Goal: Task Accomplishment & Management: Manage account settings

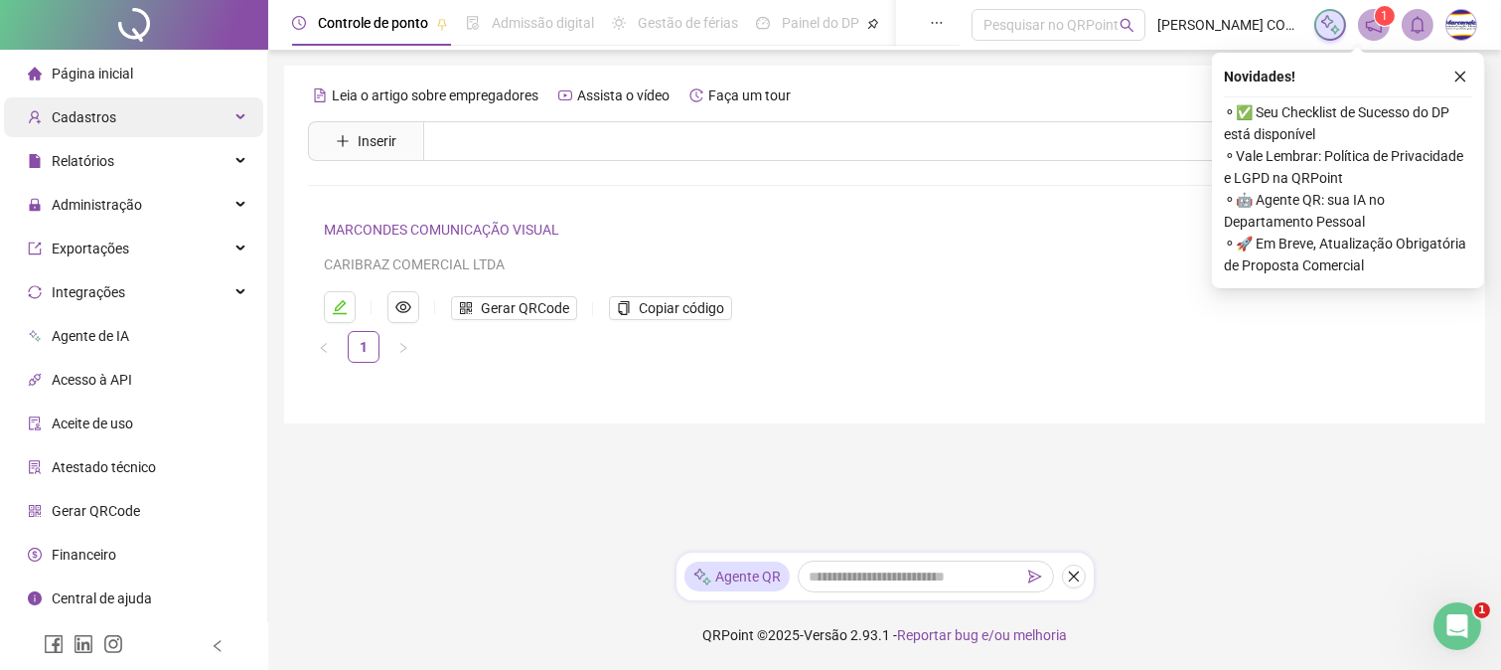
click at [100, 117] on span "Cadastros" at bounding box center [84, 117] width 65 height 16
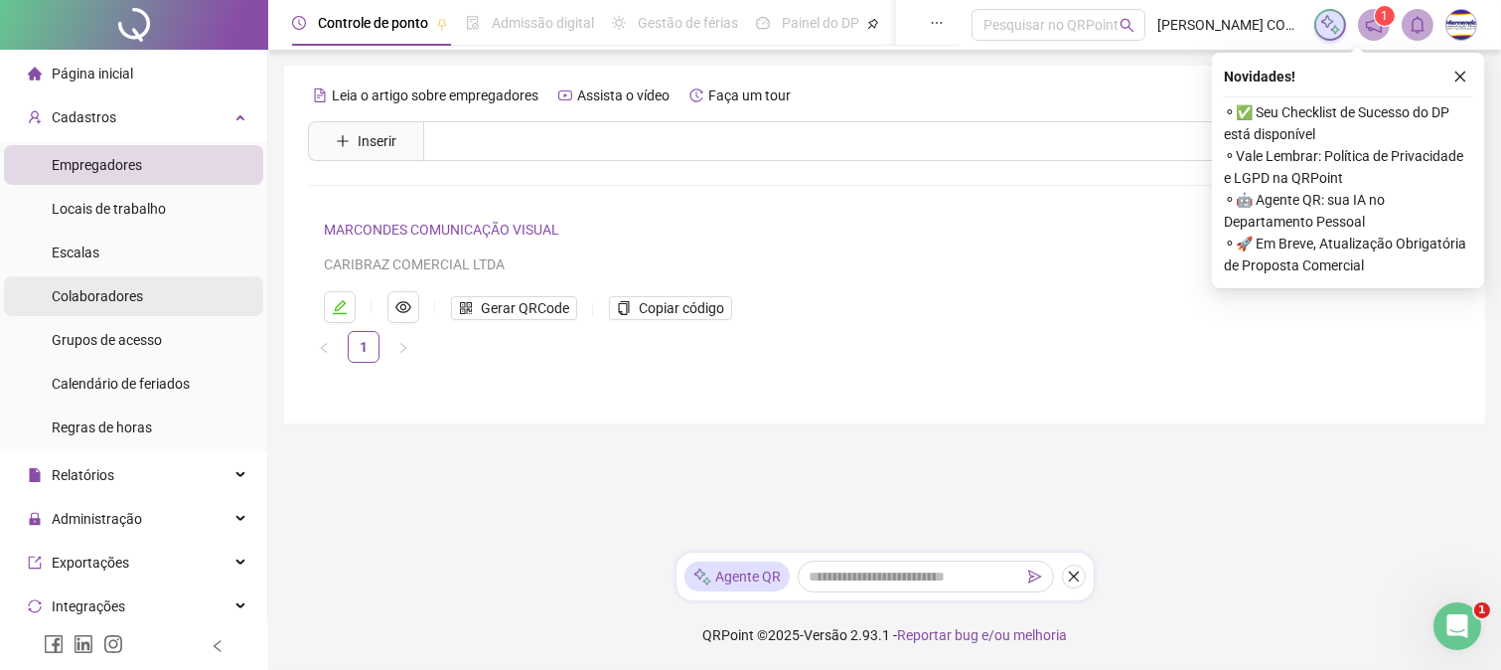
click at [119, 288] on span "Colaboradores" at bounding box center [97, 296] width 91 height 16
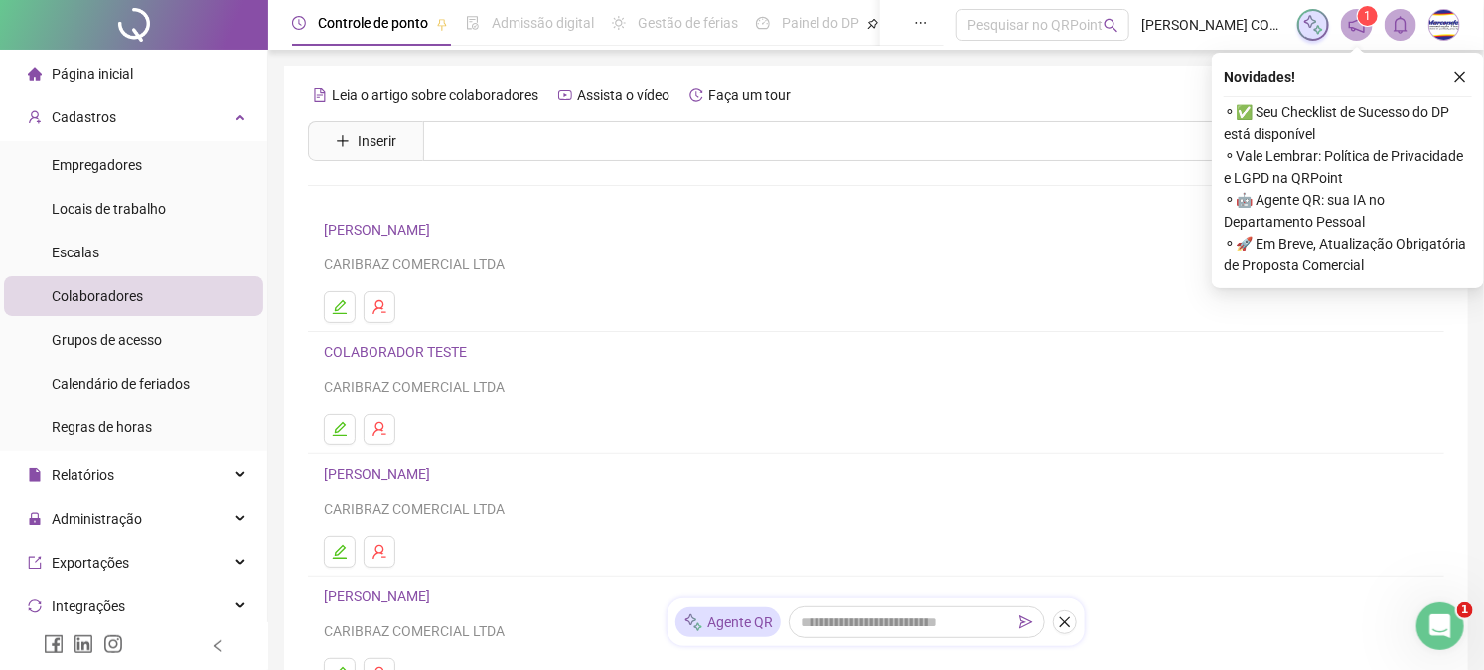
click at [436, 234] on link "[PERSON_NAME]" at bounding box center [380, 230] width 112 height 16
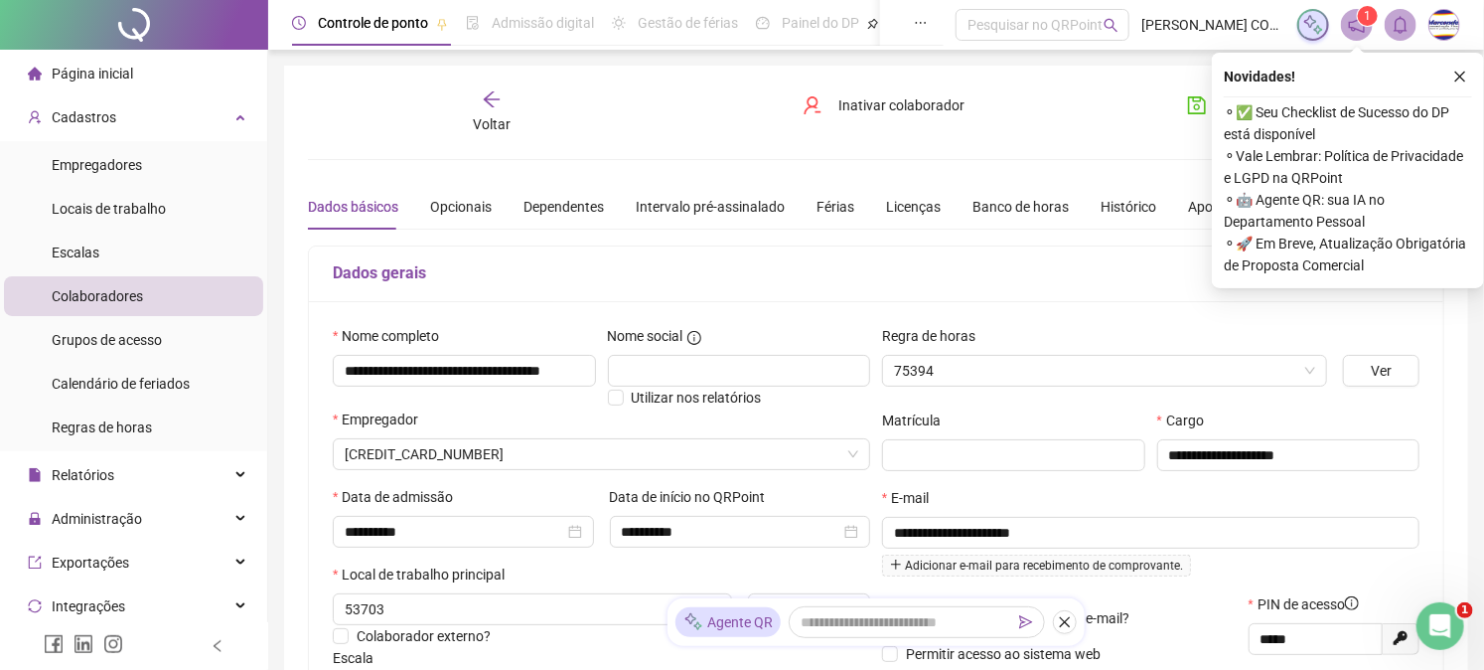
type input "*********"
click at [473, 96] on div "Voltar" at bounding box center [492, 112] width 176 height 46
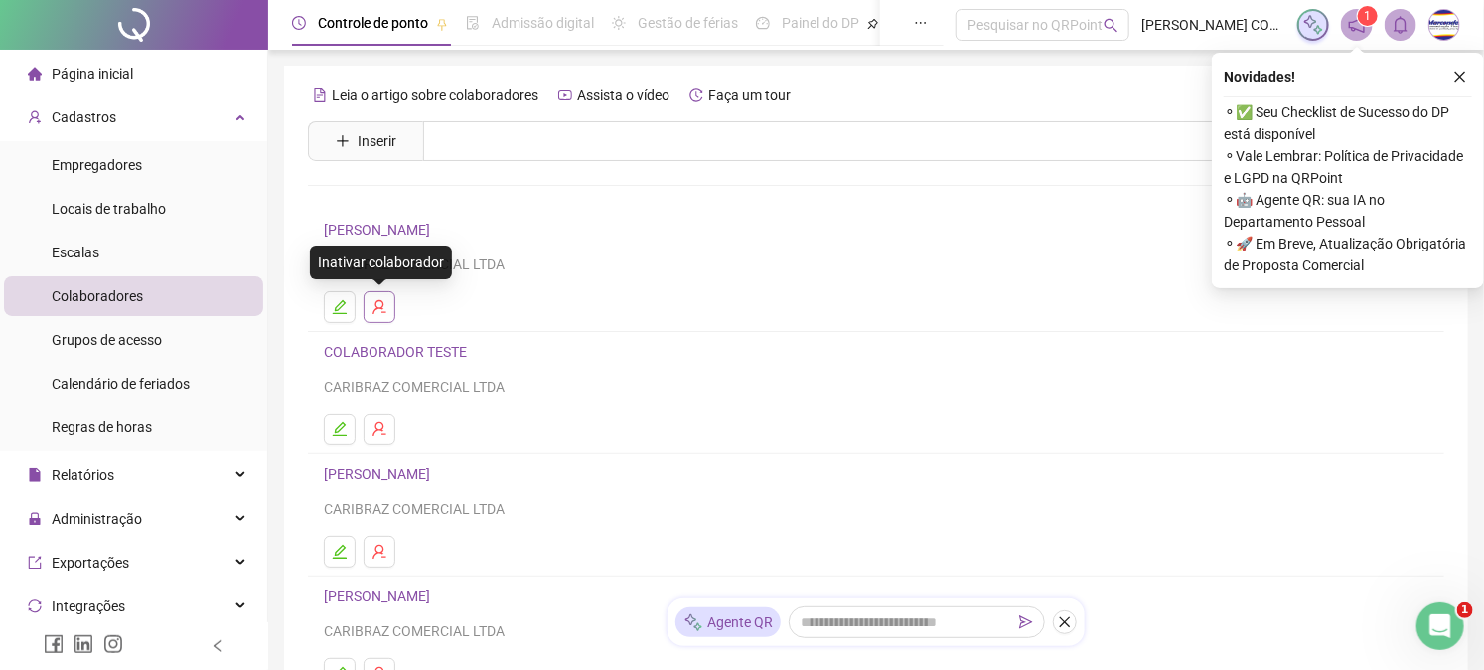
click at [390, 302] on button "button" at bounding box center [380, 307] width 32 height 32
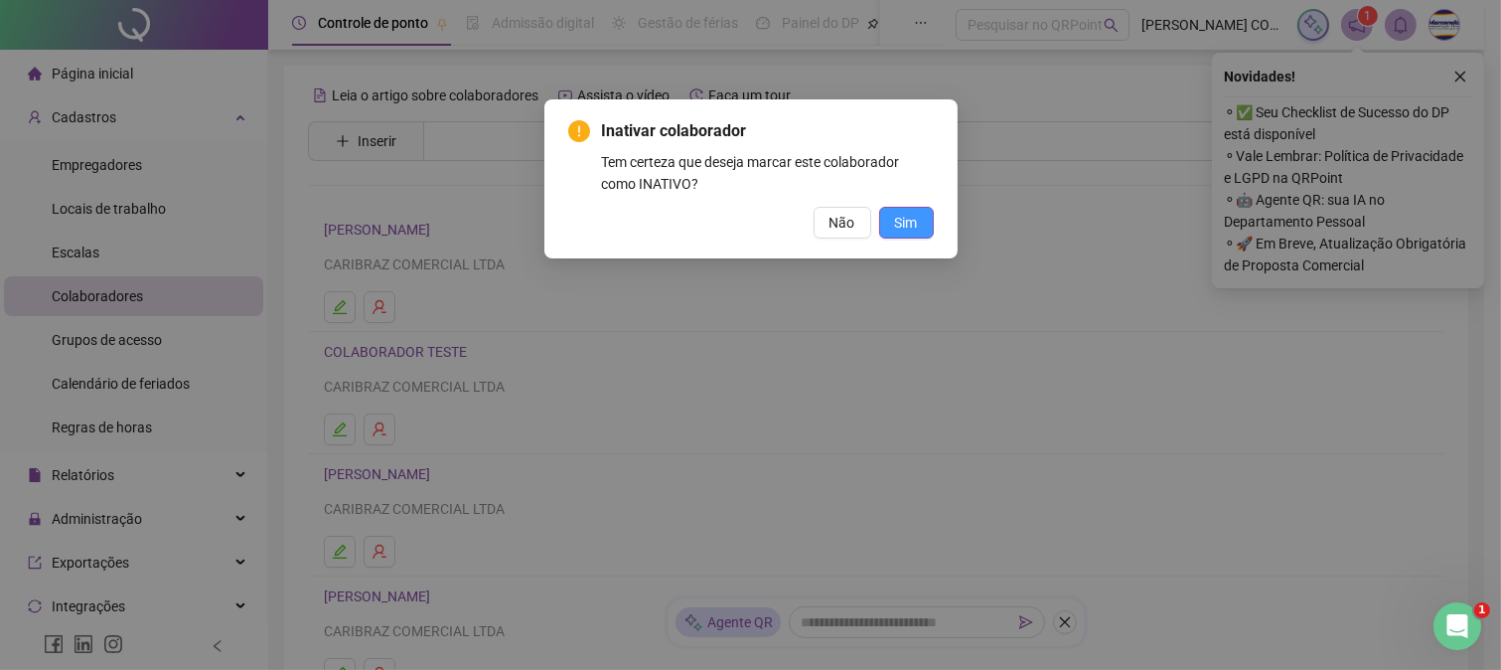
click at [890, 224] on button "Sim" at bounding box center [906, 223] width 55 height 32
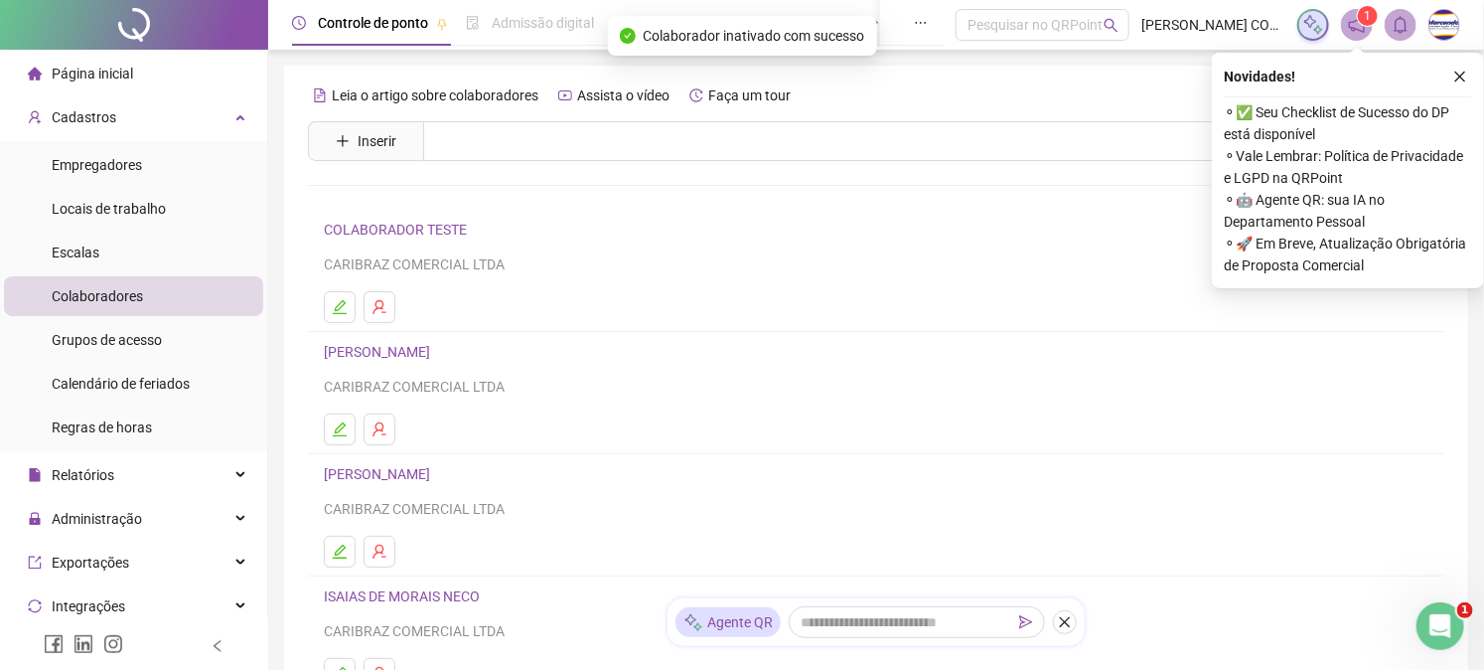
click at [424, 596] on link "ISAIAS DE MORAIS NECO" at bounding box center [405, 596] width 162 height 16
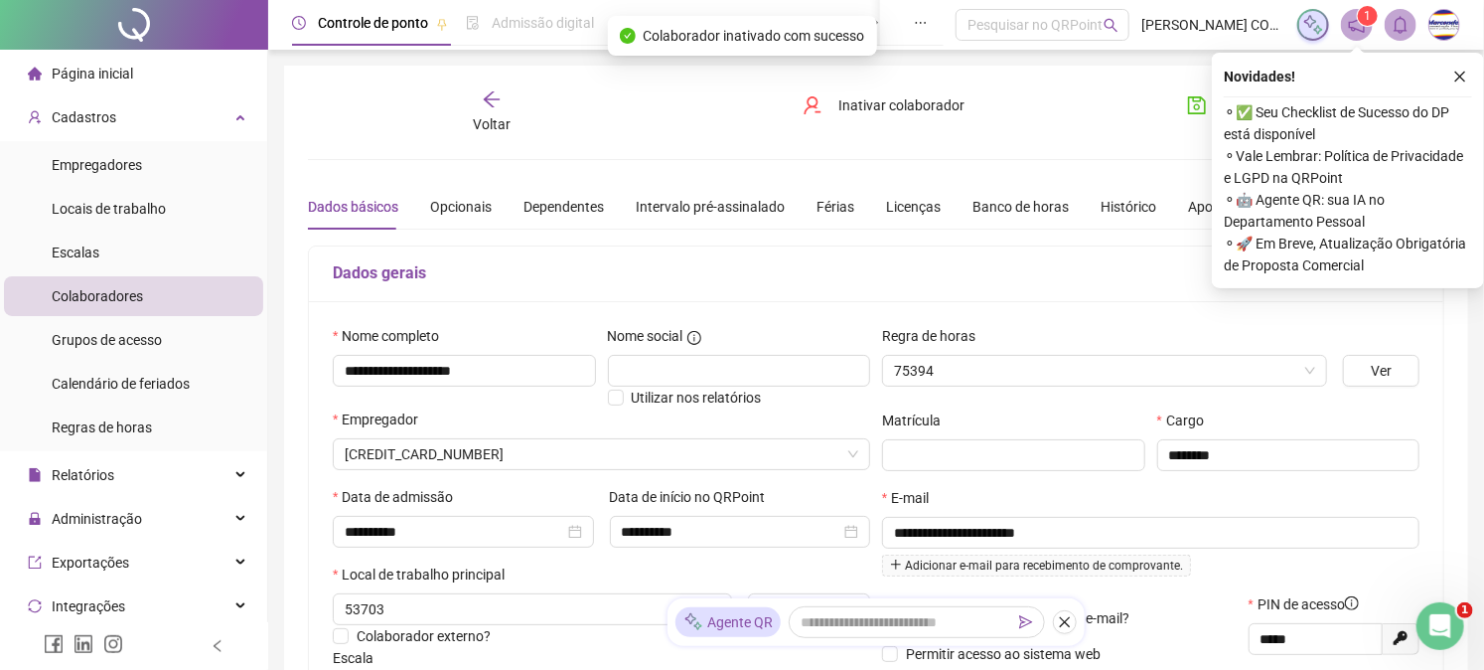
type input "*********"
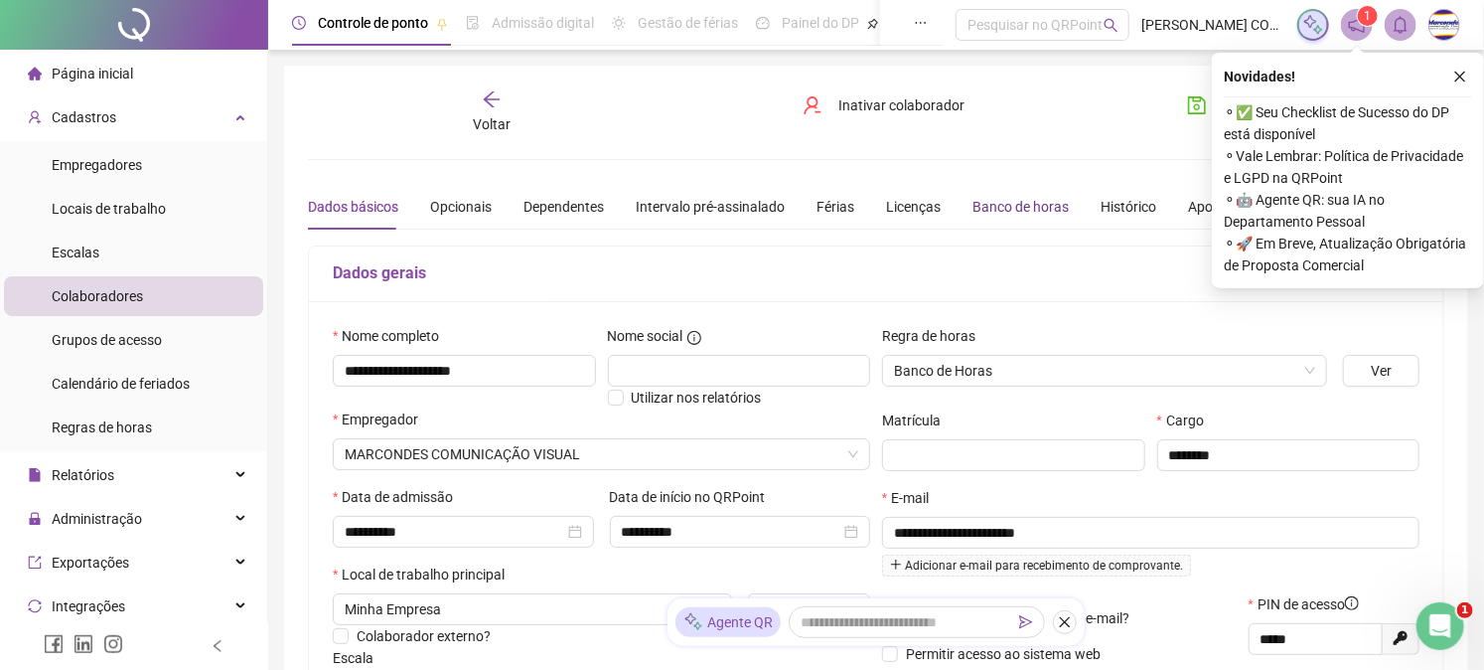
click at [997, 205] on div "Banco de horas" at bounding box center [1021, 207] width 96 height 22
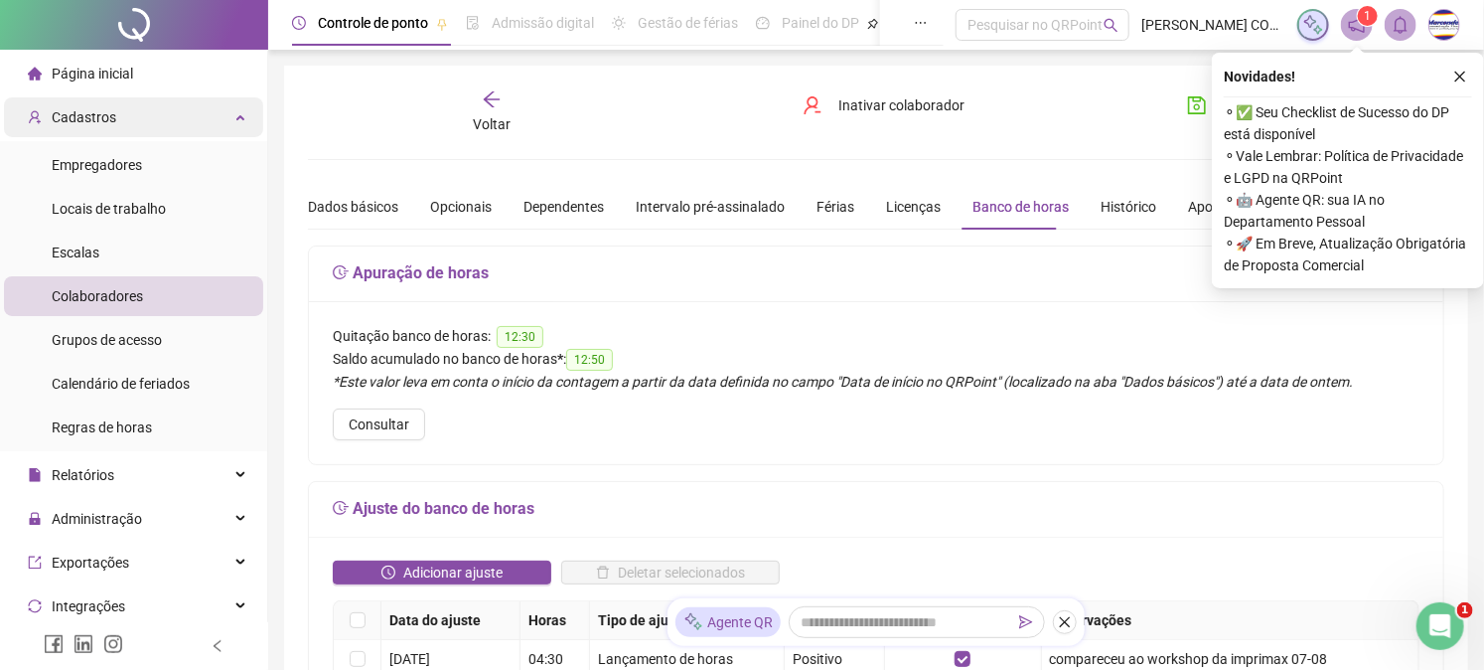
click at [112, 101] on div "Cadastros" at bounding box center [133, 117] width 259 height 40
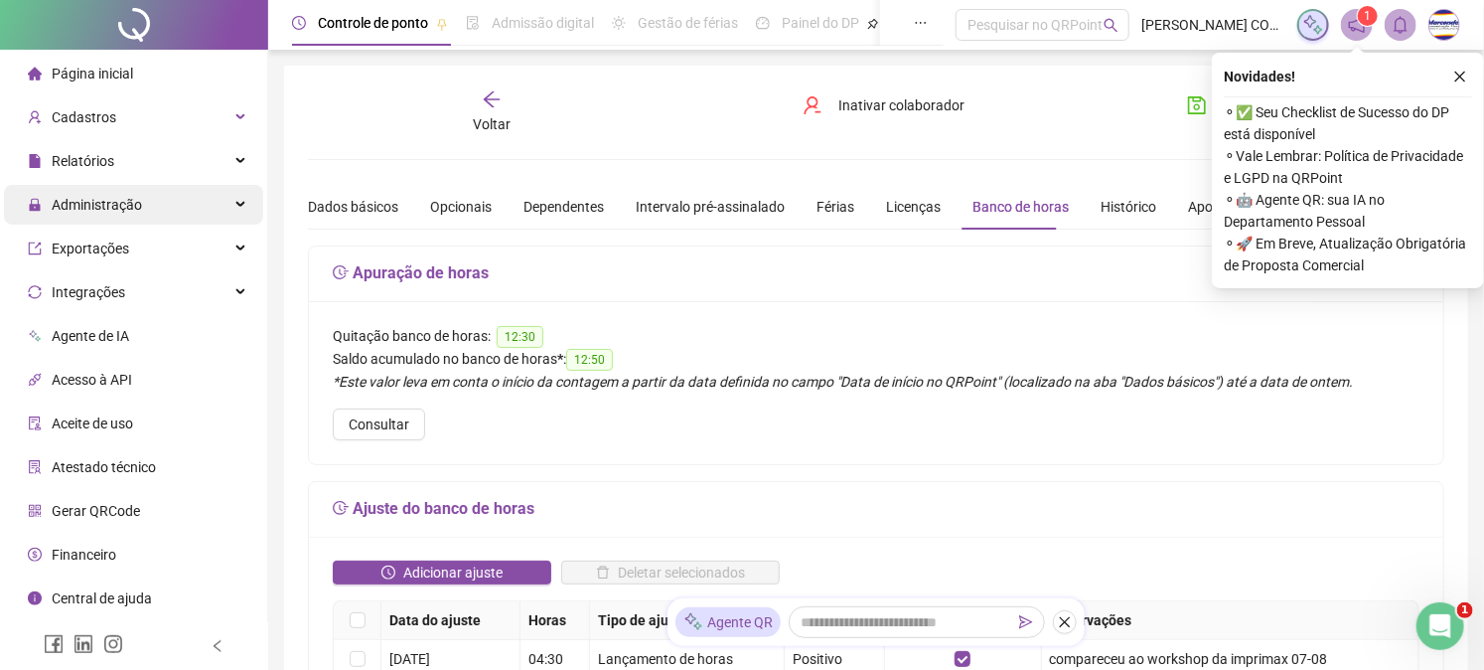
click at [169, 213] on div "Administração" at bounding box center [133, 205] width 259 height 40
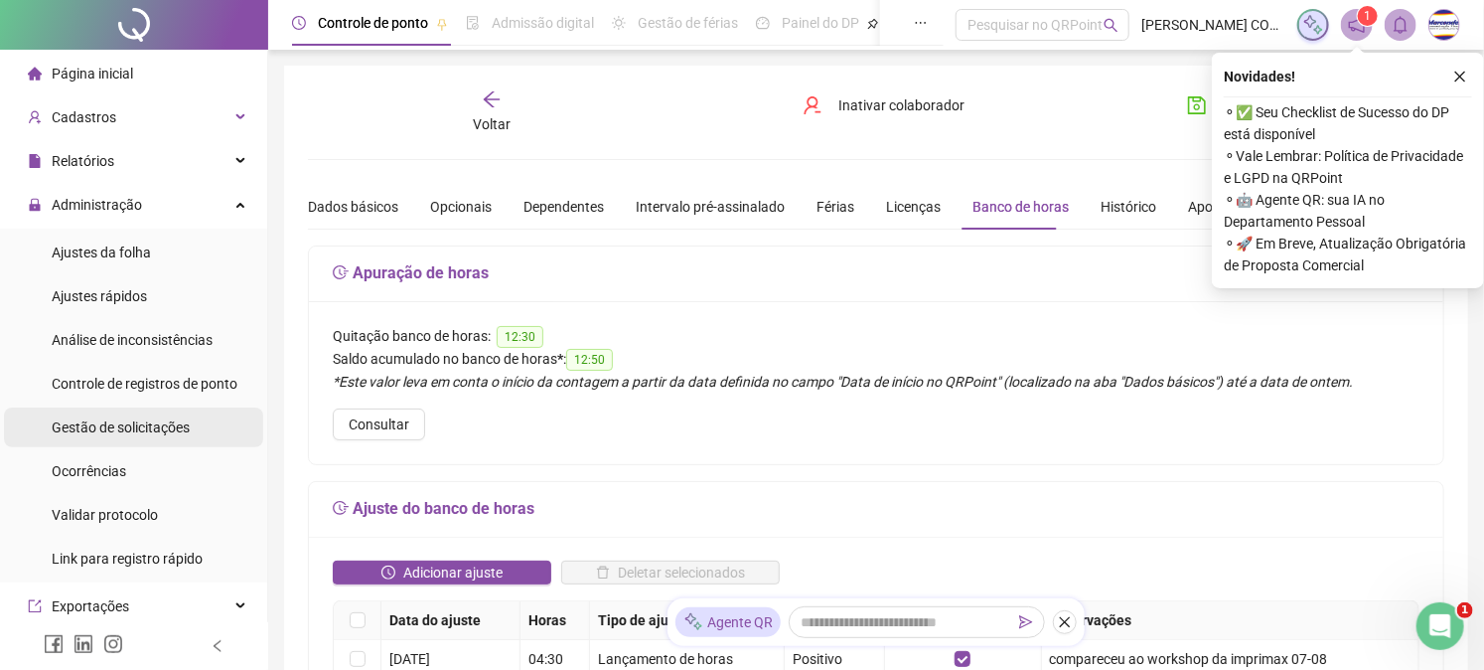
click at [147, 425] on span "Gestão de solicitações" at bounding box center [121, 427] width 138 height 16
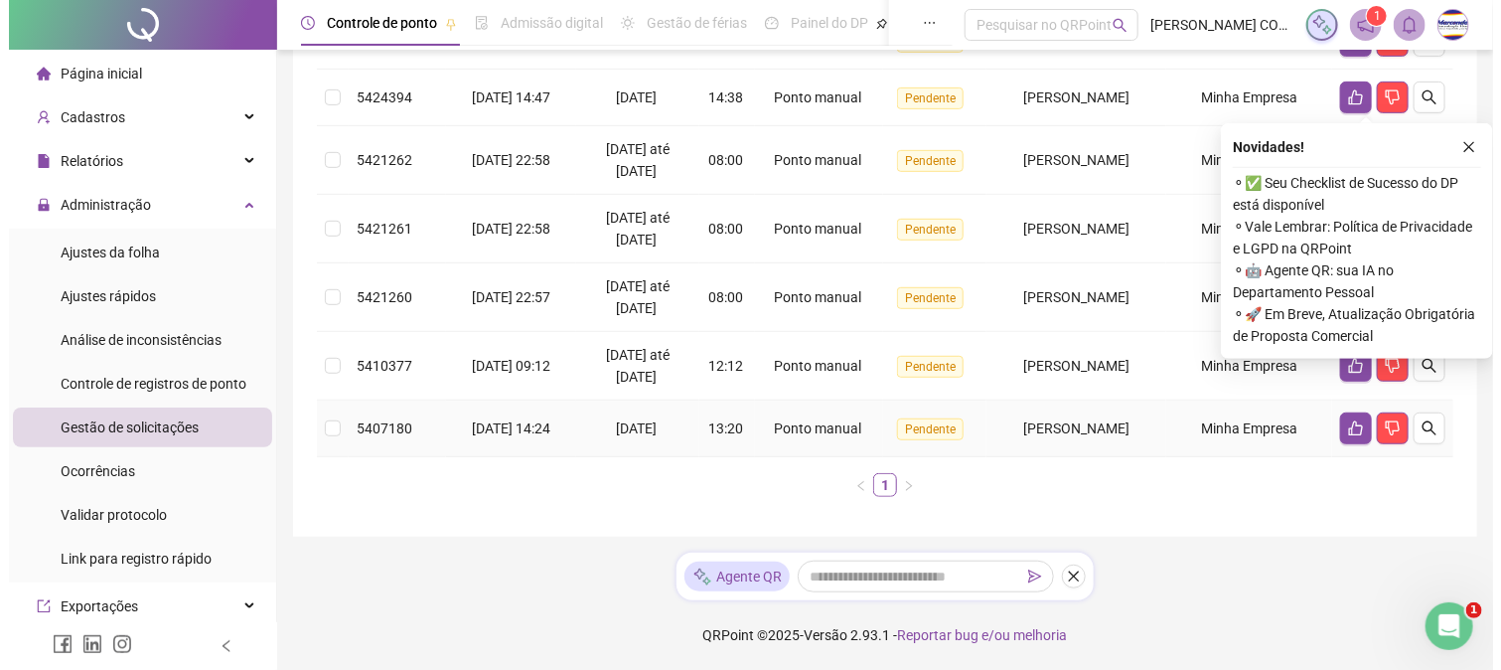
scroll to position [432, 0]
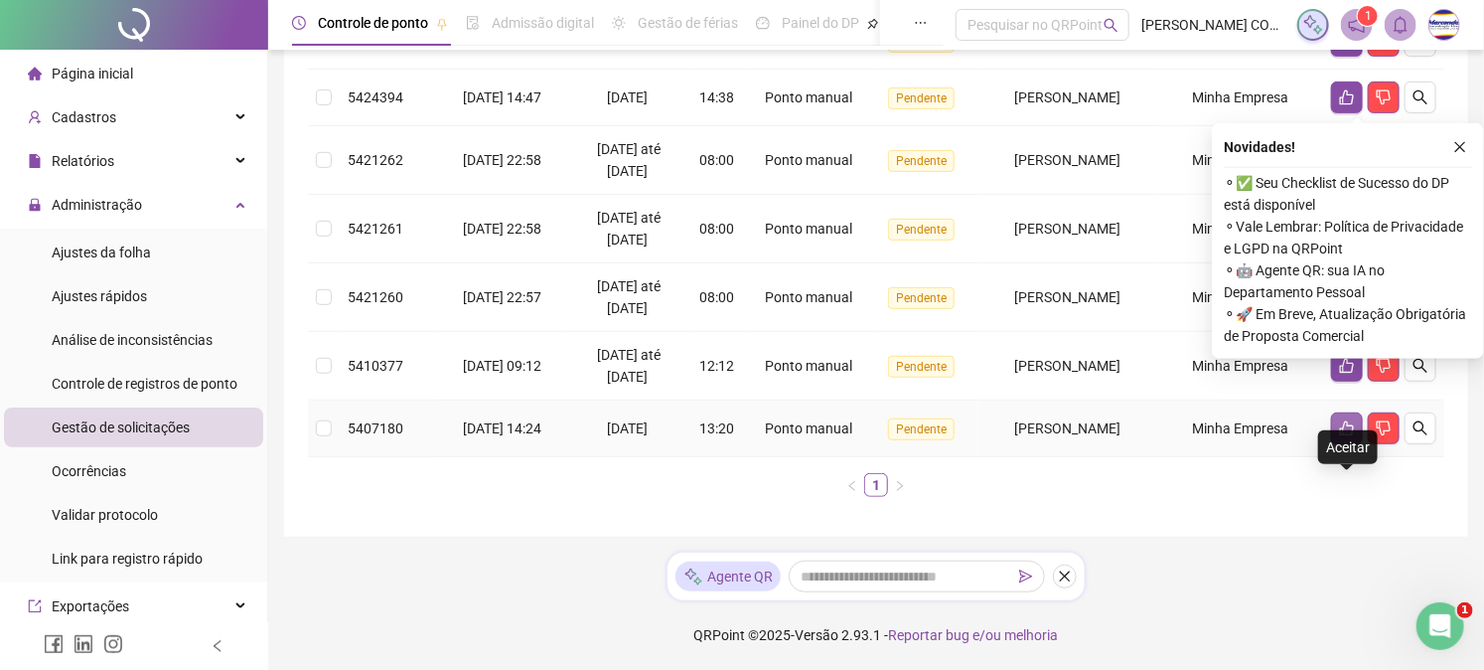
click at [1339, 421] on icon "like" at bounding box center [1347, 428] width 16 height 16
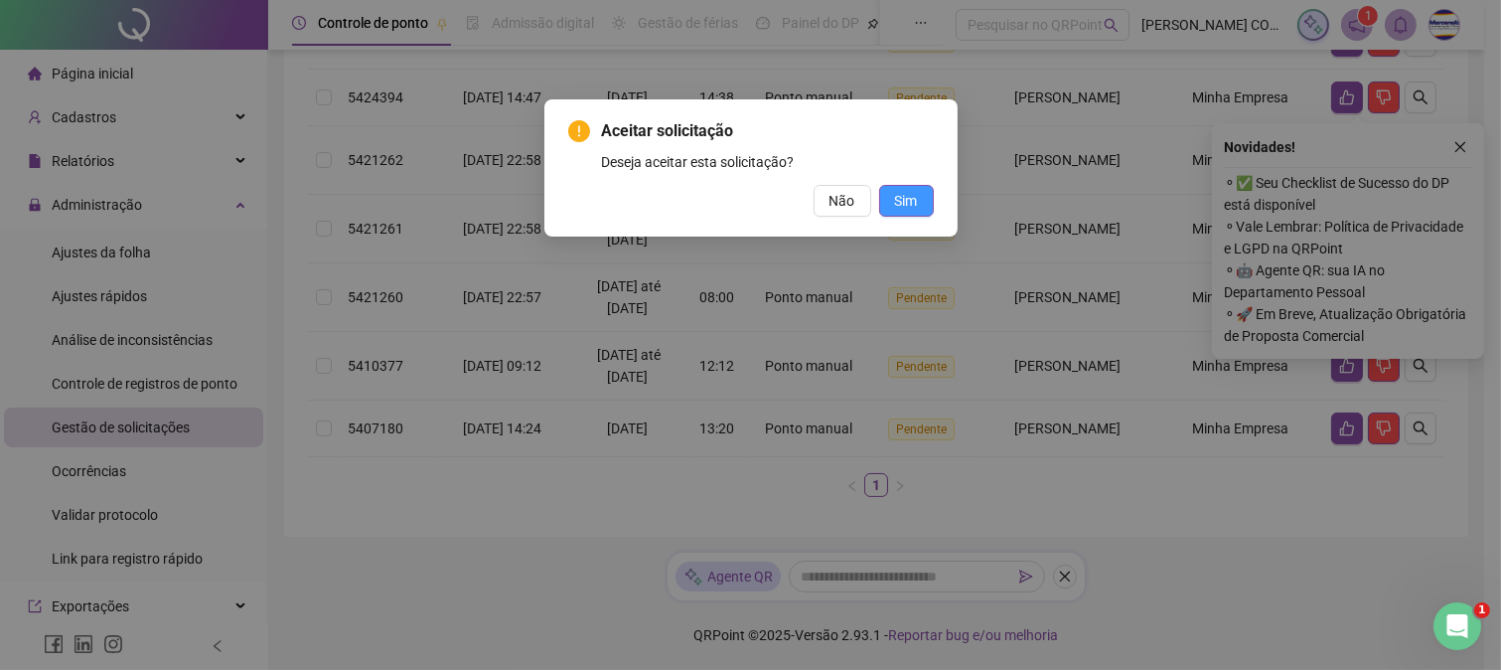
click at [906, 200] on span "Sim" at bounding box center [906, 201] width 23 height 22
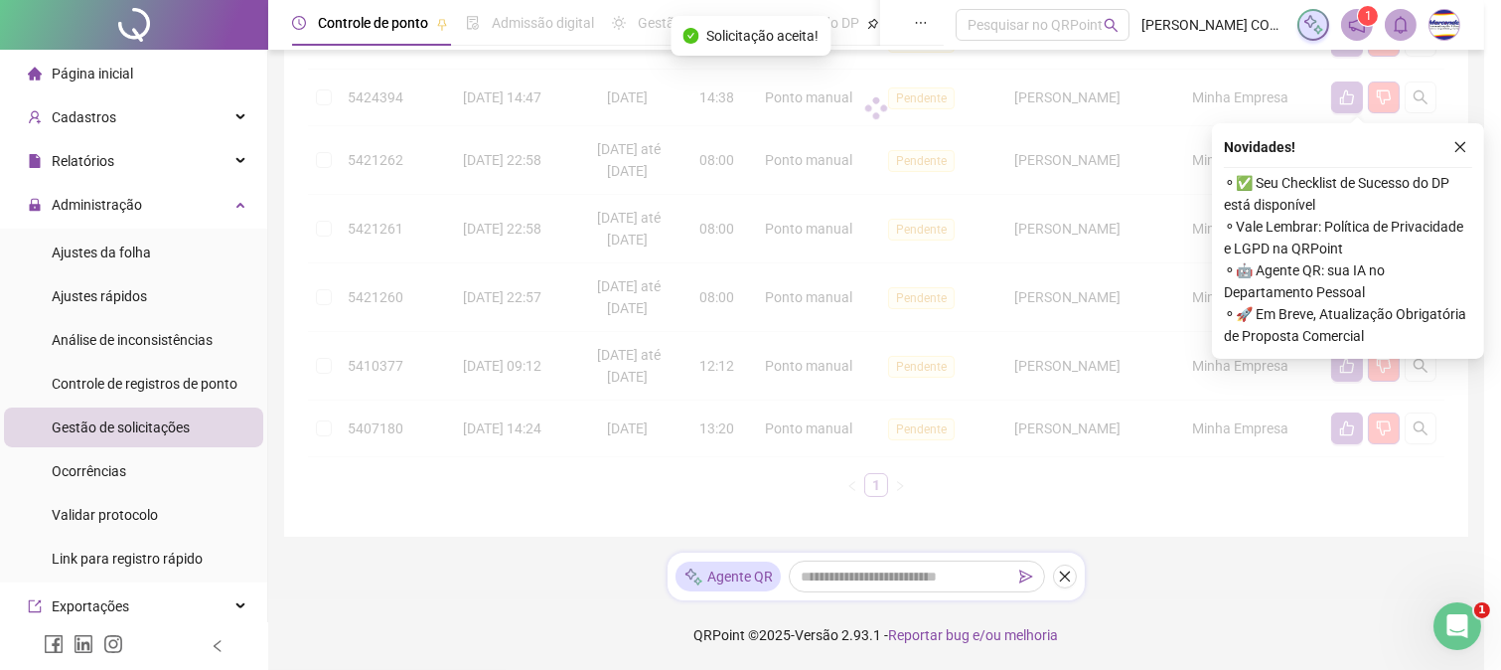
scroll to position [342, 0]
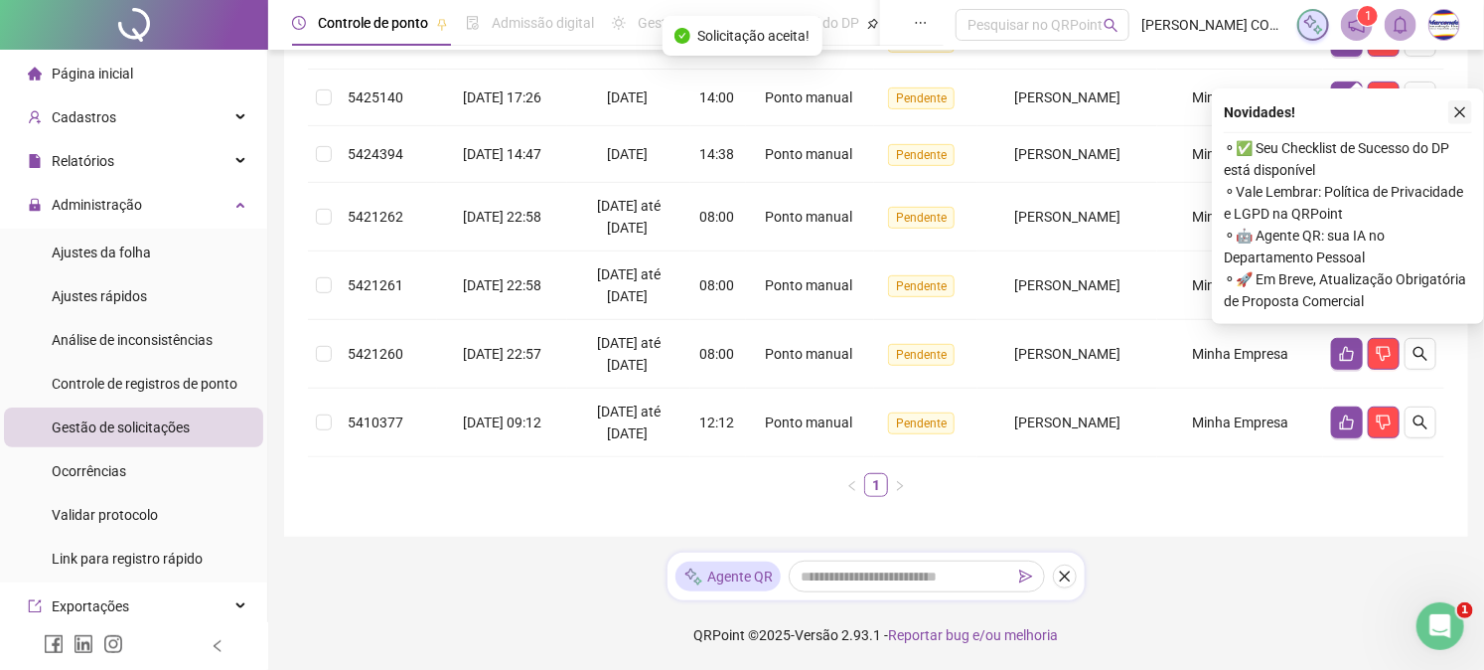
click at [1458, 105] on icon "close" at bounding box center [1461, 112] width 14 height 14
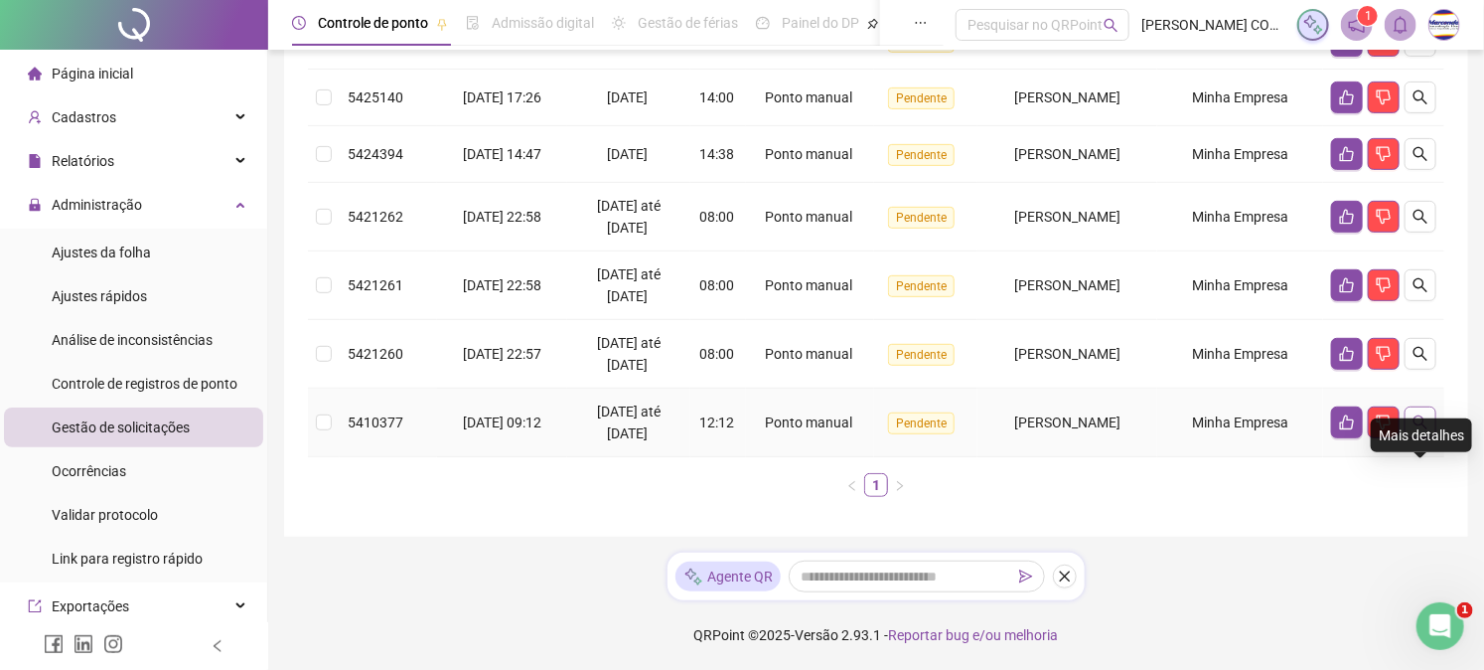
click at [1431, 438] on button "button" at bounding box center [1421, 422] width 32 height 32
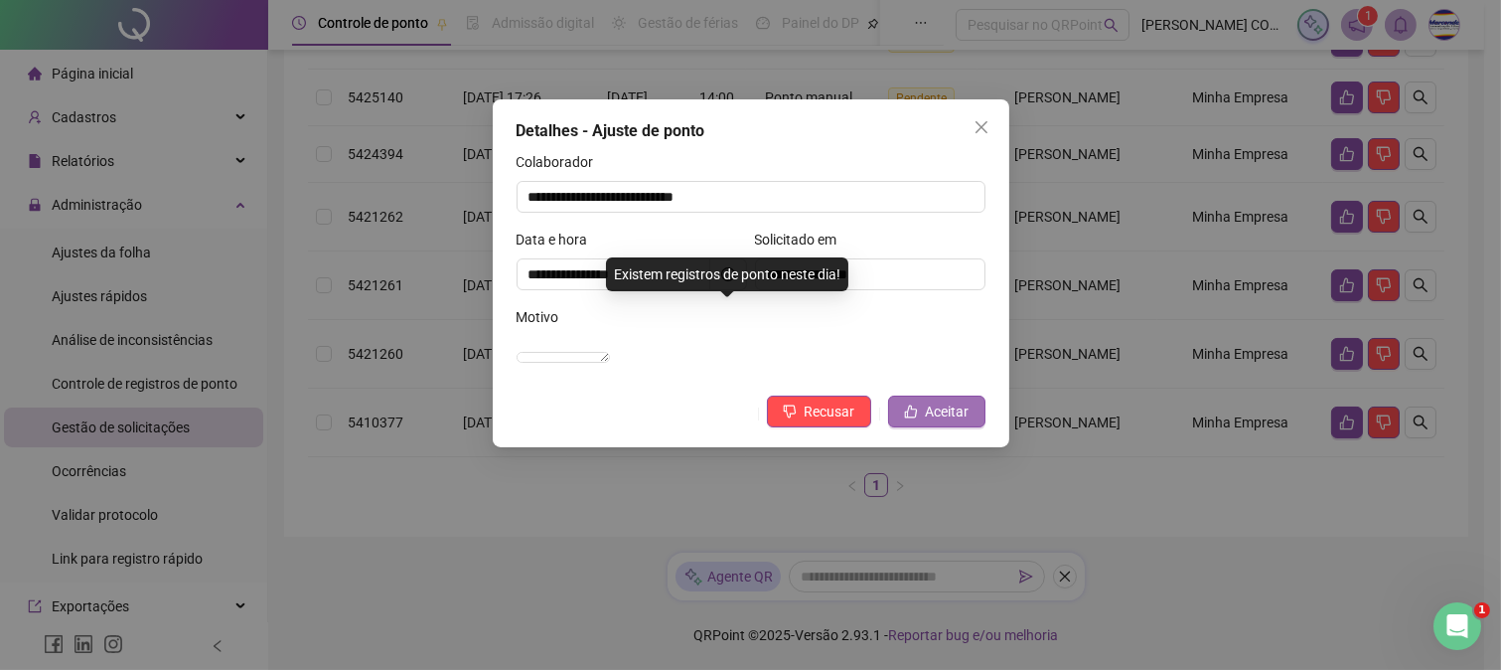
click at [961, 422] on span "Aceitar" at bounding box center [948, 411] width 44 height 22
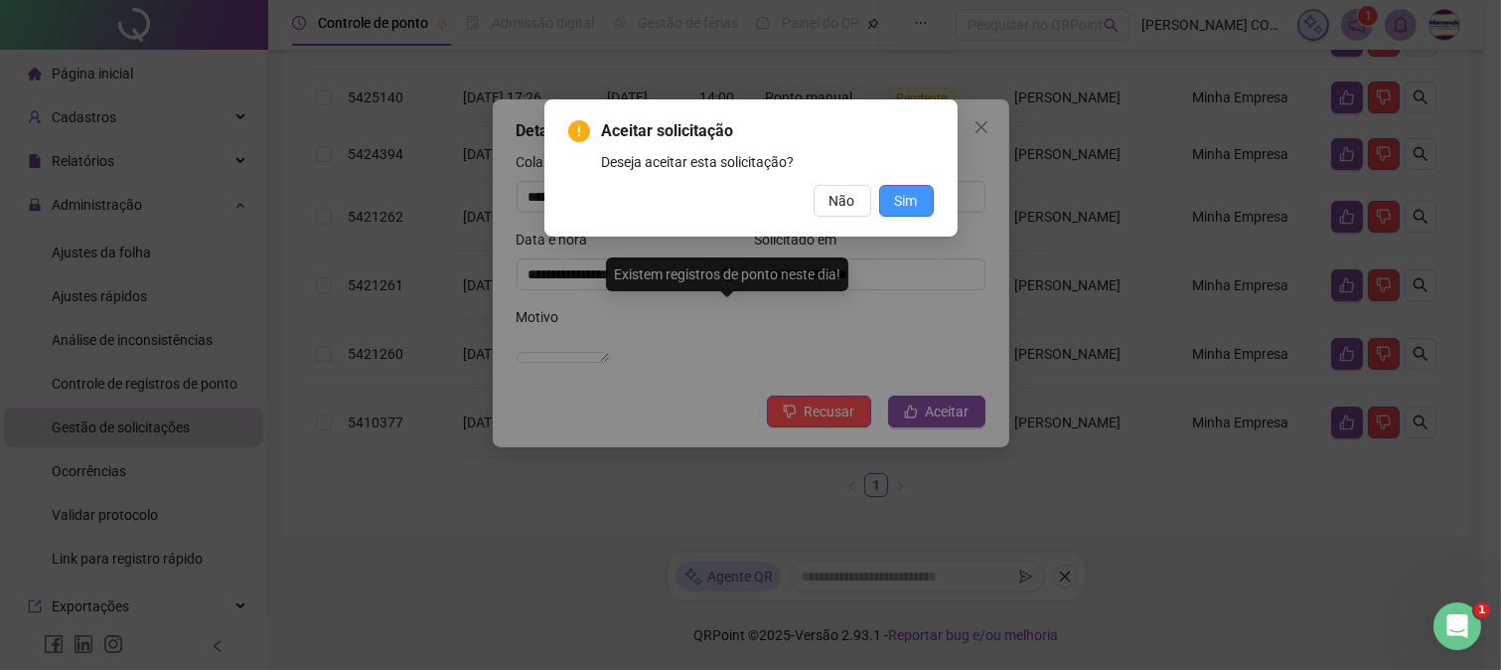
click at [924, 194] on button "Sim" at bounding box center [906, 201] width 55 height 32
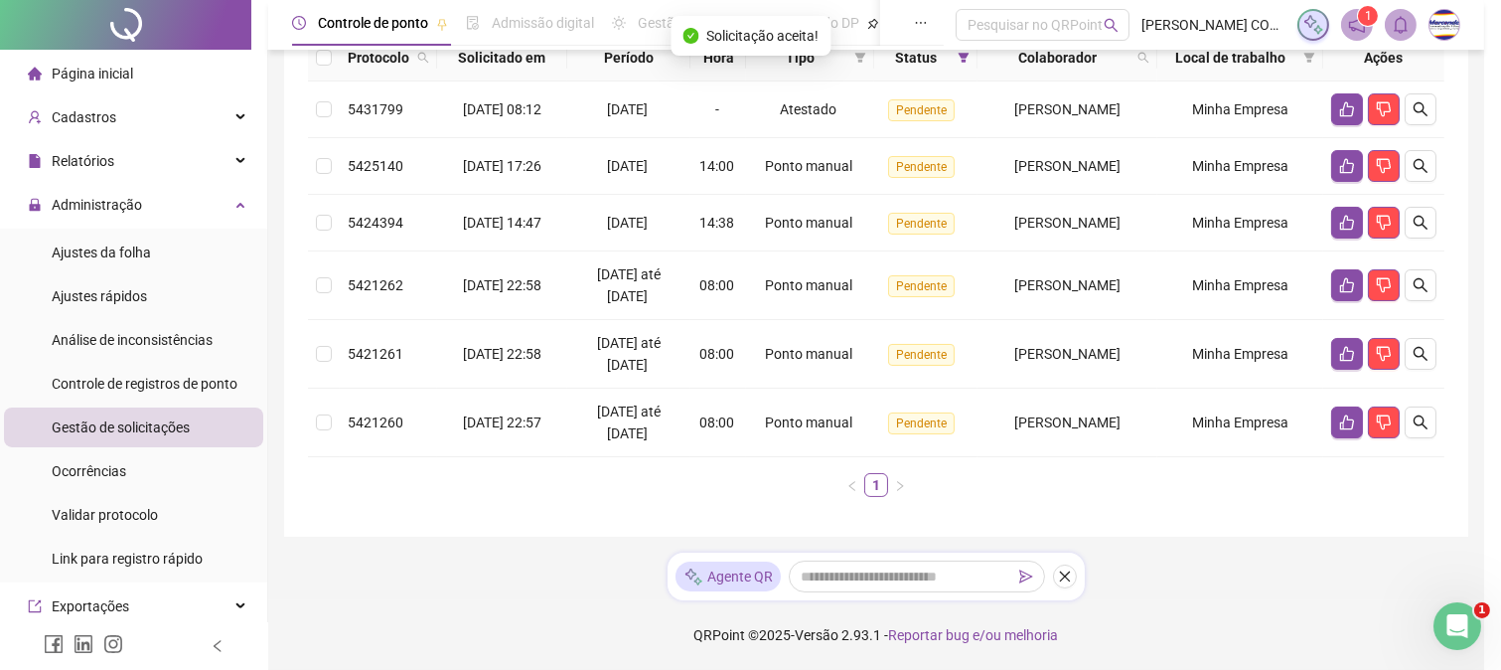
scroll to position [236, 0]
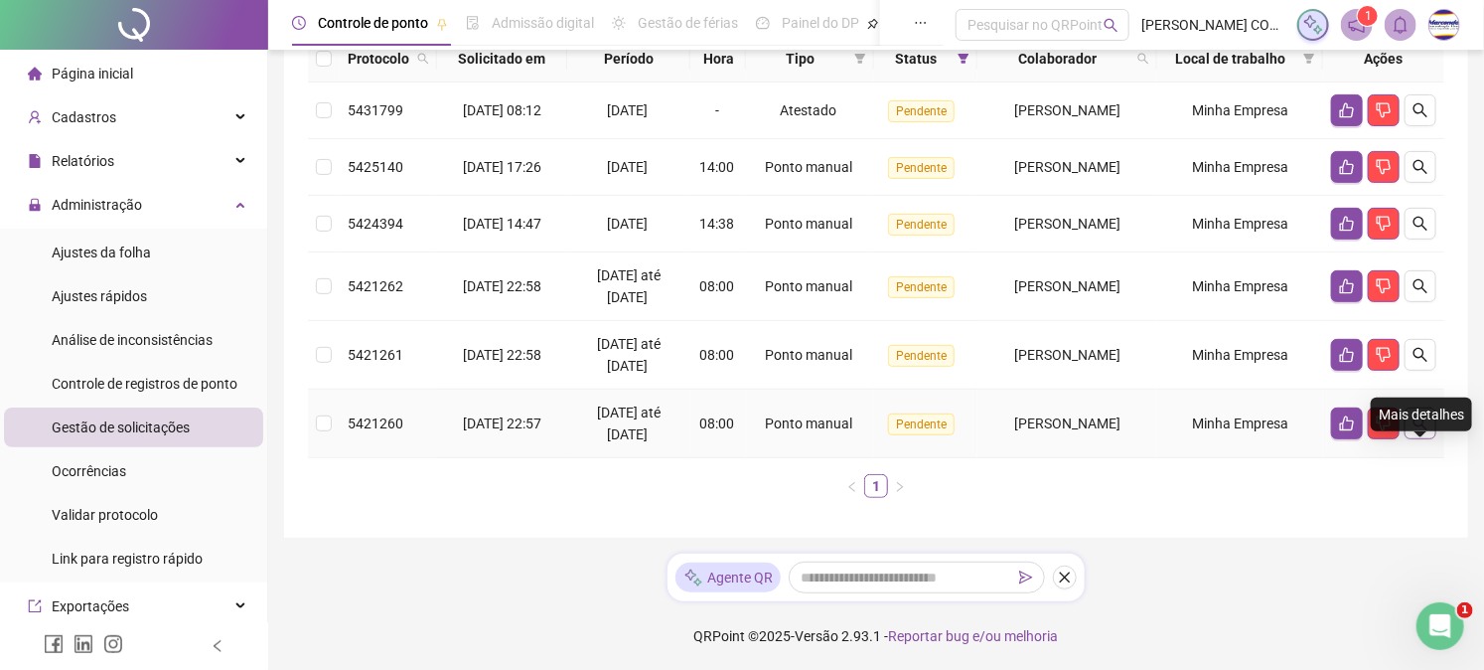
click at [1425, 431] on icon "search" at bounding box center [1421, 423] width 16 height 16
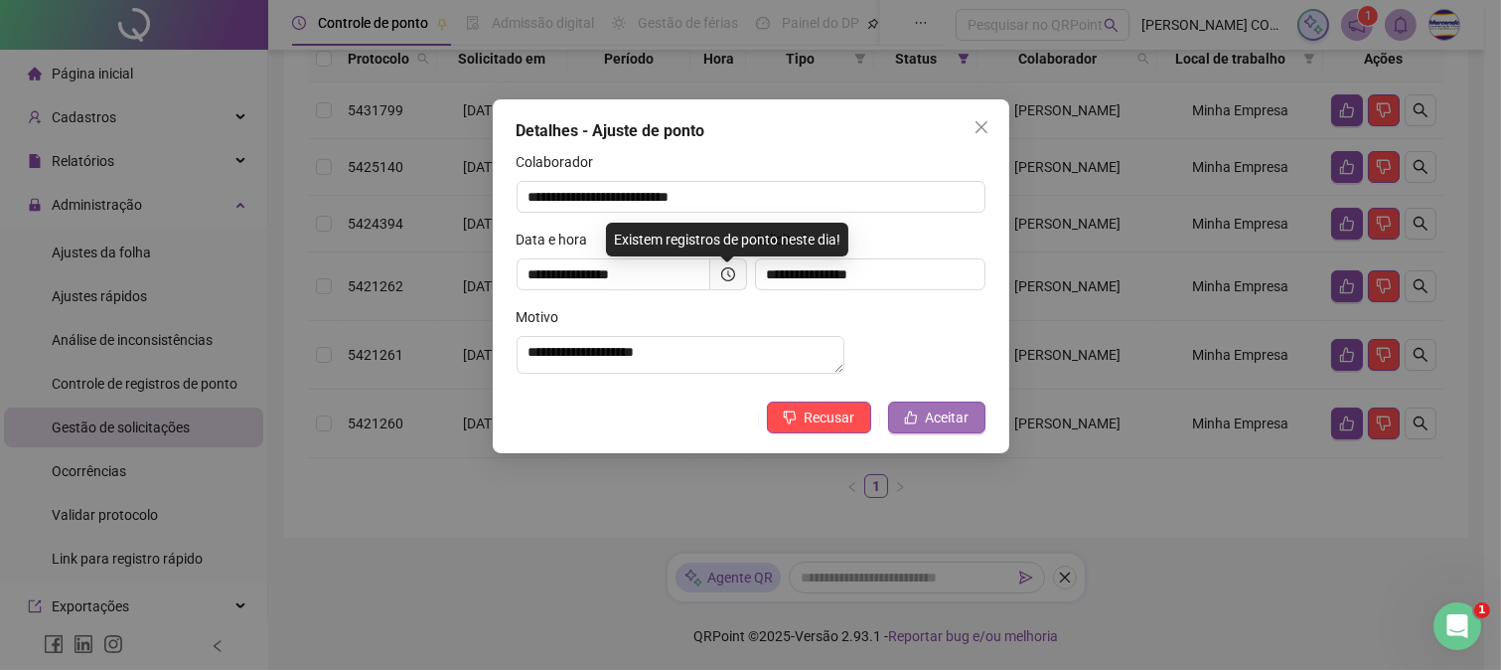
click at [925, 433] on button "Aceitar" at bounding box center [936, 417] width 97 height 32
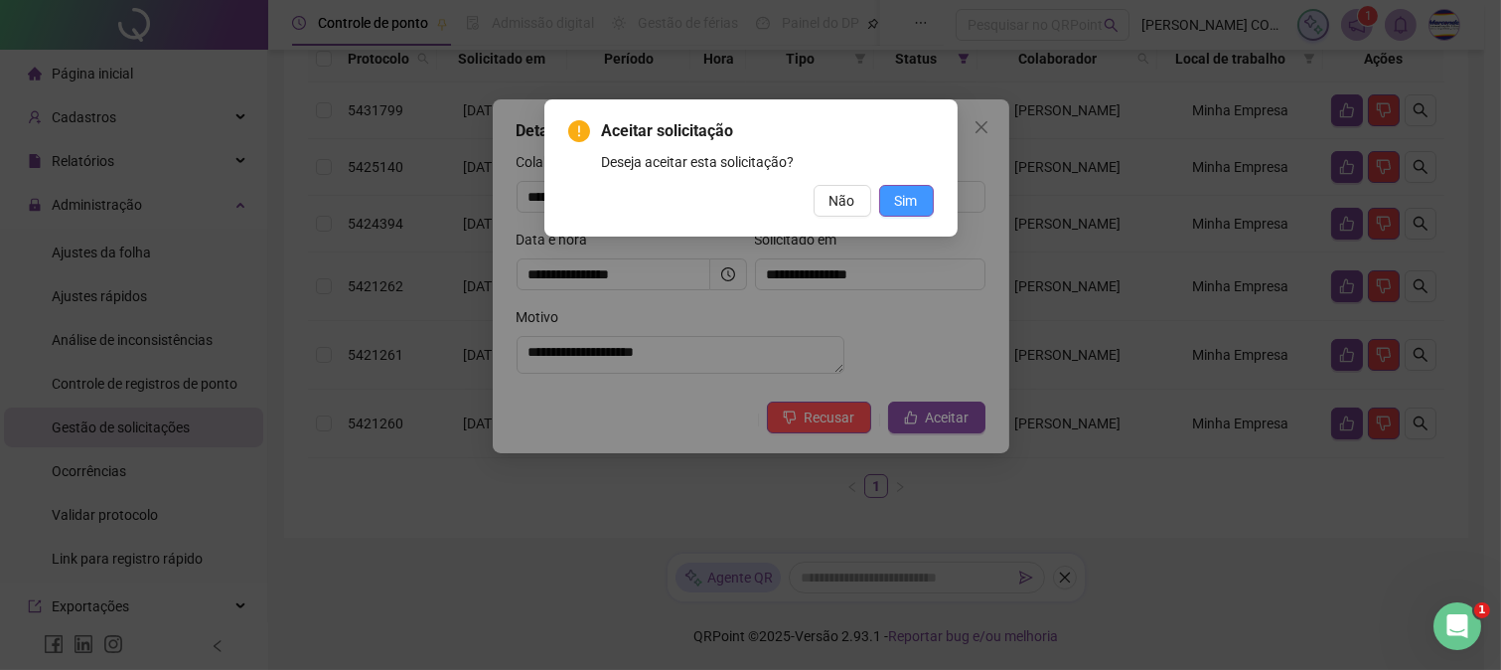
click at [899, 196] on span "Sim" at bounding box center [906, 201] width 23 height 22
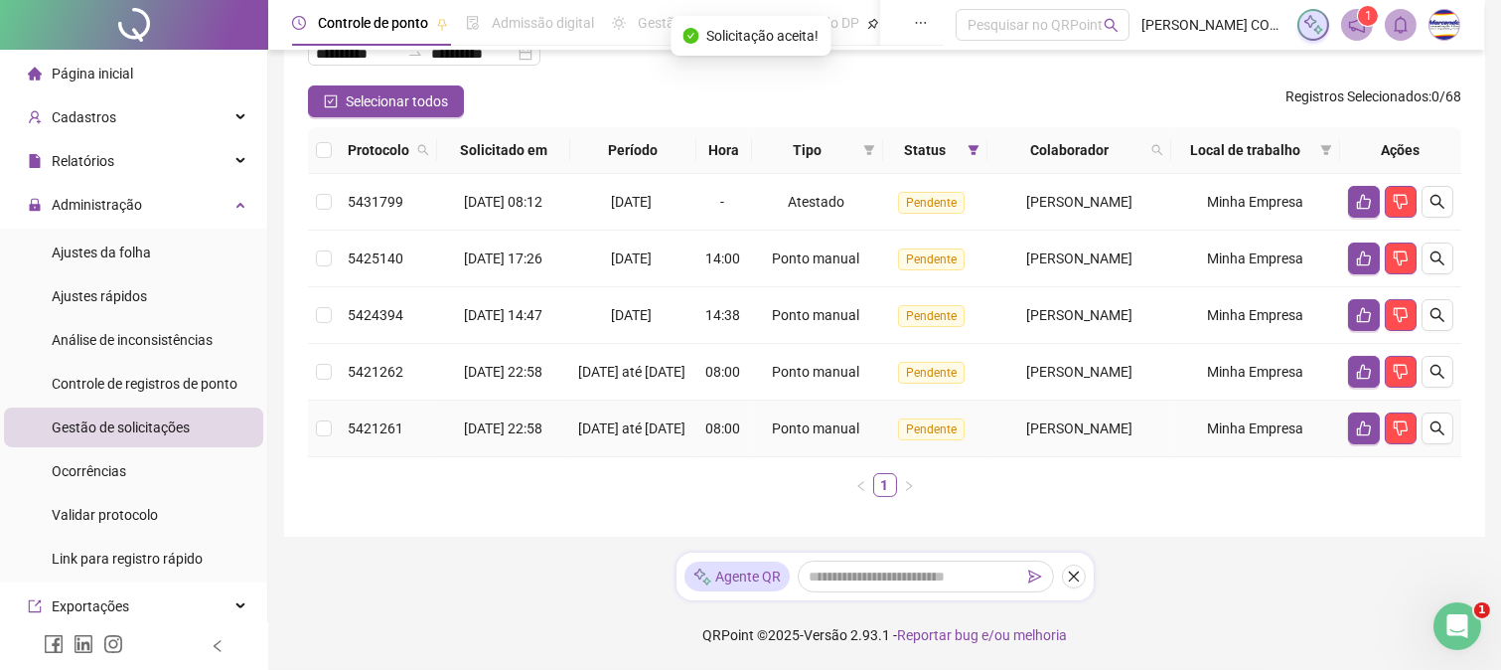
scroll to position [169, 0]
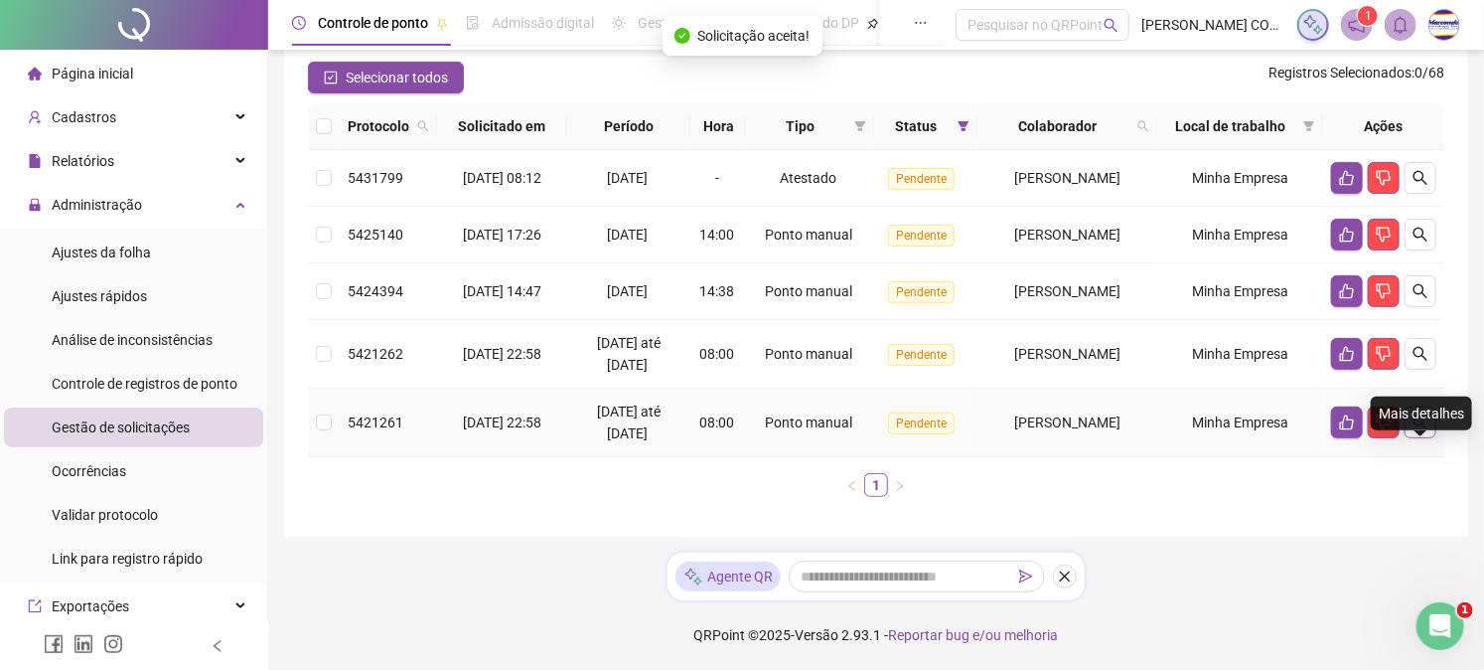
click at [1428, 430] on icon "search" at bounding box center [1421, 422] width 16 height 16
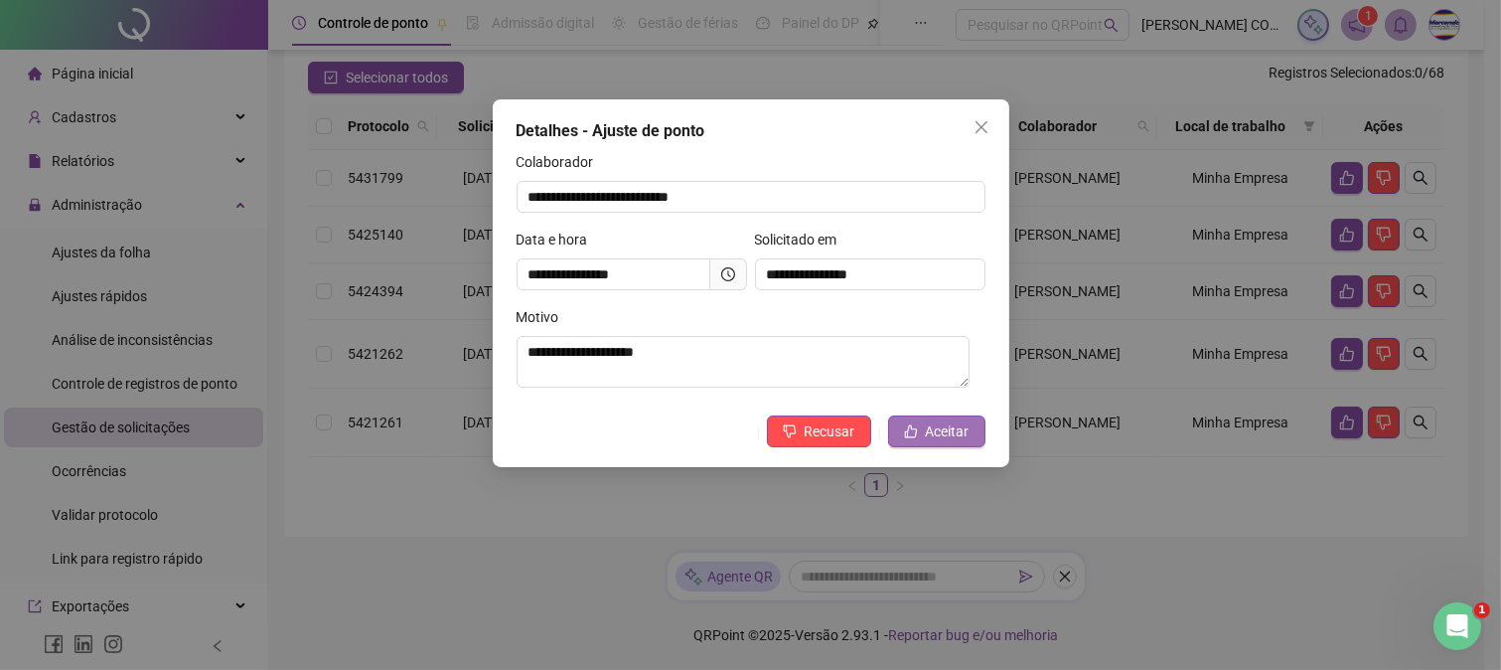
click at [968, 435] on span "Aceitar" at bounding box center [948, 431] width 44 height 22
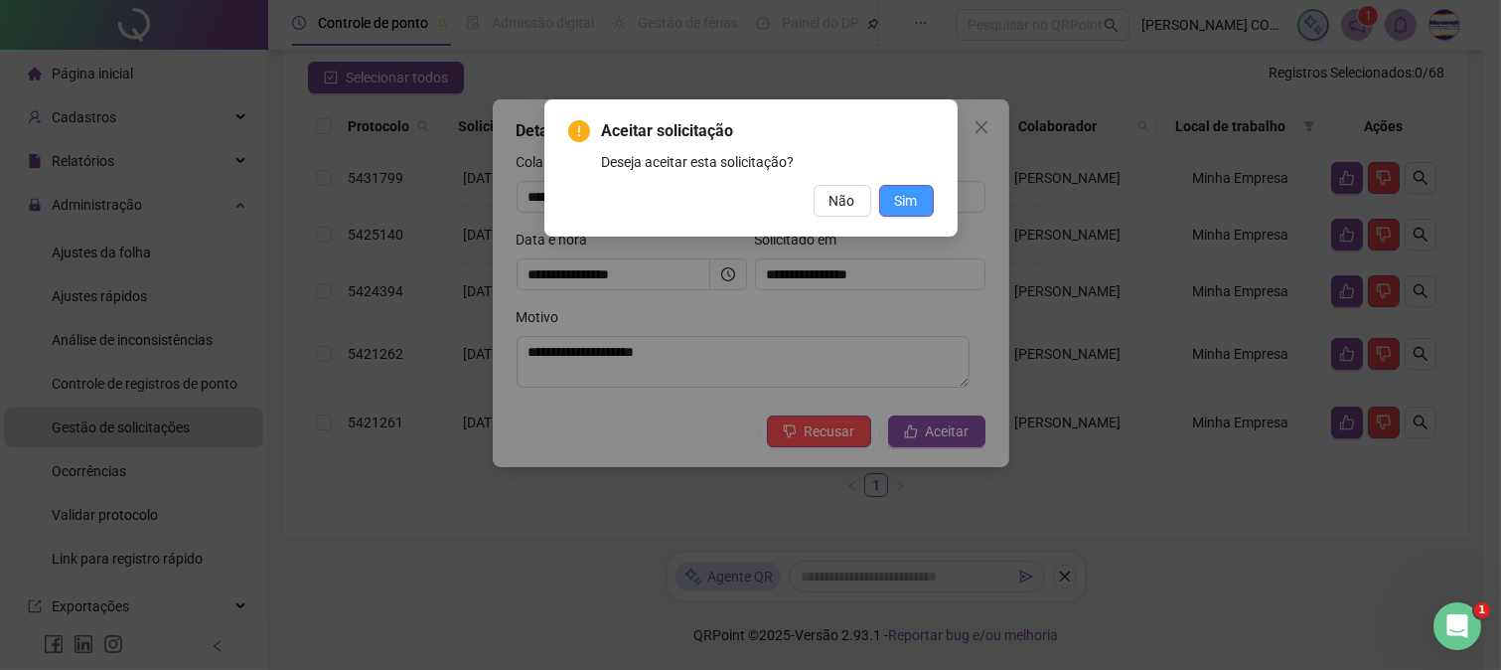
click at [908, 213] on button "Sim" at bounding box center [906, 201] width 55 height 32
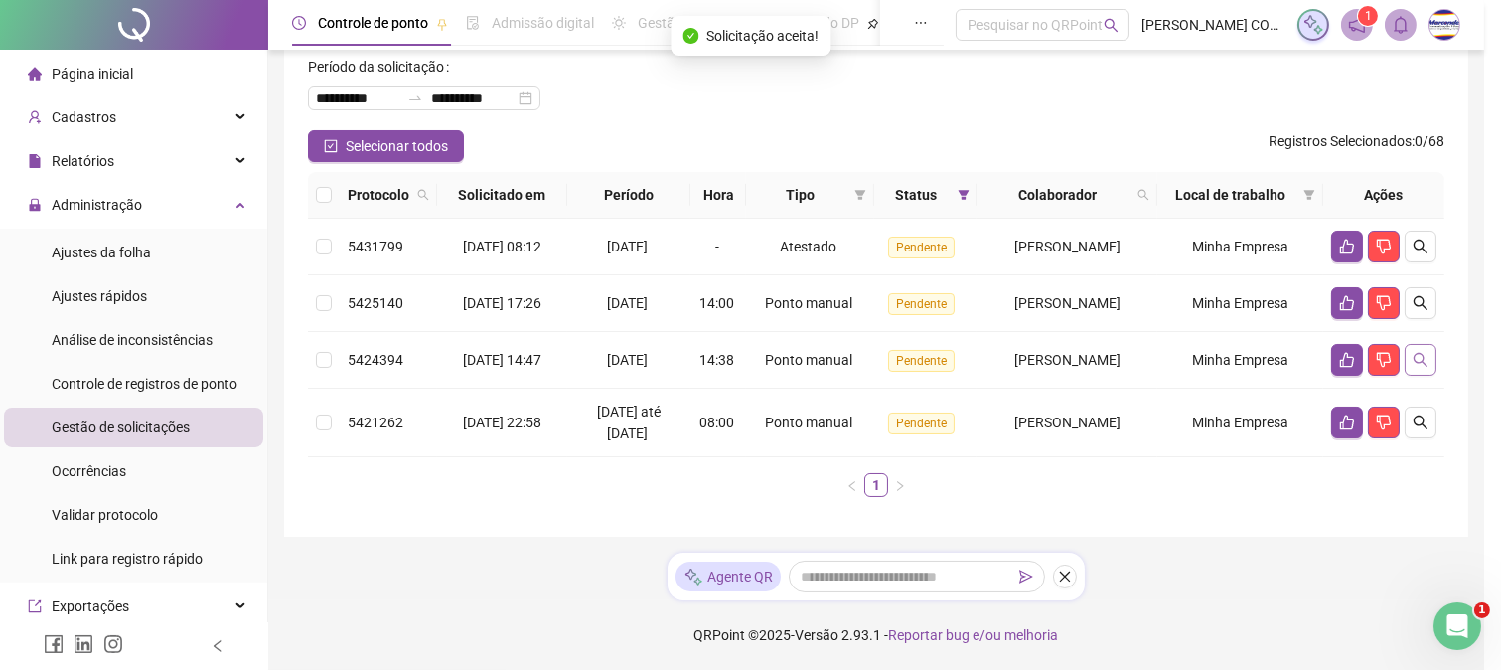
scroll to position [100, 0]
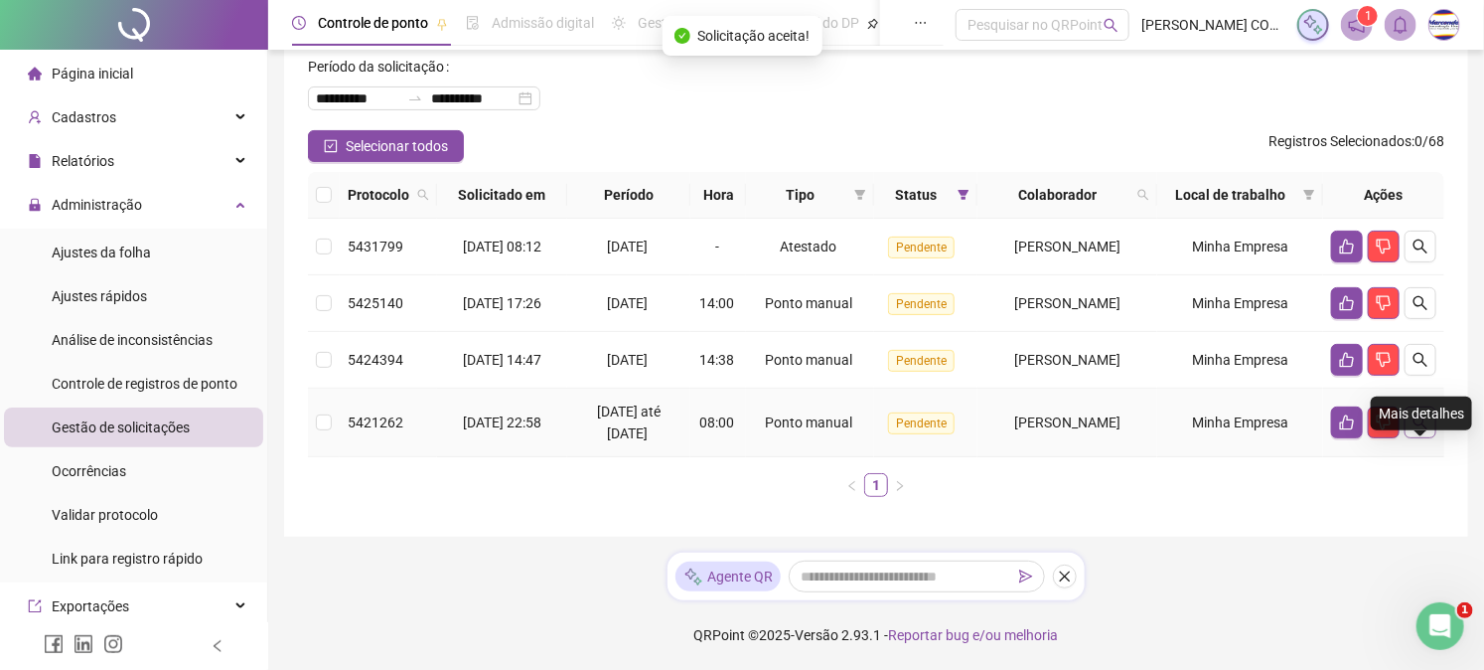
click at [1413, 430] on icon "search" at bounding box center [1421, 422] width 16 height 16
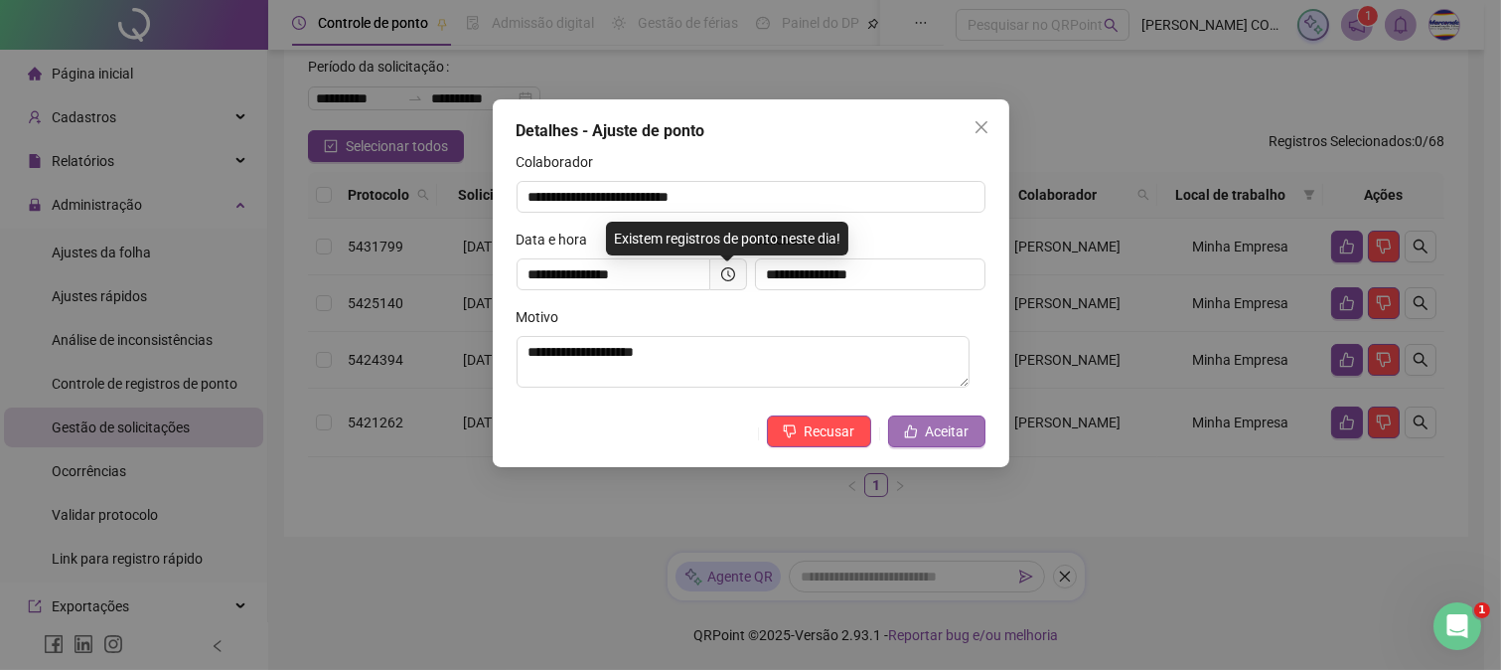
click at [919, 434] on button "Aceitar" at bounding box center [936, 431] width 97 height 32
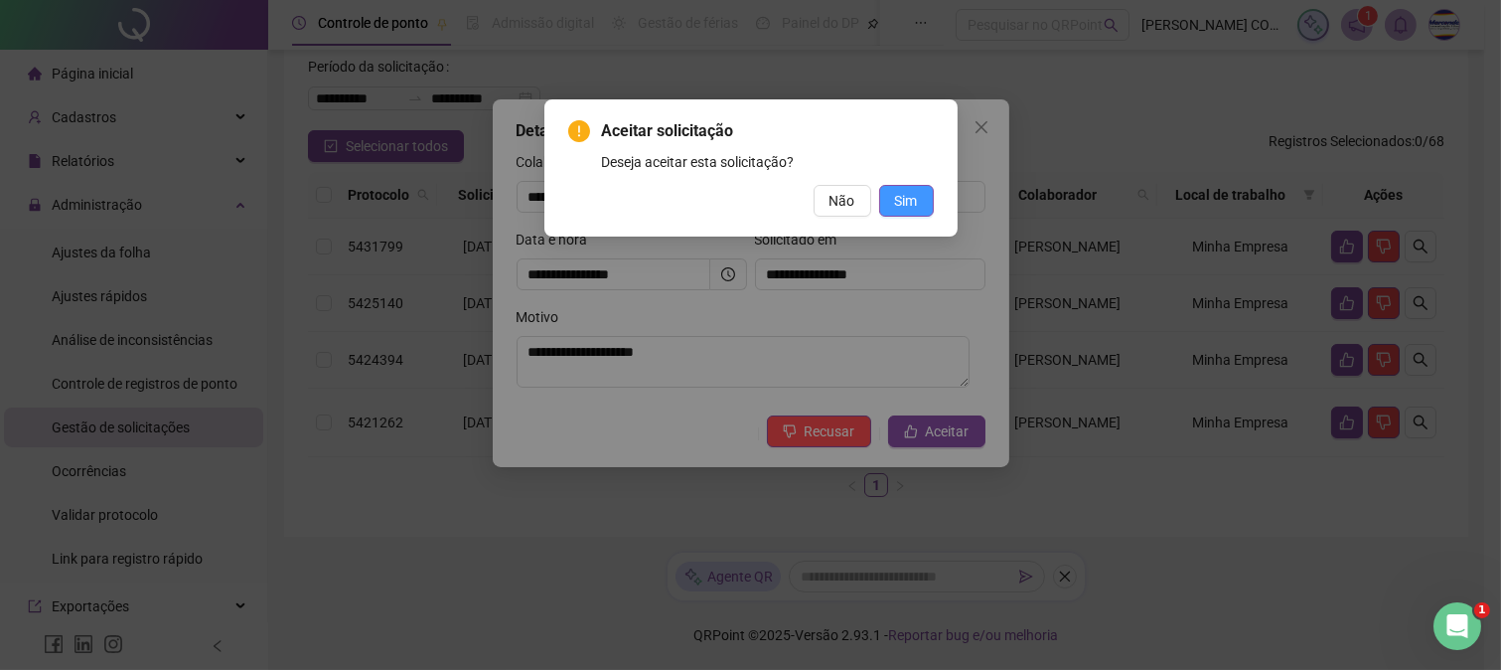
click at [921, 196] on button "Sim" at bounding box center [906, 201] width 55 height 32
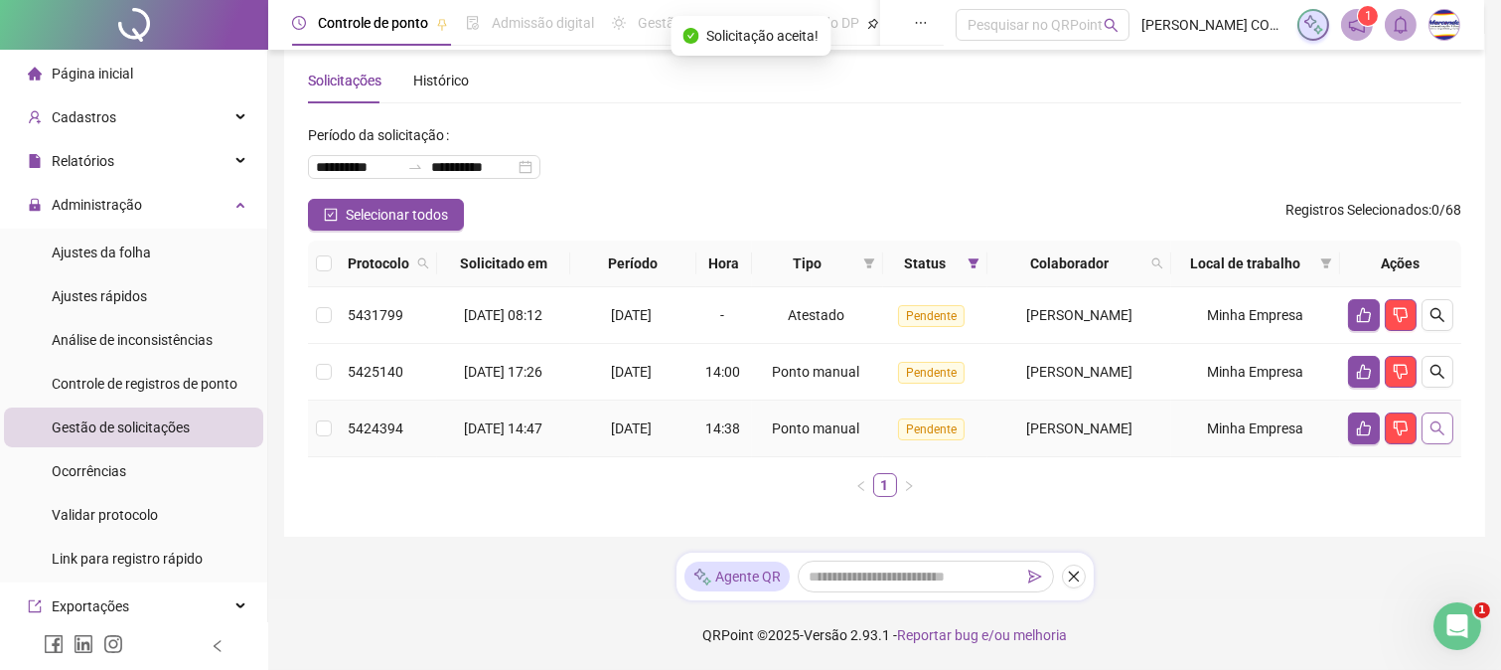
scroll to position [32, 0]
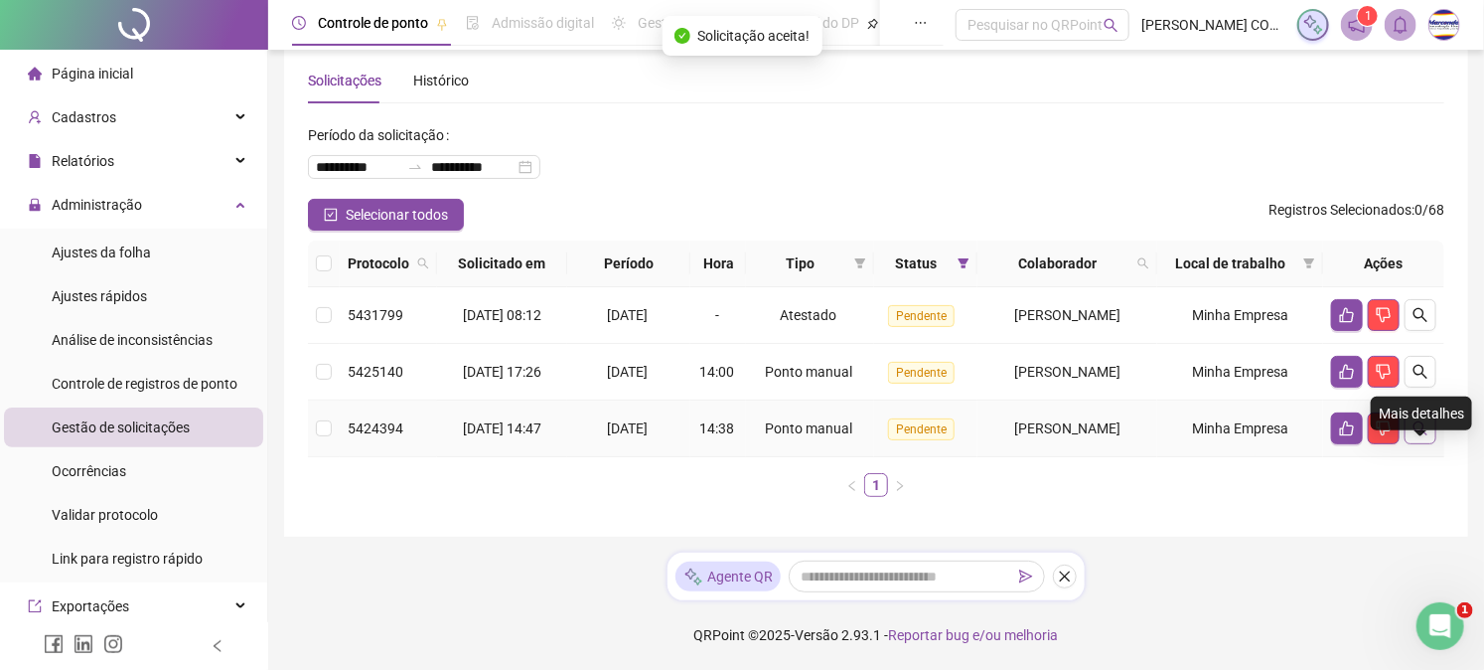
click at [1431, 444] on button "button" at bounding box center [1421, 428] width 32 height 32
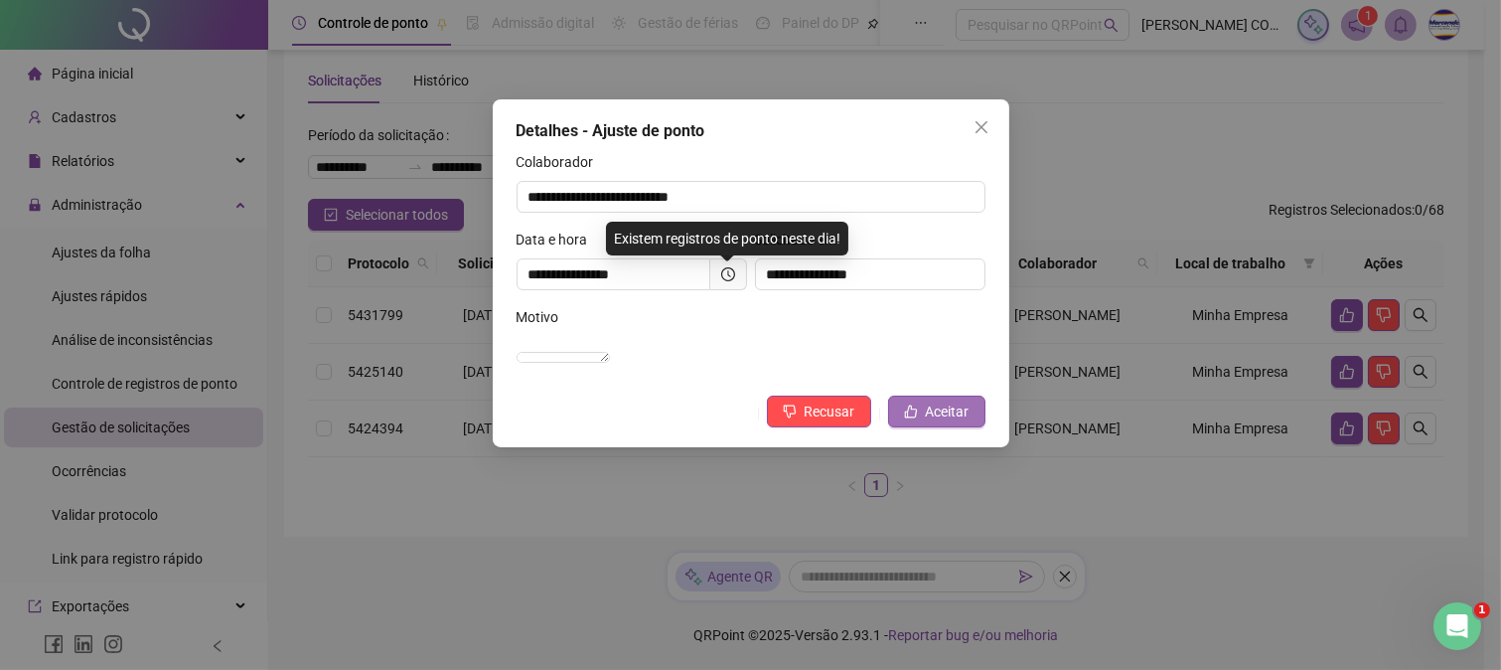
click at [926, 422] on span "Aceitar" at bounding box center [948, 411] width 44 height 22
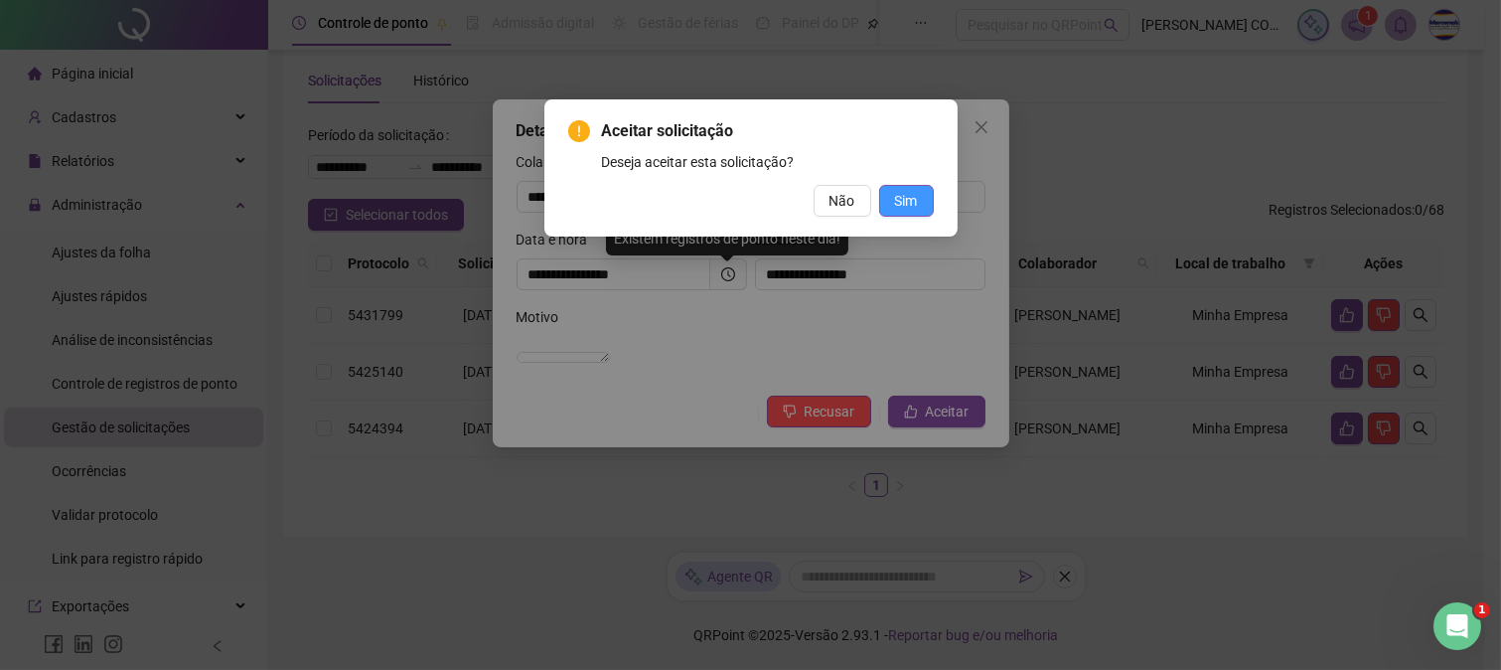
click at [891, 195] on button "Sim" at bounding box center [906, 201] width 55 height 32
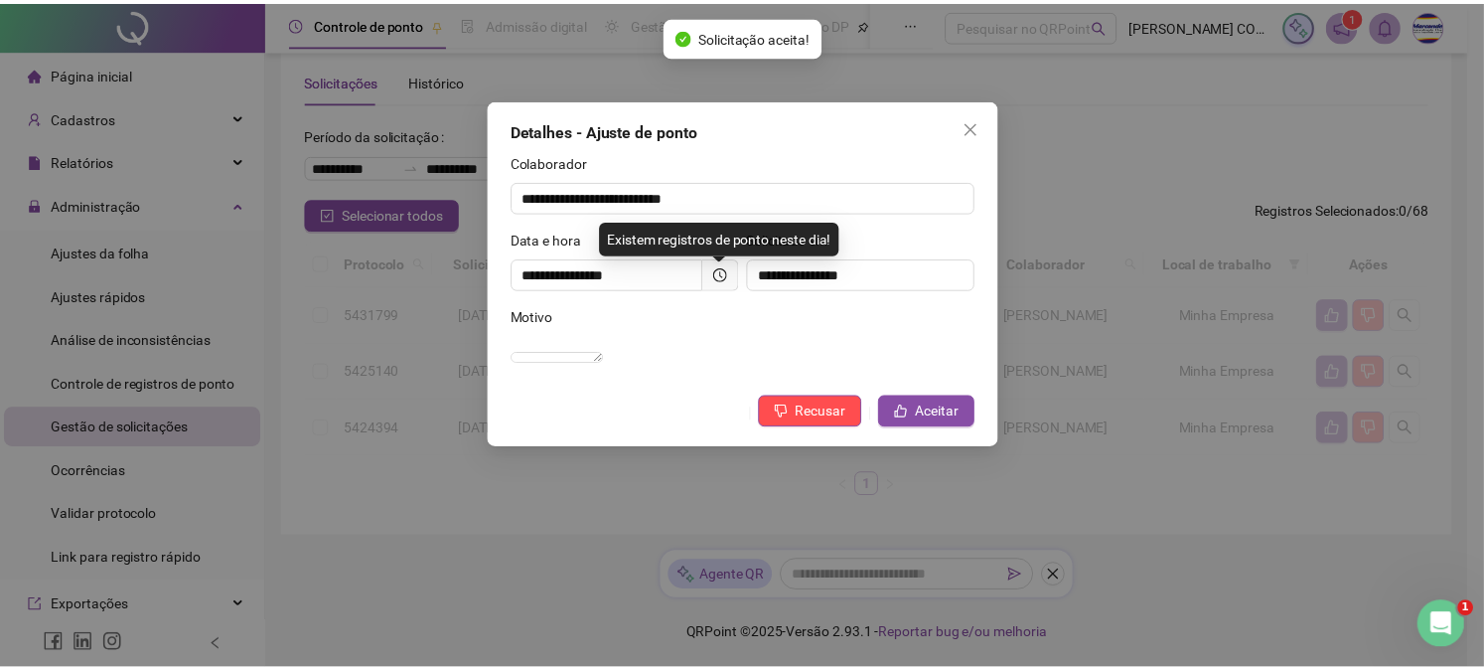
scroll to position [0, 0]
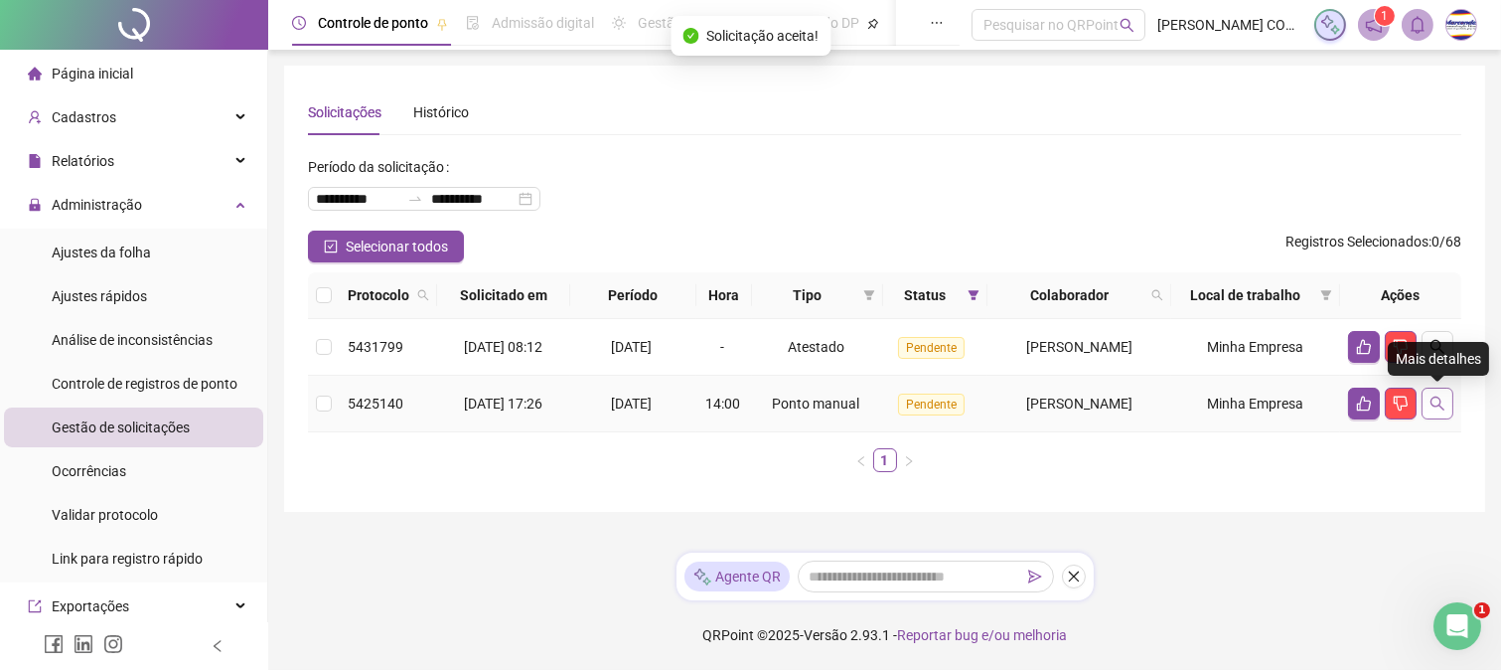
click at [1436, 398] on icon "search" at bounding box center [1438, 403] width 16 height 16
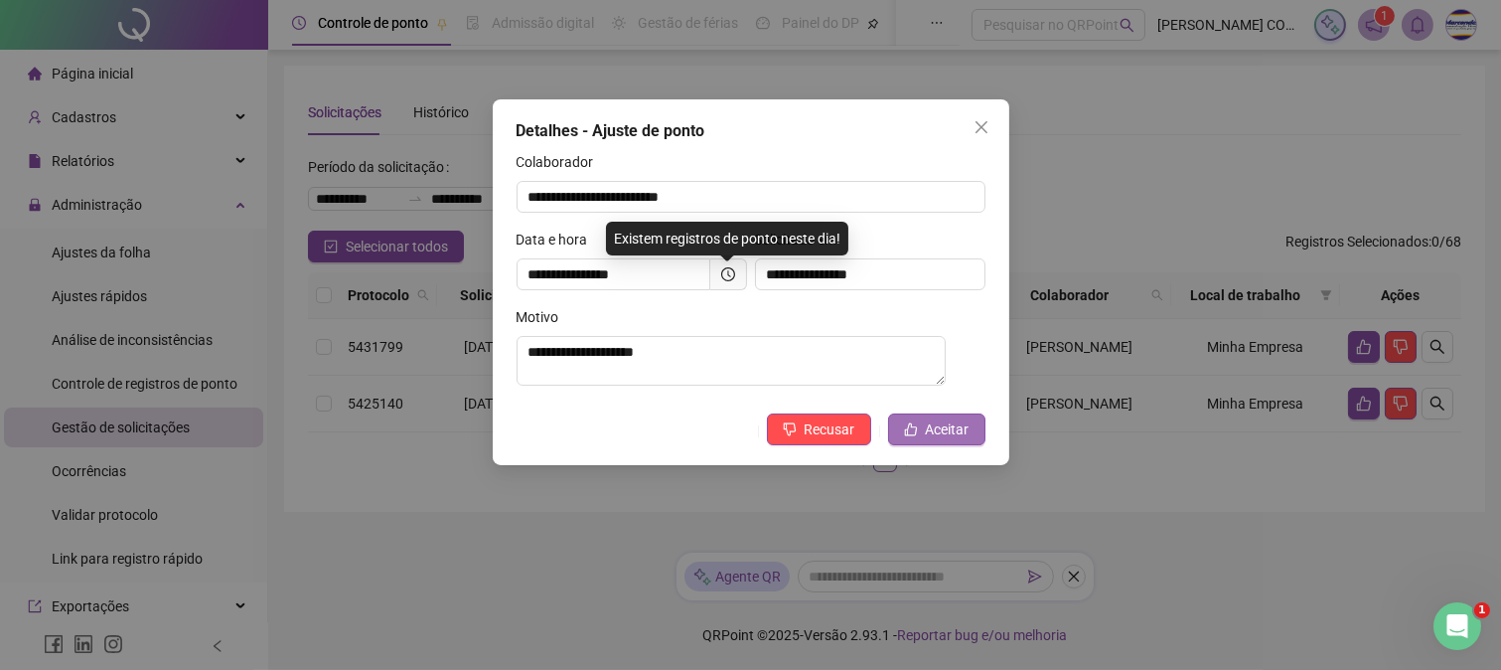
click at [941, 421] on span "Aceitar" at bounding box center [948, 429] width 44 height 22
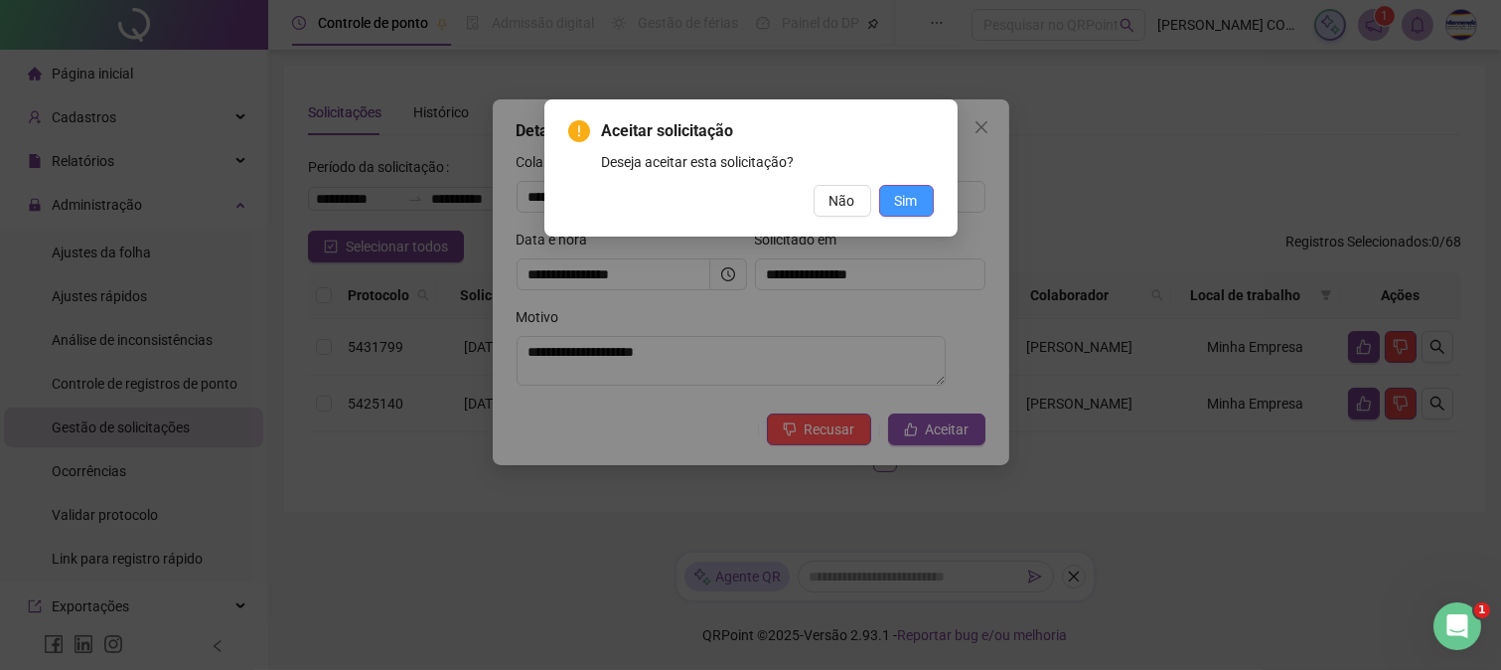
click at [900, 196] on span "Sim" at bounding box center [906, 201] width 23 height 22
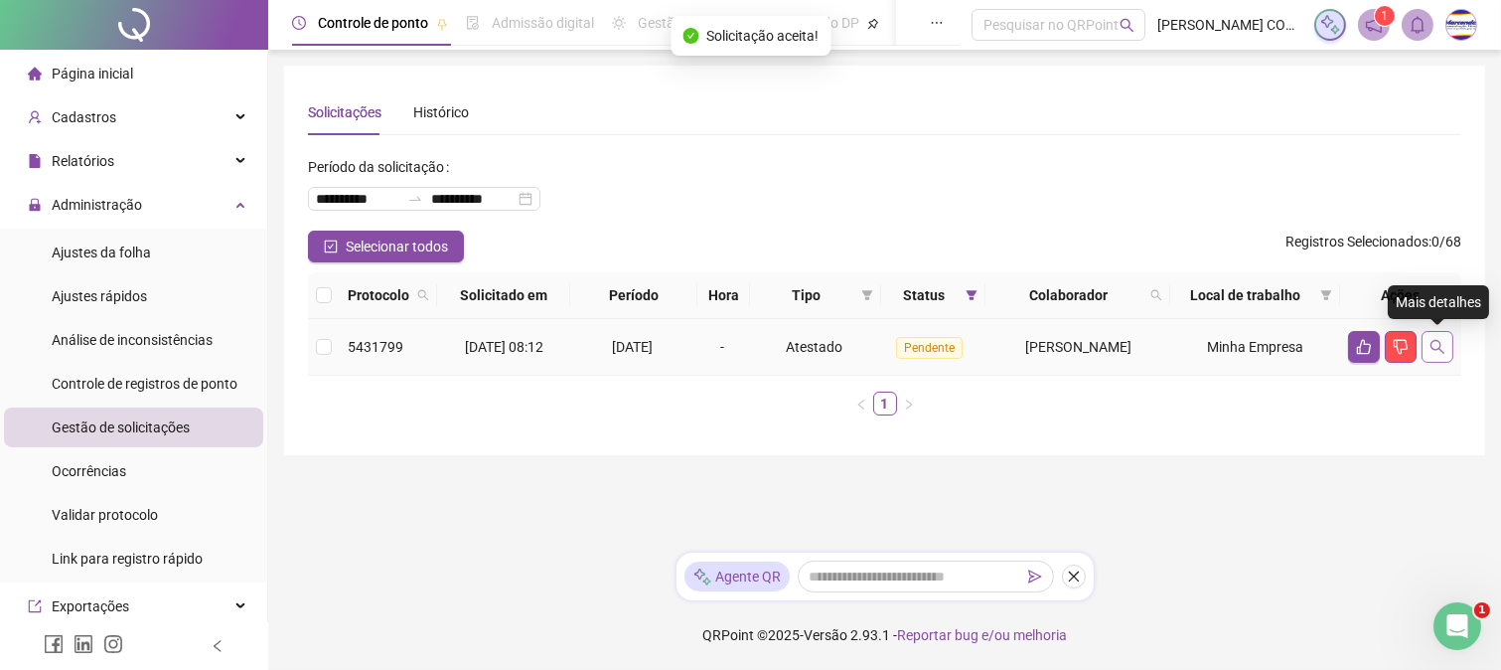
click at [1431, 356] on button "button" at bounding box center [1438, 347] width 32 height 32
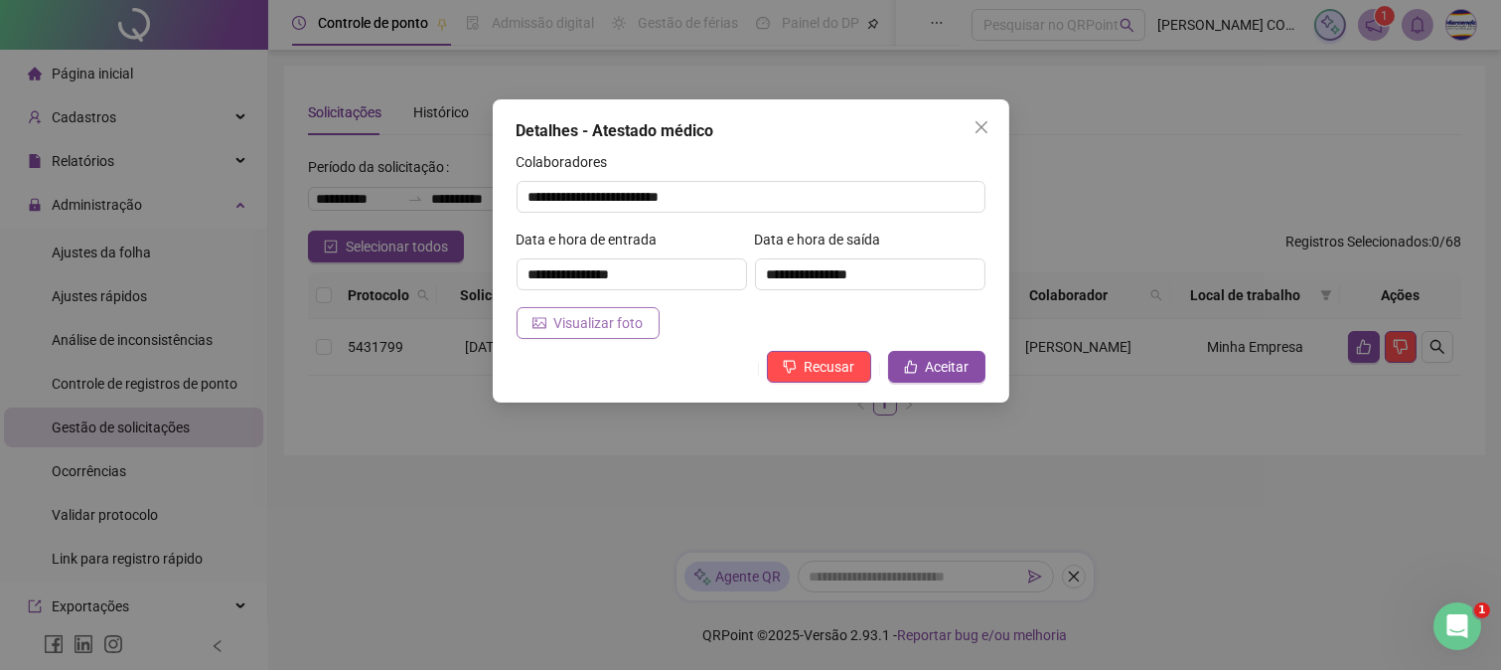
click at [592, 339] on button "Visualizar foto" at bounding box center [588, 323] width 143 height 32
click at [965, 356] on span "Aceitar" at bounding box center [948, 367] width 44 height 22
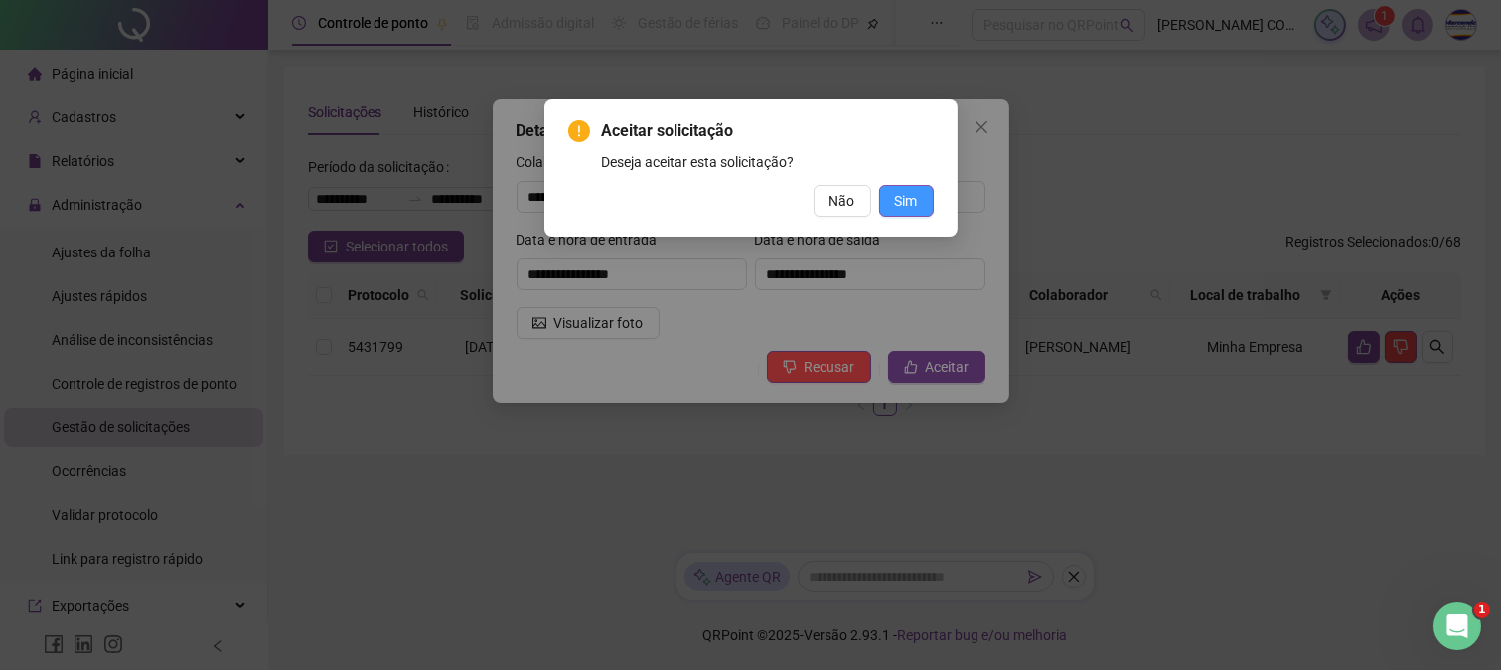
click at [888, 197] on button "Sim" at bounding box center [906, 201] width 55 height 32
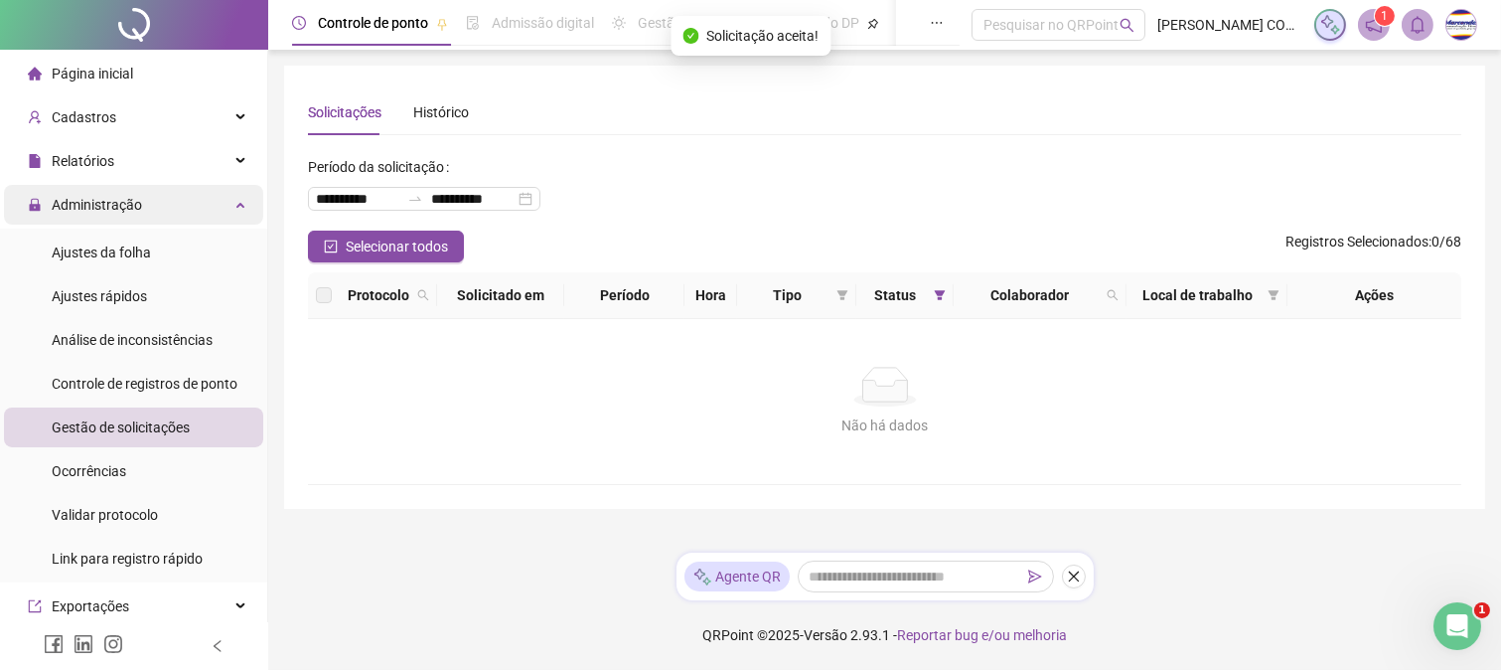
click at [156, 197] on div "Administração" at bounding box center [133, 205] width 259 height 40
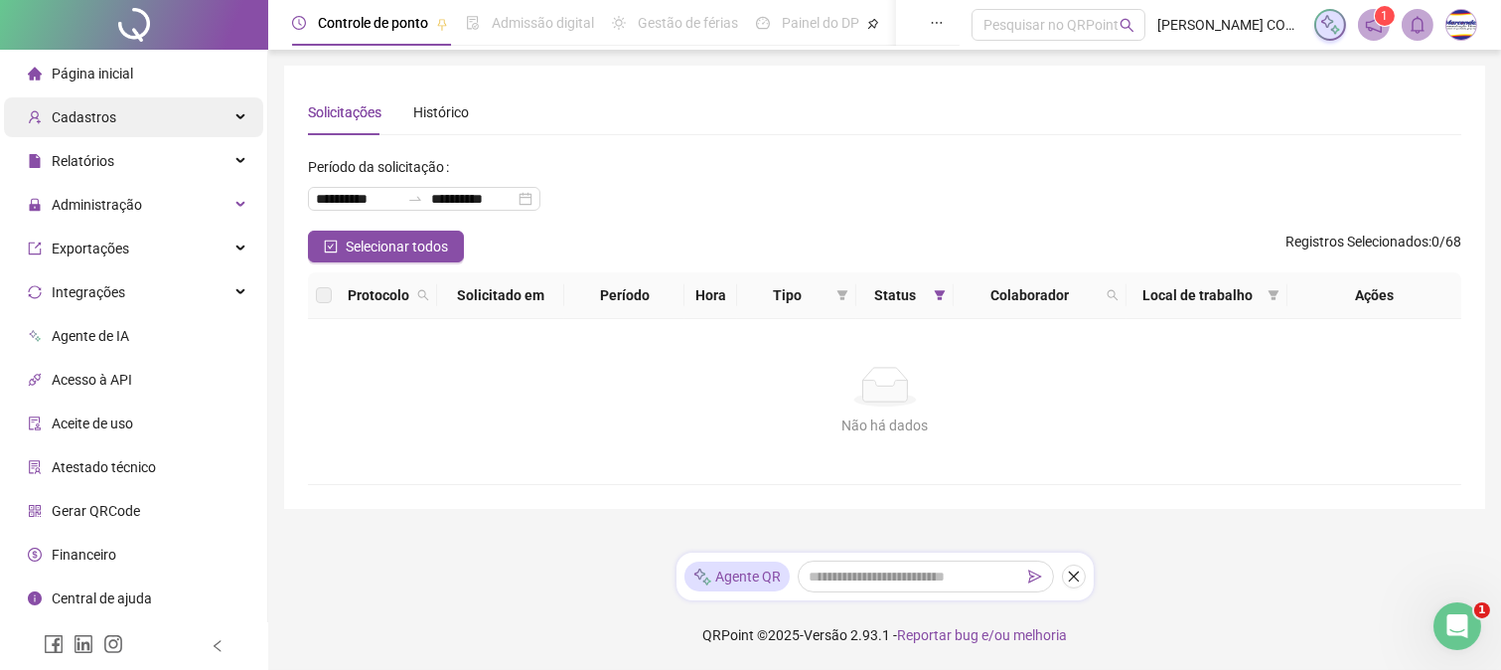
click at [175, 122] on div "Cadastros" at bounding box center [133, 117] width 259 height 40
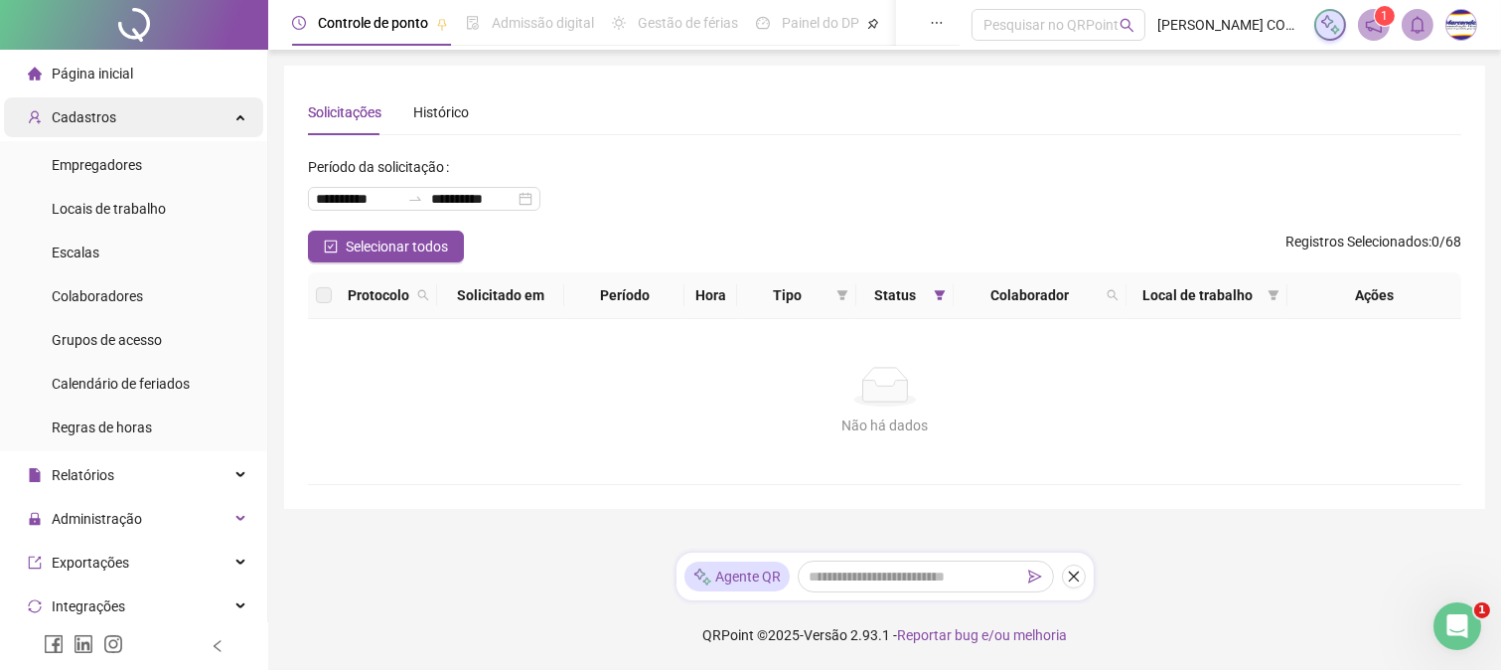
click at [137, 109] on div "Cadastros" at bounding box center [133, 117] width 259 height 40
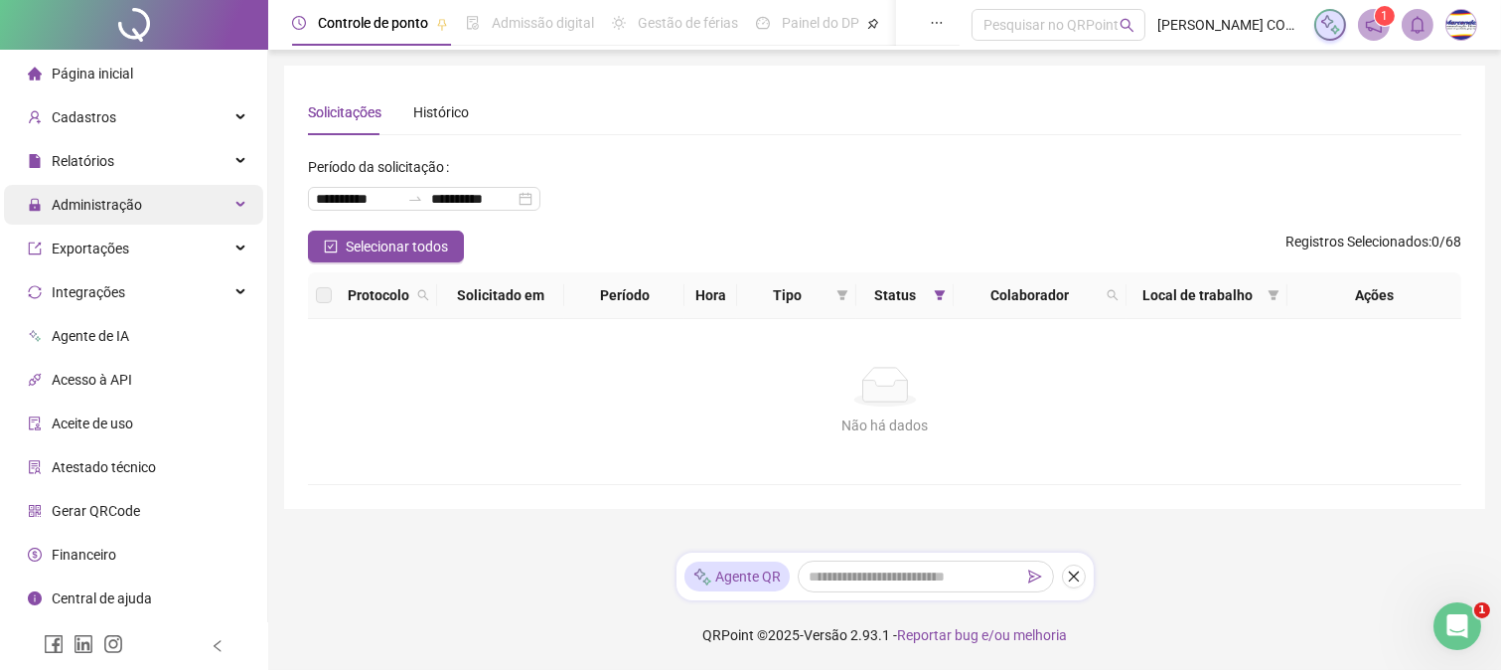
click at [147, 204] on div "Administração" at bounding box center [133, 205] width 259 height 40
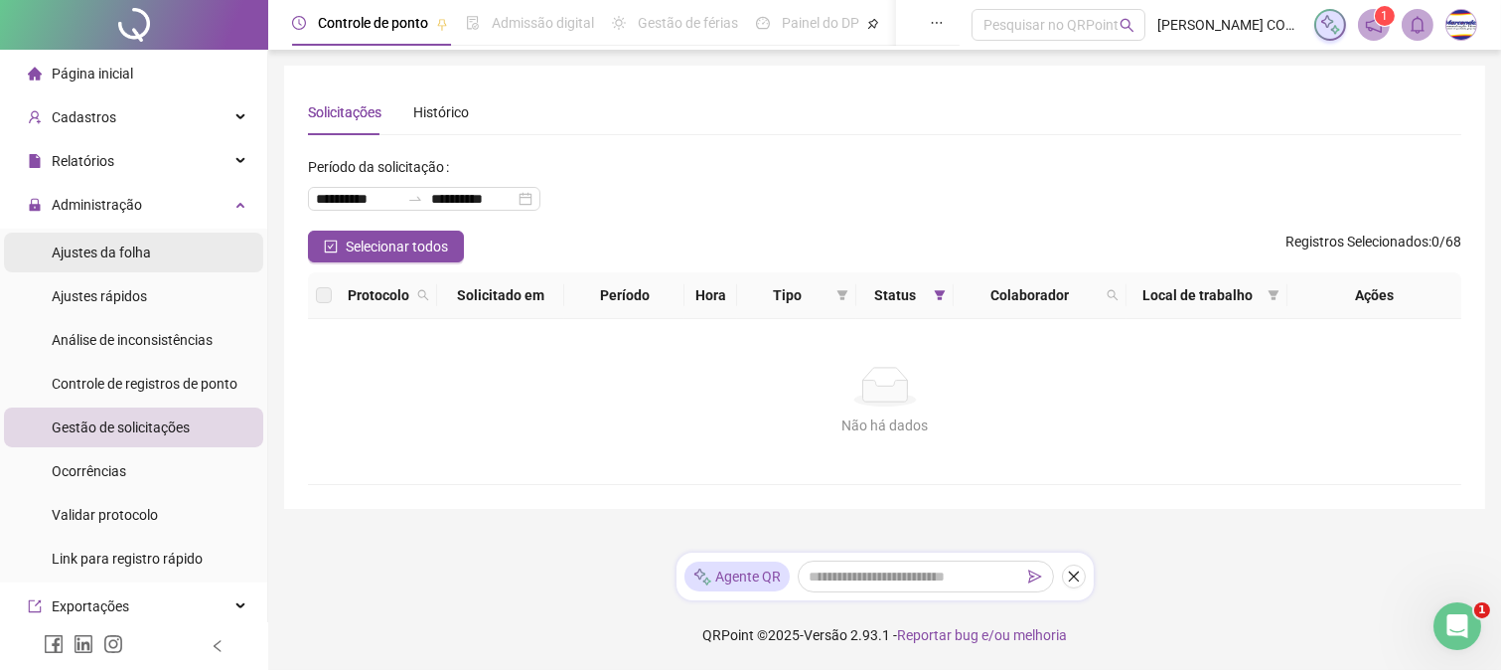
click at [161, 245] on li "Ajustes da folha" at bounding box center [133, 253] width 259 height 40
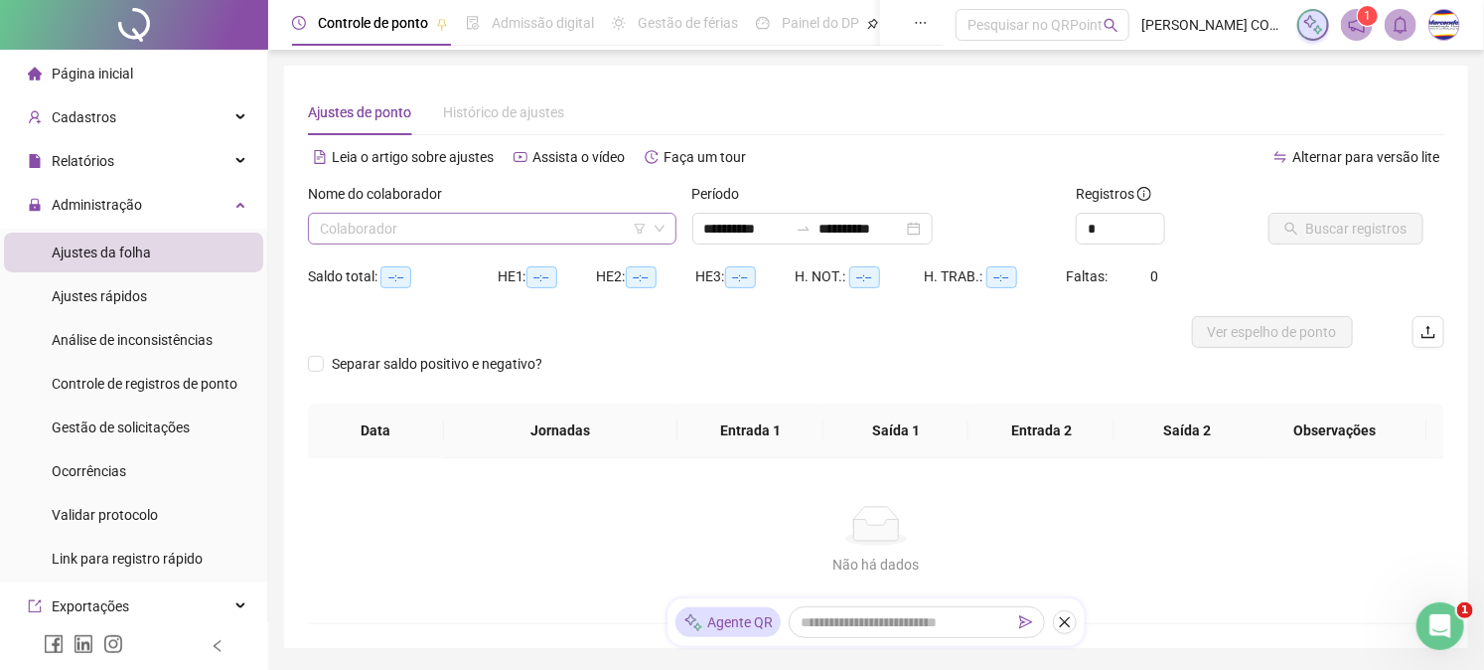
click at [567, 223] on input "search" at bounding box center [483, 229] width 327 height 30
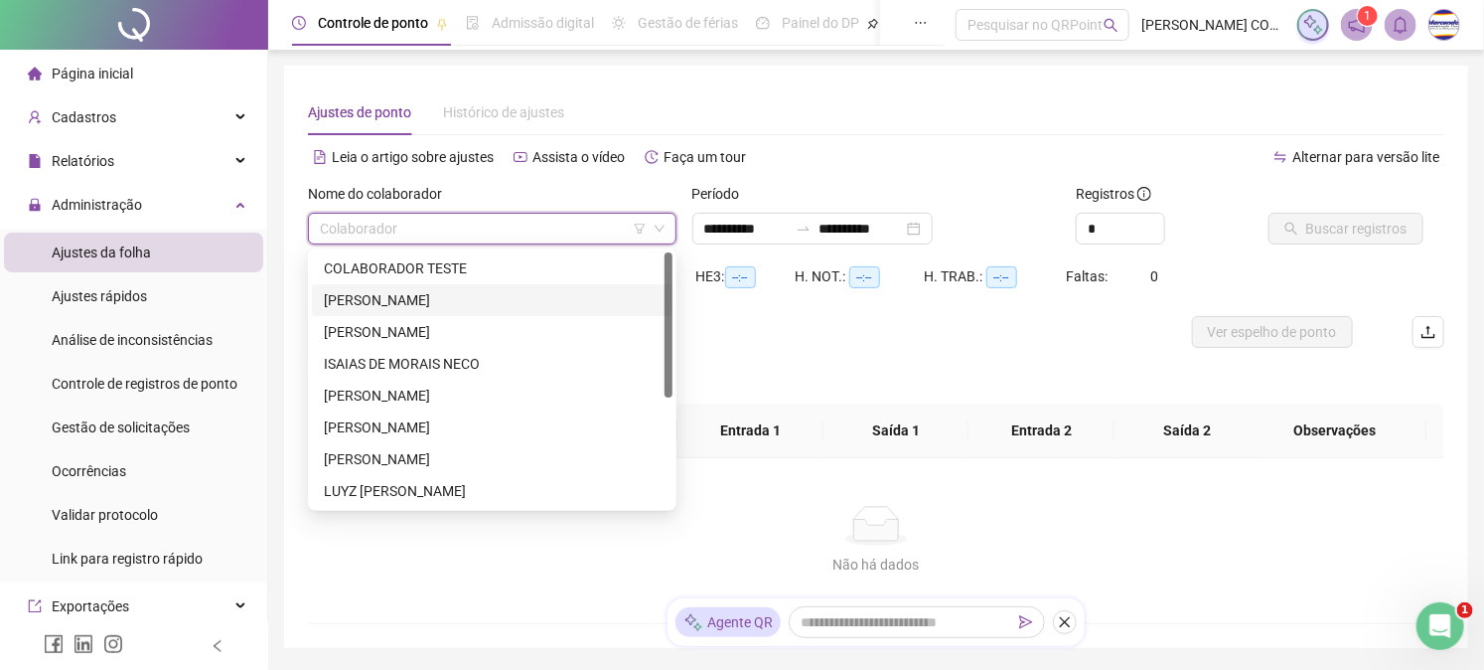
click at [415, 294] on div "[PERSON_NAME]" at bounding box center [492, 300] width 337 height 22
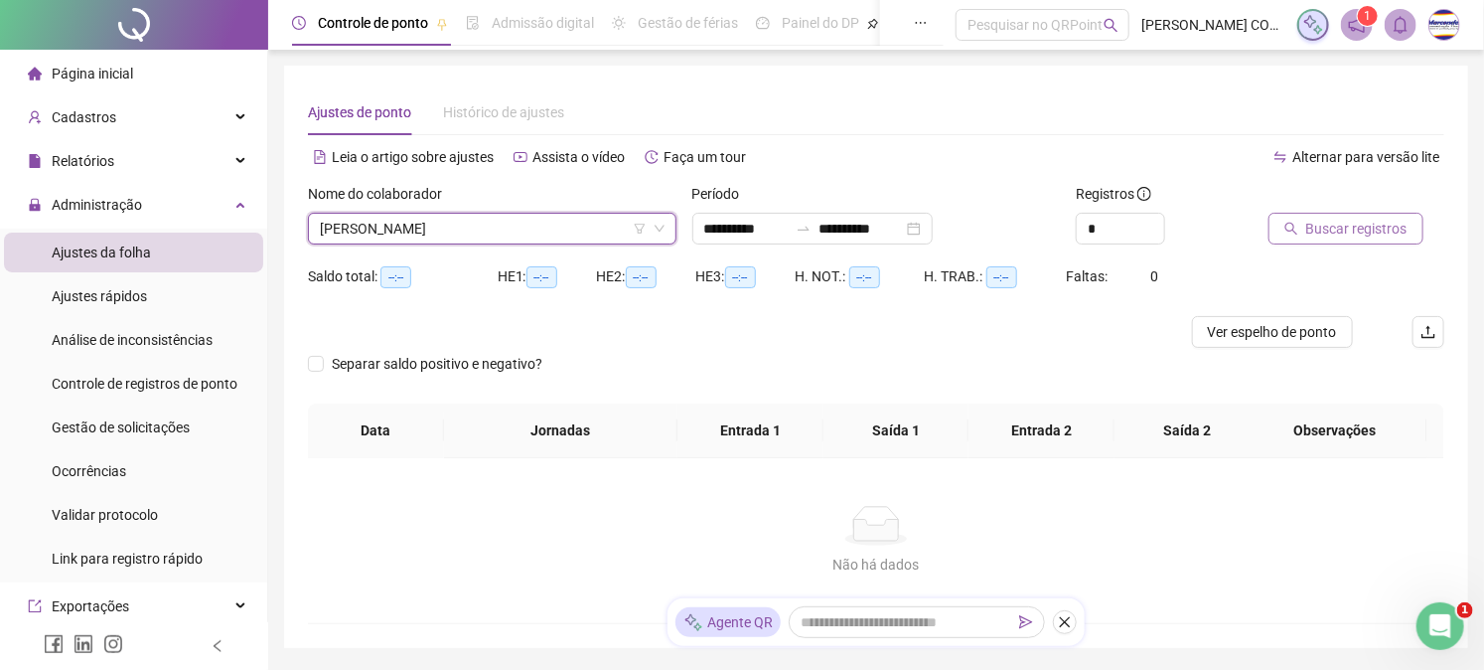
click at [1333, 231] on span "Buscar registros" at bounding box center [1357, 229] width 101 height 22
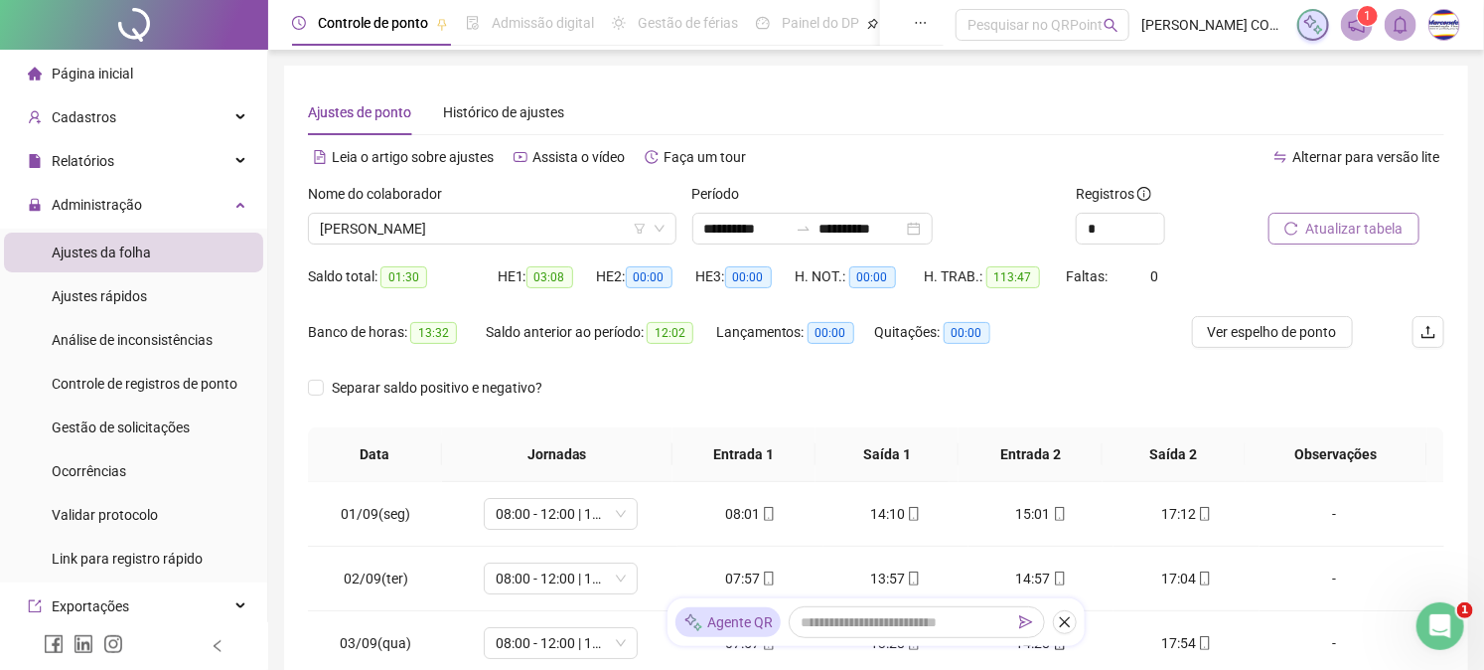
click at [520, 245] on div "Nome do colaborador [PERSON_NAME]" at bounding box center [492, 222] width 385 height 78
click at [500, 217] on span "[PERSON_NAME]" at bounding box center [492, 229] width 345 height 30
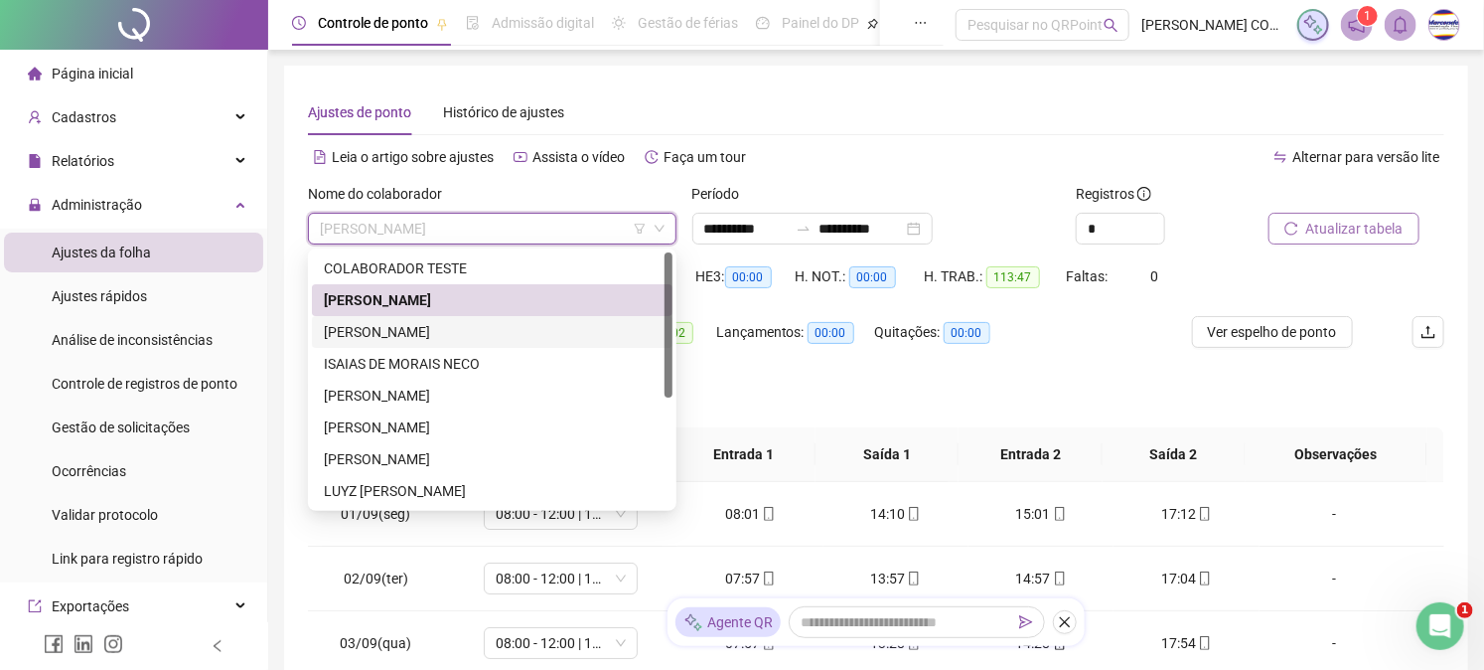
drag, startPoint x: 440, startPoint y: 331, endPoint x: 459, endPoint y: 296, distance: 39.6
click at [443, 331] on div "[PERSON_NAME]" at bounding box center [492, 332] width 337 height 22
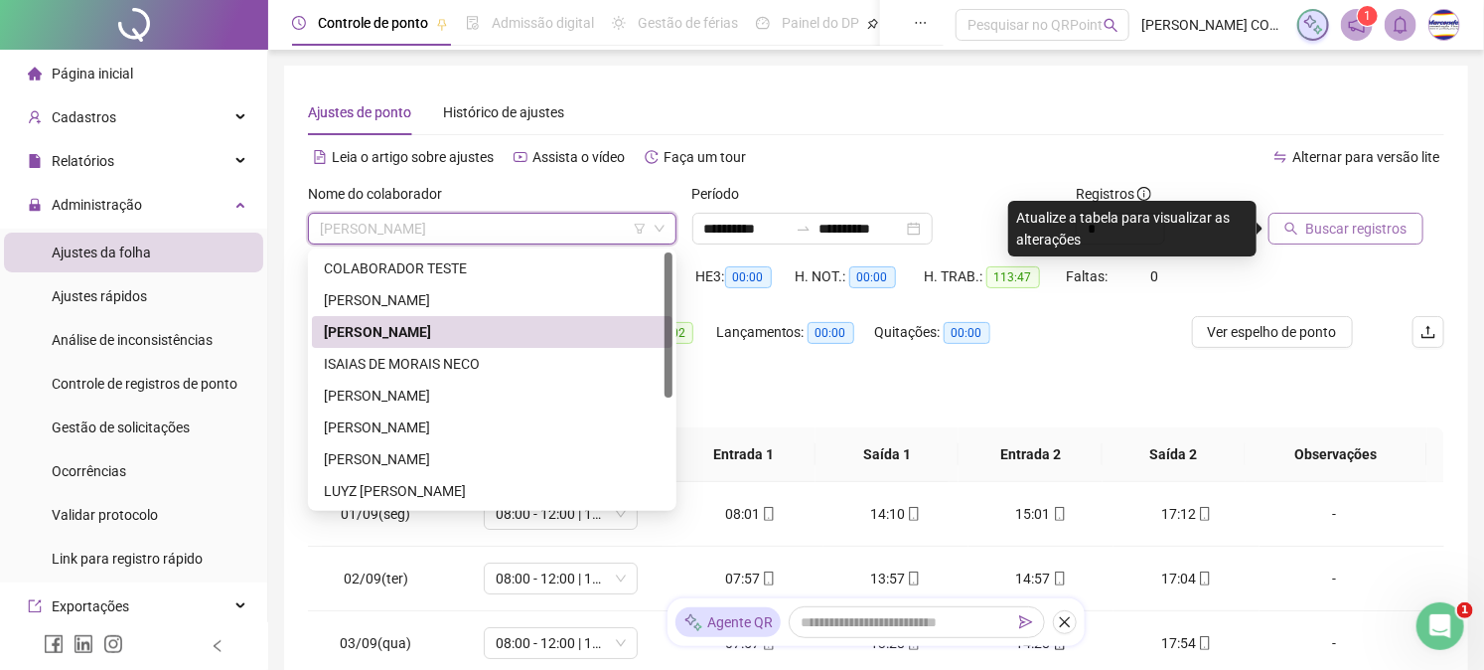
click at [569, 224] on span "[PERSON_NAME]" at bounding box center [492, 229] width 345 height 30
click at [560, 294] on div "[PERSON_NAME]" at bounding box center [492, 300] width 337 height 22
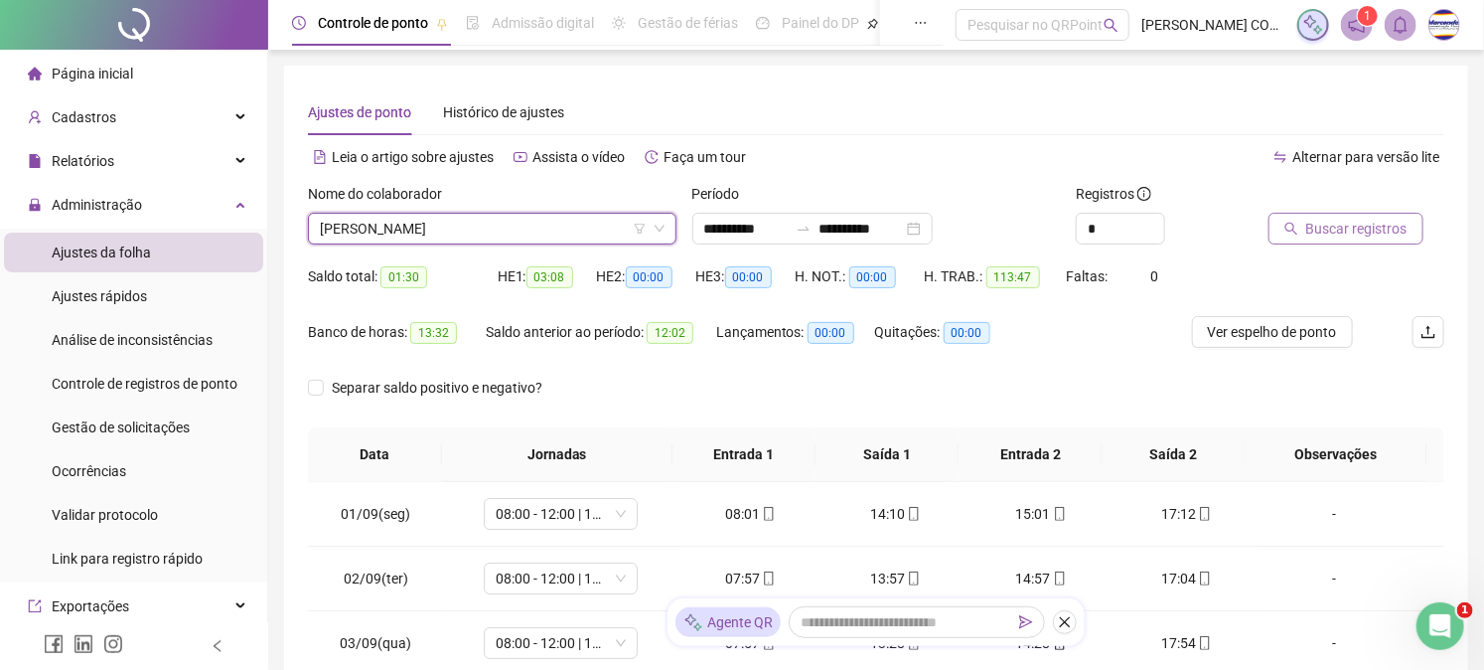
click at [1365, 230] on span "Buscar registros" at bounding box center [1357, 229] width 101 height 22
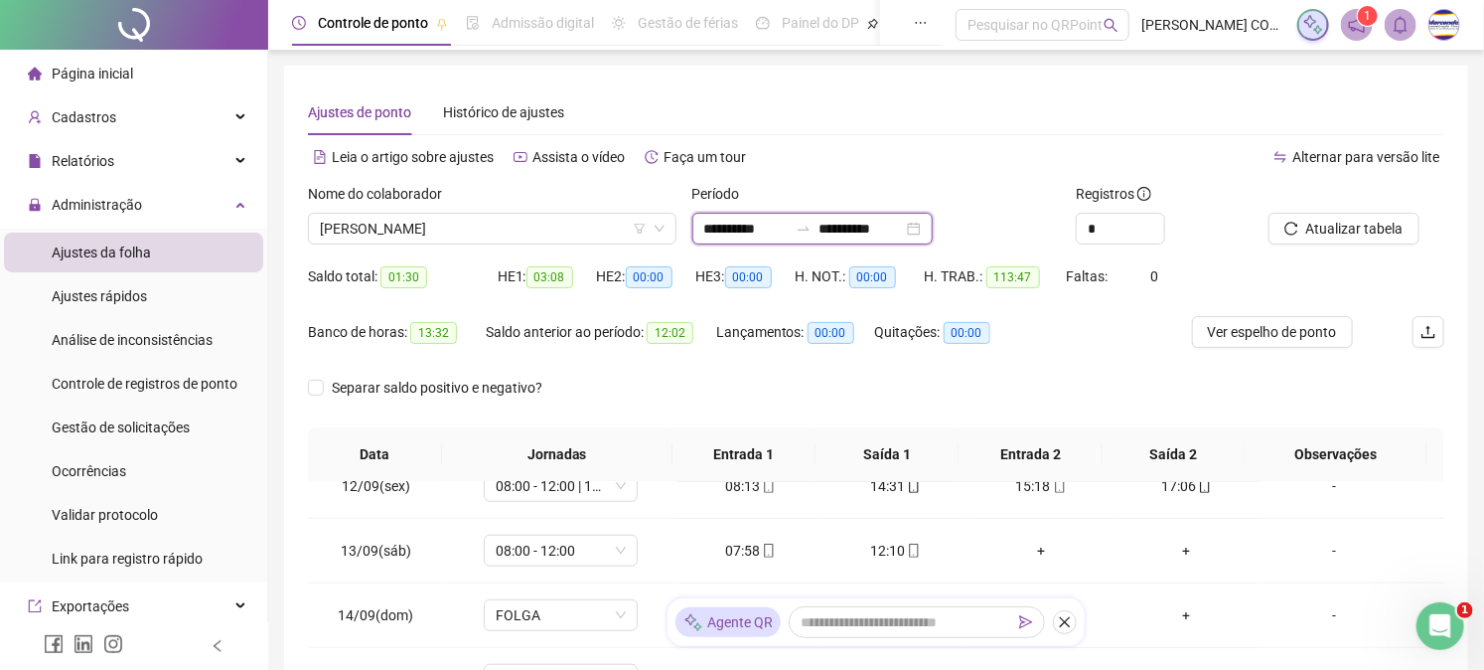
click at [768, 219] on input "**********" at bounding box center [745, 229] width 83 height 22
type input "**********"
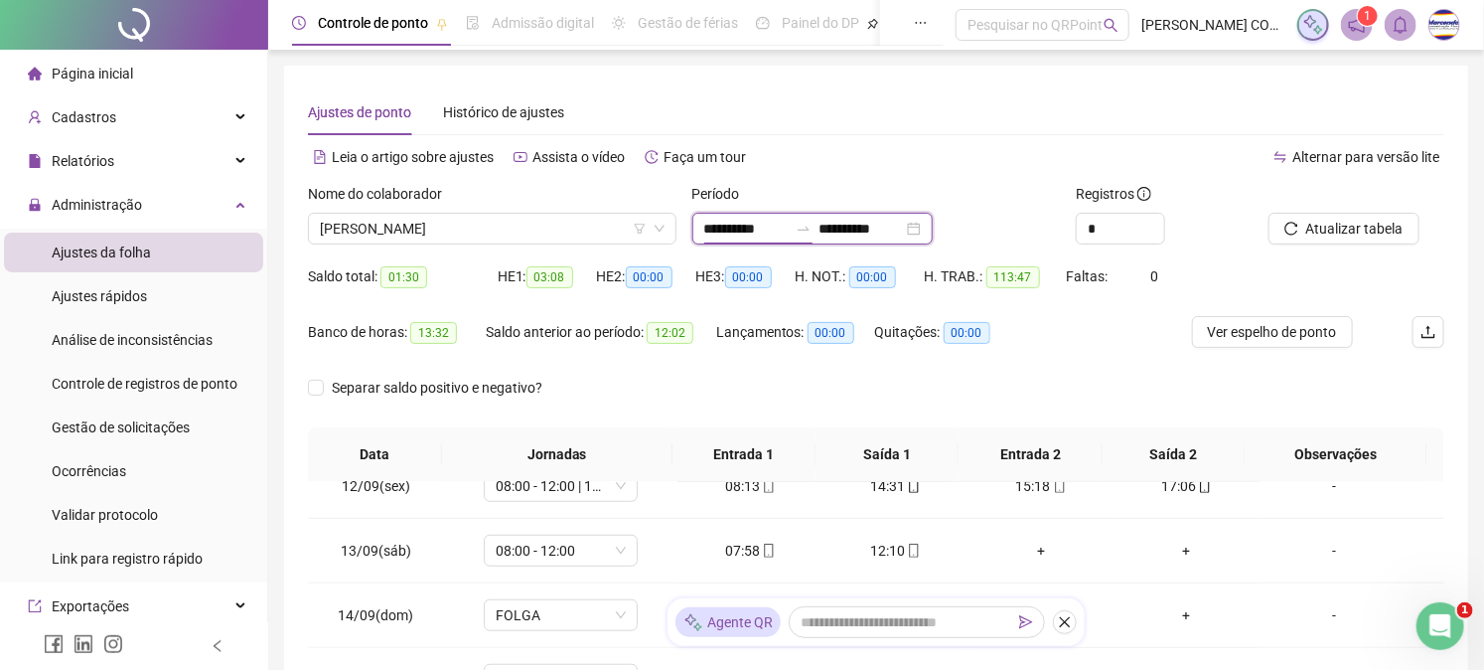
type input "**********"
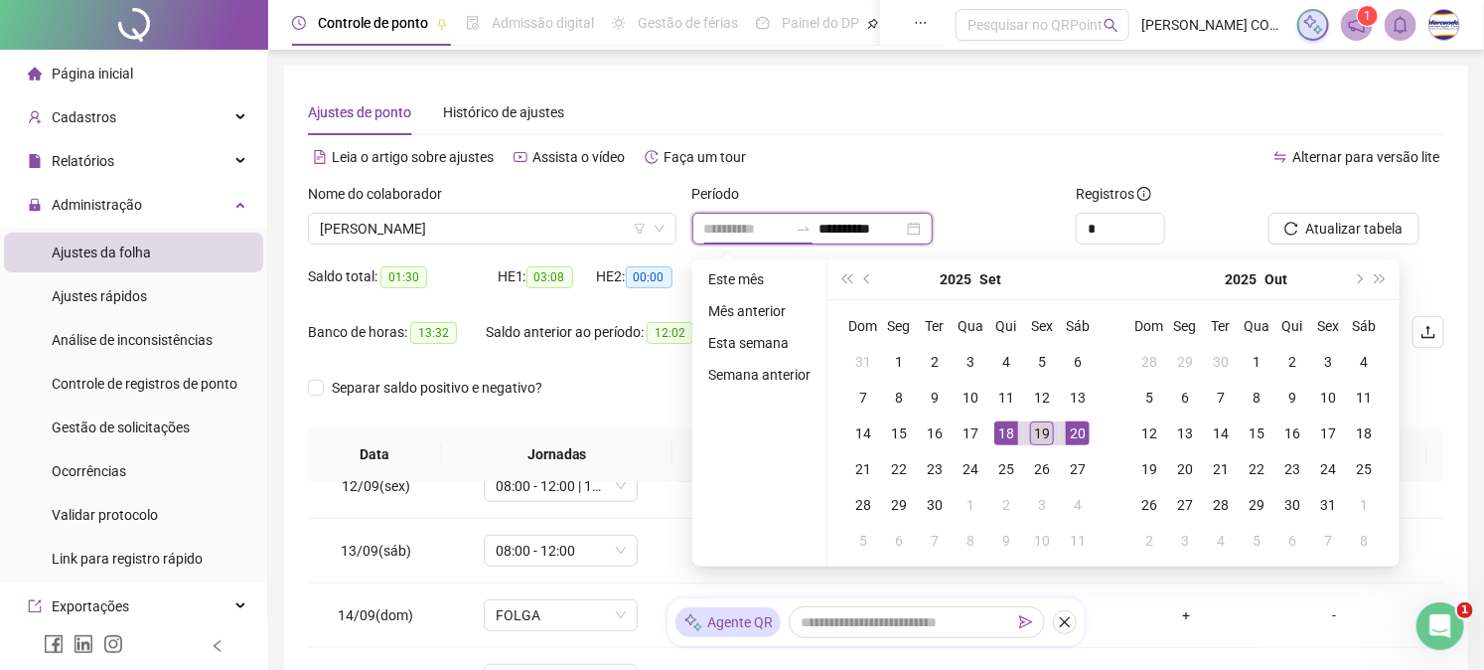
type input "**********"
click at [1043, 434] on div "19" at bounding box center [1042, 433] width 24 height 24
type input "**********"
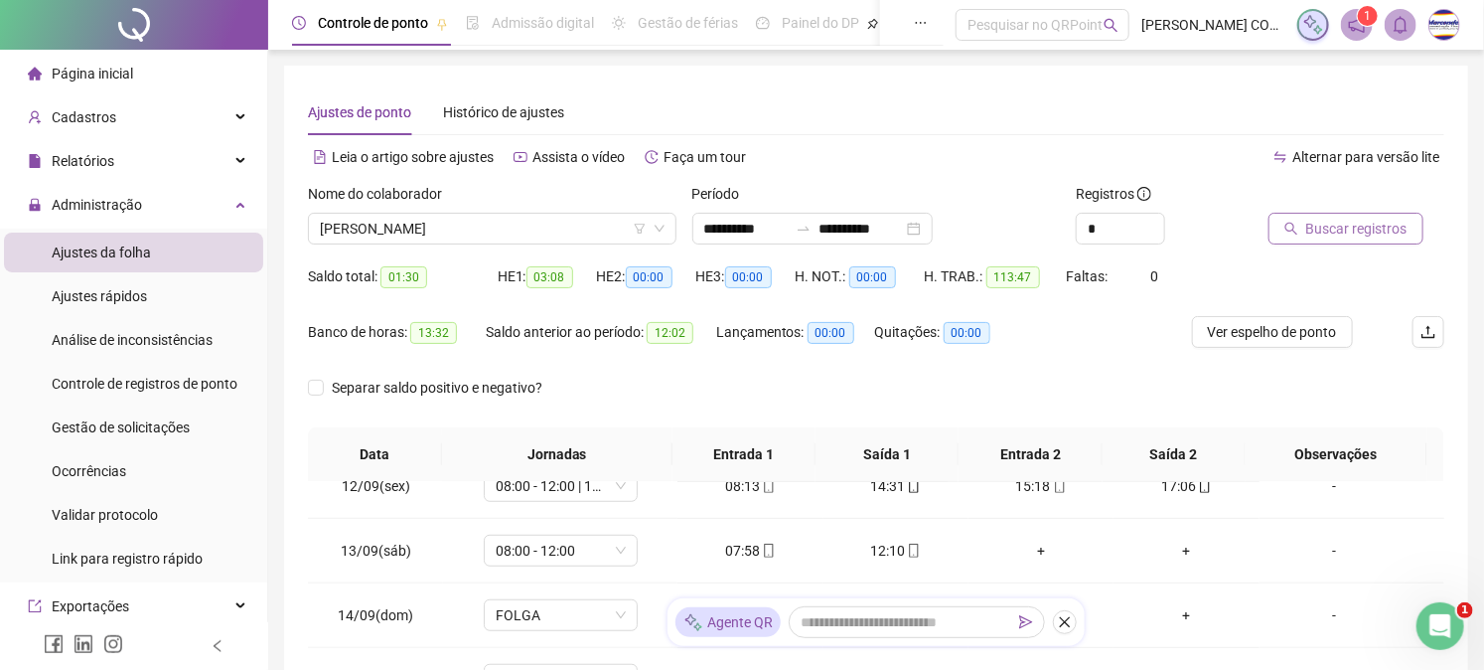
click at [1401, 221] on span "Buscar registros" at bounding box center [1357, 229] width 101 height 22
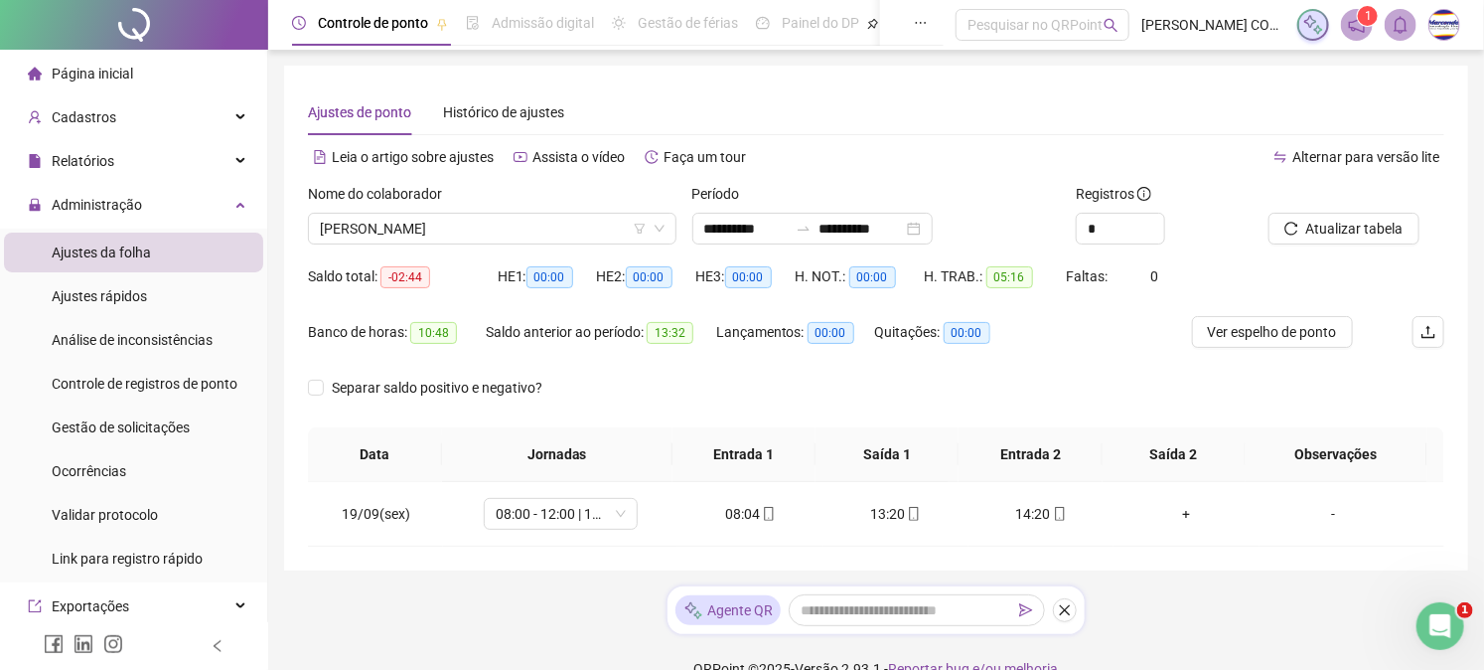
scroll to position [33, 0]
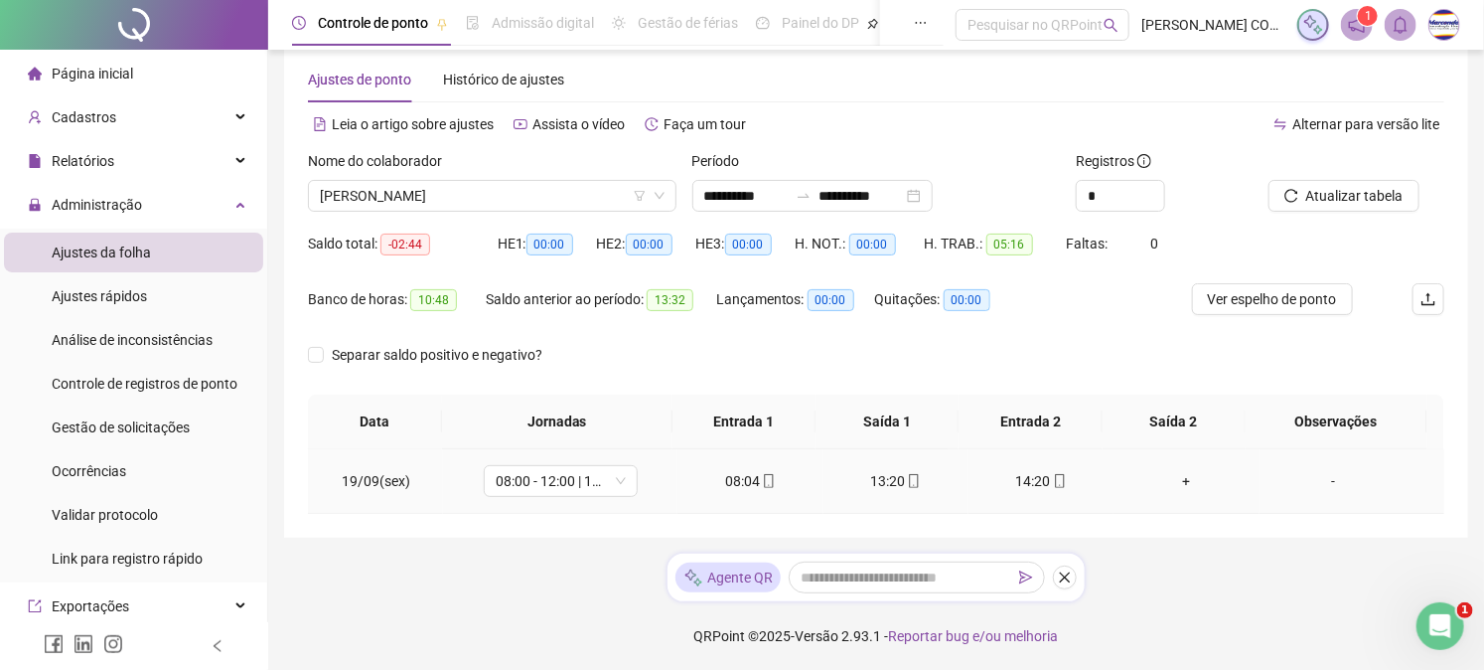
click at [907, 482] on icon "mobile" at bounding box center [914, 481] width 14 height 14
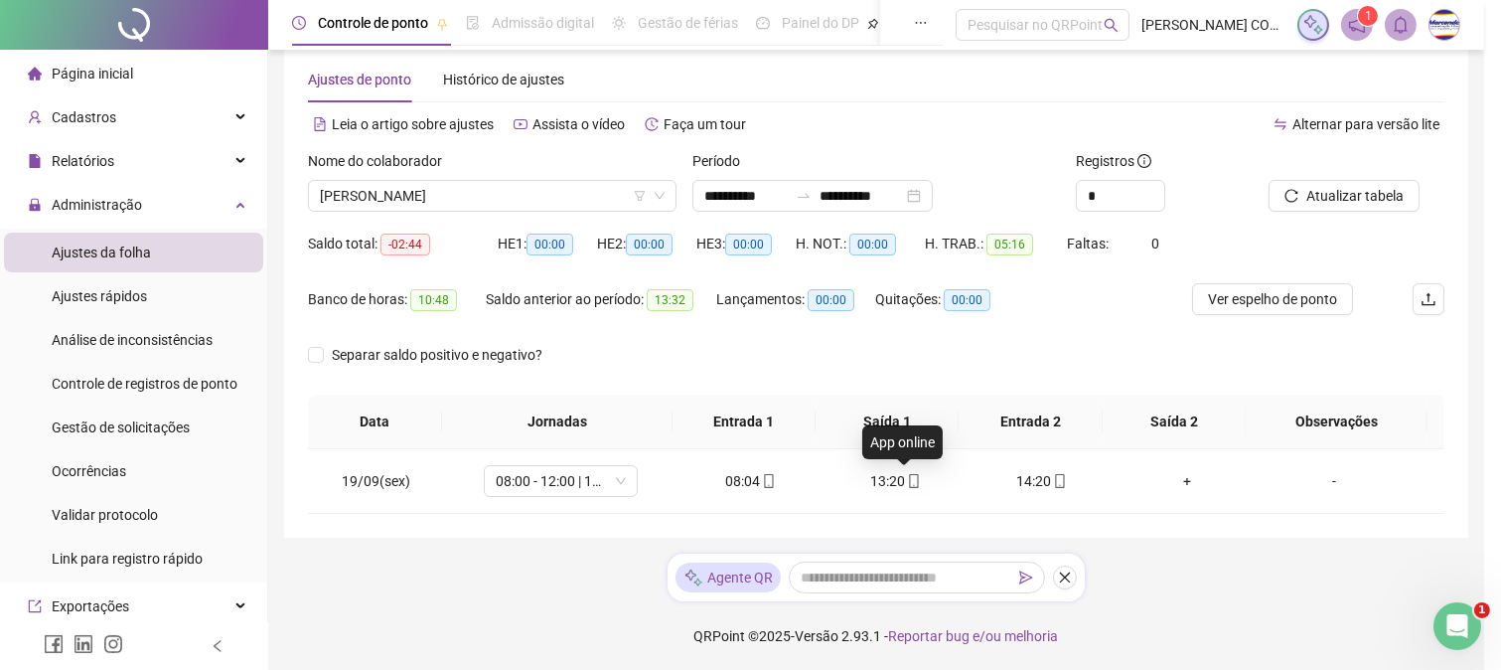
type input "**********"
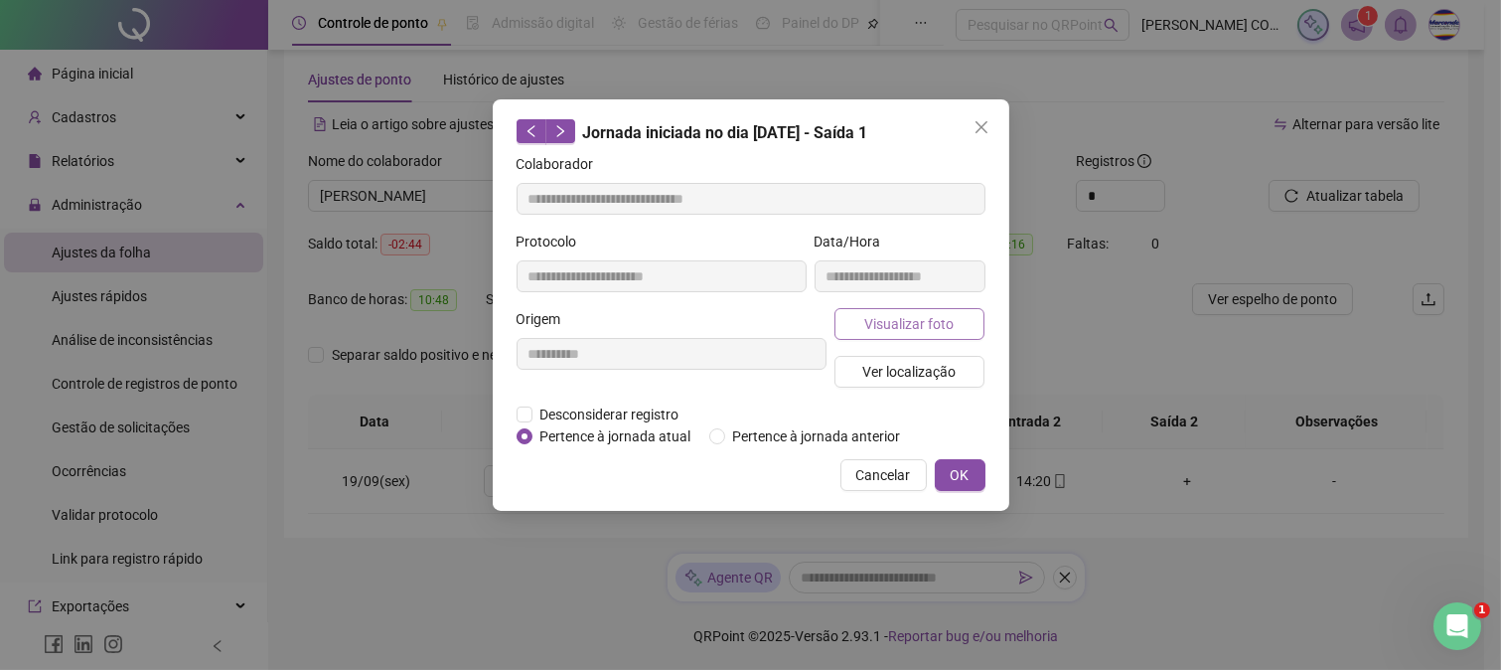
click at [887, 322] on span "Visualizar foto" at bounding box center [908, 324] width 89 height 22
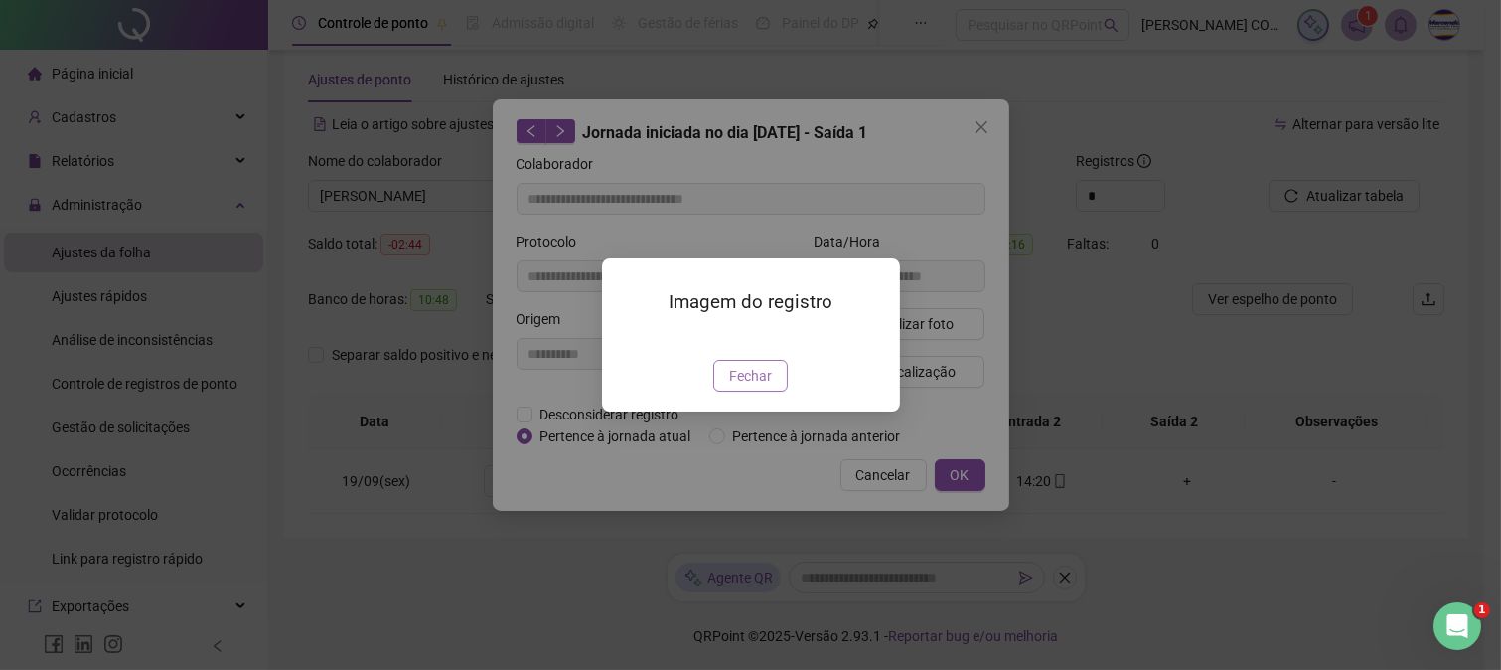
click at [747, 387] on span "Fechar" at bounding box center [750, 376] width 43 height 22
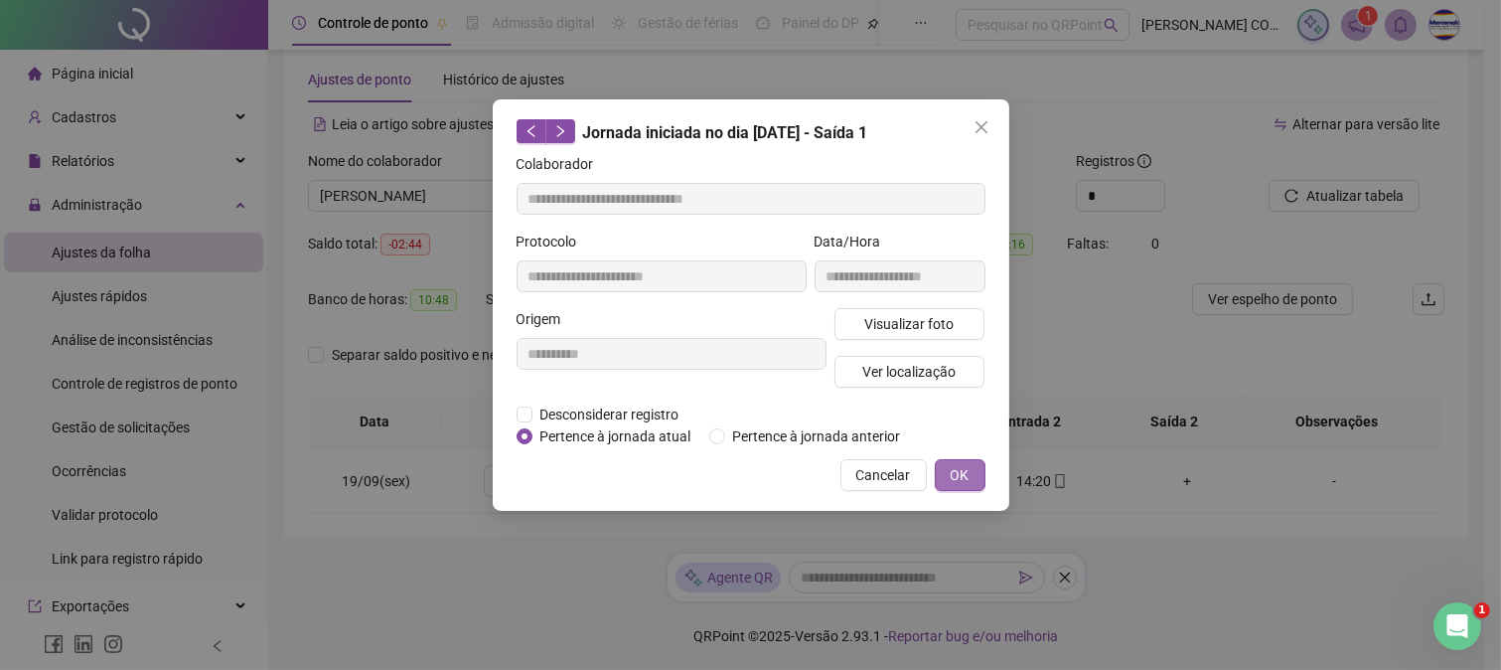
click at [972, 484] on button "OK" at bounding box center [960, 475] width 51 height 32
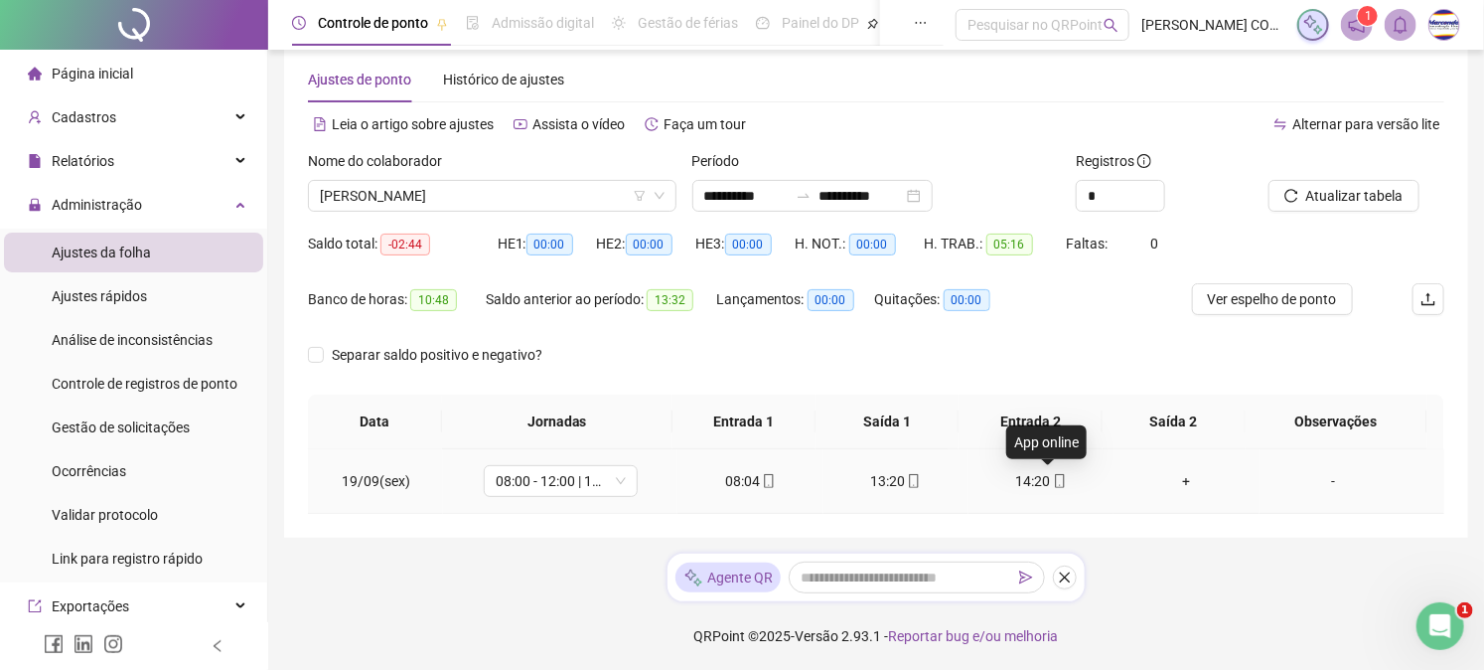
click at [1053, 482] on icon "mobile" at bounding box center [1060, 481] width 14 height 14
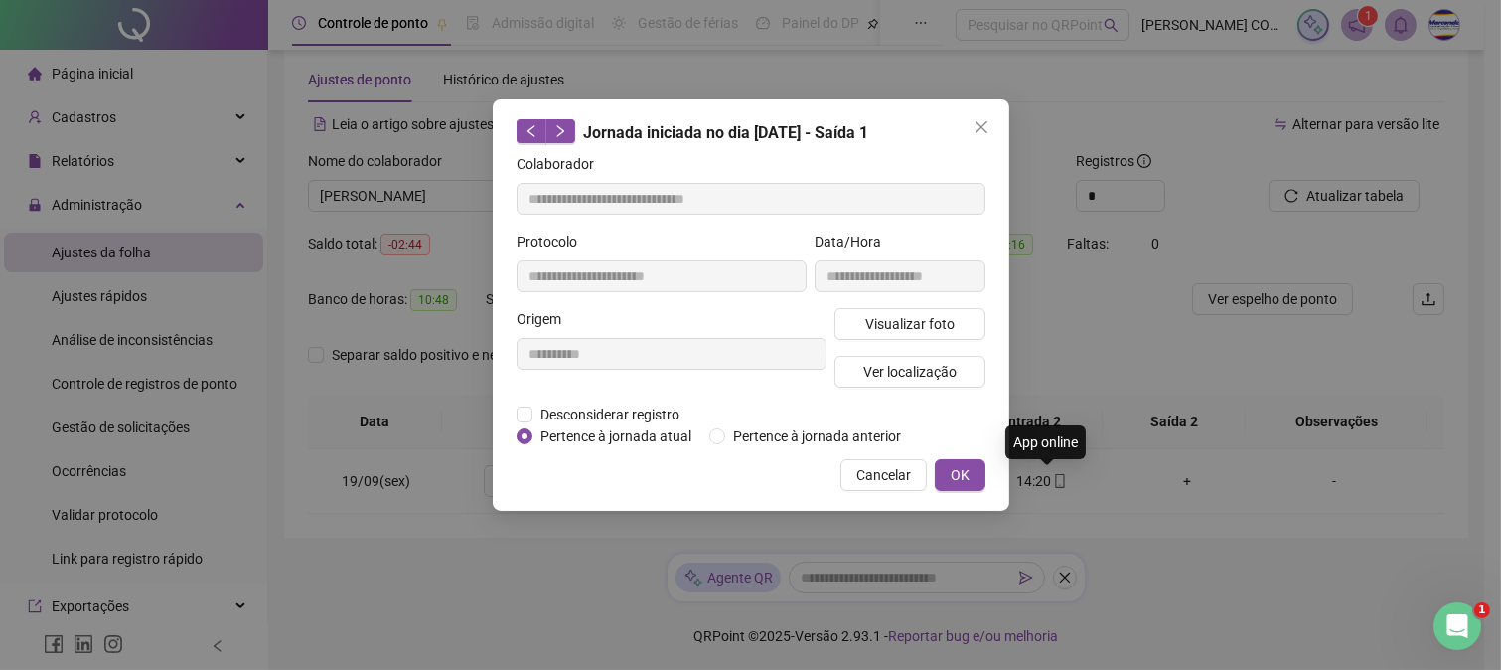
type input "**********"
click at [890, 313] on span "Visualizar foto" at bounding box center [908, 324] width 89 height 22
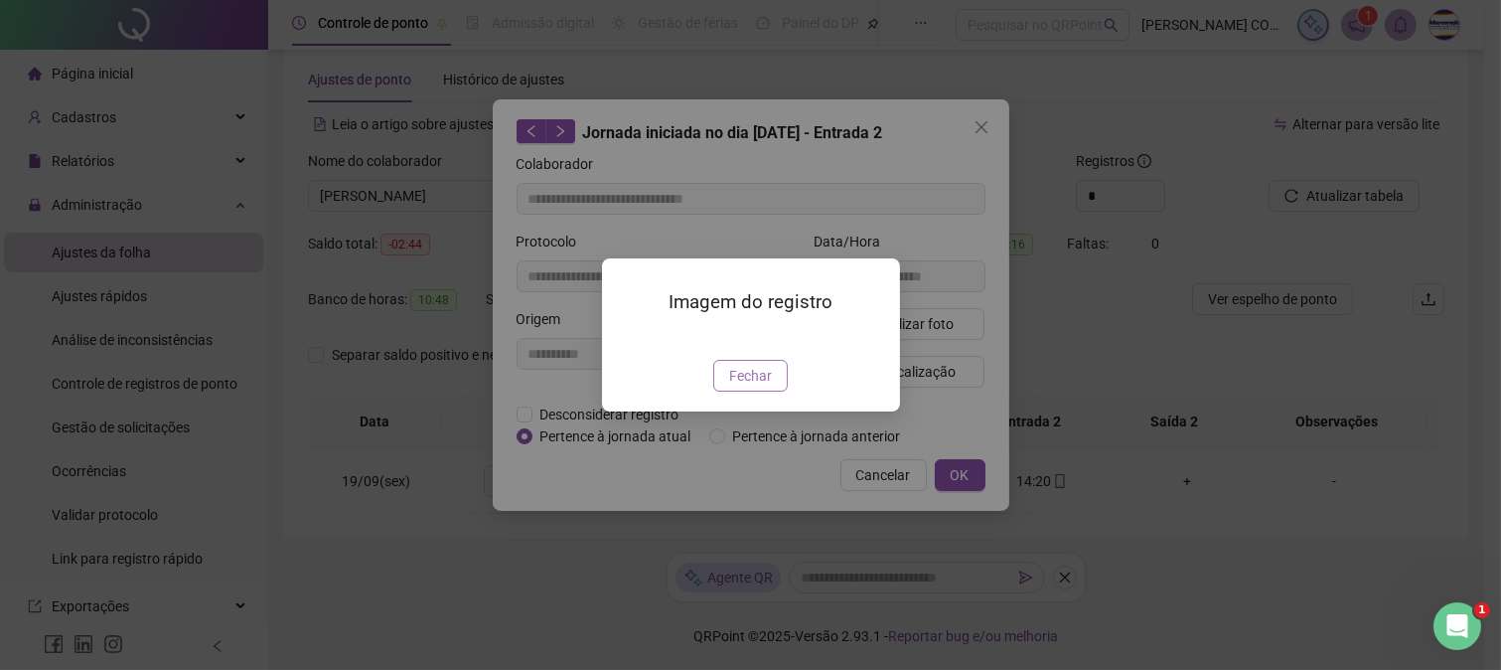
click at [743, 387] on span "Fechar" at bounding box center [750, 376] width 43 height 22
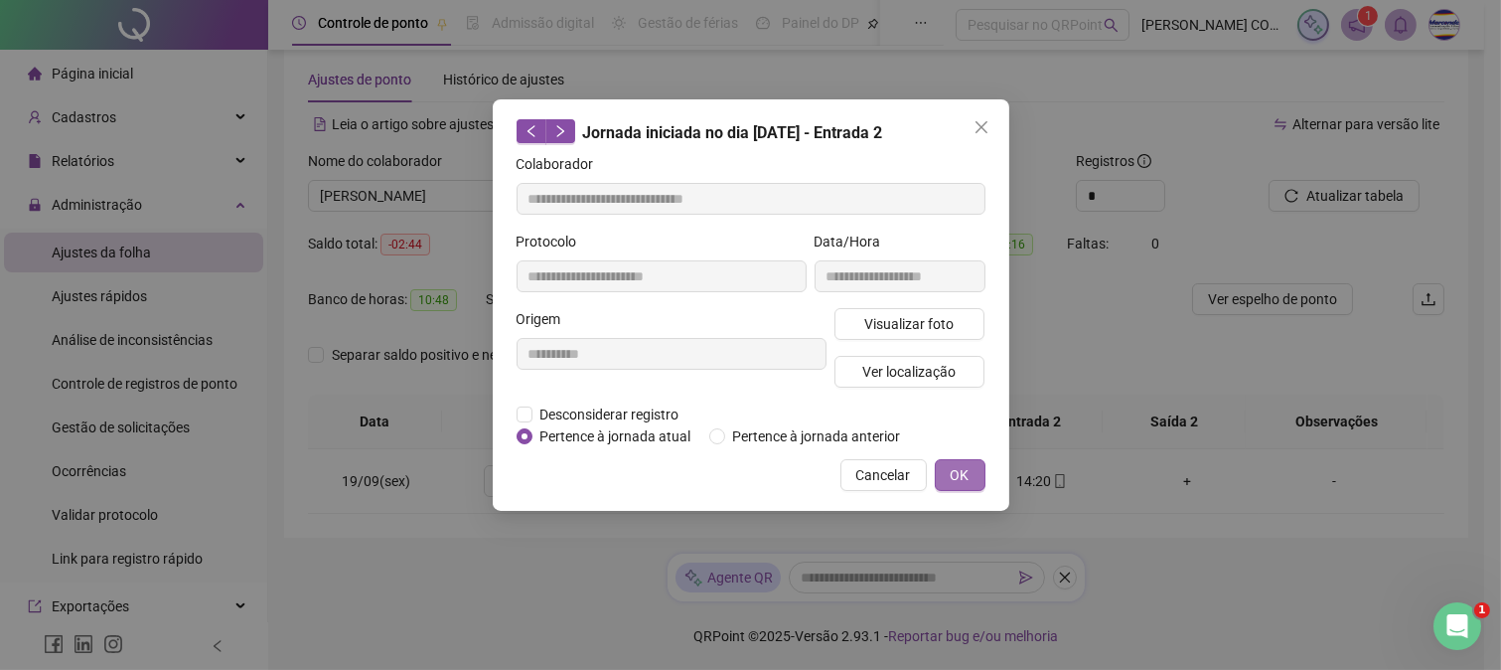
click at [962, 475] on span "OK" at bounding box center [960, 475] width 19 height 22
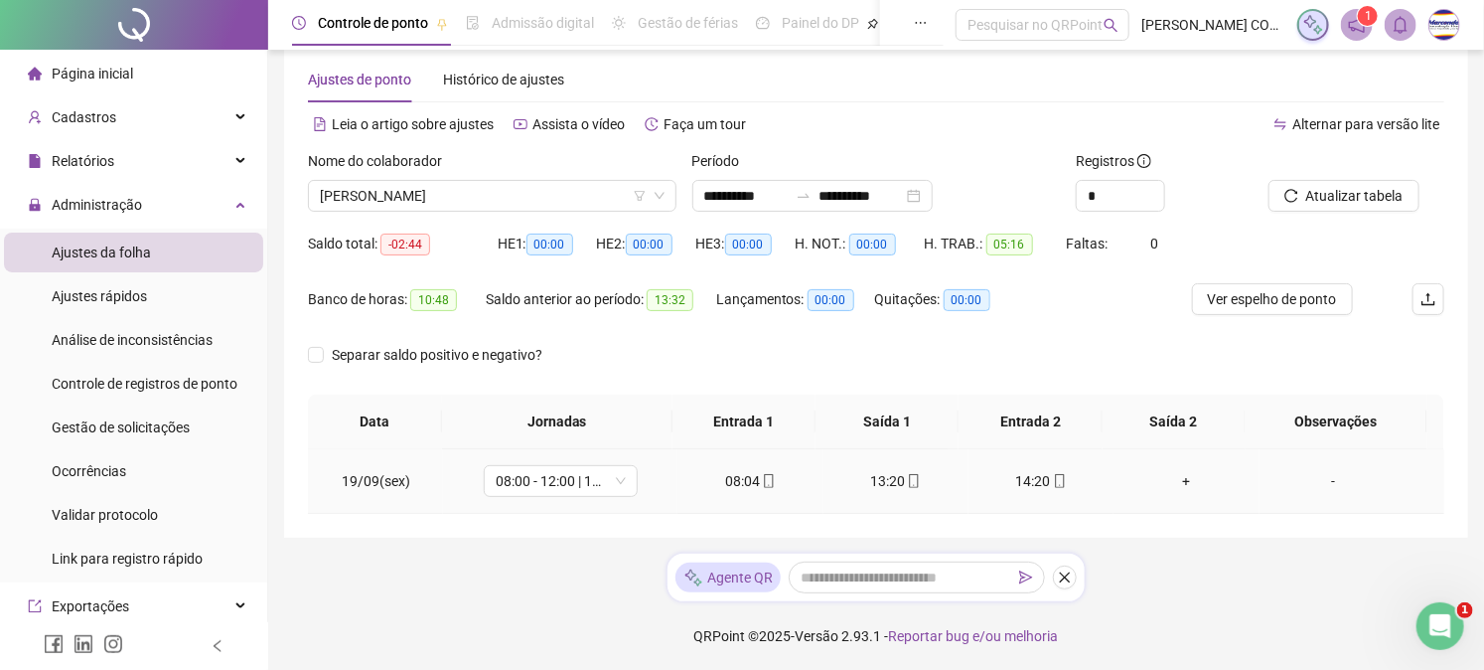
click at [762, 480] on icon "mobile" at bounding box center [769, 481] width 14 height 14
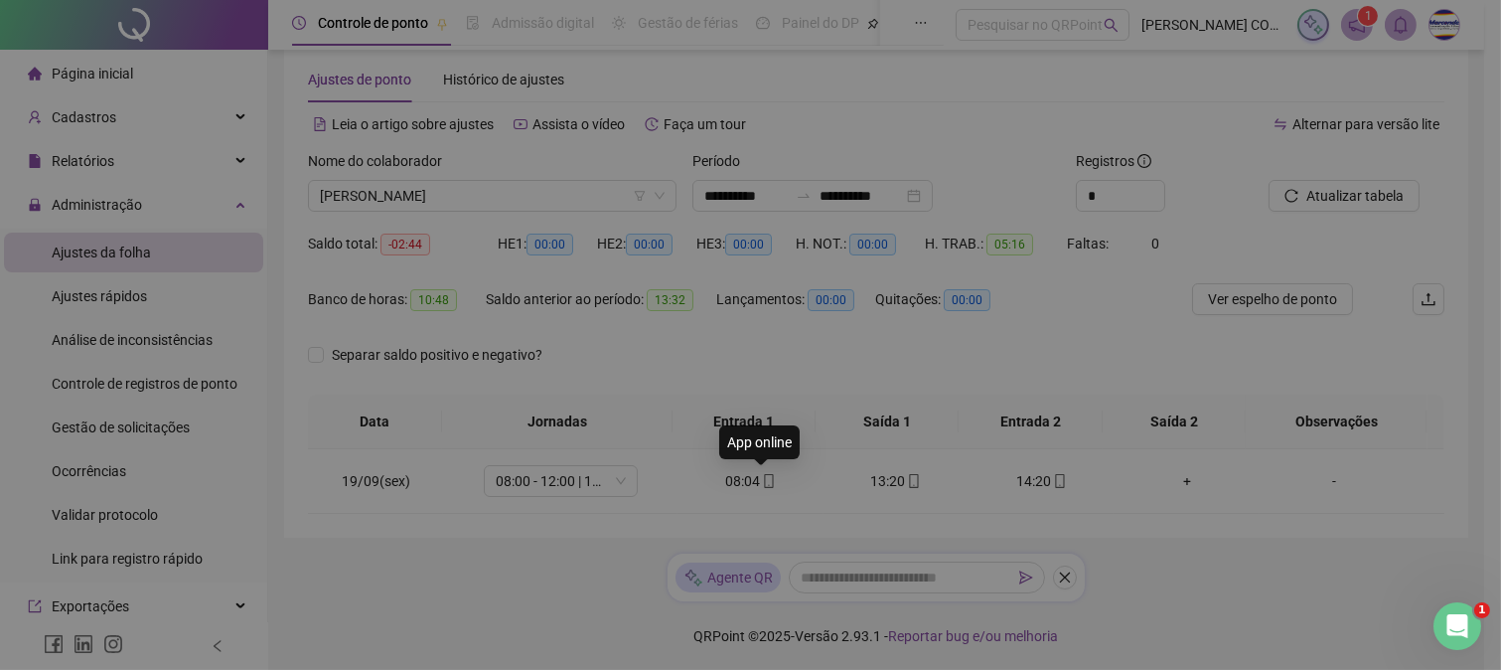
type input "**********"
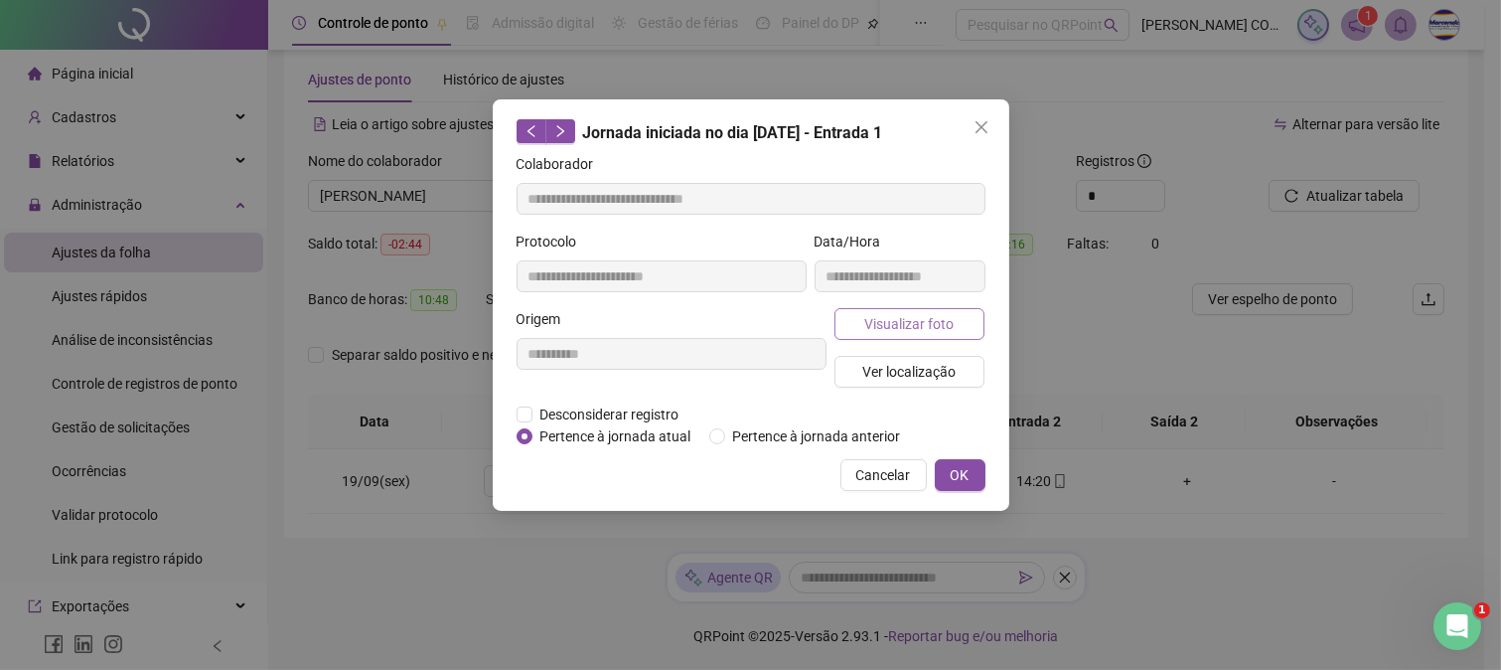
click at [950, 320] on span "Visualizar foto" at bounding box center [908, 324] width 89 height 22
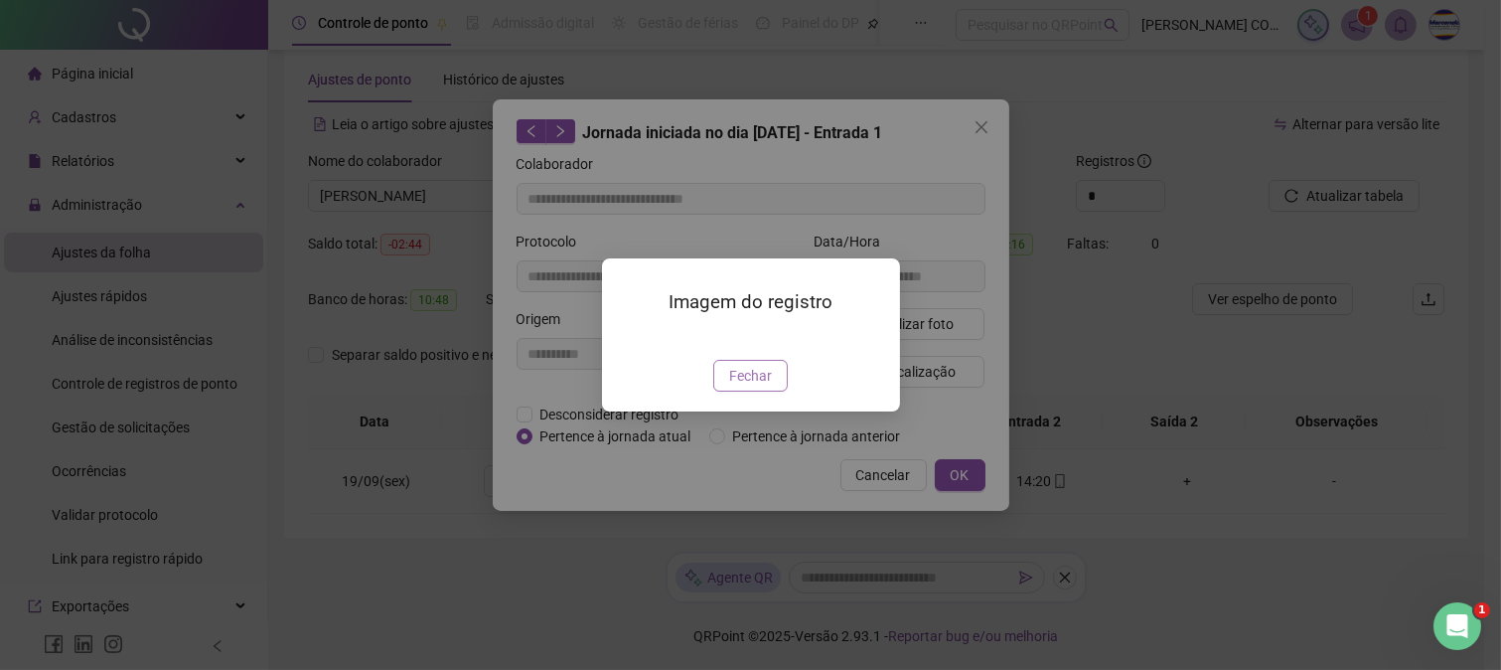
click at [740, 387] on span "Fechar" at bounding box center [750, 376] width 43 height 22
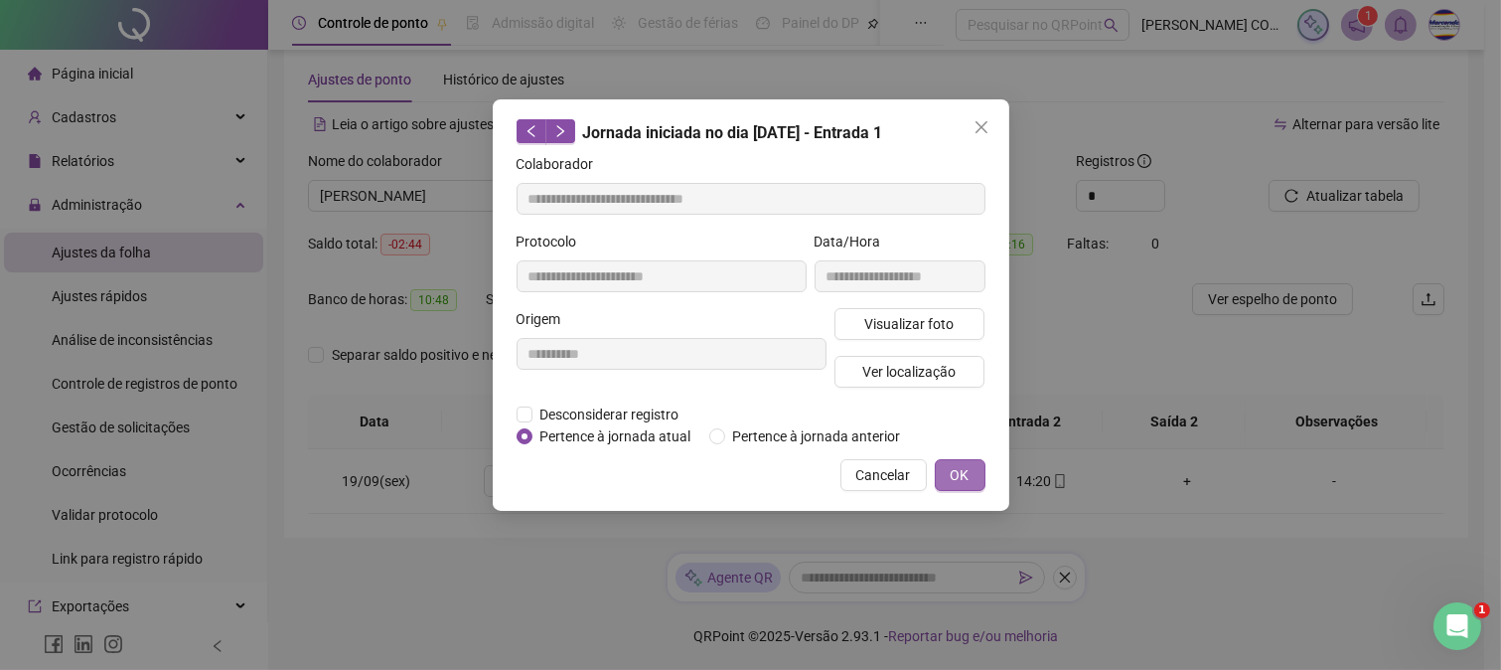
click at [965, 473] on span "OK" at bounding box center [960, 475] width 19 height 22
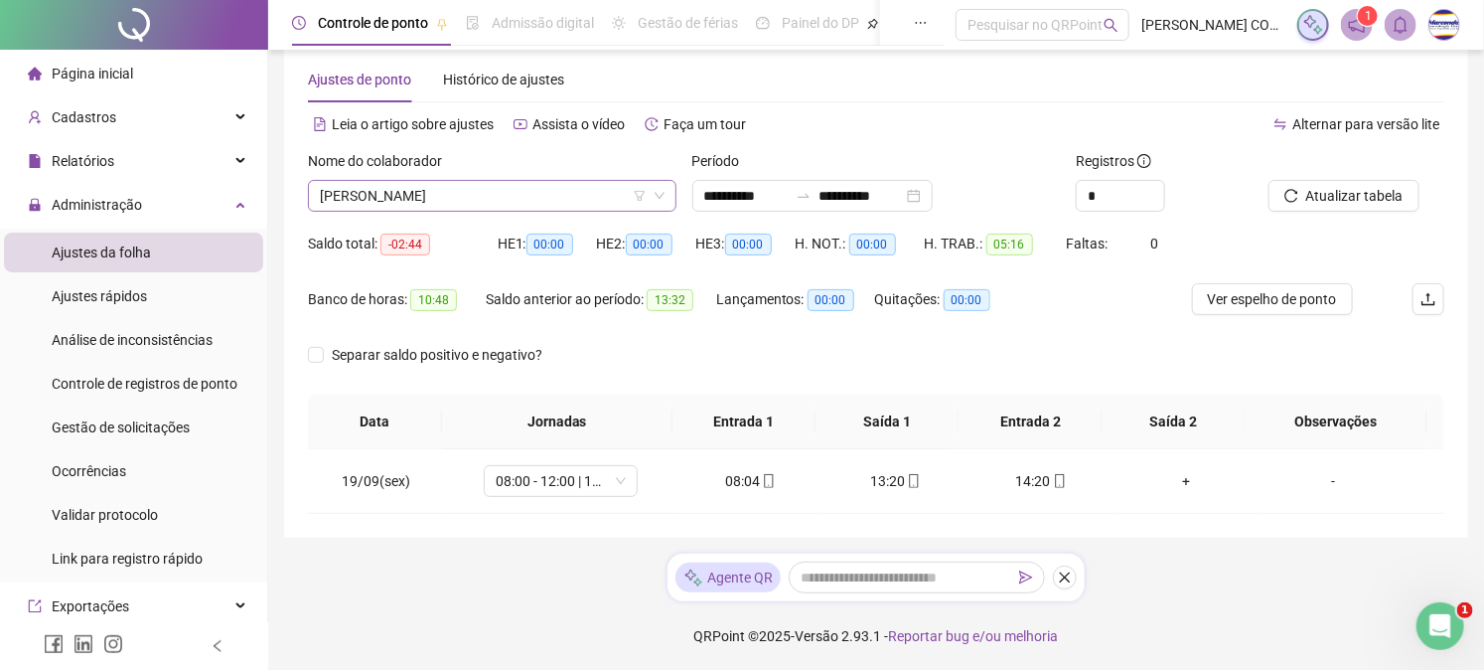
click at [494, 192] on span "[PERSON_NAME]" at bounding box center [492, 196] width 345 height 30
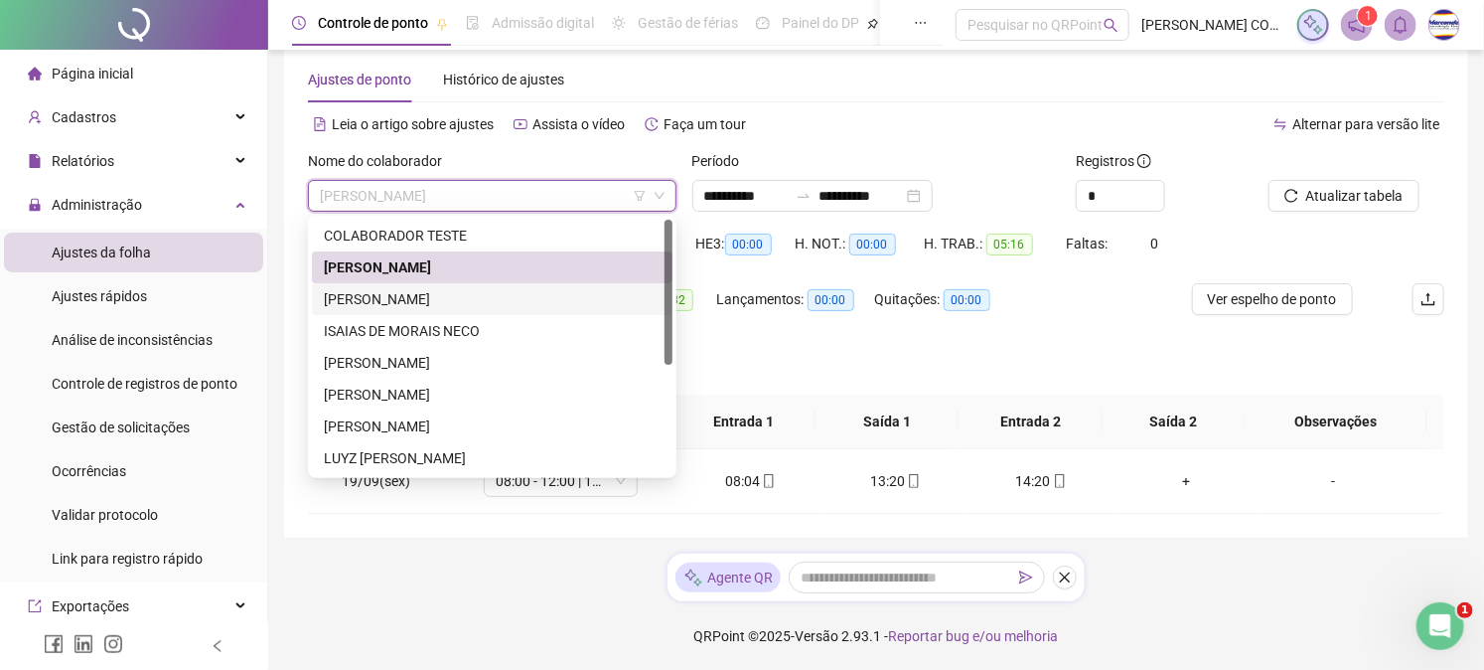
click at [480, 304] on div "[PERSON_NAME]" at bounding box center [492, 299] width 337 height 22
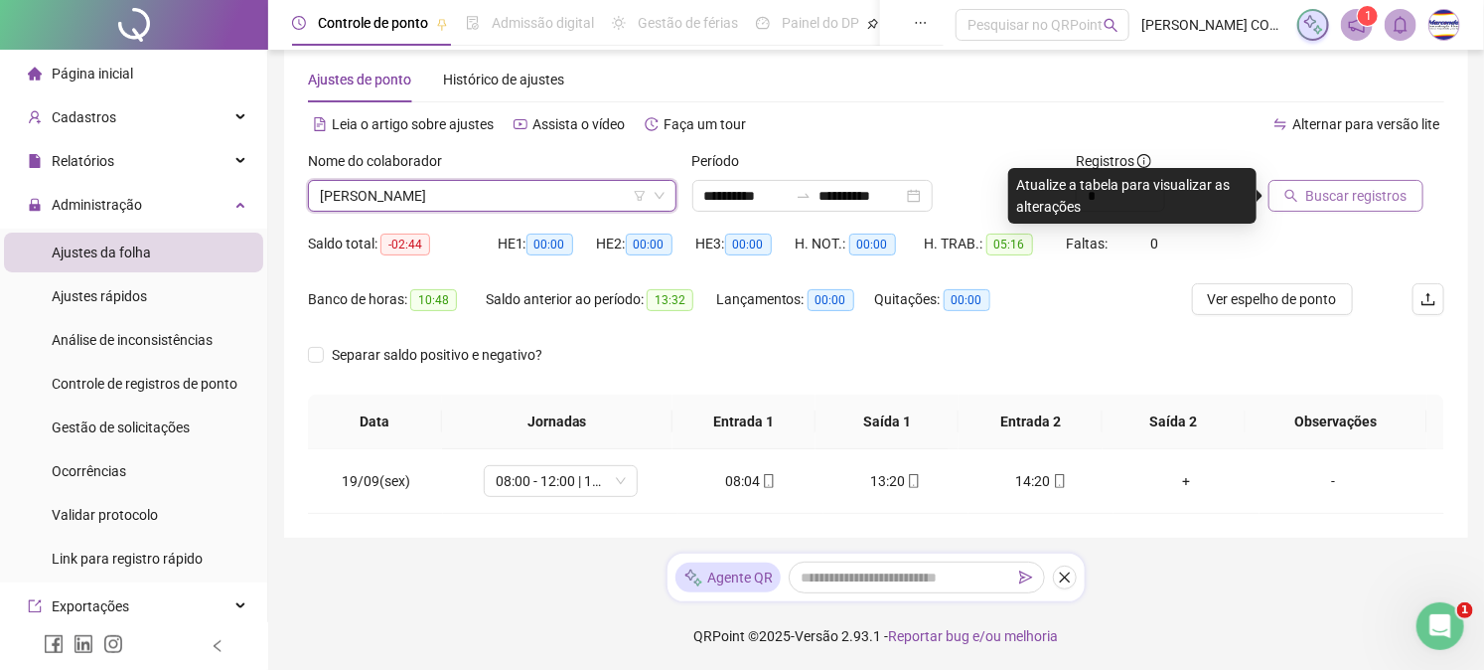
click at [1338, 192] on span "Buscar registros" at bounding box center [1357, 196] width 101 height 22
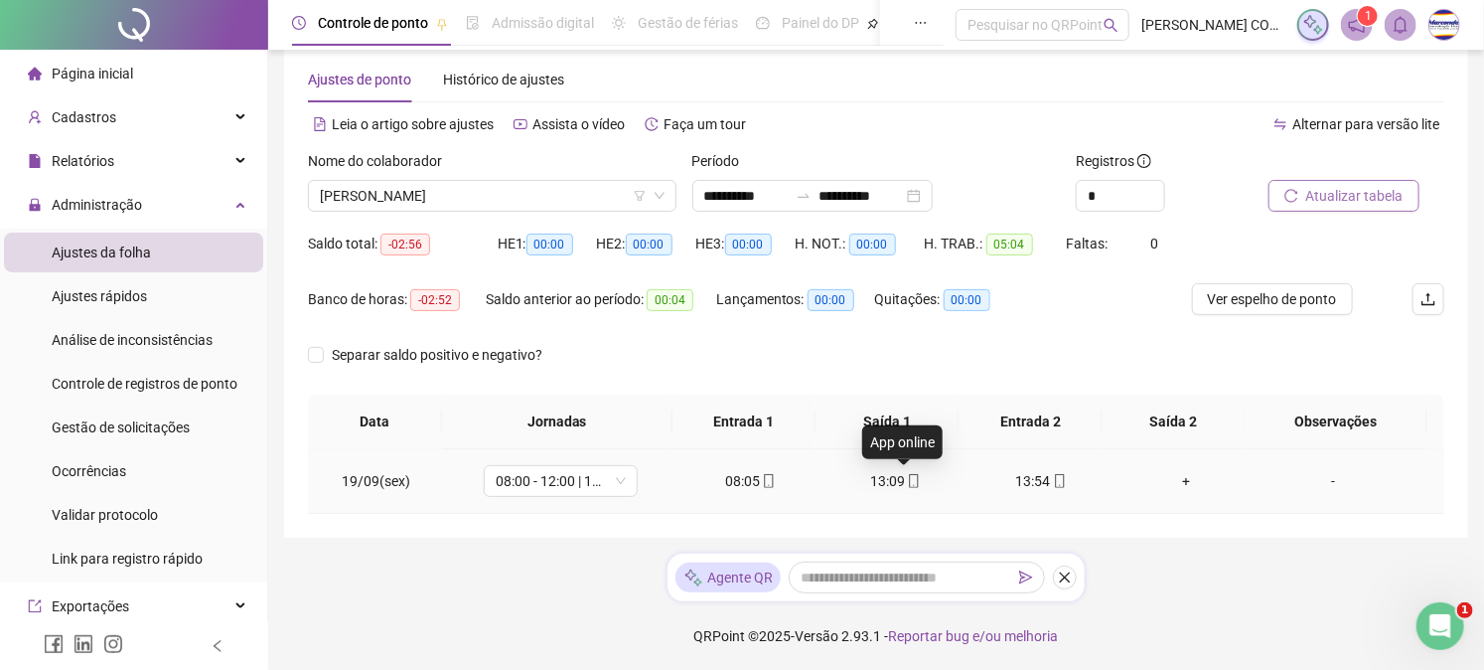
click at [907, 475] on icon "mobile" at bounding box center [914, 481] width 14 height 14
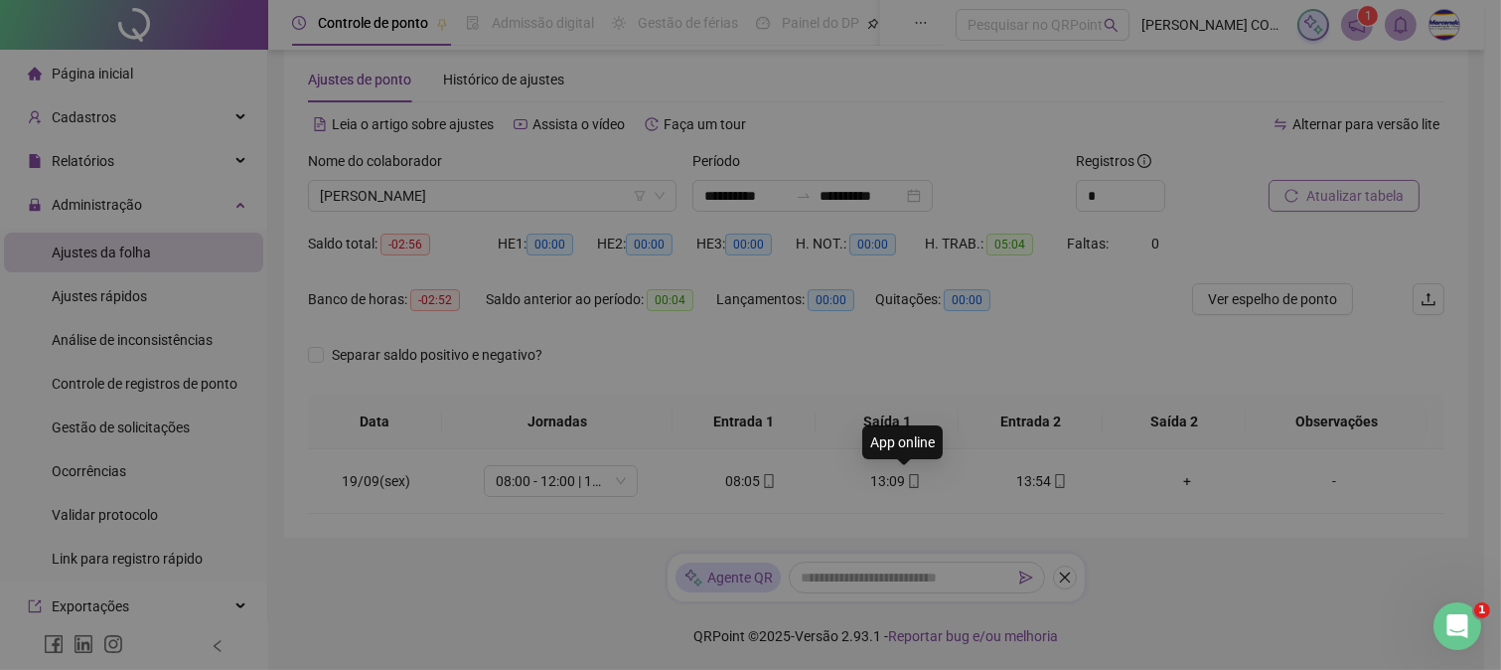
type input "**********"
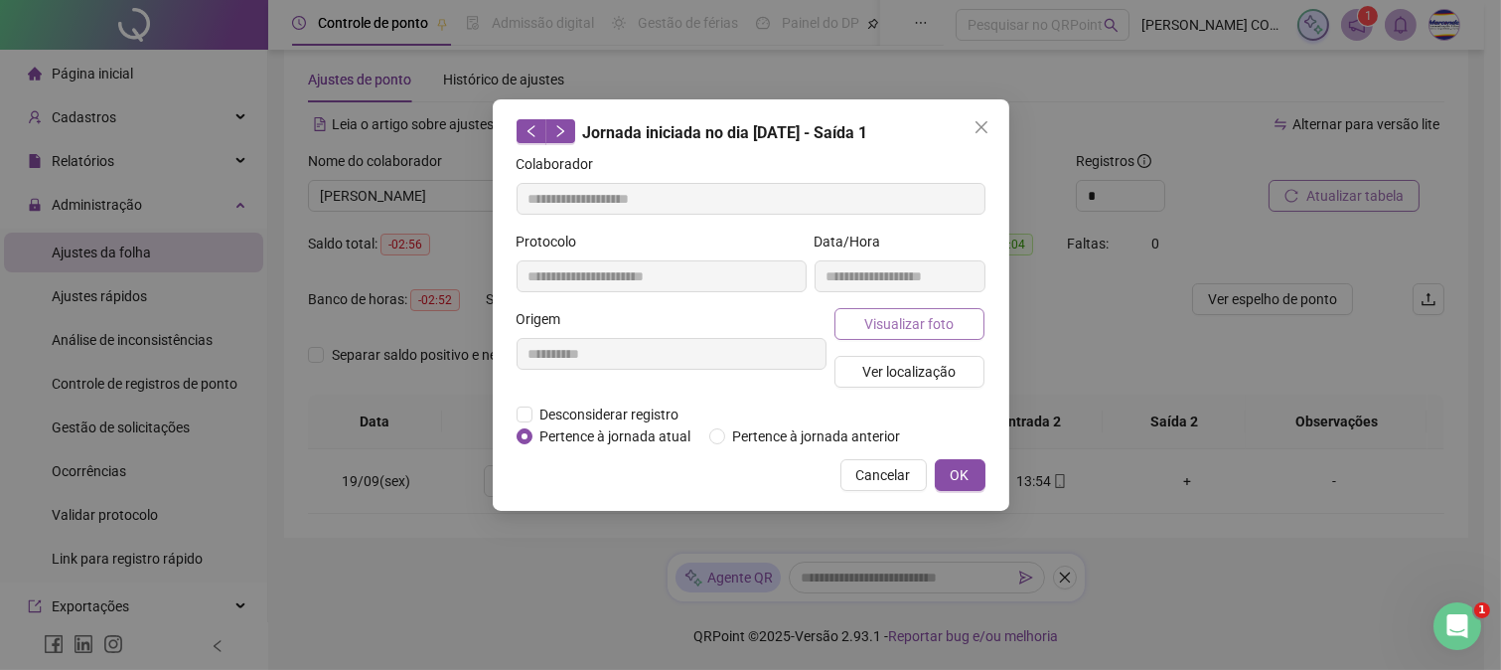
click at [951, 322] on span "Visualizar foto" at bounding box center [908, 324] width 89 height 22
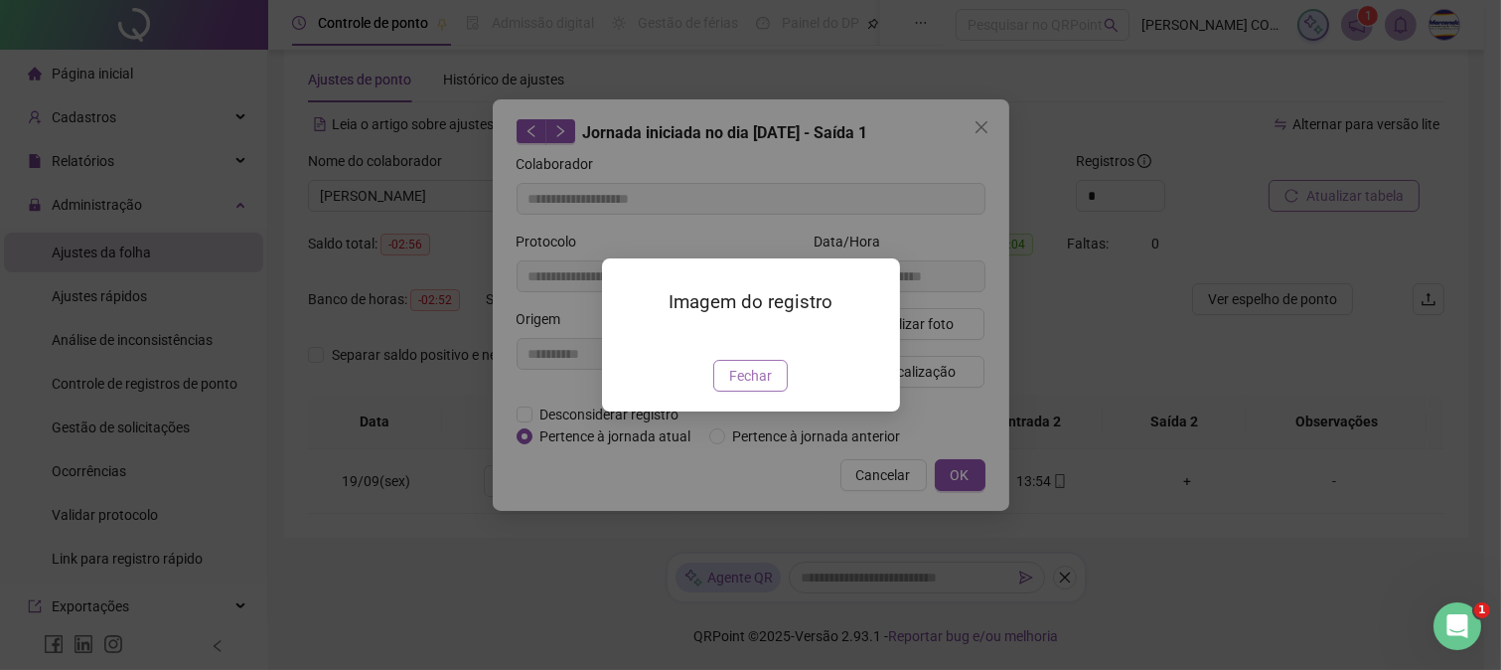
click at [737, 387] on span "Fechar" at bounding box center [750, 376] width 43 height 22
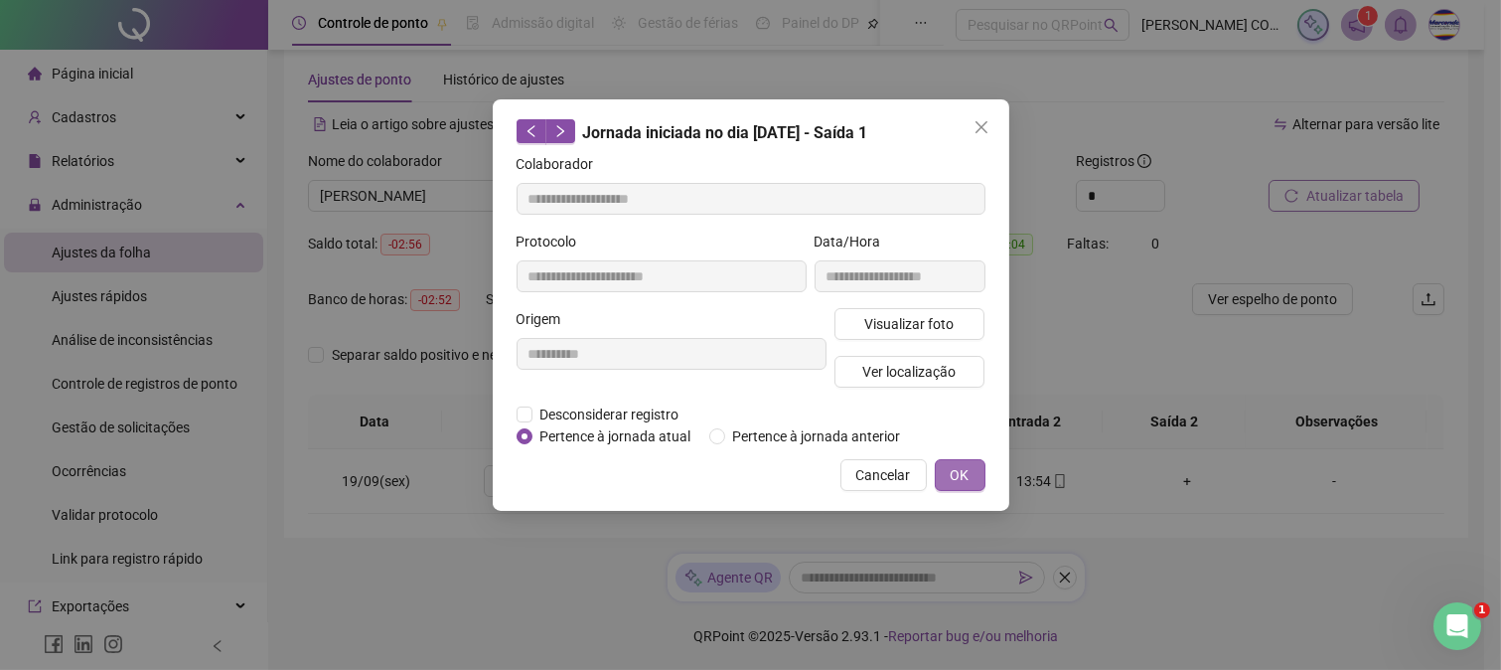
click at [967, 478] on span "OK" at bounding box center [960, 475] width 19 height 22
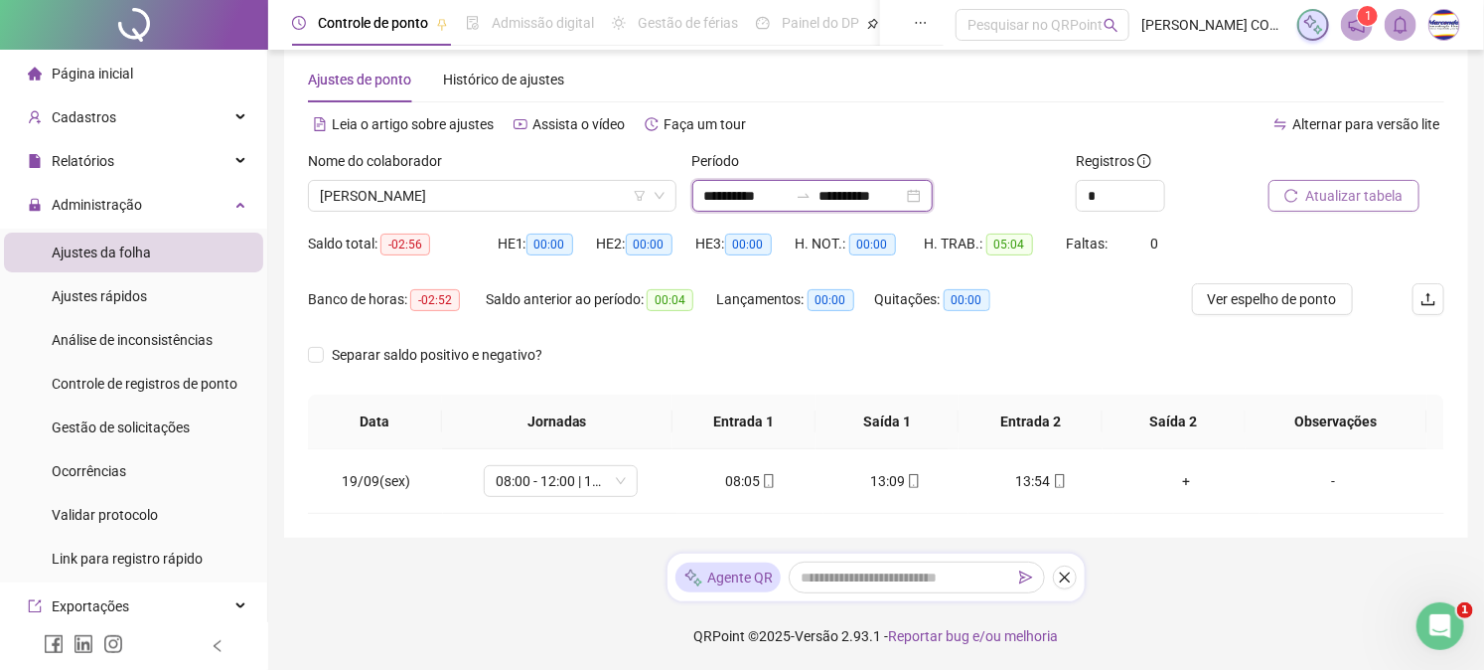
click at [727, 197] on input "**********" at bounding box center [745, 196] width 83 height 22
type input "**********"
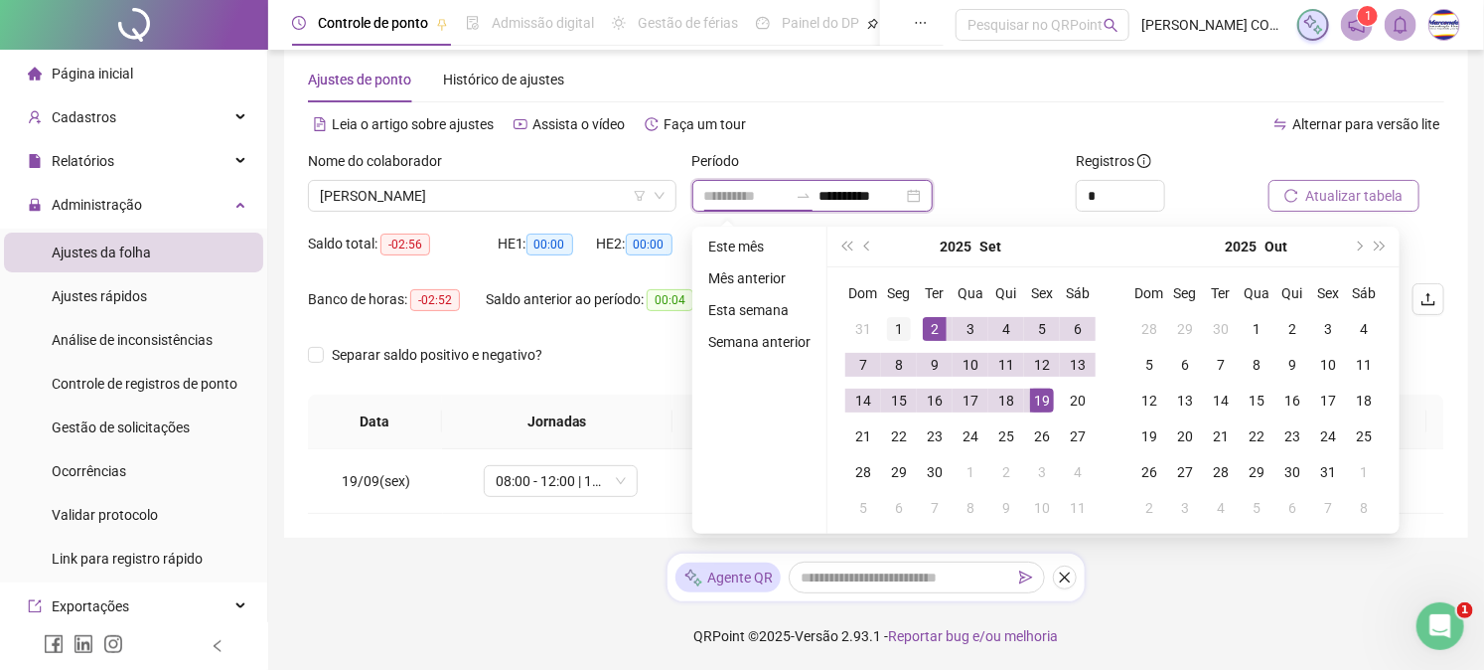
type input "**********"
click at [894, 329] on div "1" at bounding box center [899, 329] width 24 height 24
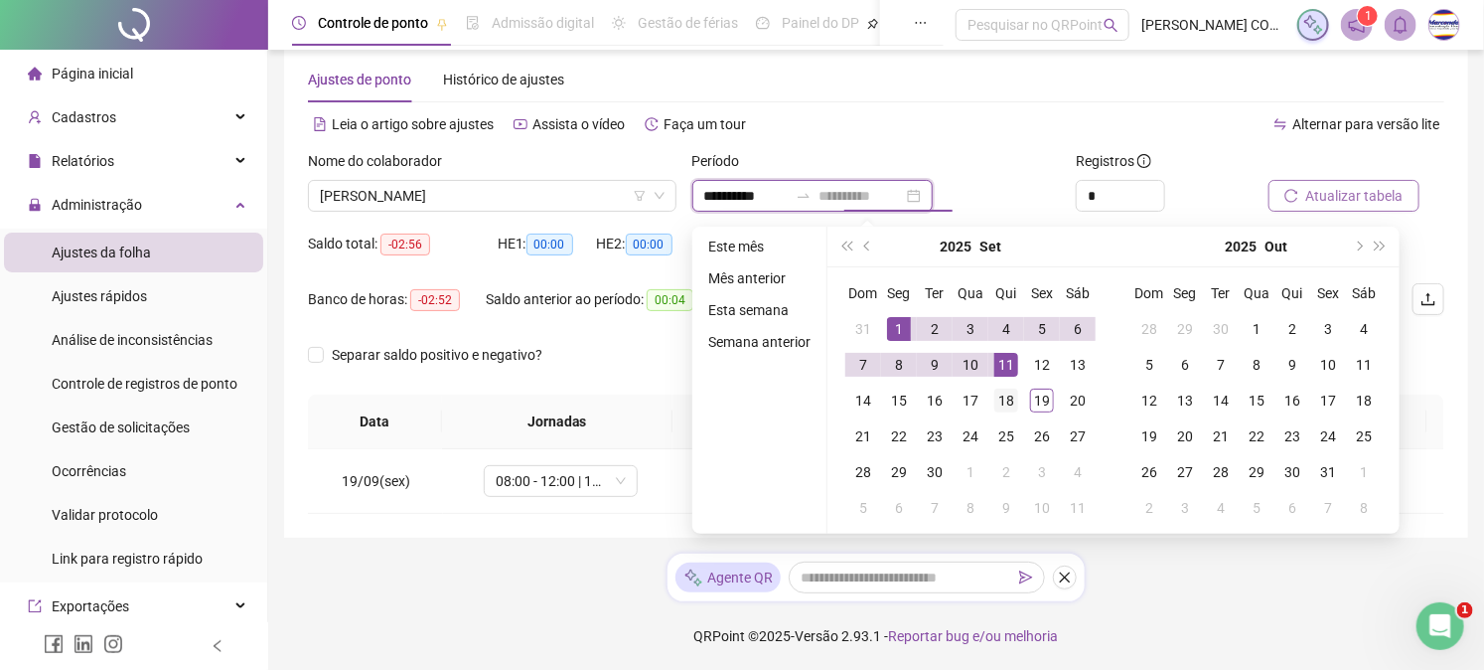
type input "**********"
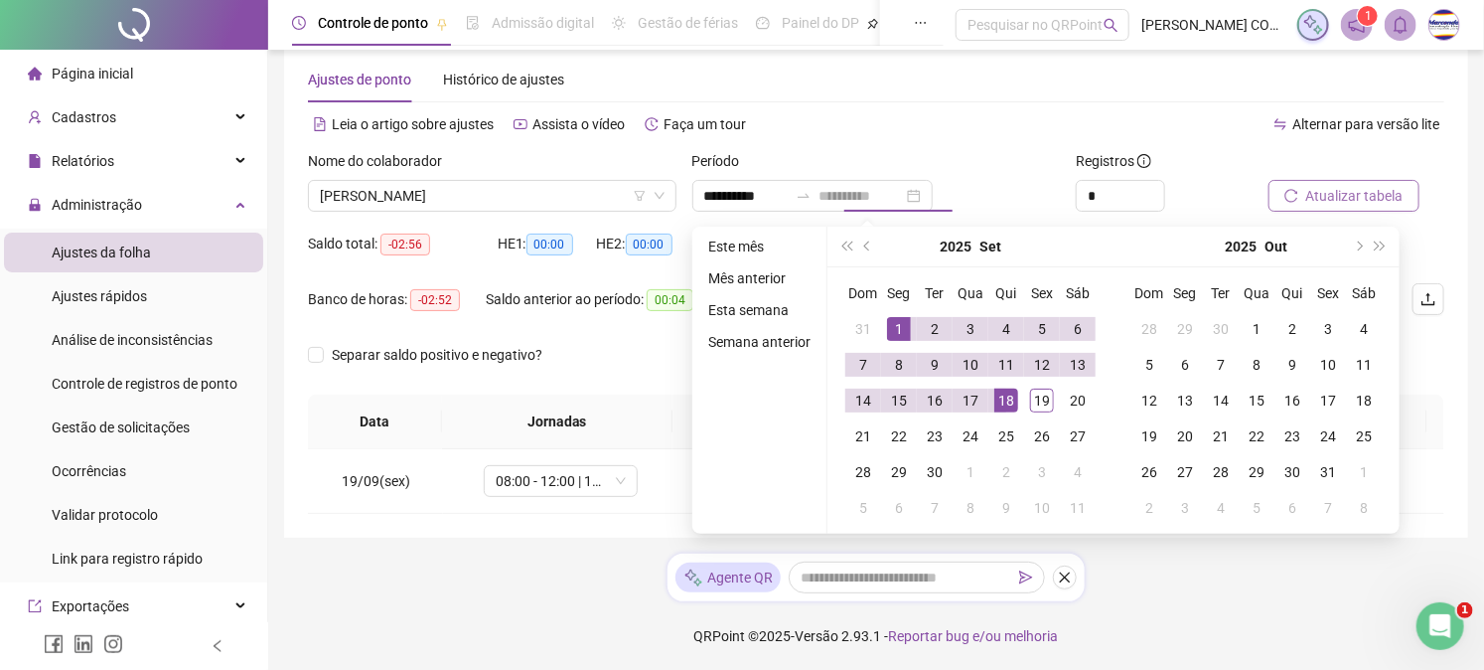
click at [1014, 400] on div "18" at bounding box center [1007, 401] width 24 height 24
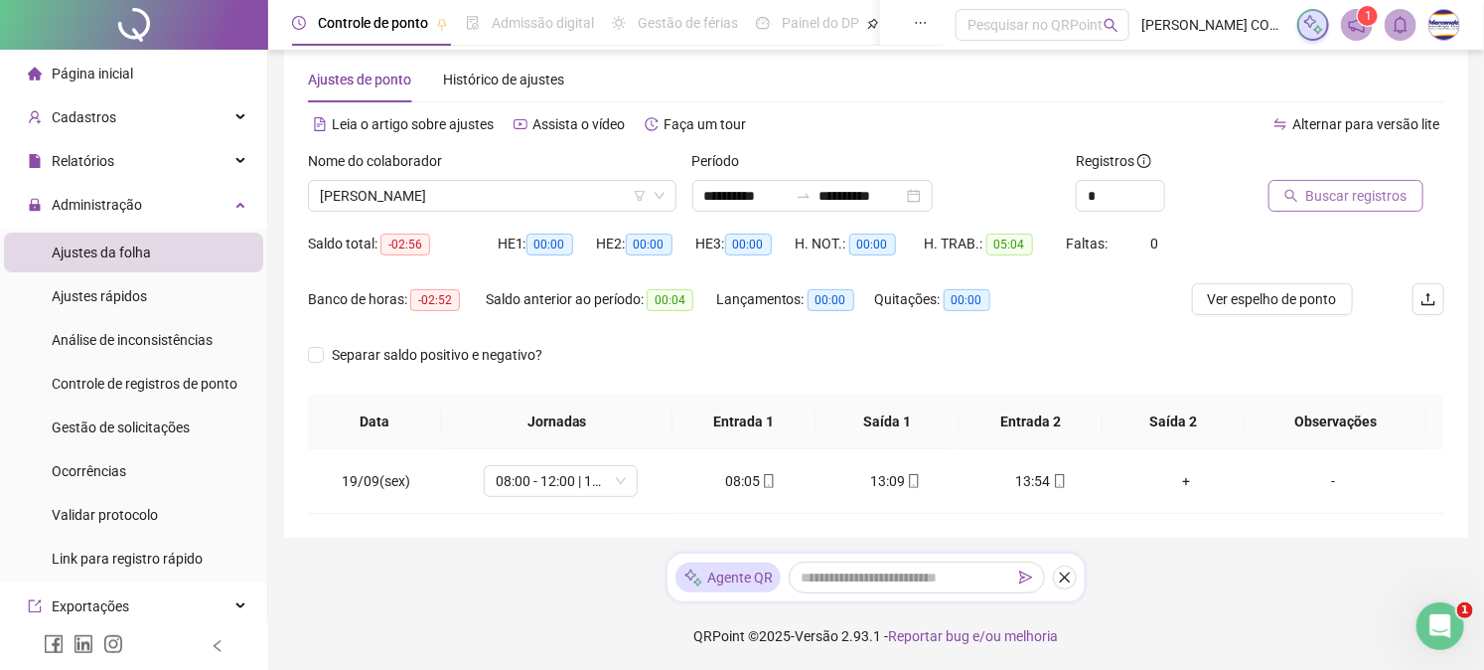
click at [1366, 194] on span "Buscar registros" at bounding box center [1357, 196] width 101 height 22
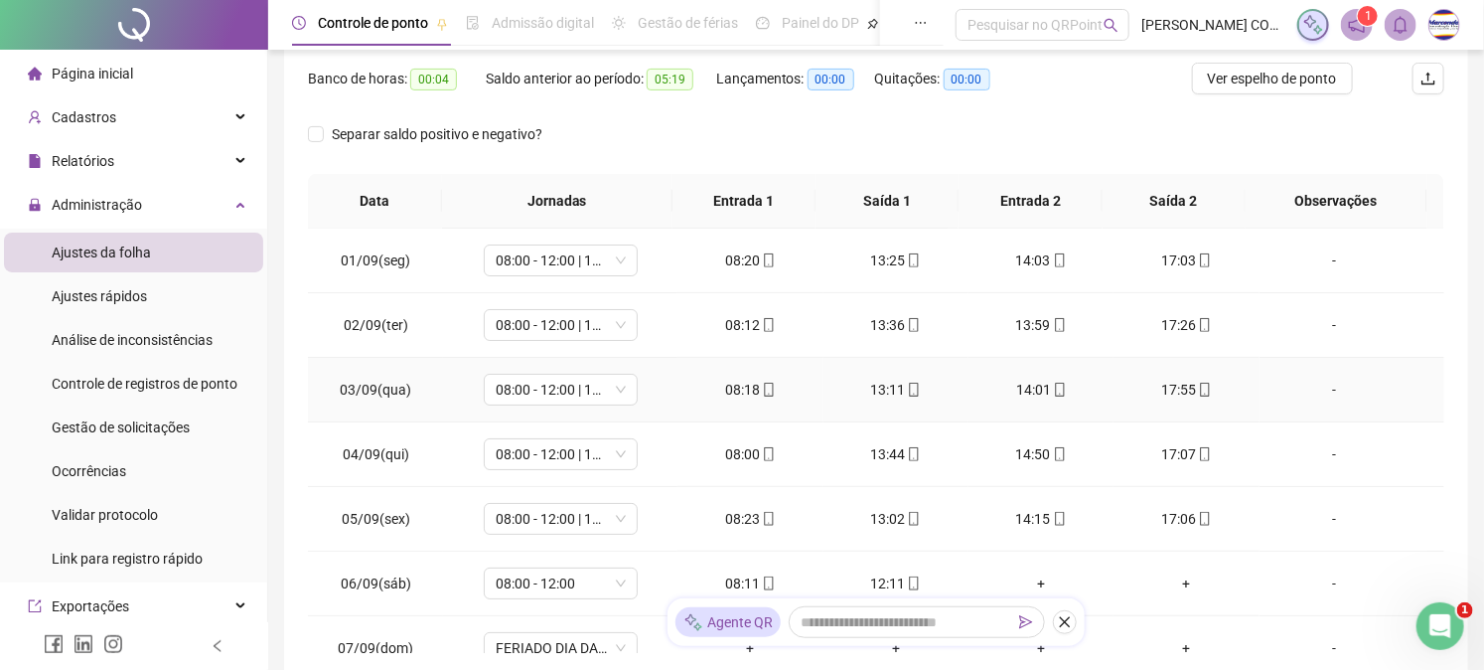
scroll to position [110, 0]
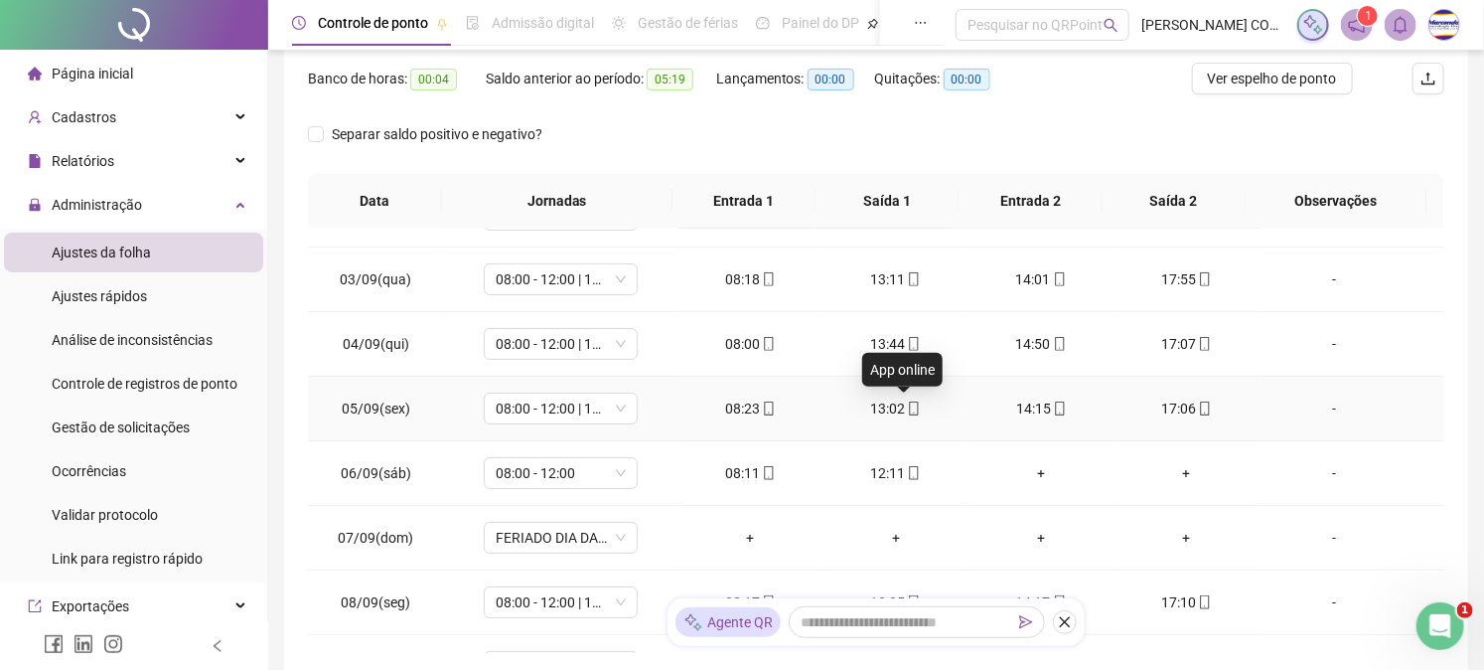
click at [910, 411] on icon "mobile" at bounding box center [914, 408] width 9 height 14
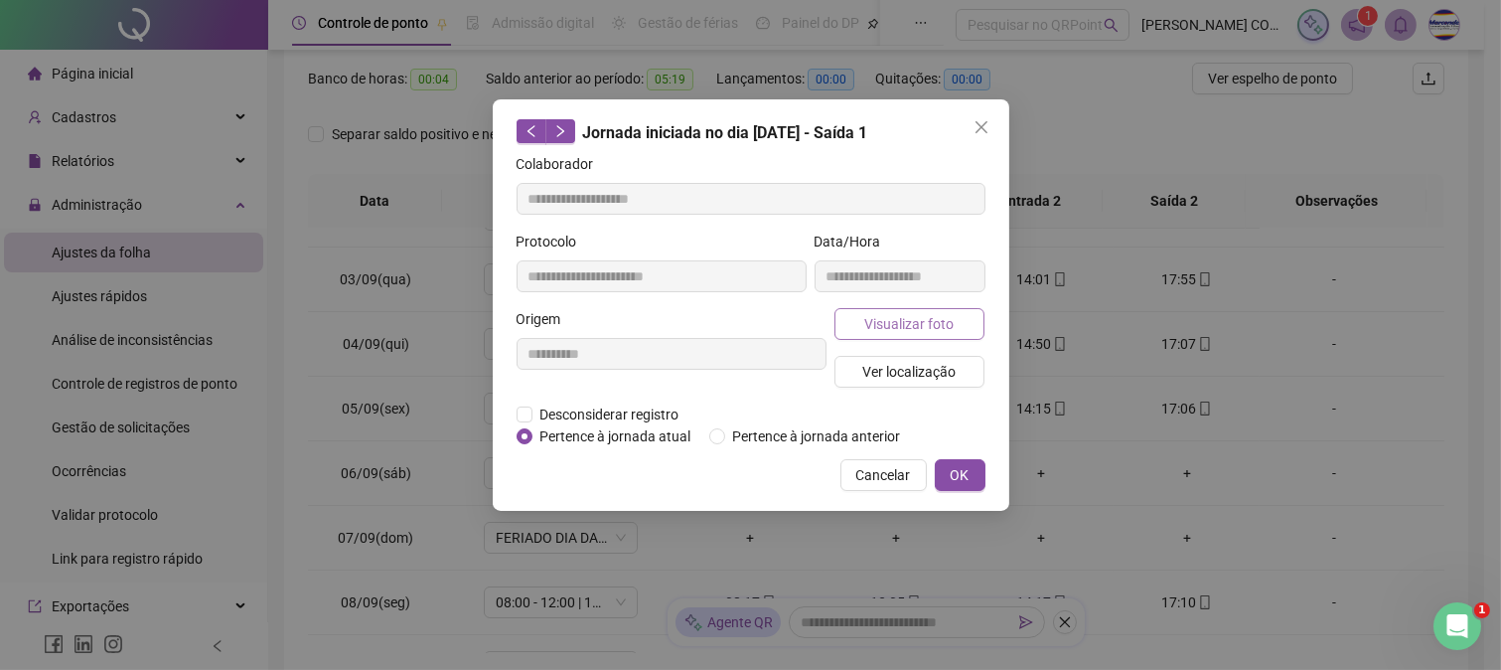
click at [886, 310] on button "Visualizar foto" at bounding box center [910, 324] width 151 height 32
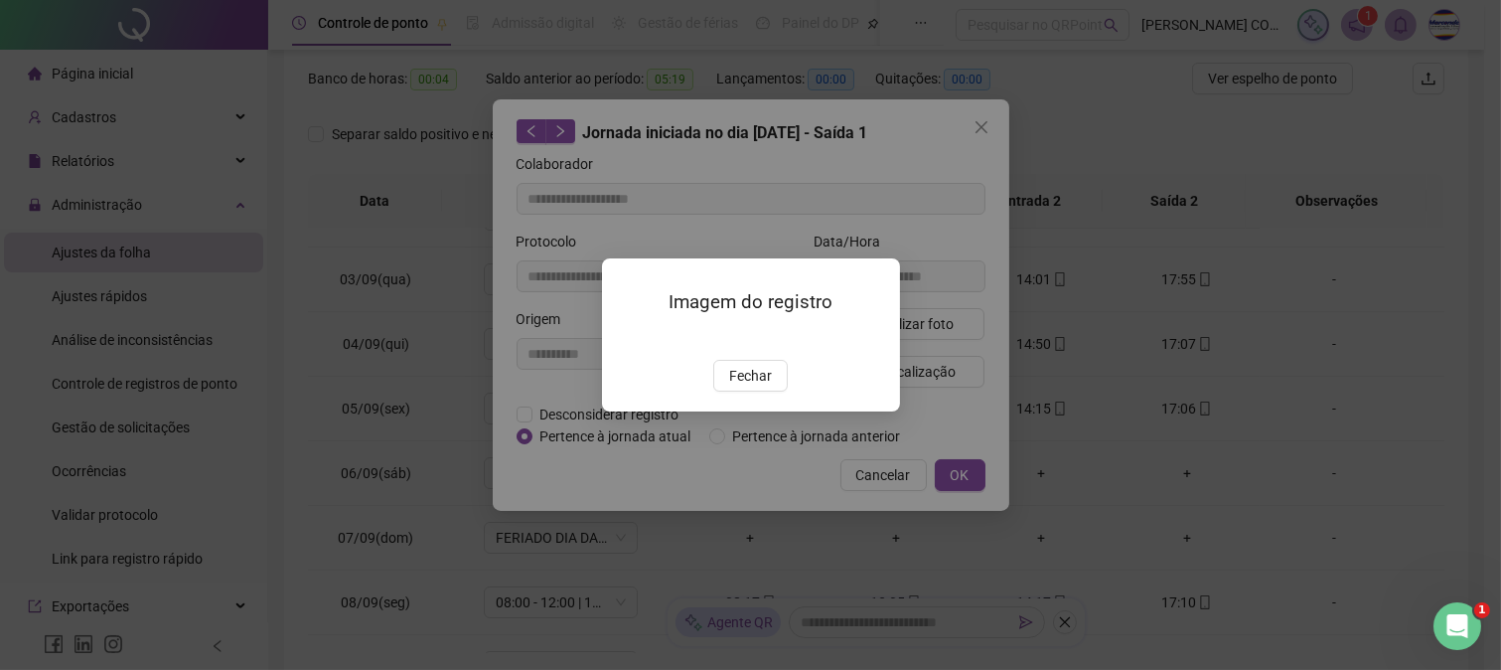
type input "**********"
click at [735, 387] on span "Fechar" at bounding box center [750, 376] width 43 height 22
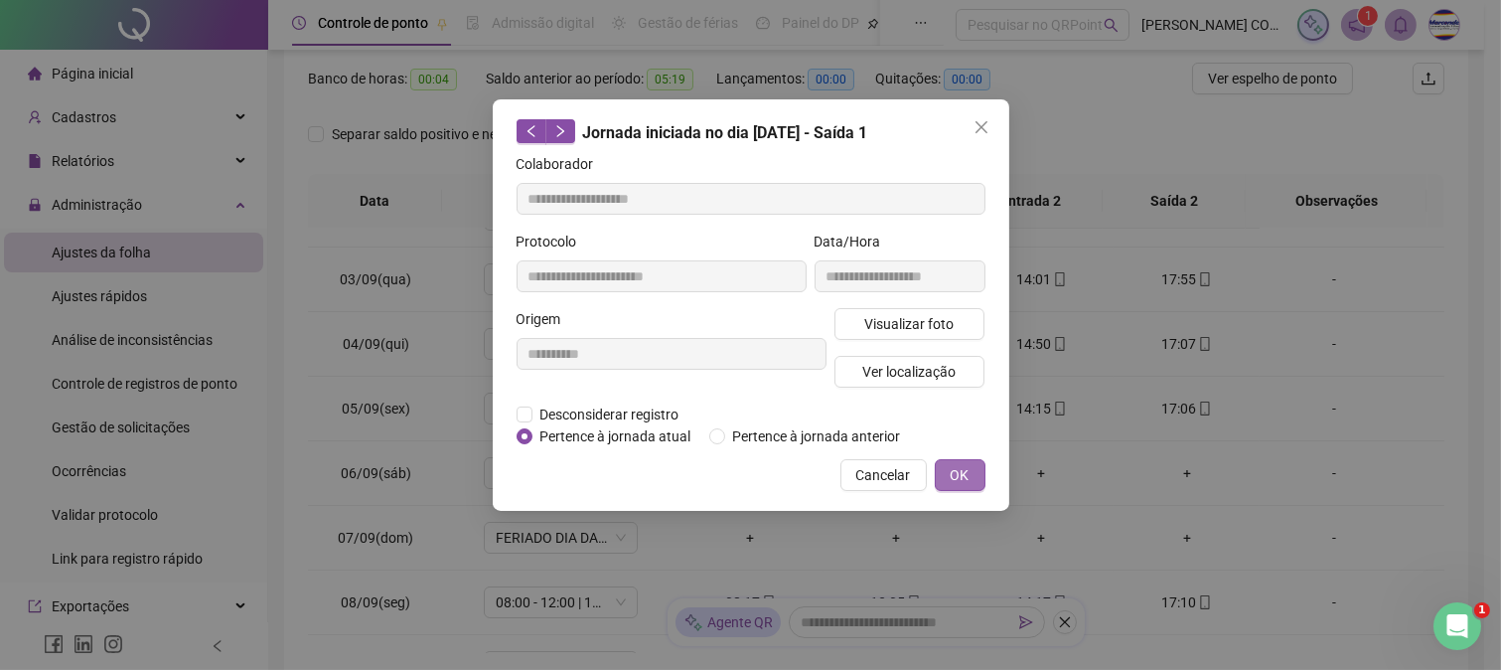
click at [945, 471] on button "OK" at bounding box center [960, 475] width 51 height 32
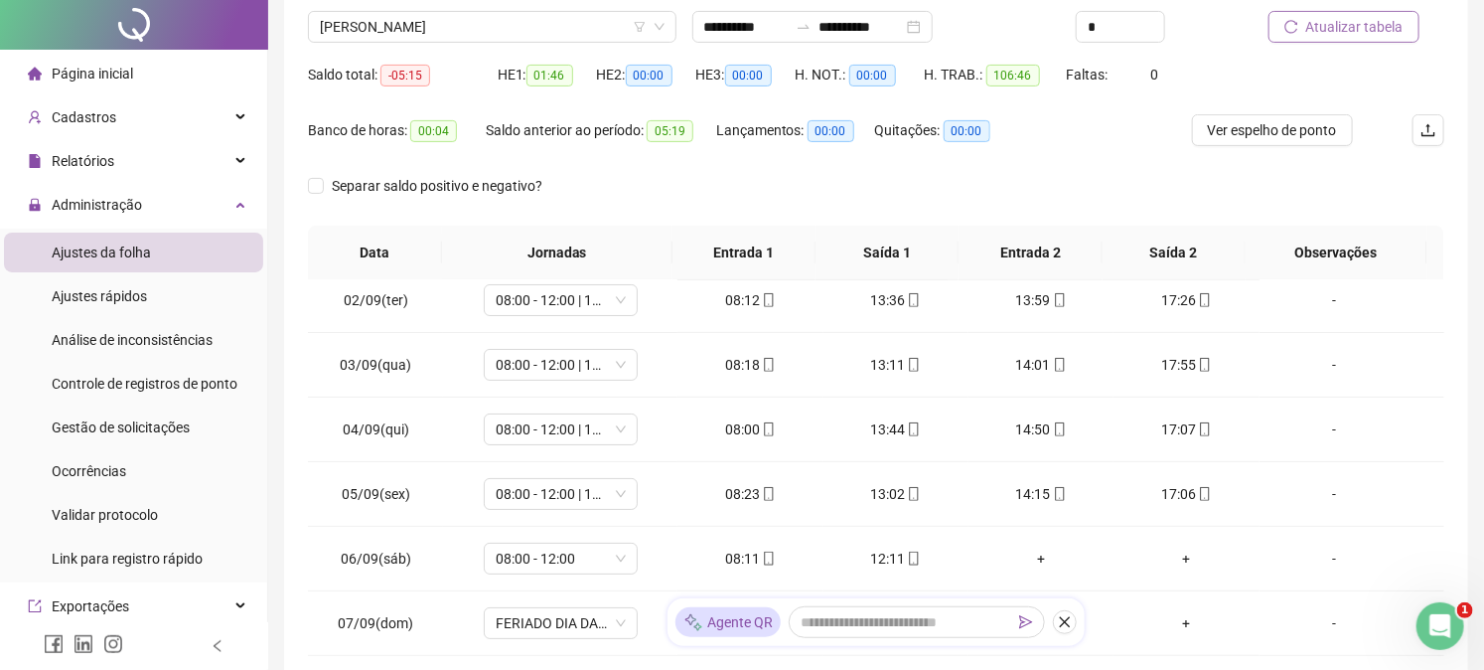
scroll to position [0, 0]
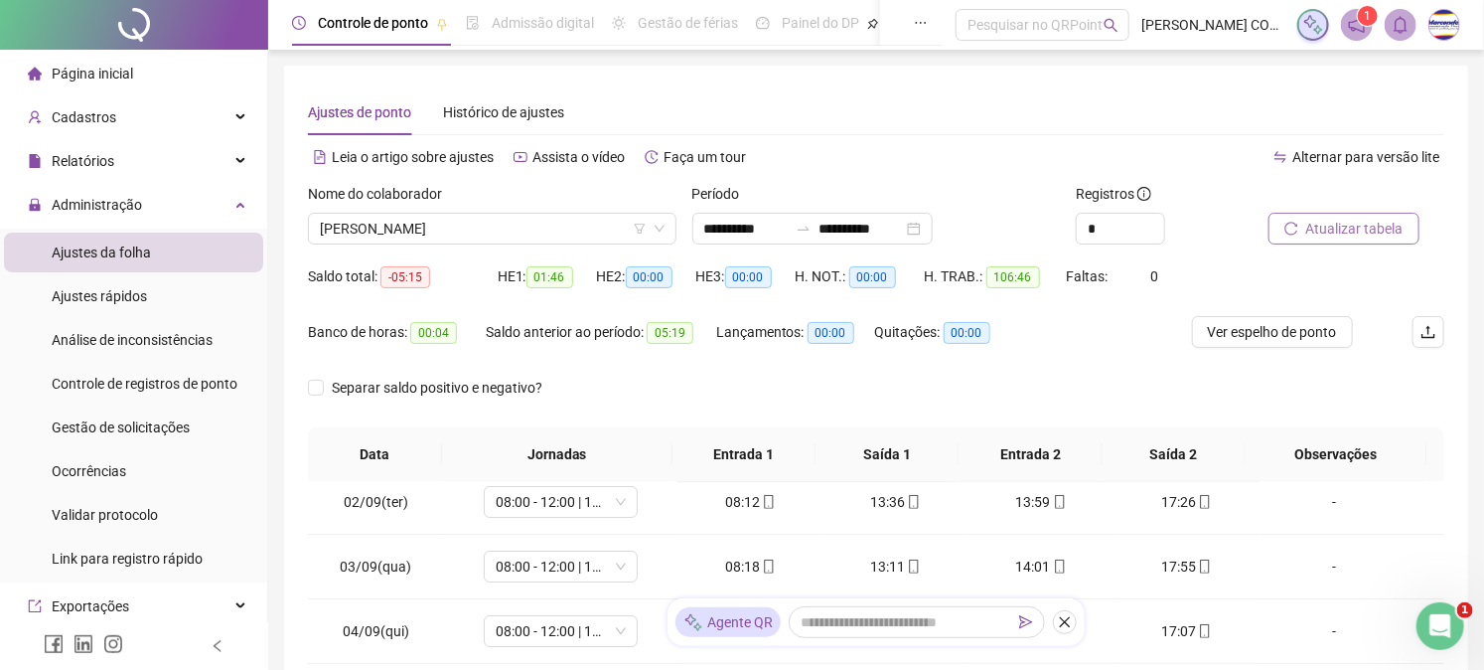
click at [1349, 227] on span "Atualizar tabela" at bounding box center [1355, 229] width 97 height 22
click at [537, 225] on span "[PERSON_NAME]" at bounding box center [492, 229] width 345 height 30
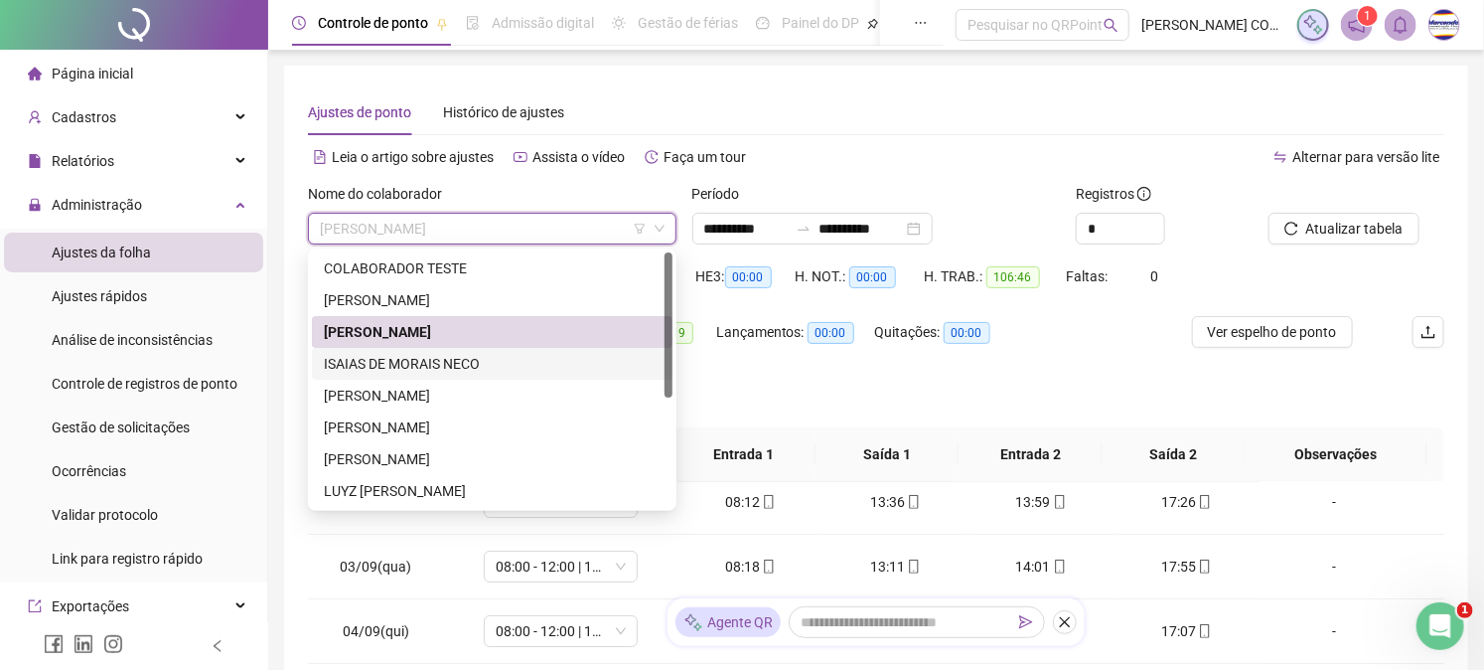
click at [495, 358] on div "ISAIAS DE MORAIS NECO" at bounding box center [492, 364] width 337 height 22
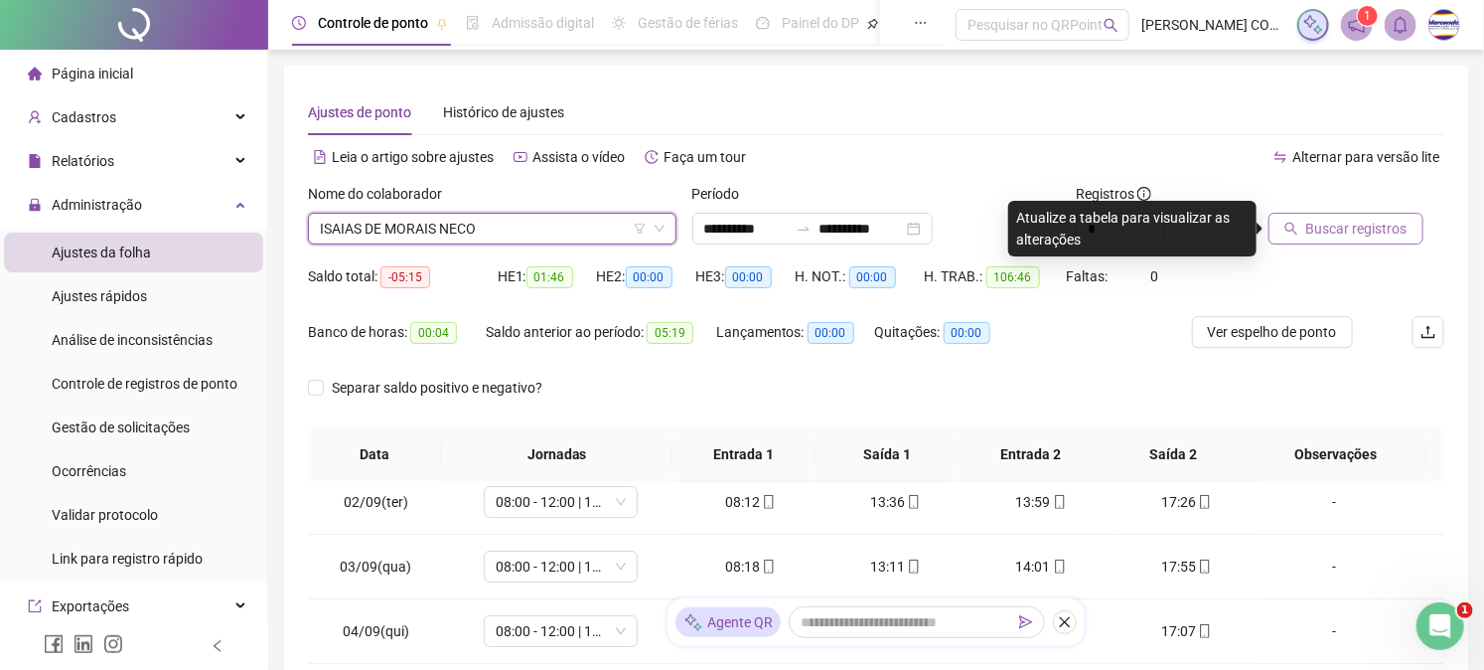
click at [1335, 225] on span "Buscar registros" at bounding box center [1357, 229] width 101 height 22
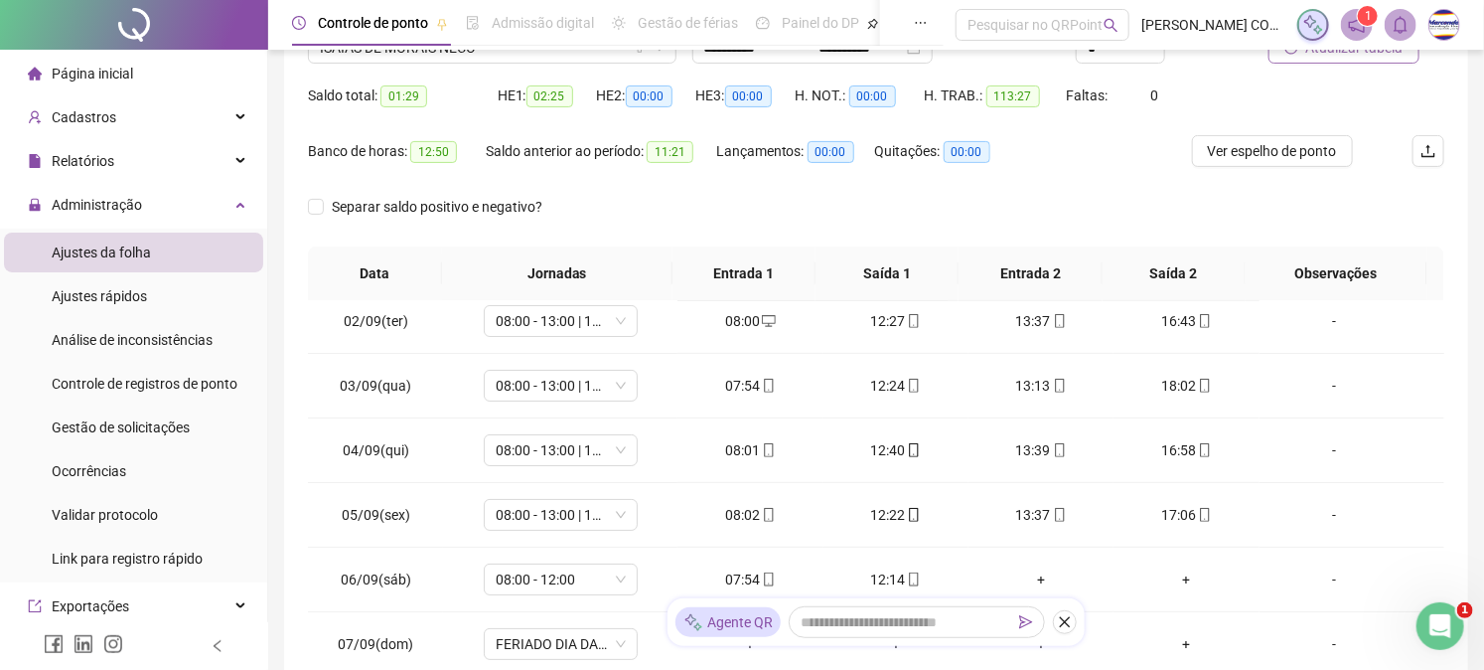
scroll to position [221, 0]
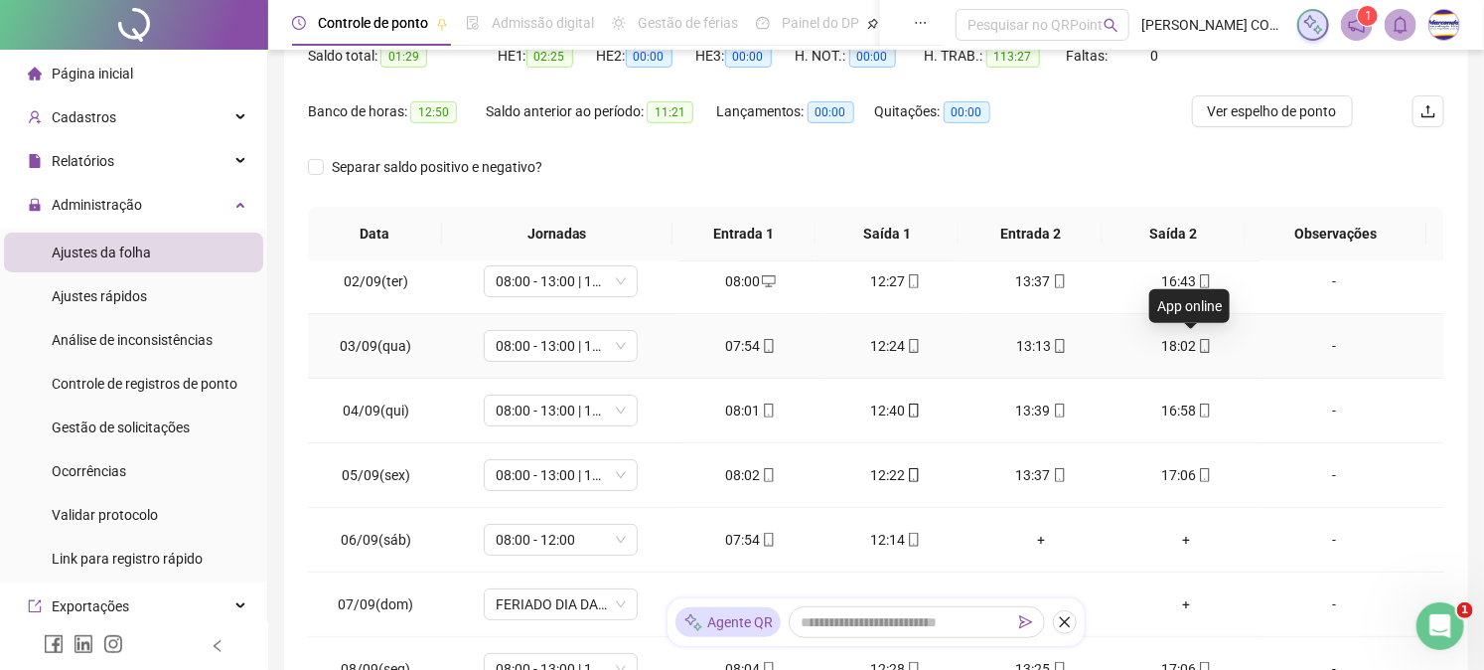
click at [1198, 342] on icon "mobile" at bounding box center [1205, 346] width 14 height 14
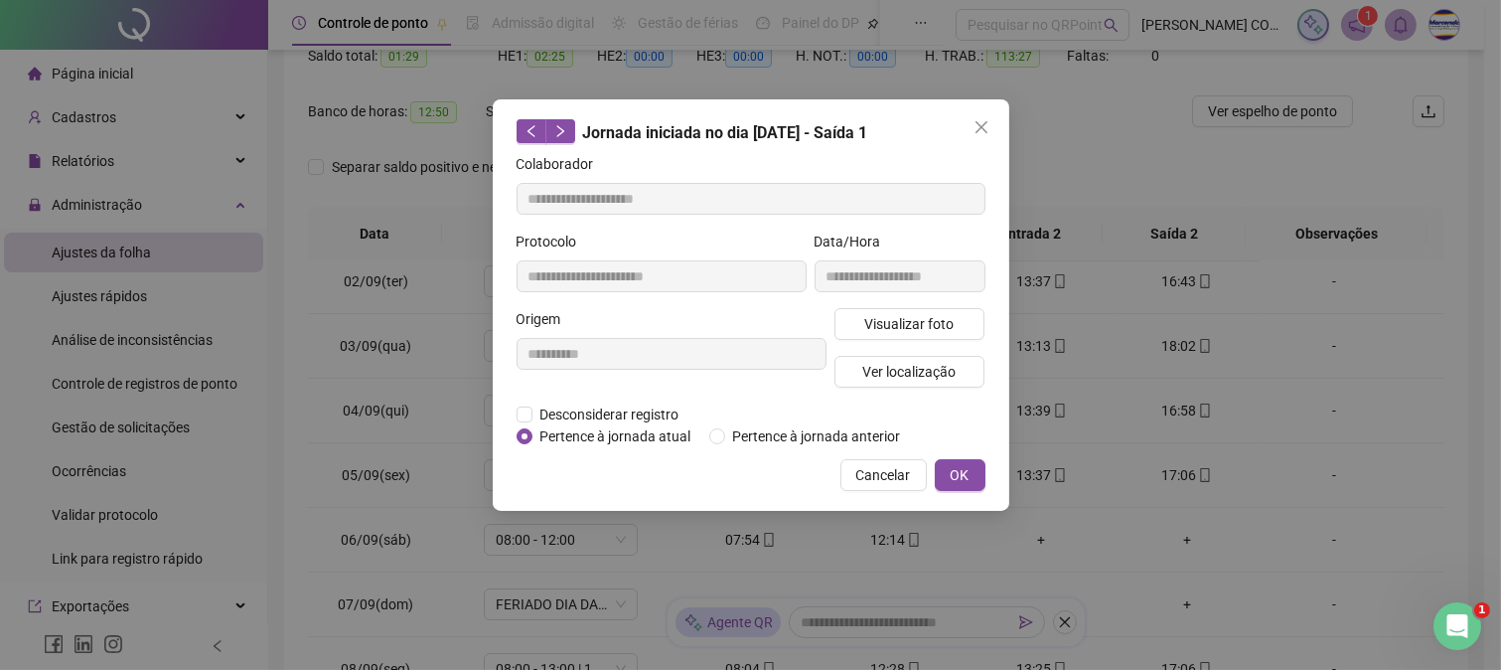
type input "**********"
click at [919, 315] on span "Visualizar foto" at bounding box center [908, 324] width 89 height 22
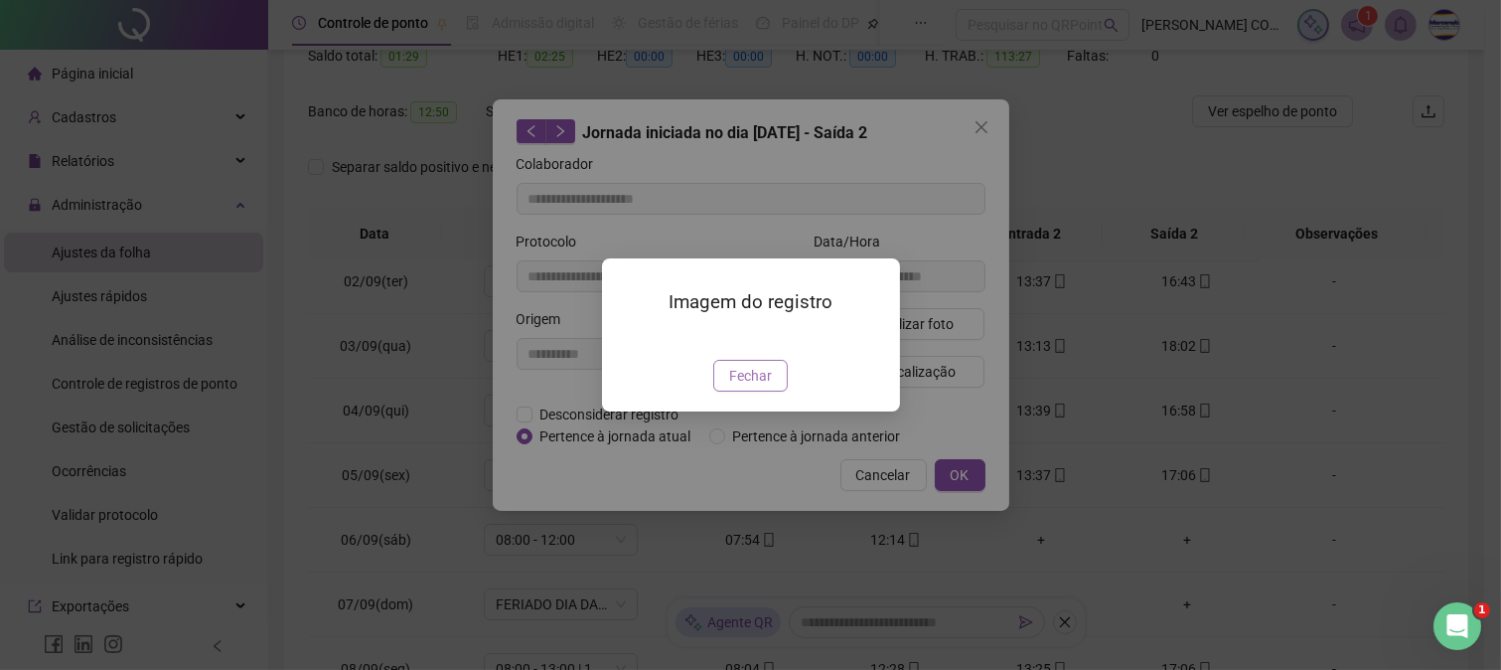
click at [748, 387] on span "Fechar" at bounding box center [750, 376] width 43 height 22
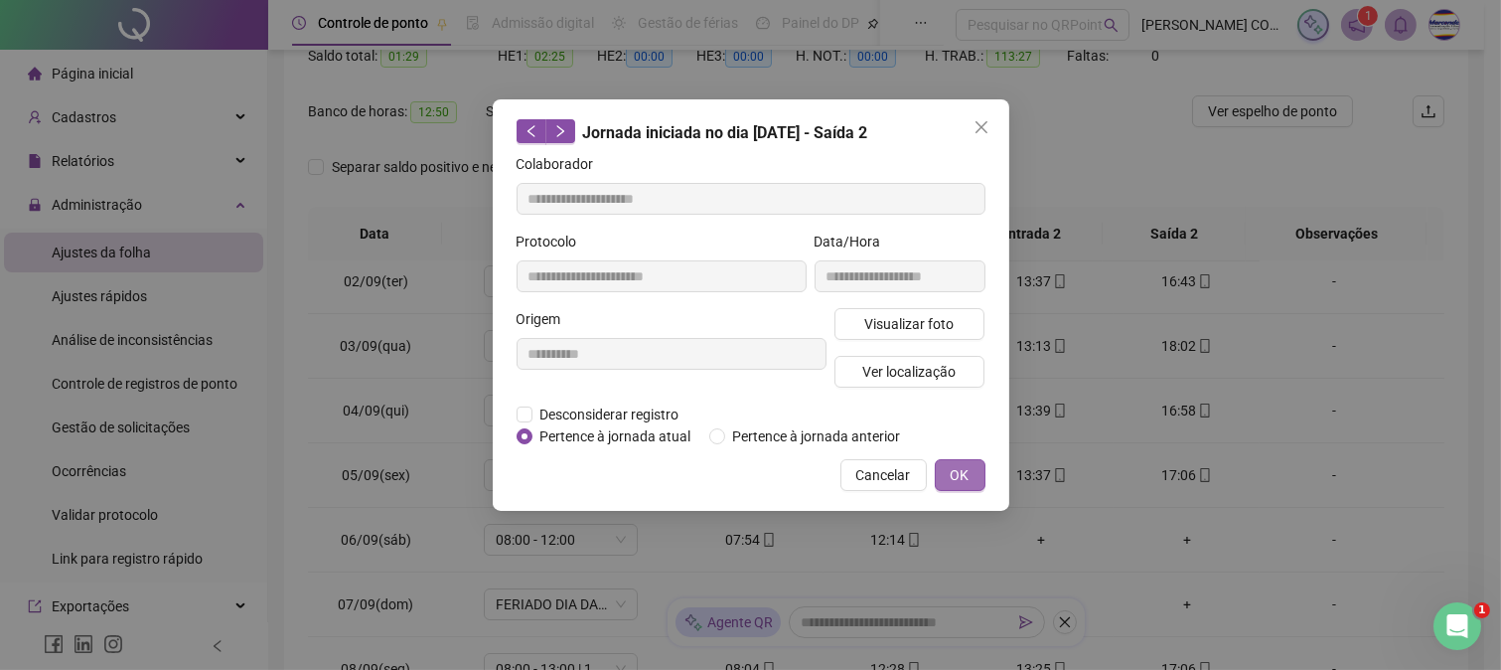
click at [962, 478] on span "OK" at bounding box center [960, 475] width 19 height 22
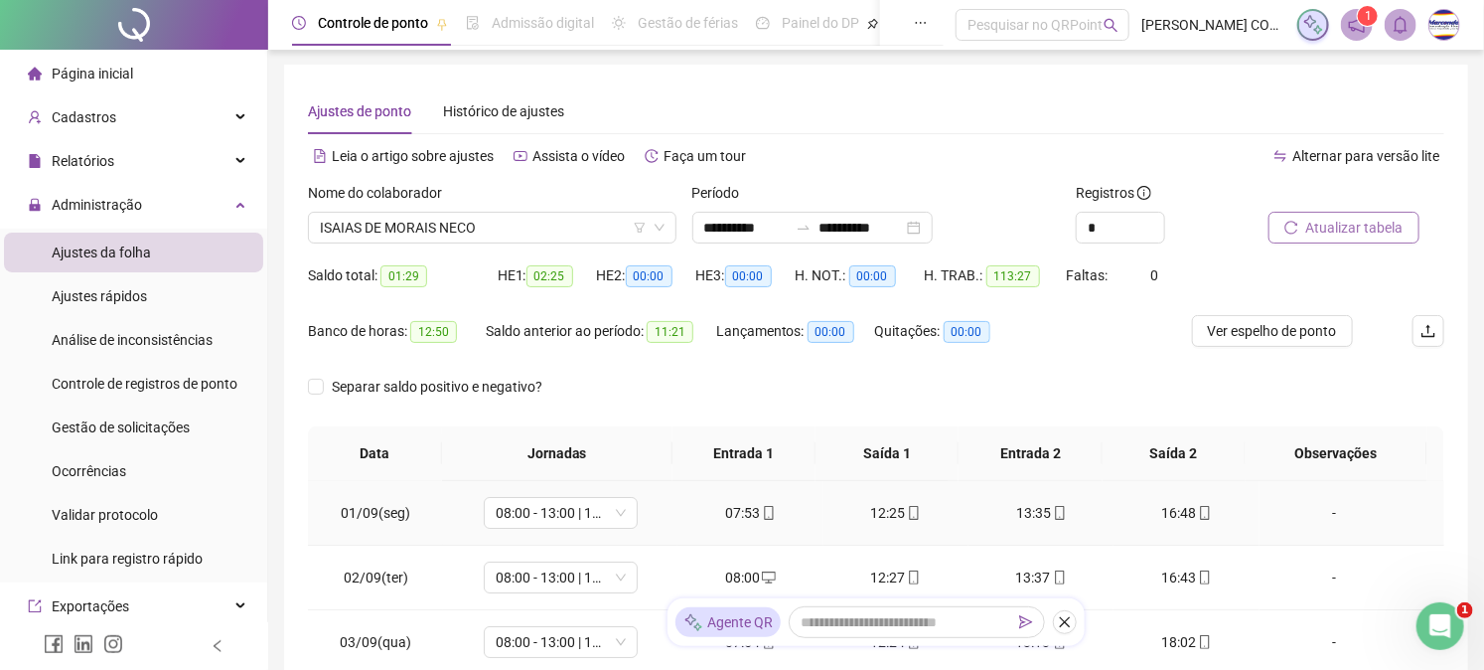
scroll to position [0, 0]
click at [510, 227] on span "ISAIAS DE MORAIS NECO" at bounding box center [492, 229] width 345 height 30
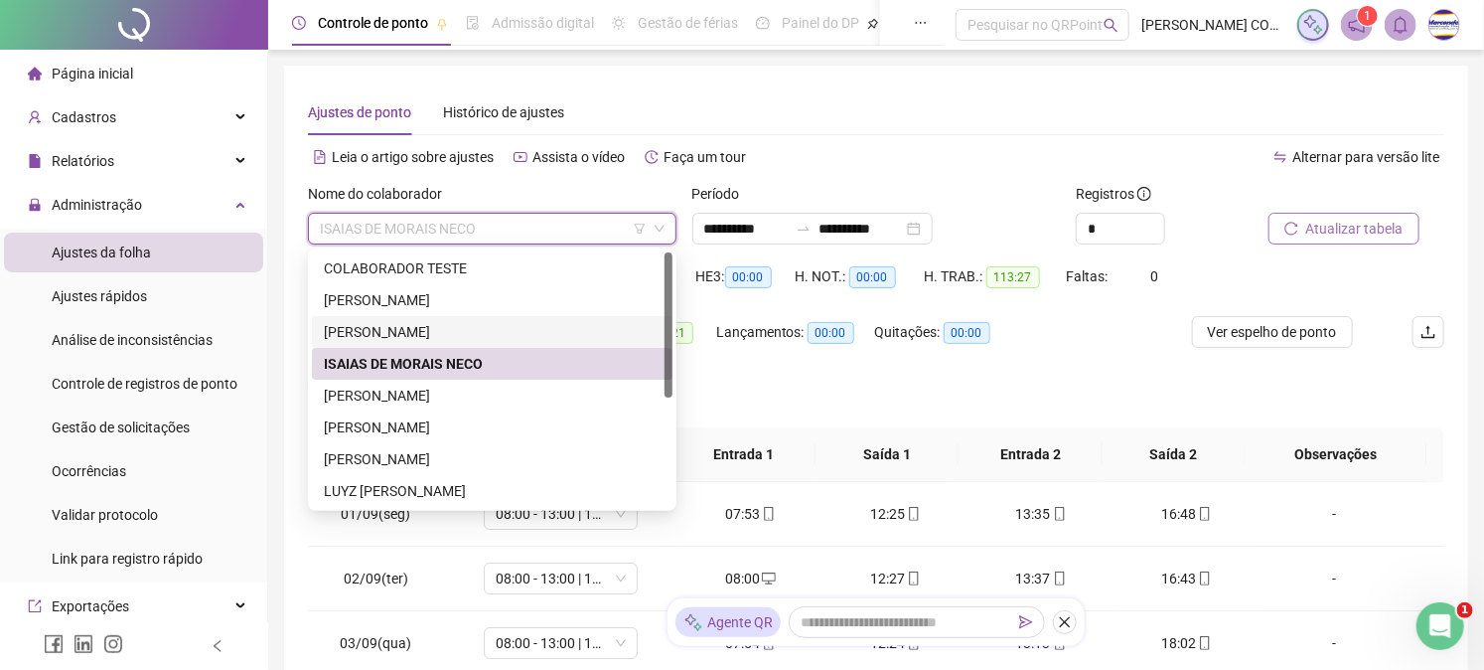
click at [445, 334] on div "[PERSON_NAME]" at bounding box center [492, 332] width 337 height 22
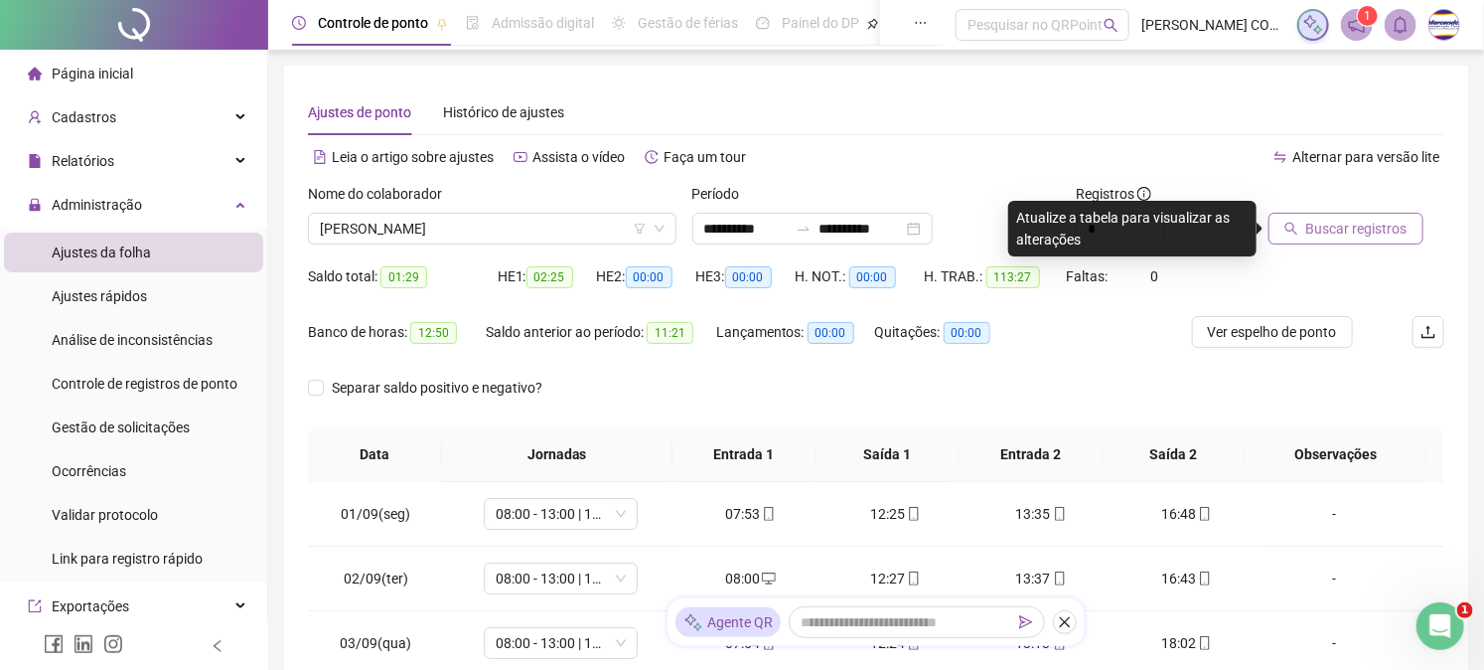
click at [1377, 227] on span "Buscar registros" at bounding box center [1357, 229] width 101 height 22
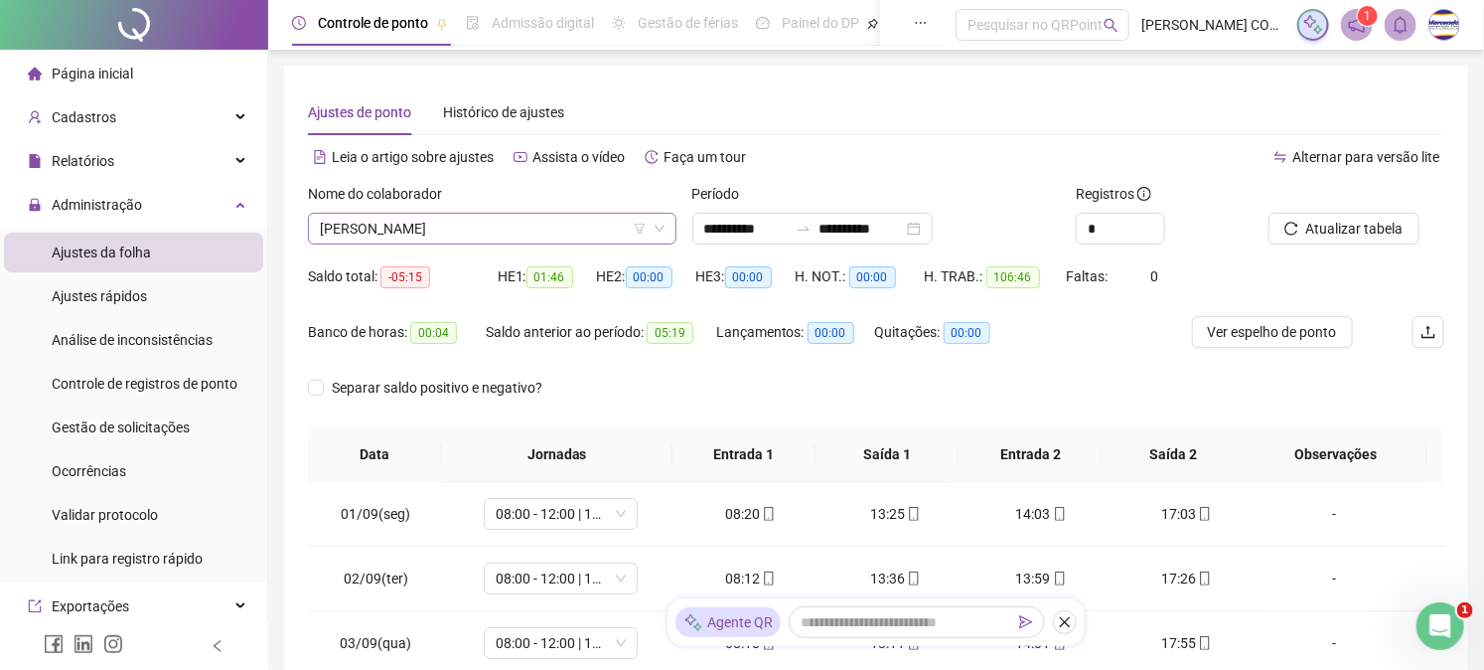
click at [584, 235] on span "[PERSON_NAME]" at bounding box center [492, 229] width 345 height 30
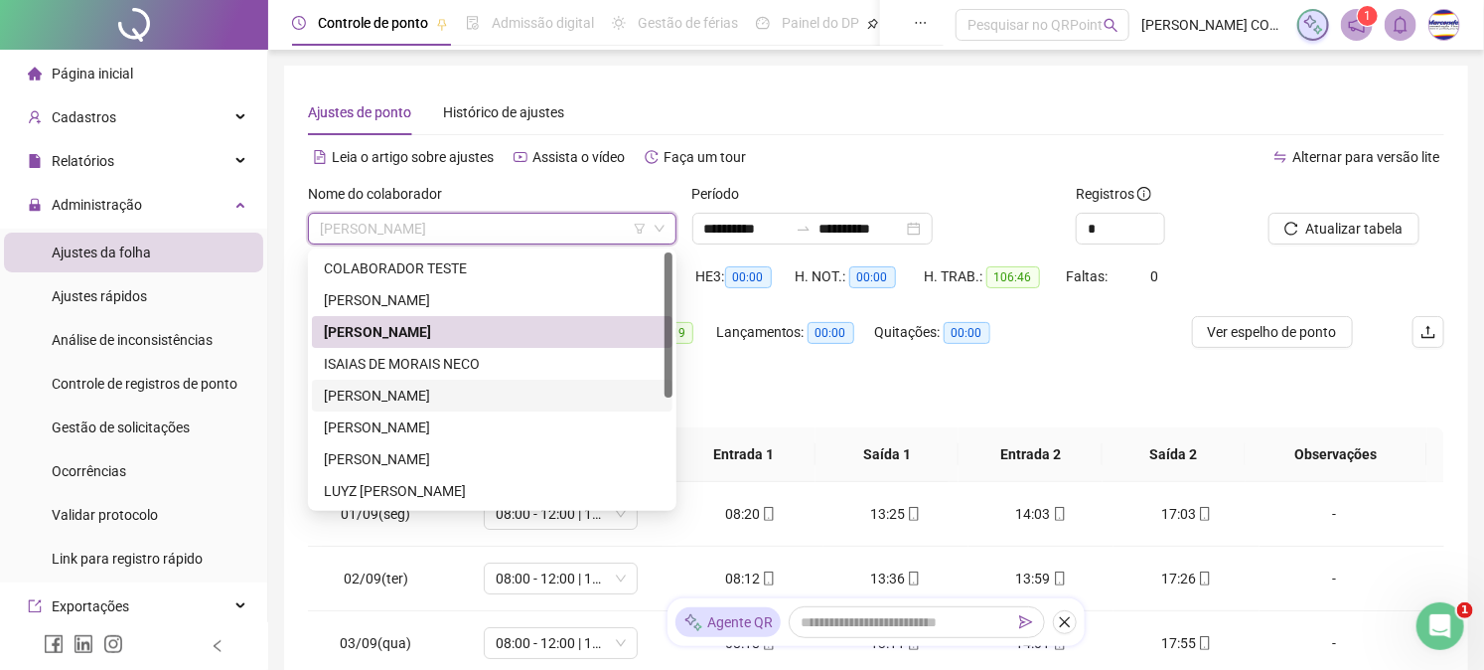
click at [447, 380] on div "[PERSON_NAME]" at bounding box center [492, 396] width 361 height 32
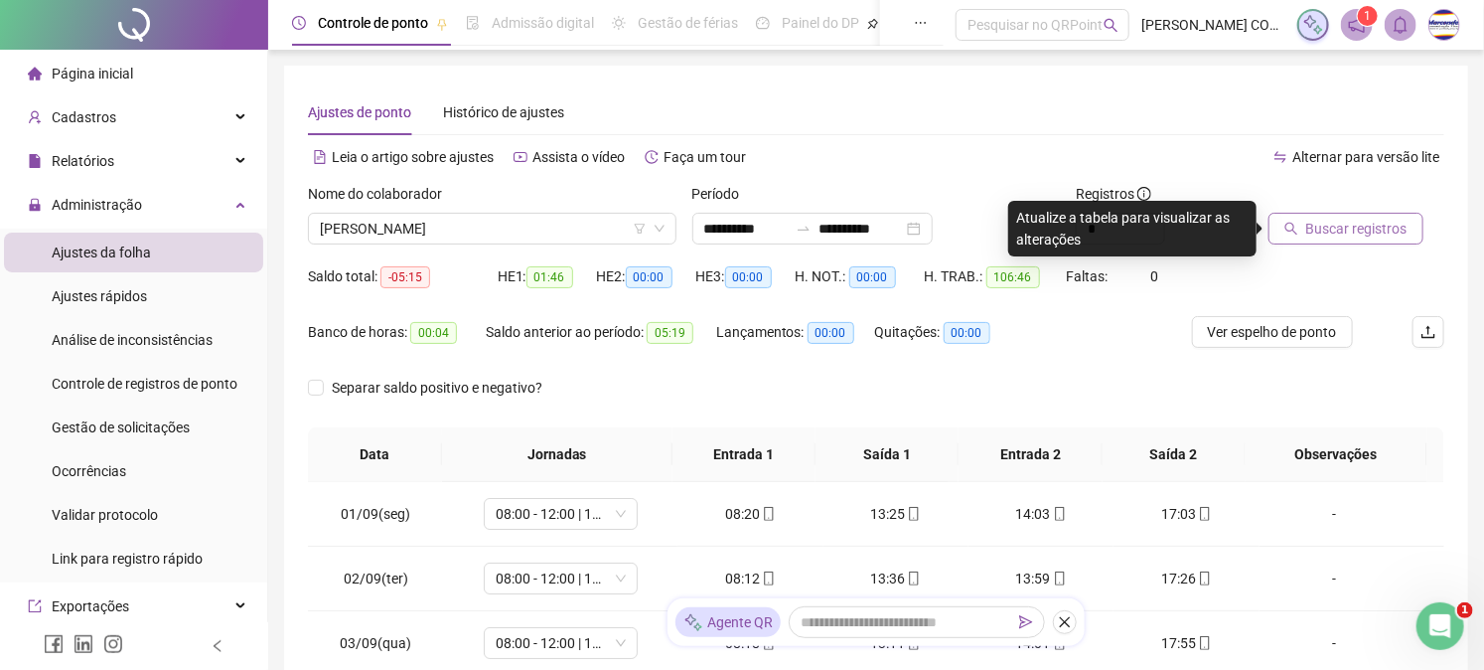
click at [1339, 226] on span "Buscar registros" at bounding box center [1357, 229] width 101 height 22
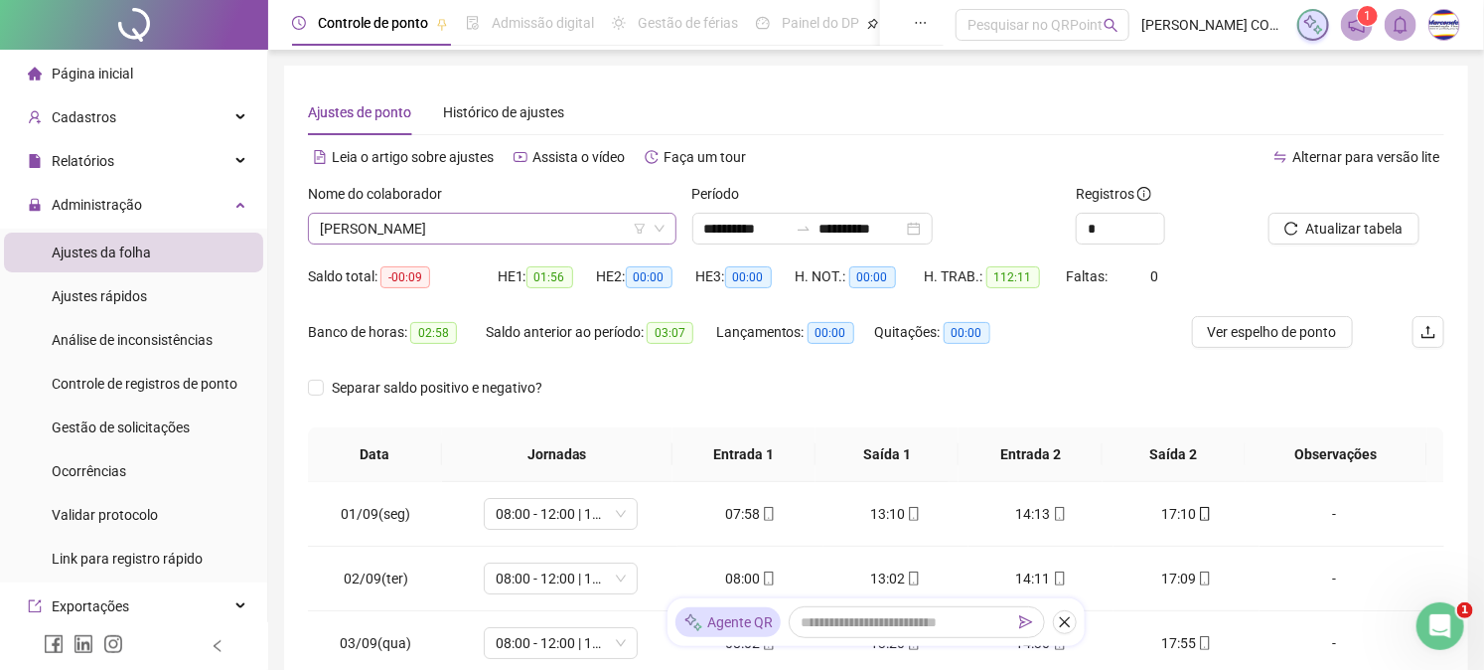
click at [584, 223] on span "[PERSON_NAME]" at bounding box center [492, 229] width 345 height 30
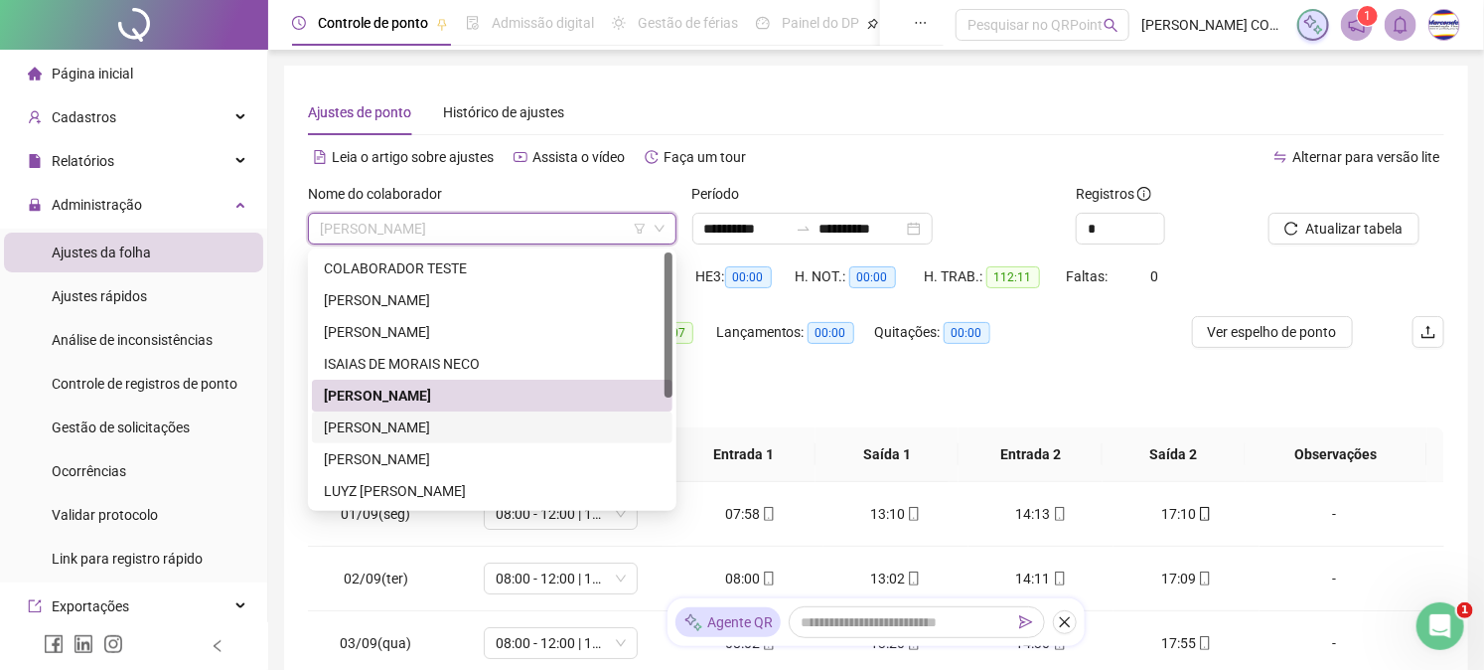
click at [517, 418] on div "[PERSON_NAME]" at bounding box center [492, 427] width 337 height 22
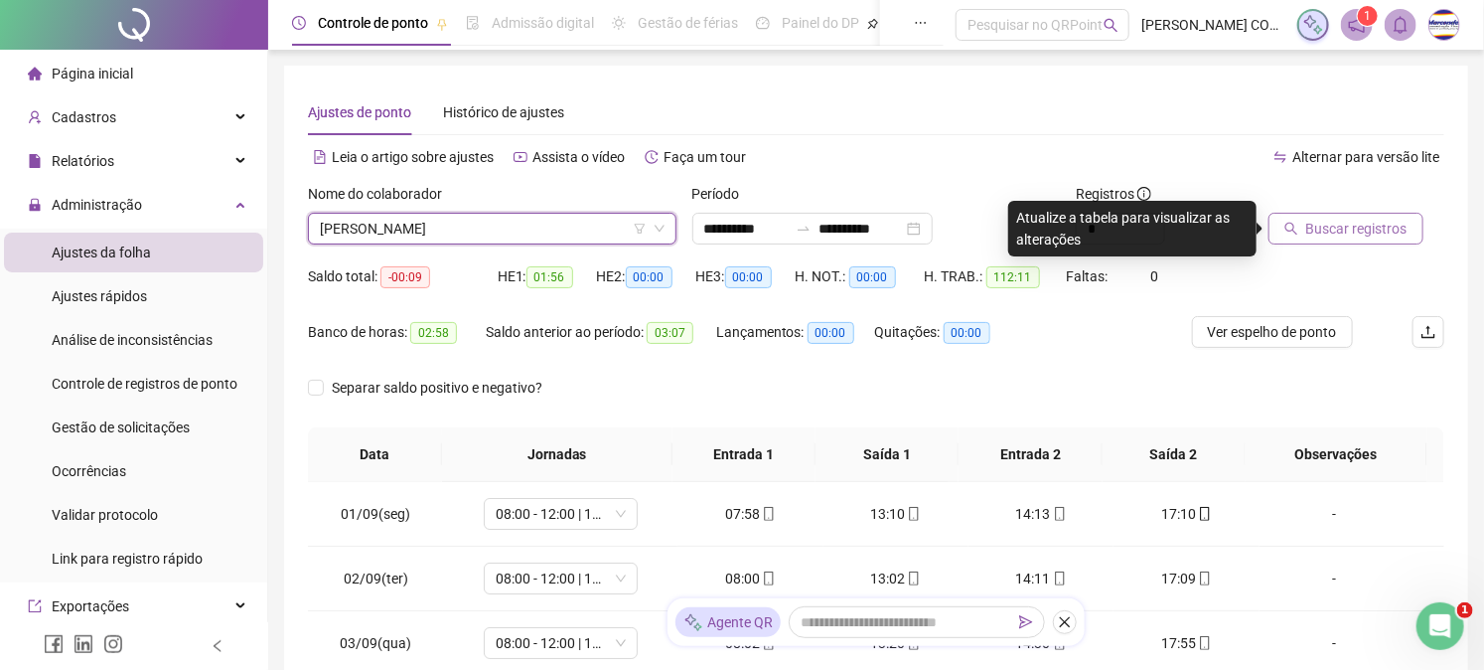
click at [1349, 240] on button "Buscar registros" at bounding box center [1346, 229] width 155 height 32
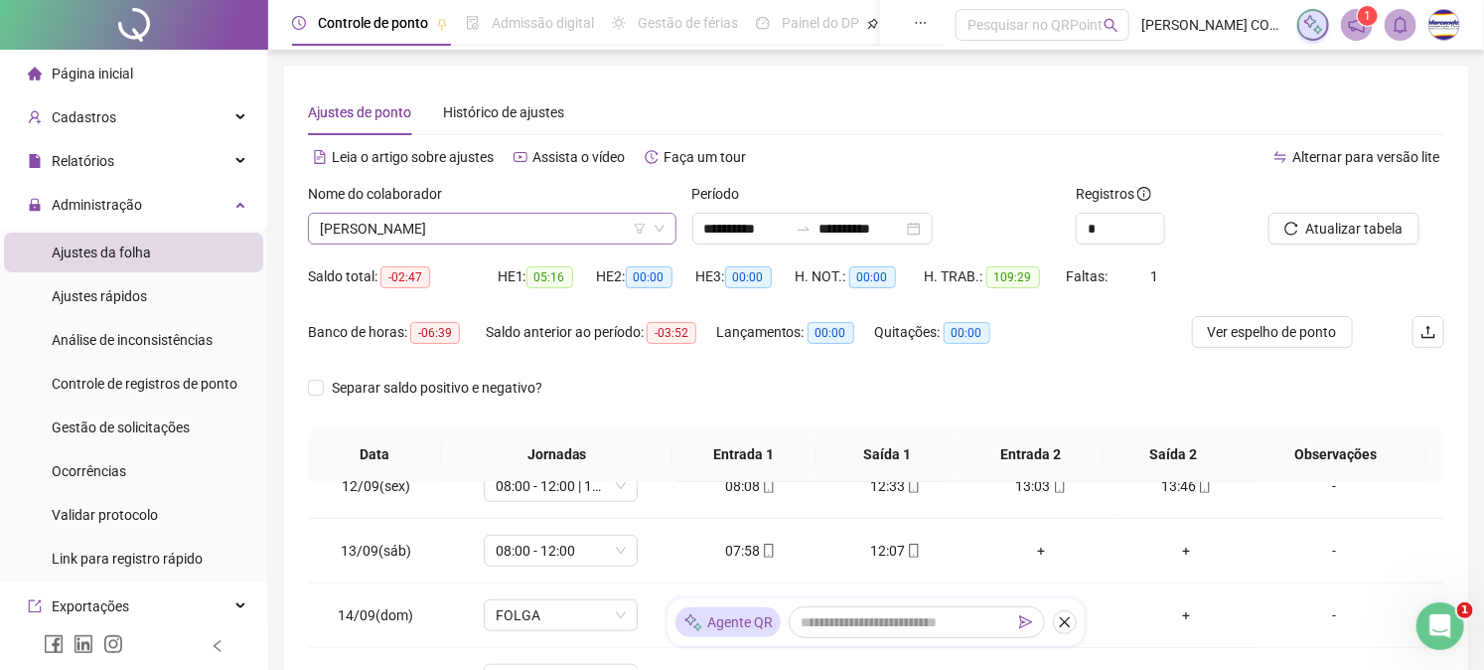
click at [415, 224] on span "[PERSON_NAME]" at bounding box center [492, 229] width 345 height 30
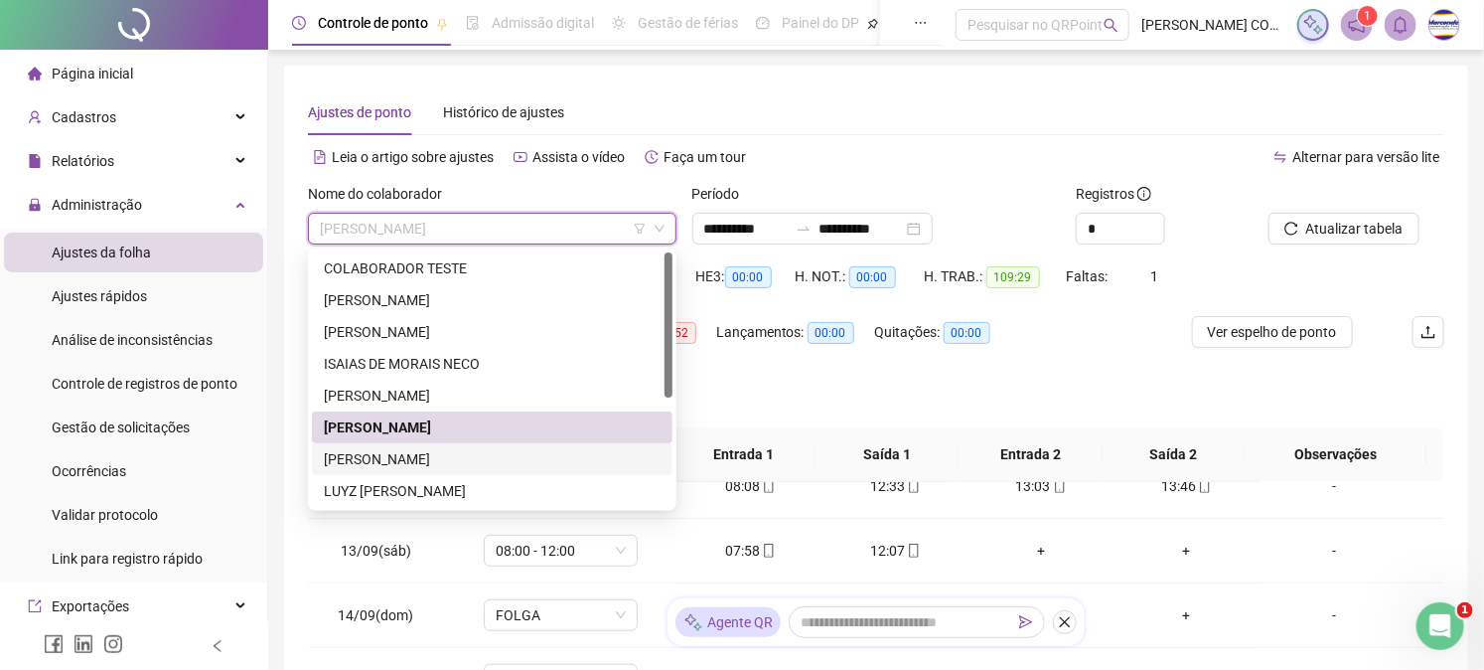
click at [451, 469] on div "[PERSON_NAME]" at bounding box center [492, 459] width 337 height 22
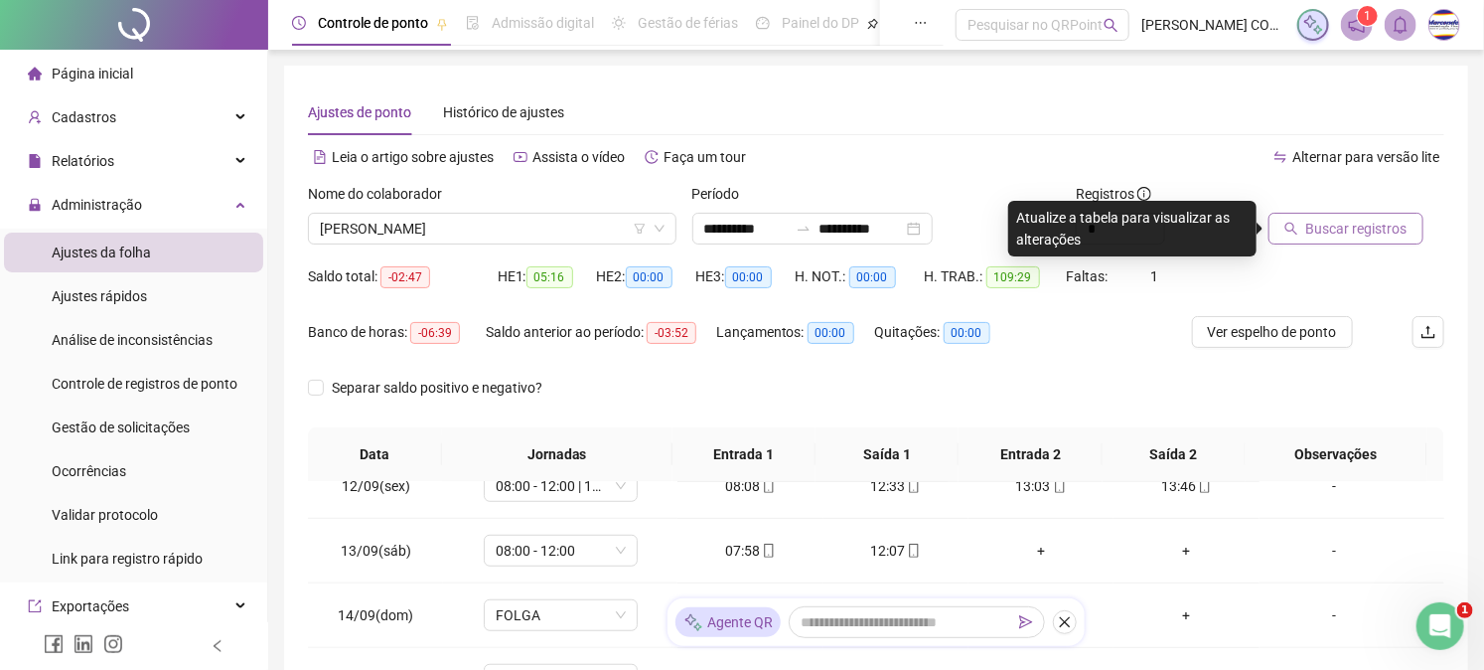
click at [1361, 222] on span "Buscar registros" at bounding box center [1357, 229] width 101 height 22
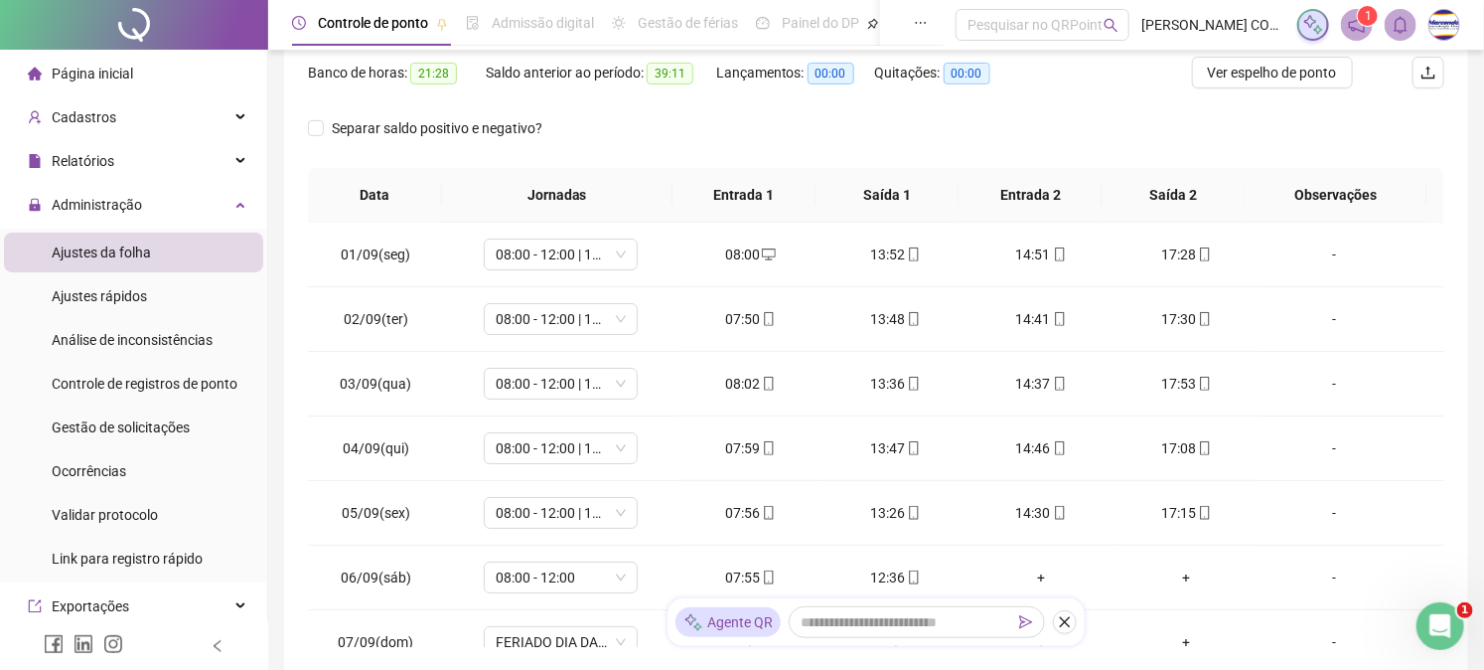
scroll to position [62, 0]
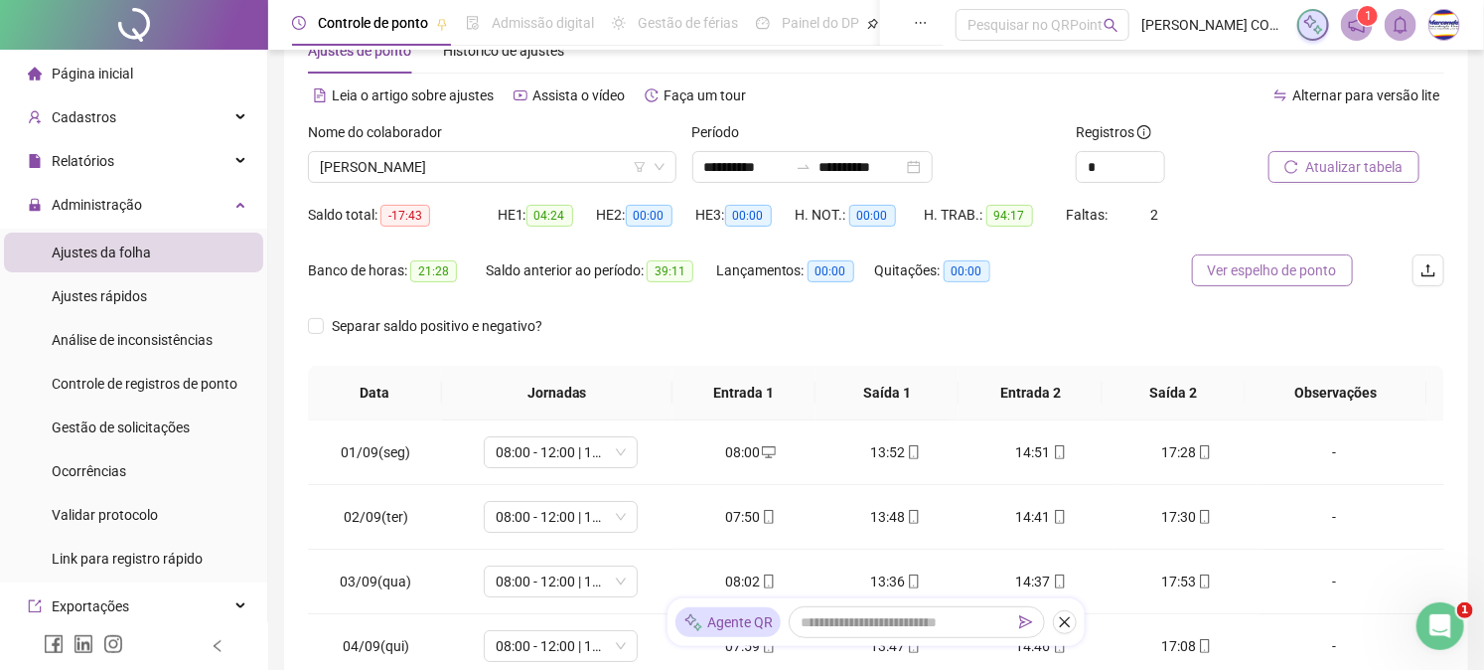
click at [1290, 273] on span "Ver espelho de ponto" at bounding box center [1272, 270] width 129 height 22
click at [514, 153] on span "[PERSON_NAME]" at bounding box center [492, 167] width 345 height 30
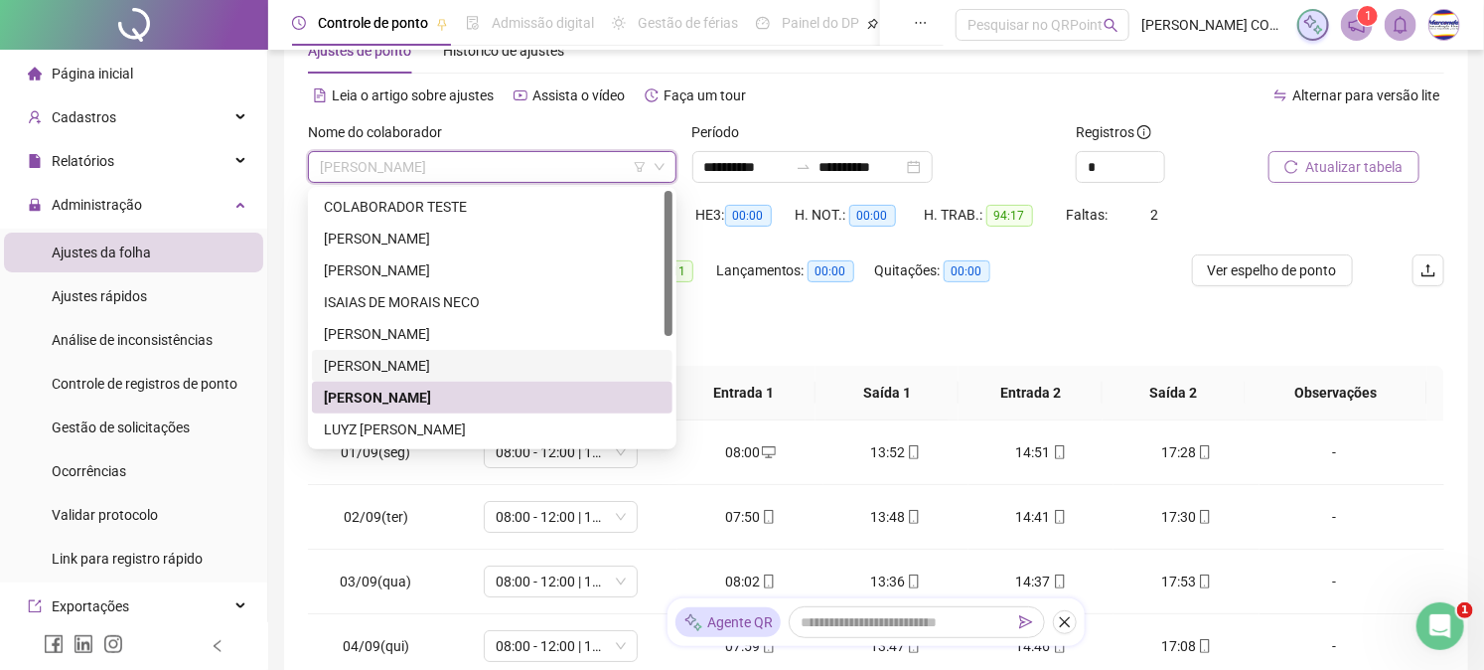
scroll to position [110, 0]
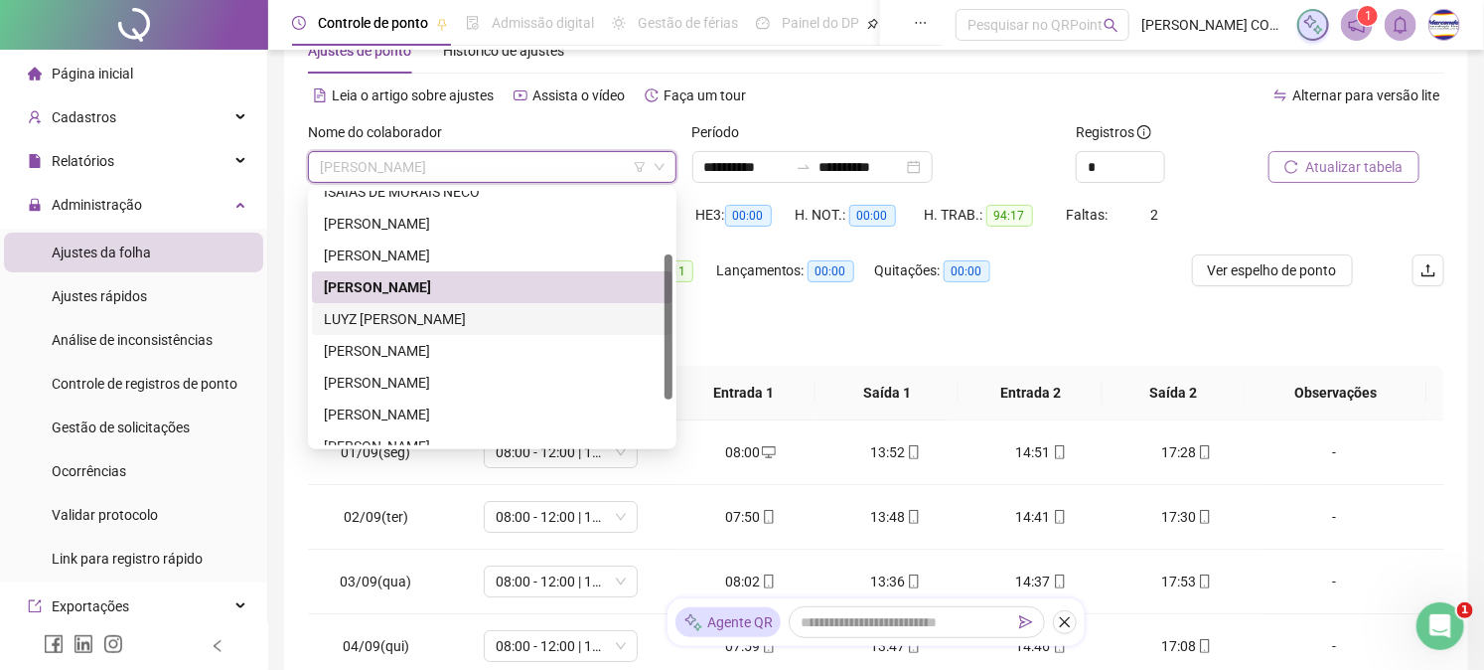
click at [461, 320] on div "LUYZ [PERSON_NAME]" at bounding box center [492, 319] width 337 height 22
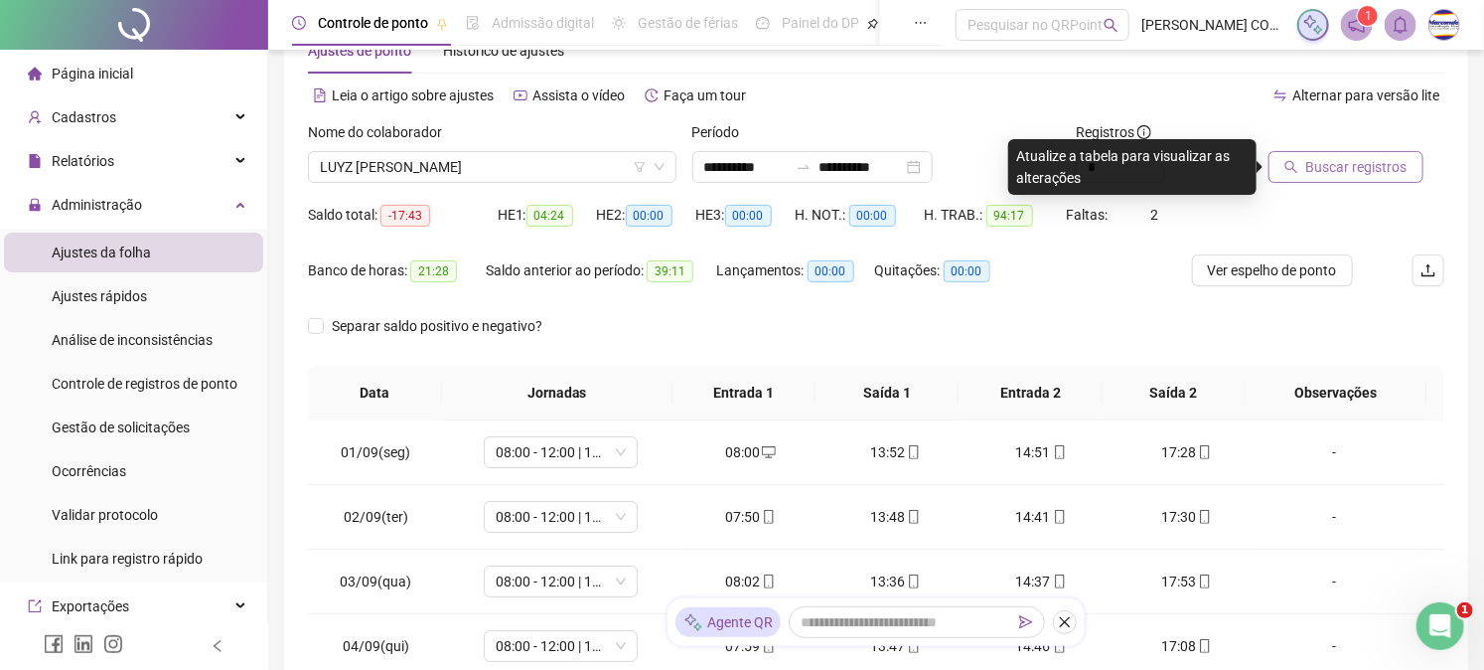
click at [1293, 169] on icon "search" at bounding box center [1291, 167] width 13 height 13
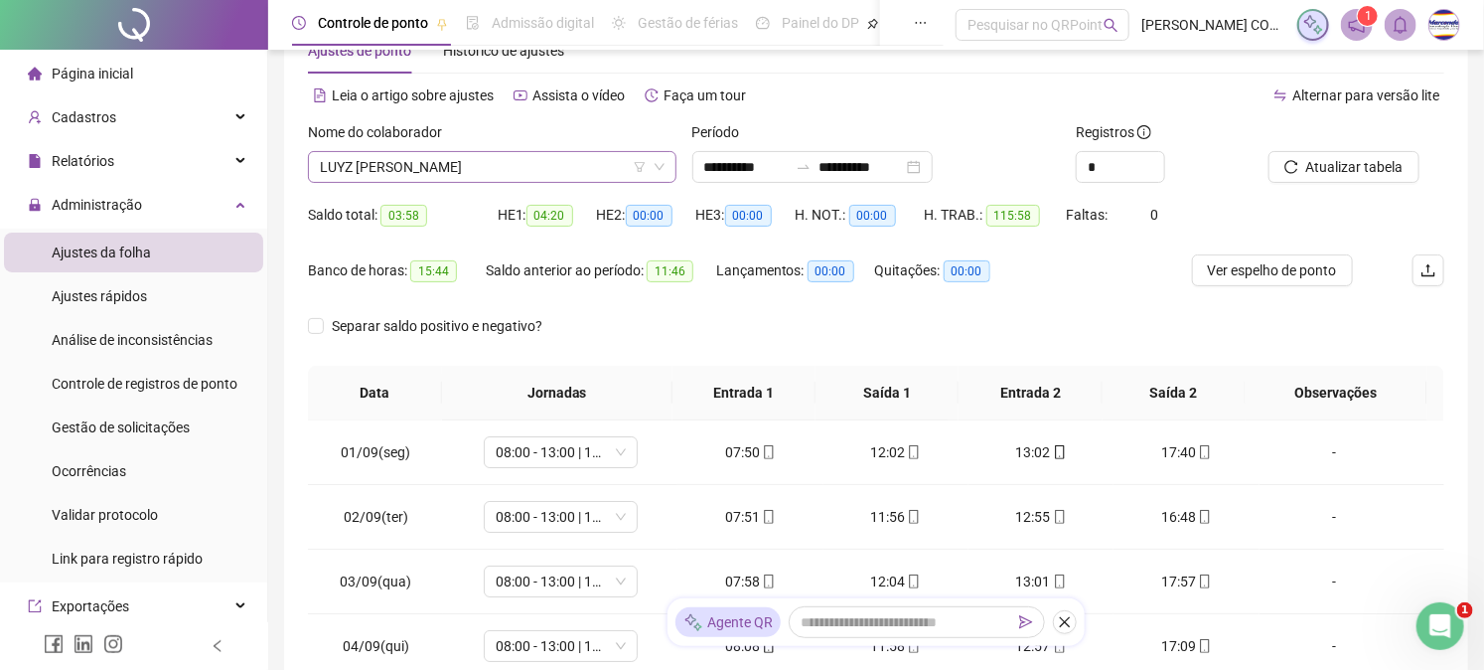
click at [492, 162] on span "LUYZ [PERSON_NAME]" at bounding box center [492, 167] width 345 height 30
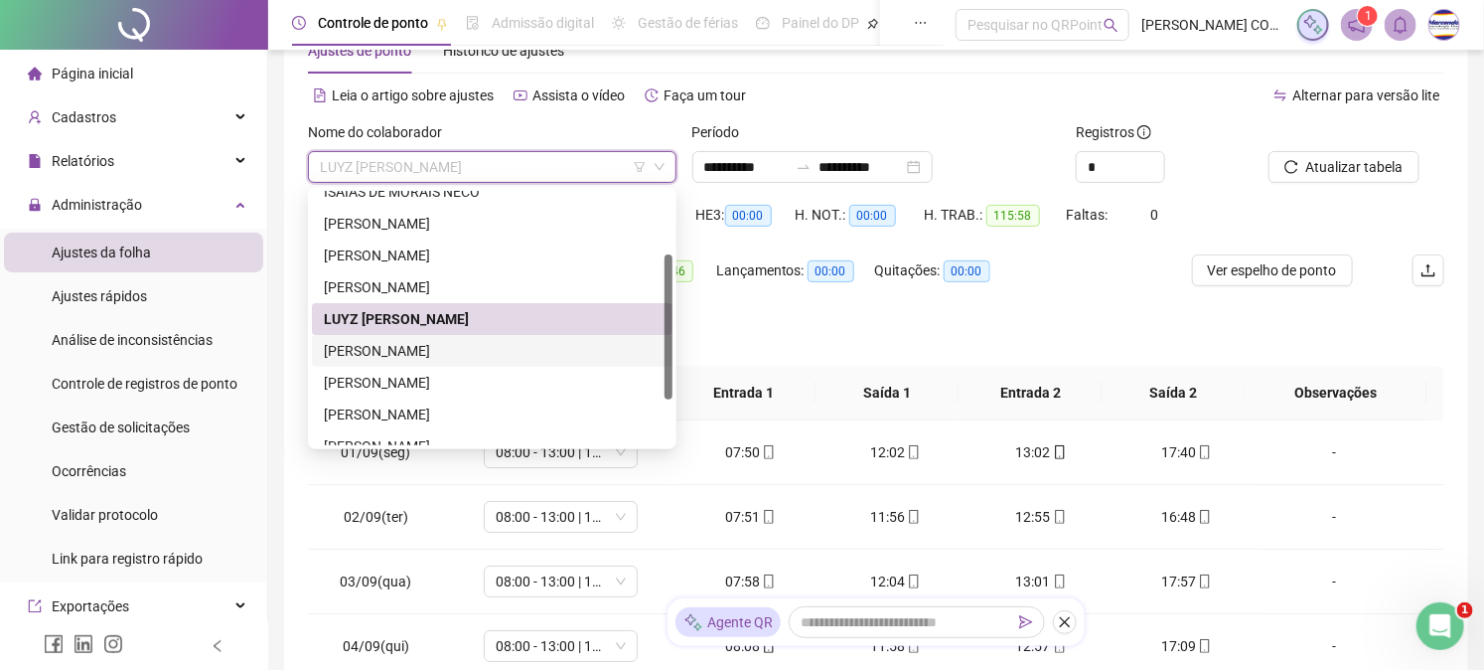
click at [512, 349] on div "[PERSON_NAME]" at bounding box center [492, 351] width 337 height 22
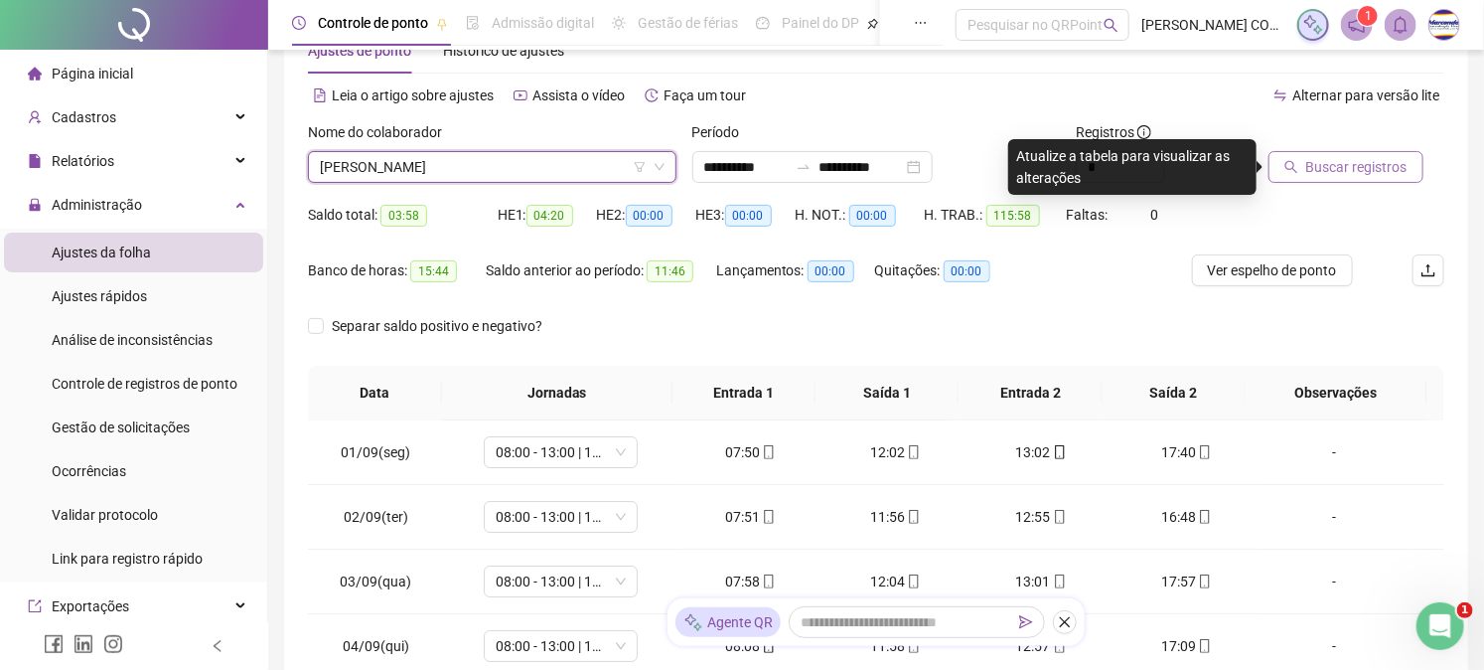
click at [1381, 181] on button "Buscar registros" at bounding box center [1346, 167] width 155 height 32
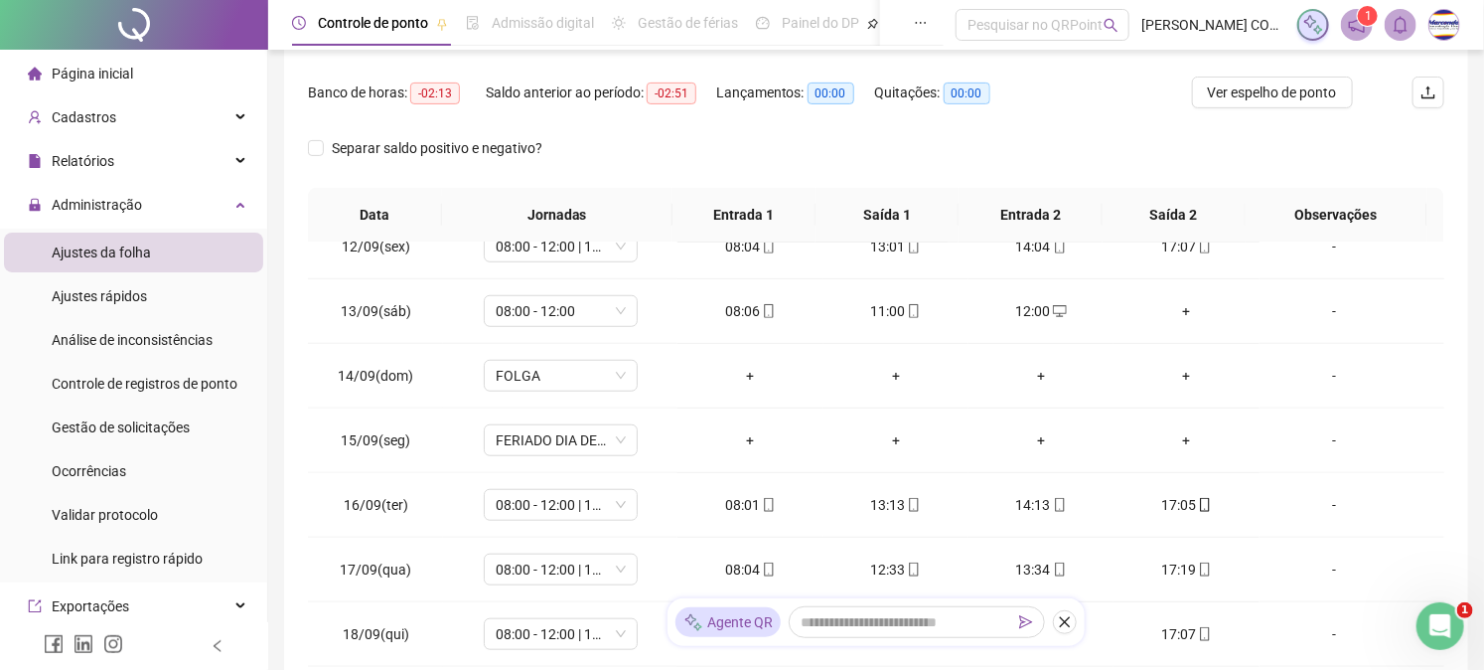
scroll to position [0, 0]
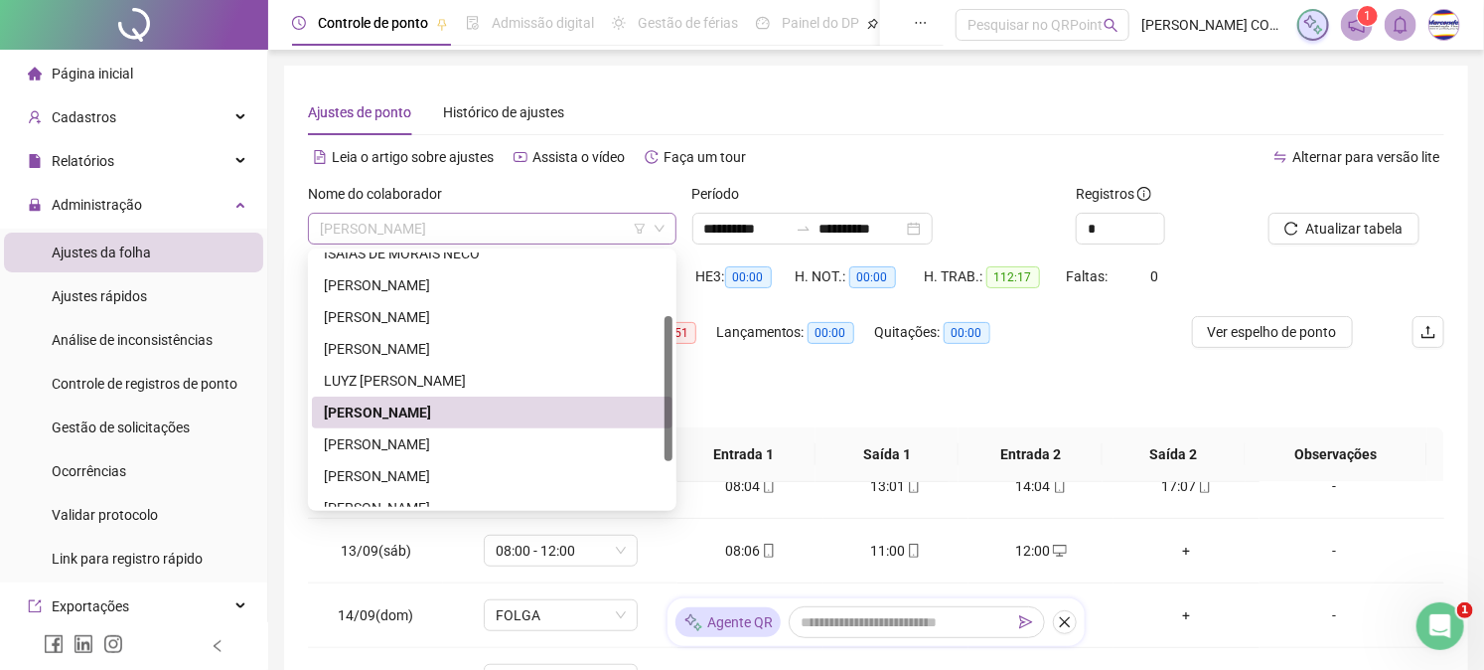
click at [444, 232] on span "[PERSON_NAME]" at bounding box center [492, 229] width 345 height 30
click at [448, 447] on div "[PERSON_NAME]" at bounding box center [492, 444] width 337 height 22
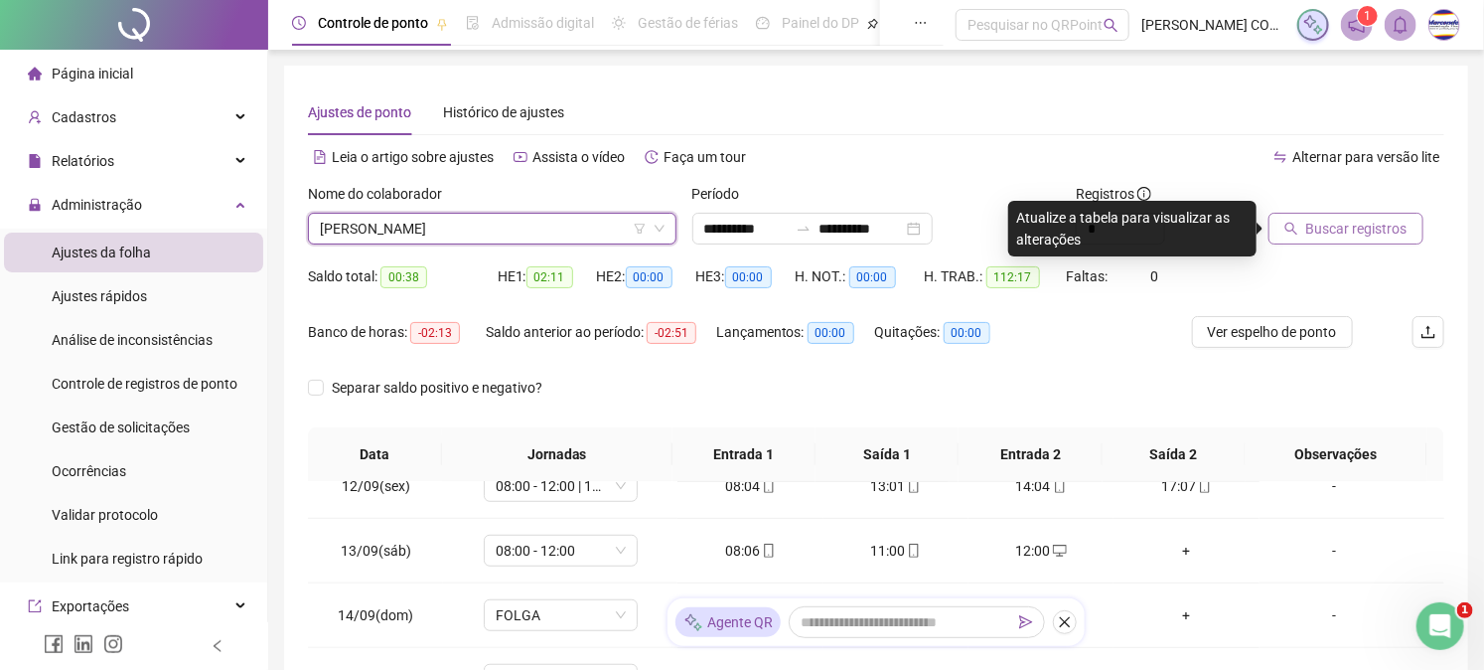
click at [1287, 225] on icon "search" at bounding box center [1292, 229] width 14 height 14
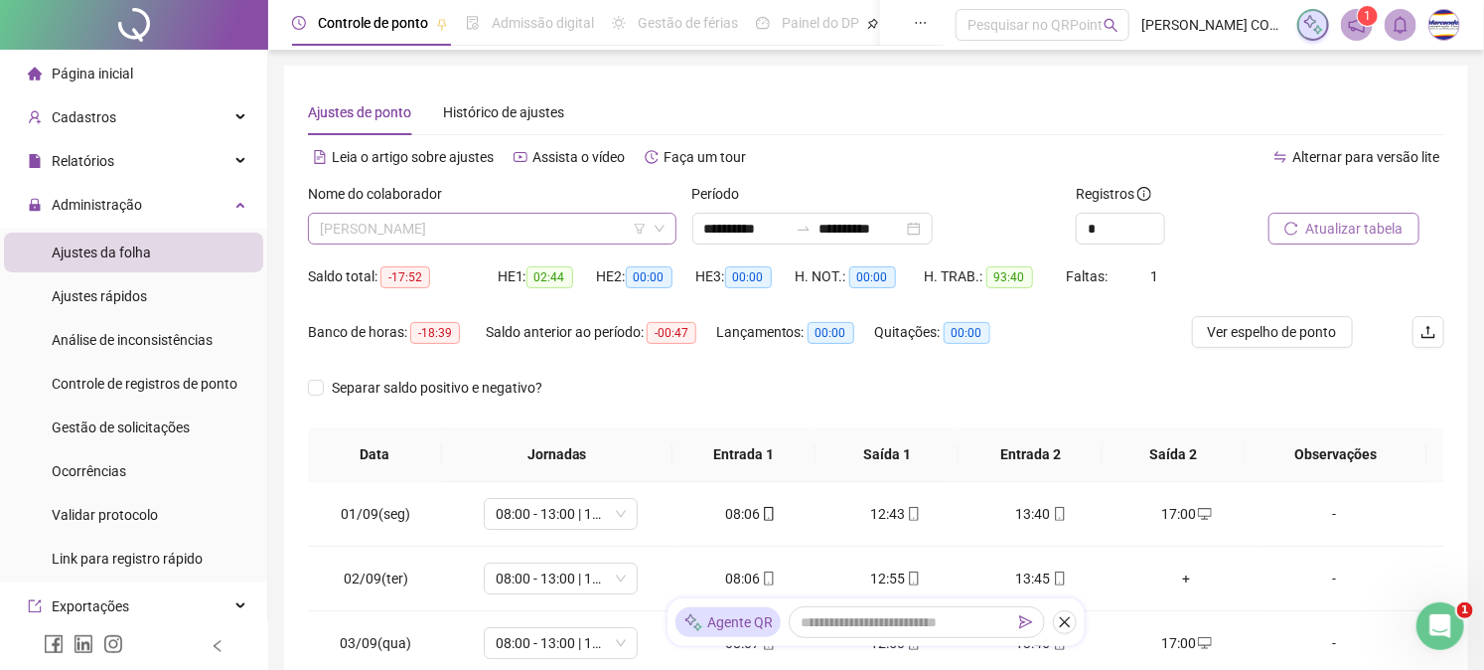
click at [468, 216] on span "[PERSON_NAME]" at bounding box center [492, 229] width 345 height 30
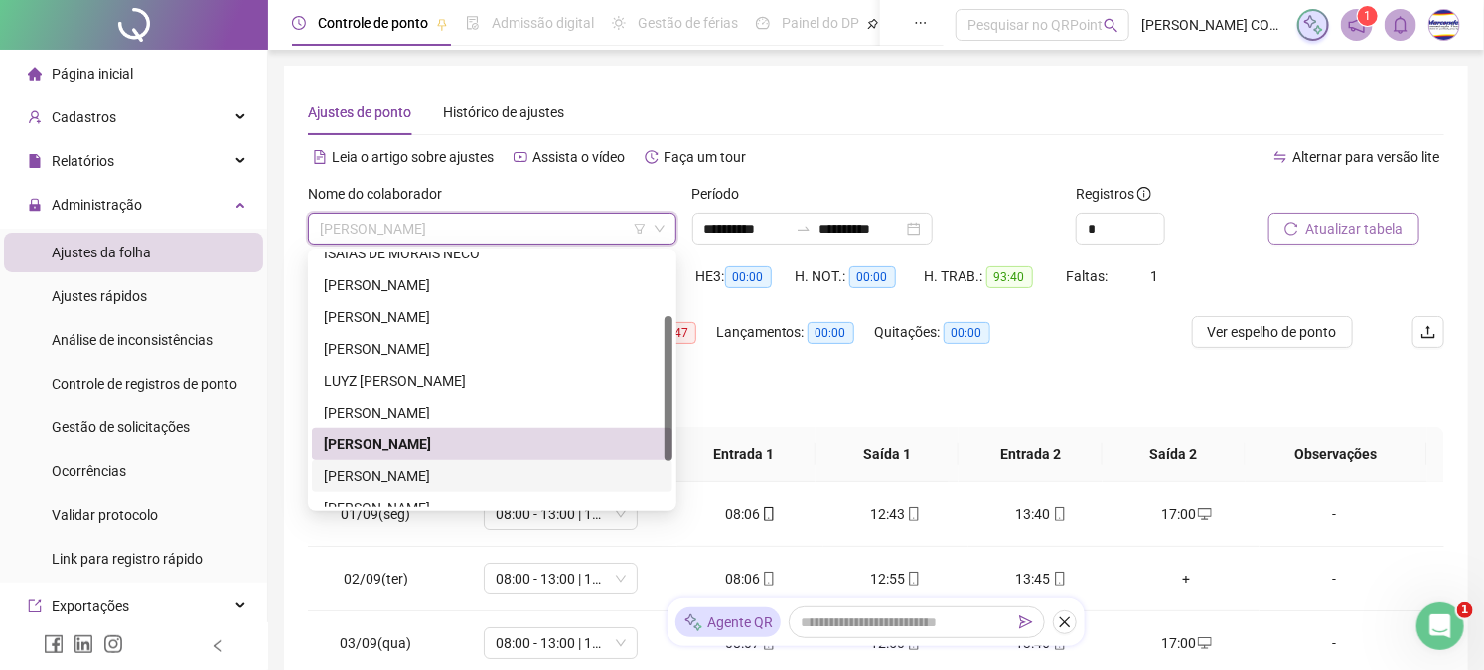
click at [468, 474] on div "[PERSON_NAME]" at bounding box center [492, 476] width 337 height 22
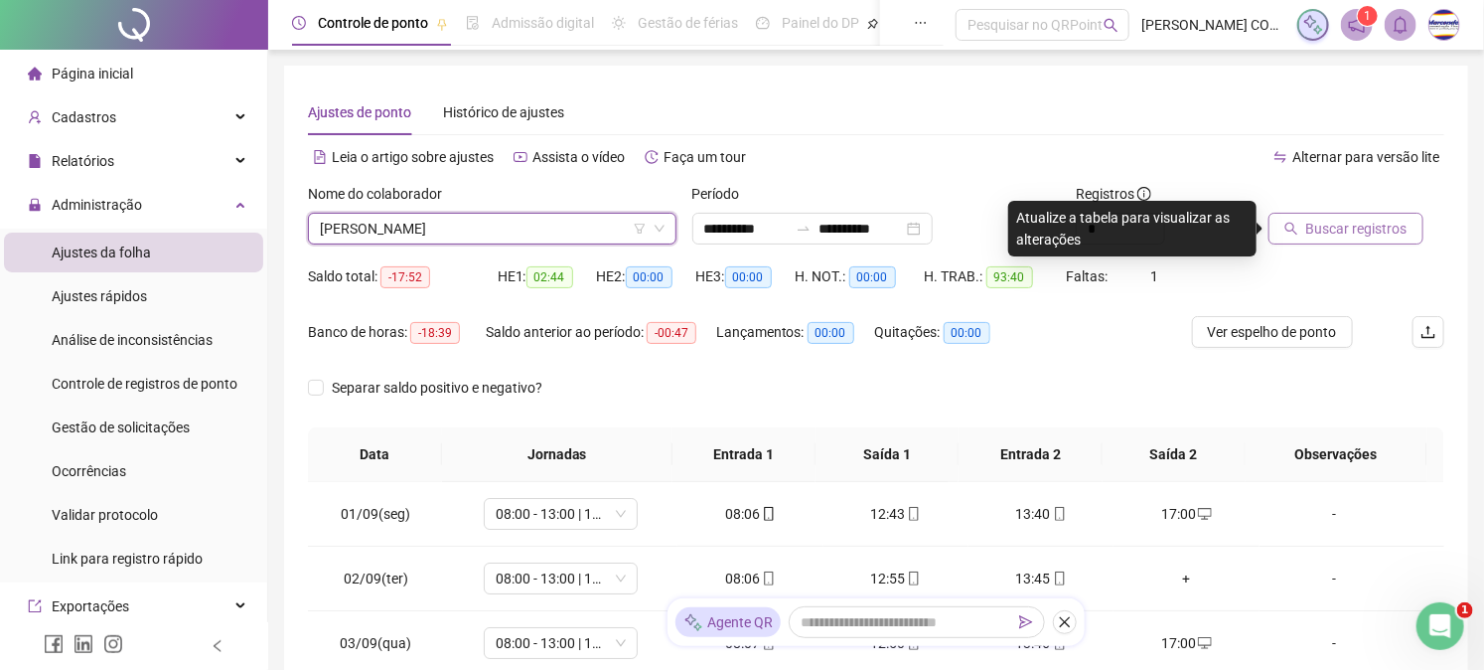
click at [1406, 220] on button "Buscar registros" at bounding box center [1346, 229] width 155 height 32
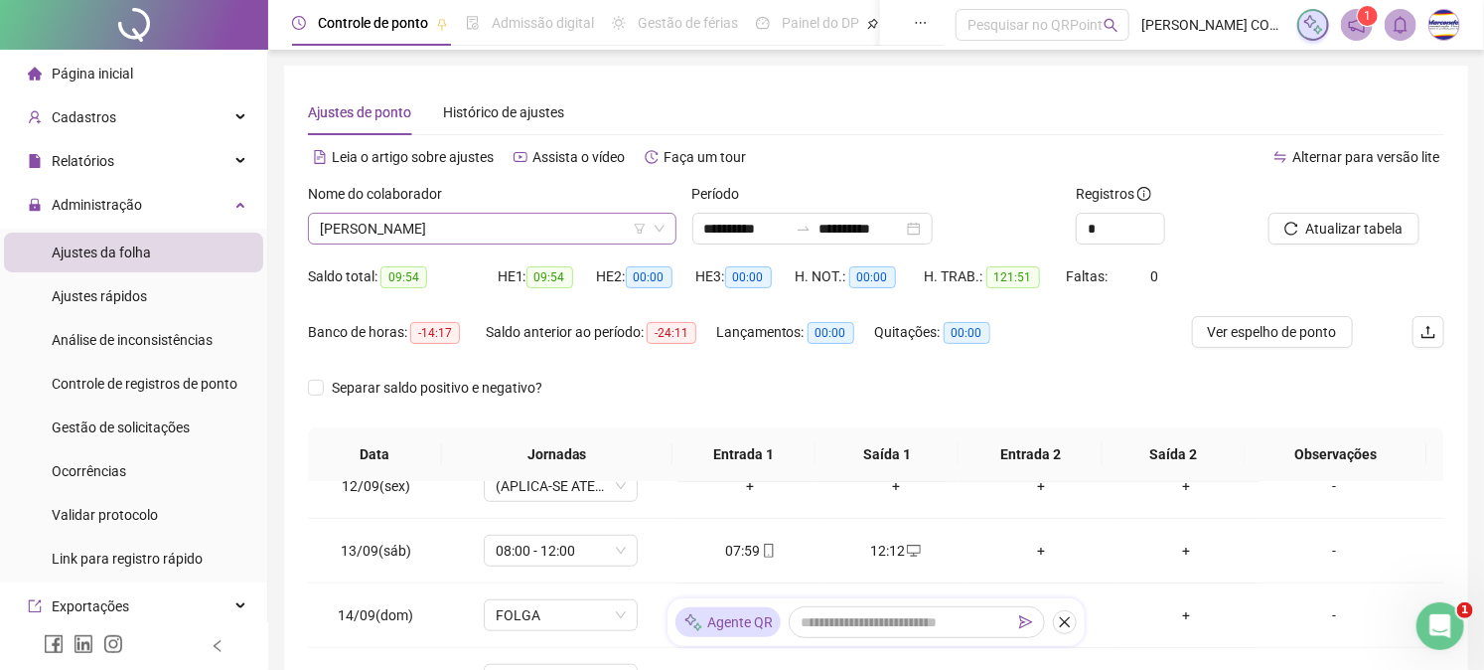
click at [474, 227] on span "[PERSON_NAME]" at bounding box center [492, 229] width 345 height 30
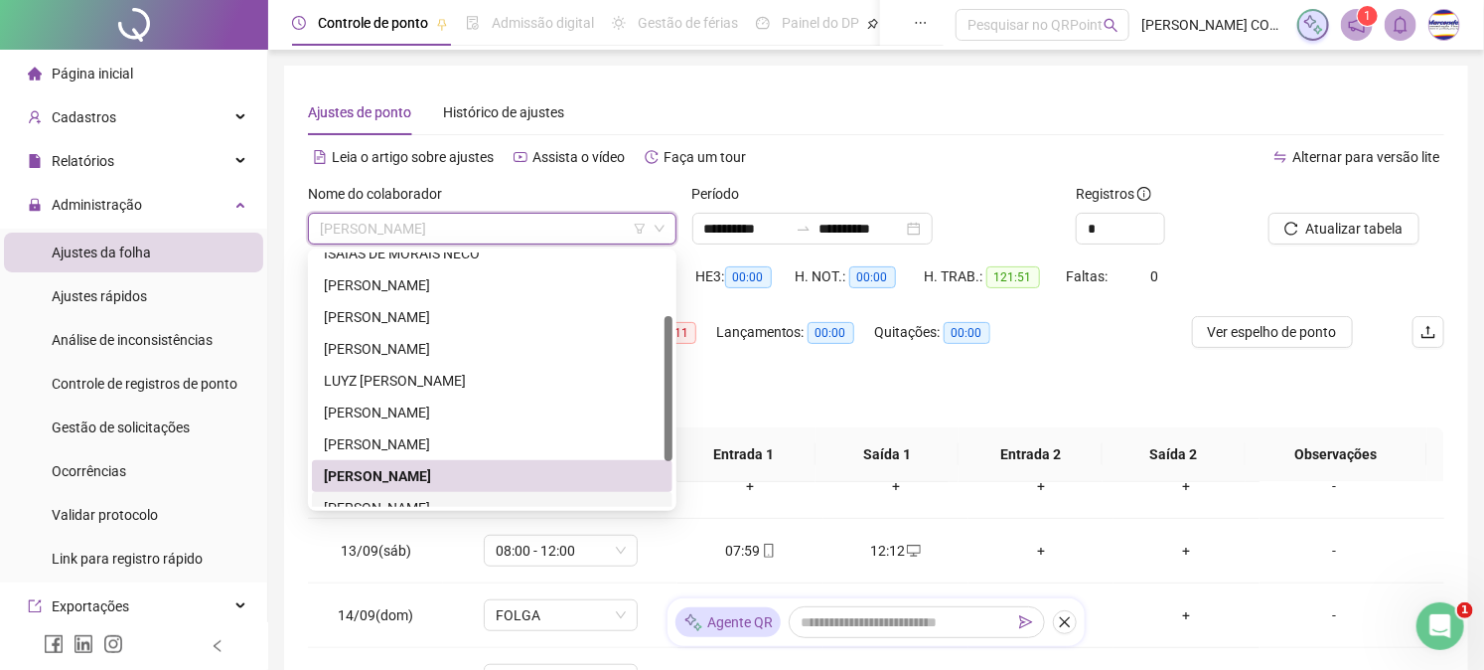
click at [475, 503] on div "[PERSON_NAME]" at bounding box center [492, 508] width 337 height 22
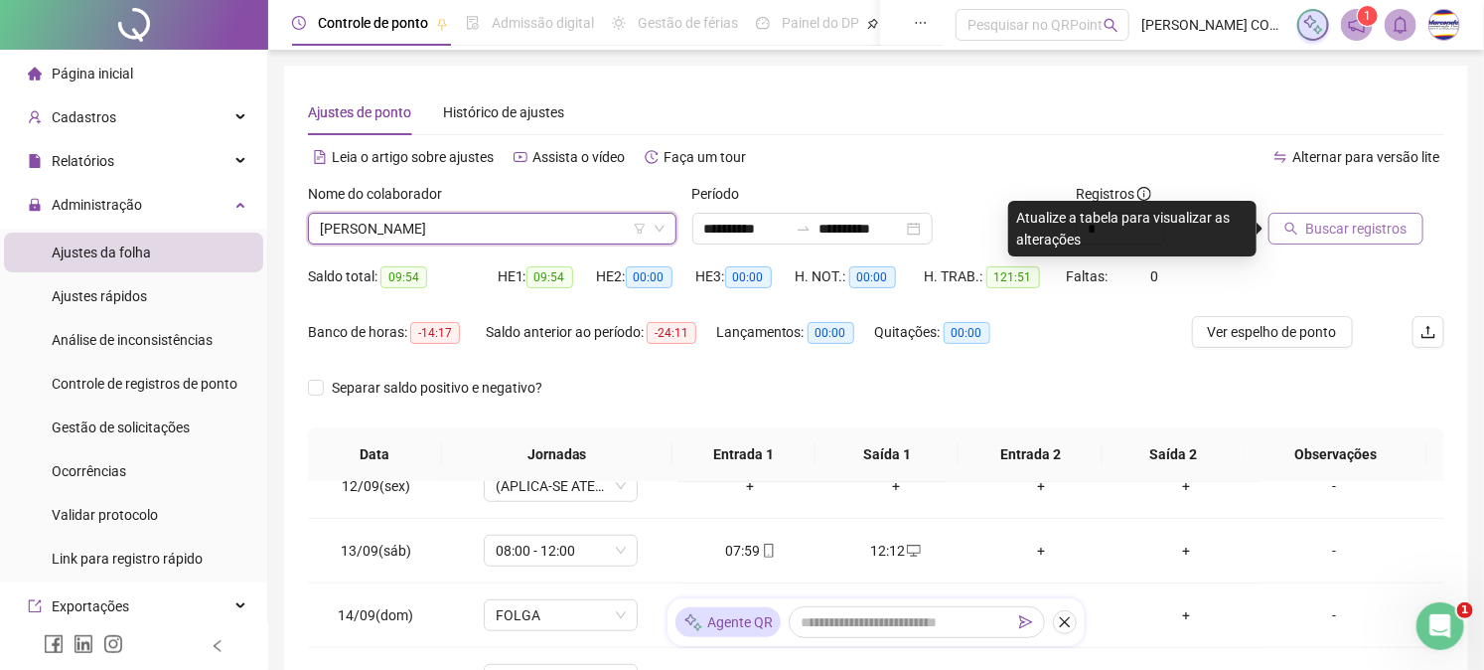
click at [1366, 231] on span "Buscar registros" at bounding box center [1357, 229] width 101 height 22
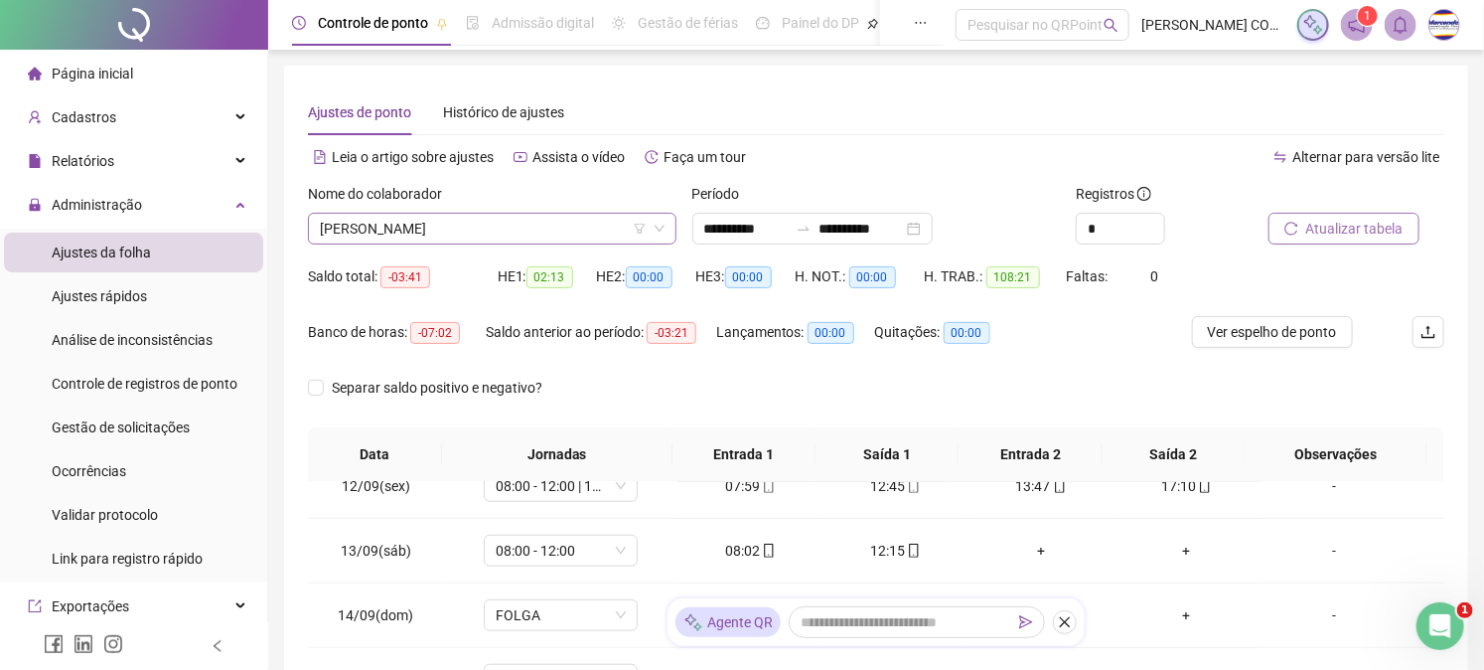
click at [450, 217] on span "[PERSON_NAME]" at bounding box center [492, 229] width 345 height 30
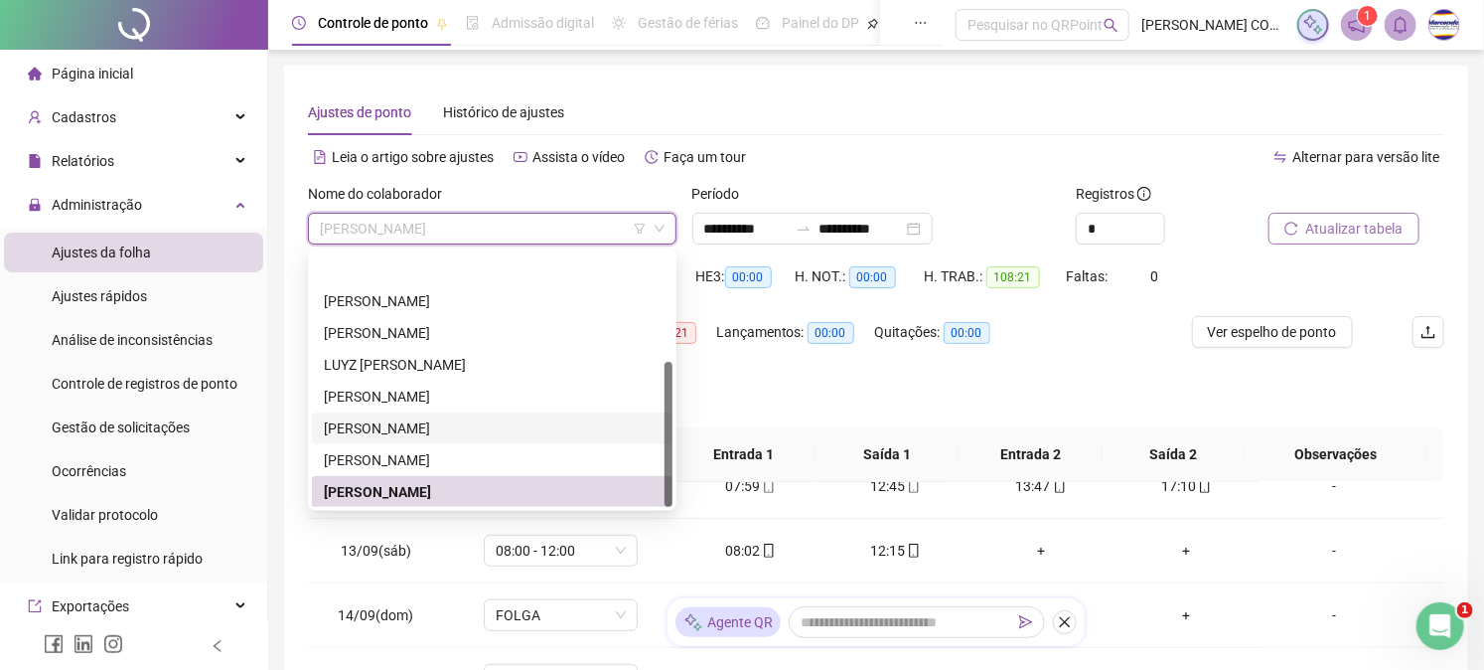
scroll to position [191, 0]
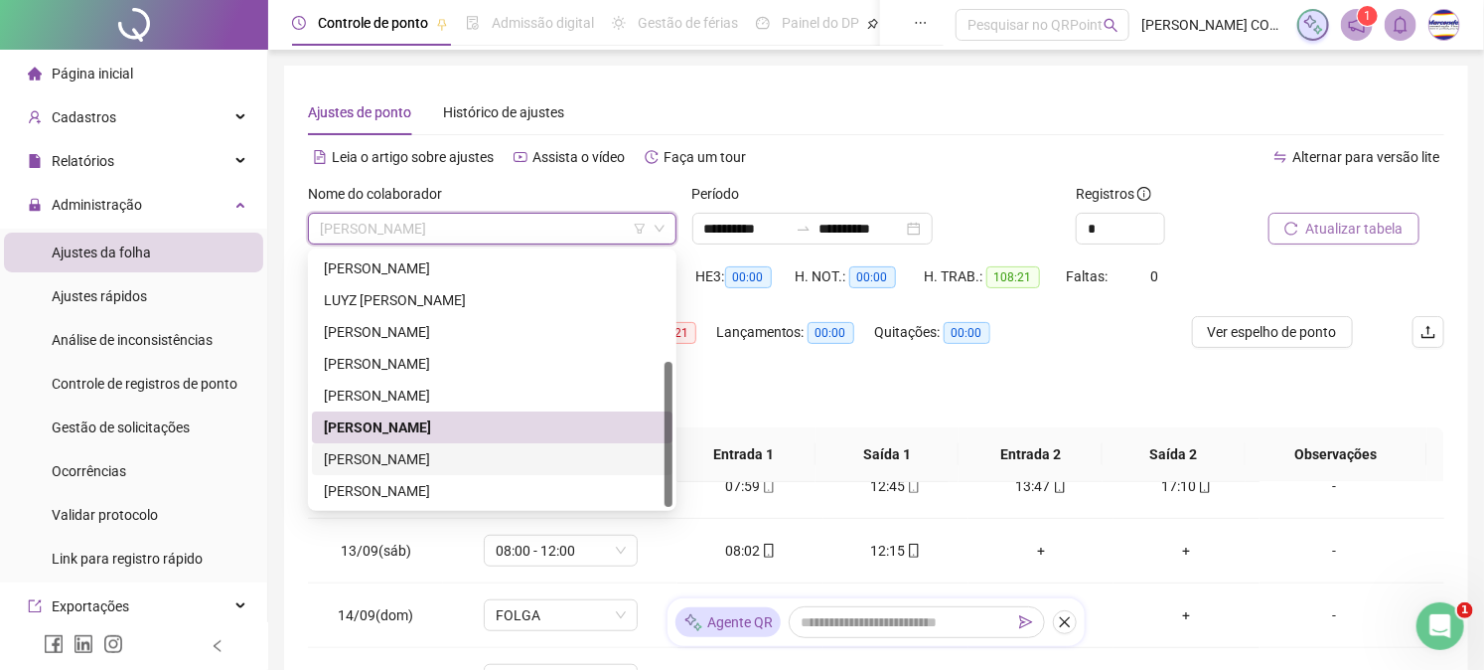
click at [468, 455] on div "[PERSON_NAME]" at bounding box center [492, 459] width 337 height 22
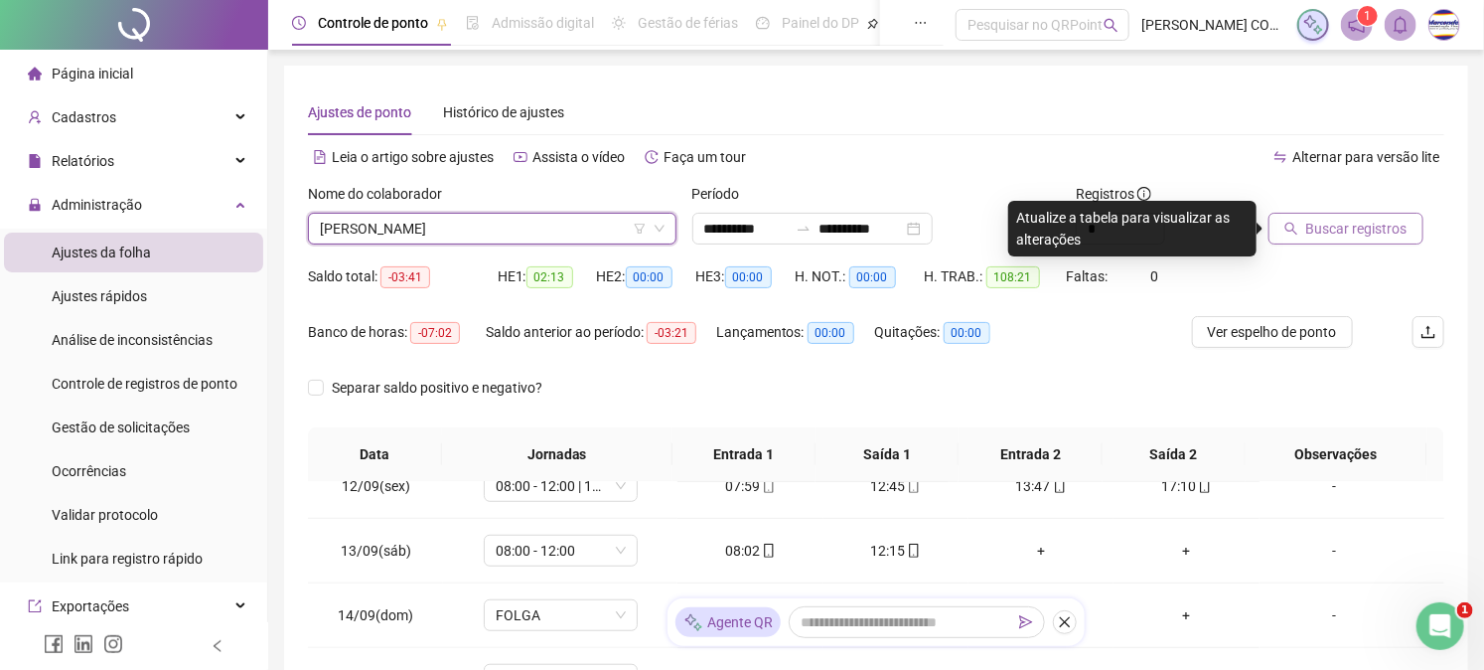
click at [1375, 221] on span "Buscar registros" at bounding box center [1357, 229] width 101 height 22
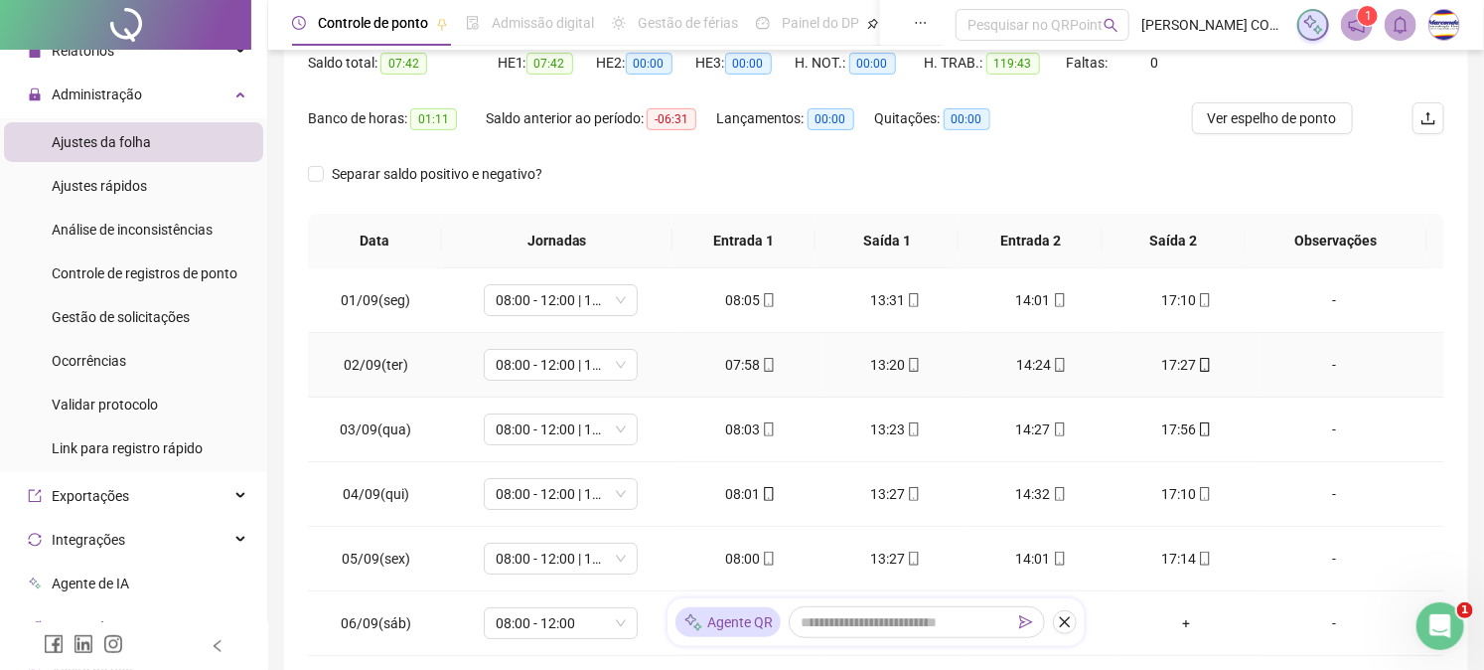
scroll to position [0, 0]
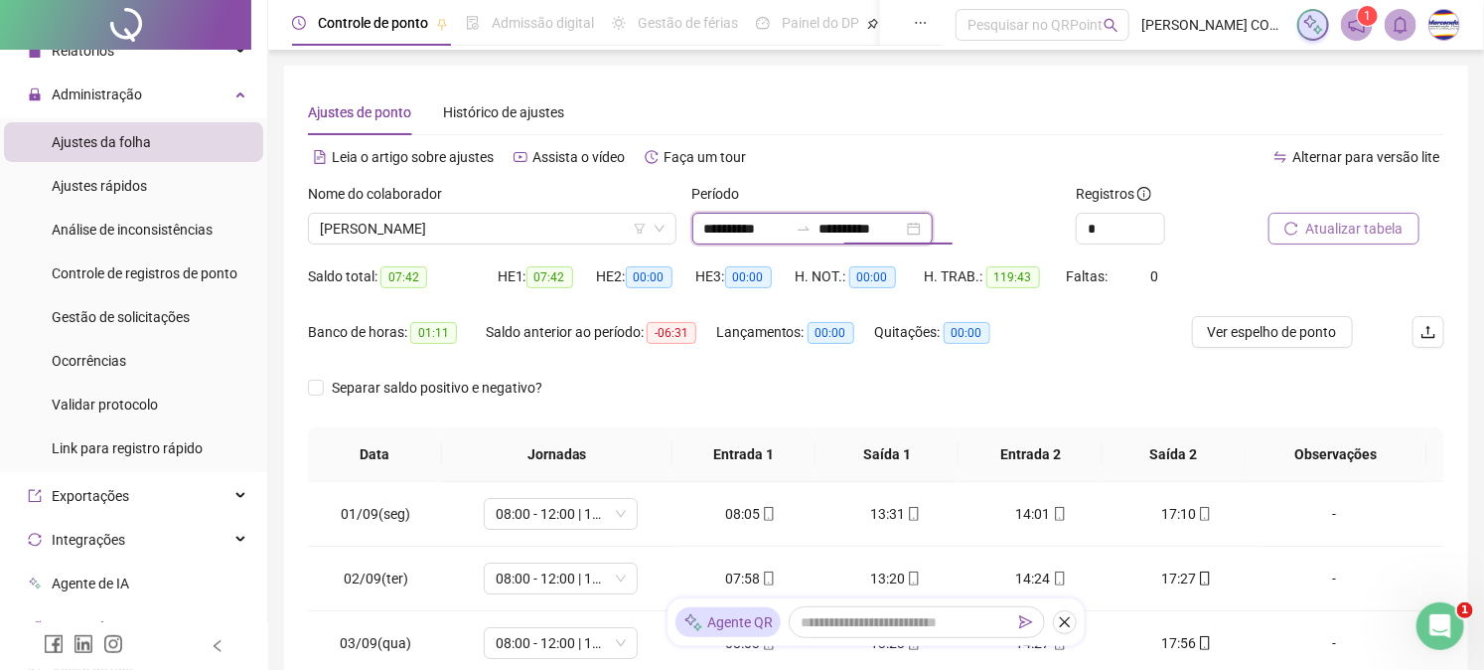
click at [896, 223] on input "**********" at bounding box center [861, 229] width 83 height 22
type input "**********"
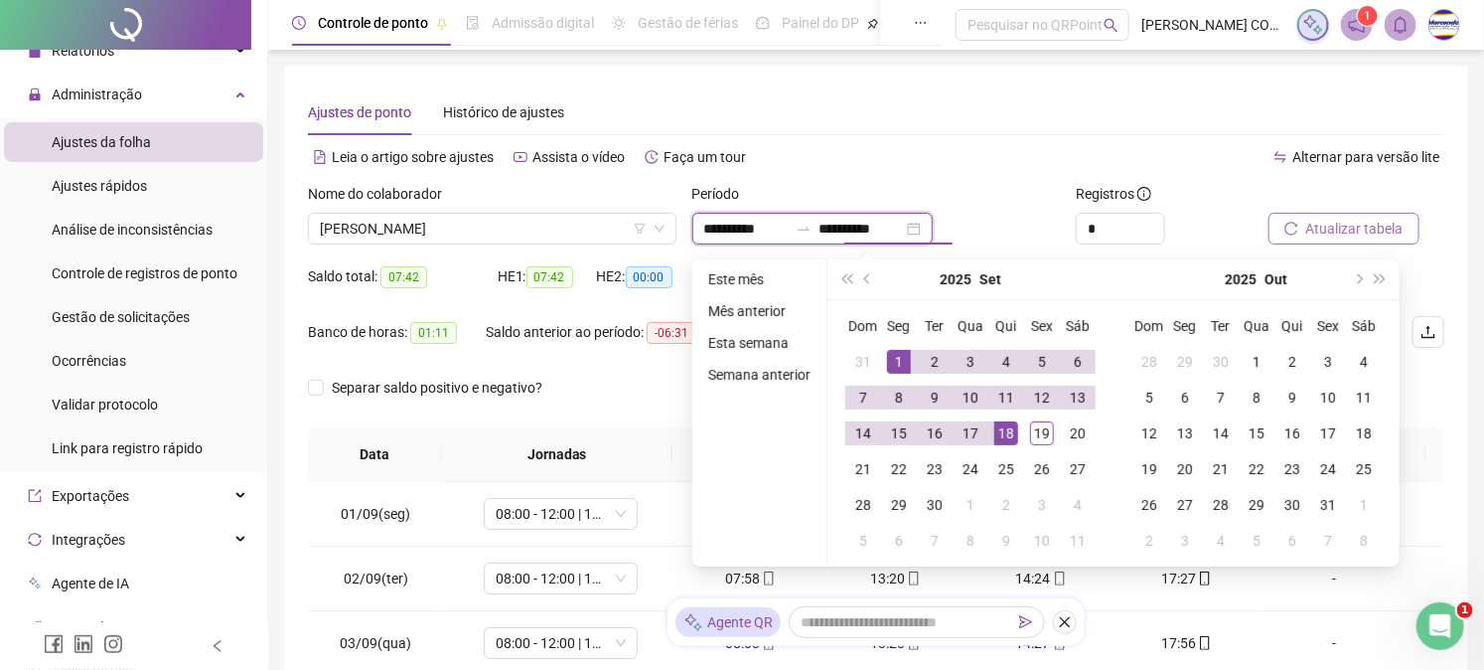
type input "**********"
click at [1034, 439] on div "19" at bounding box center [1042, 433] width 24 height 24
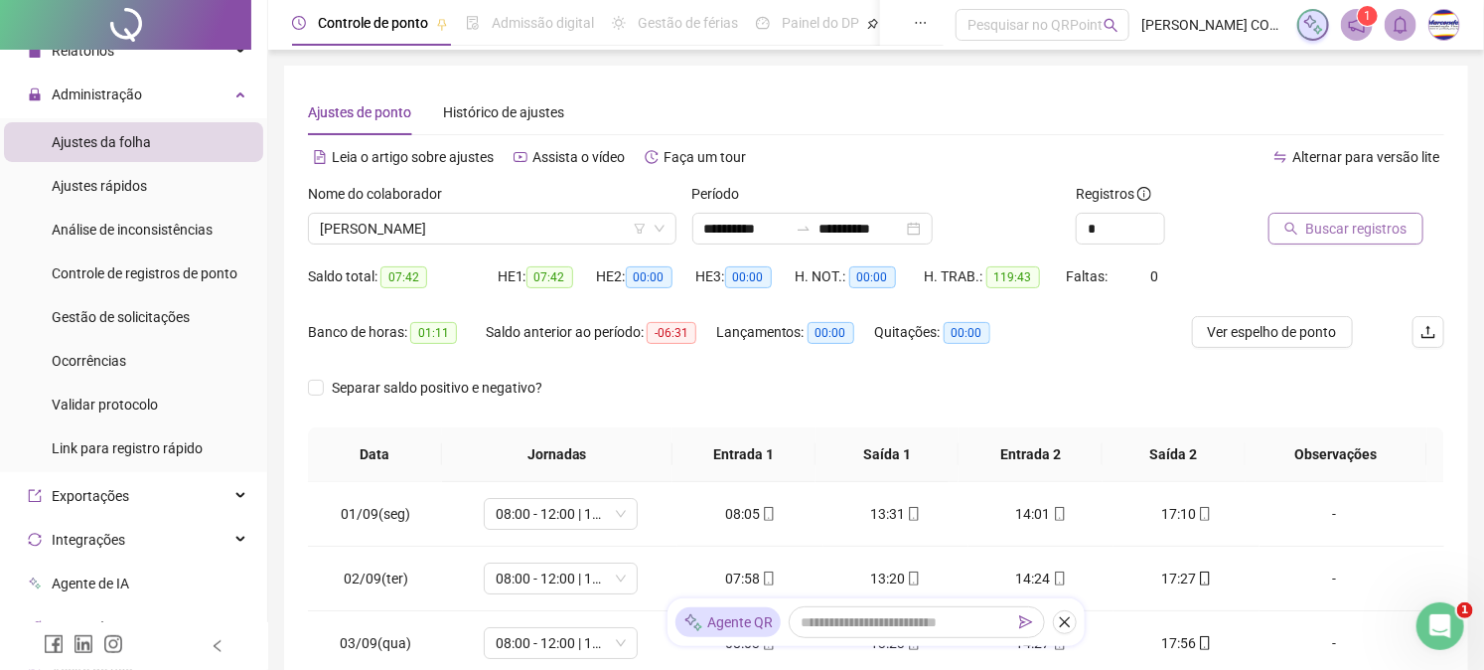
click at [1328, 227] on span "Buscar registros" at bounding box center [1357, 229] width 101 height 22
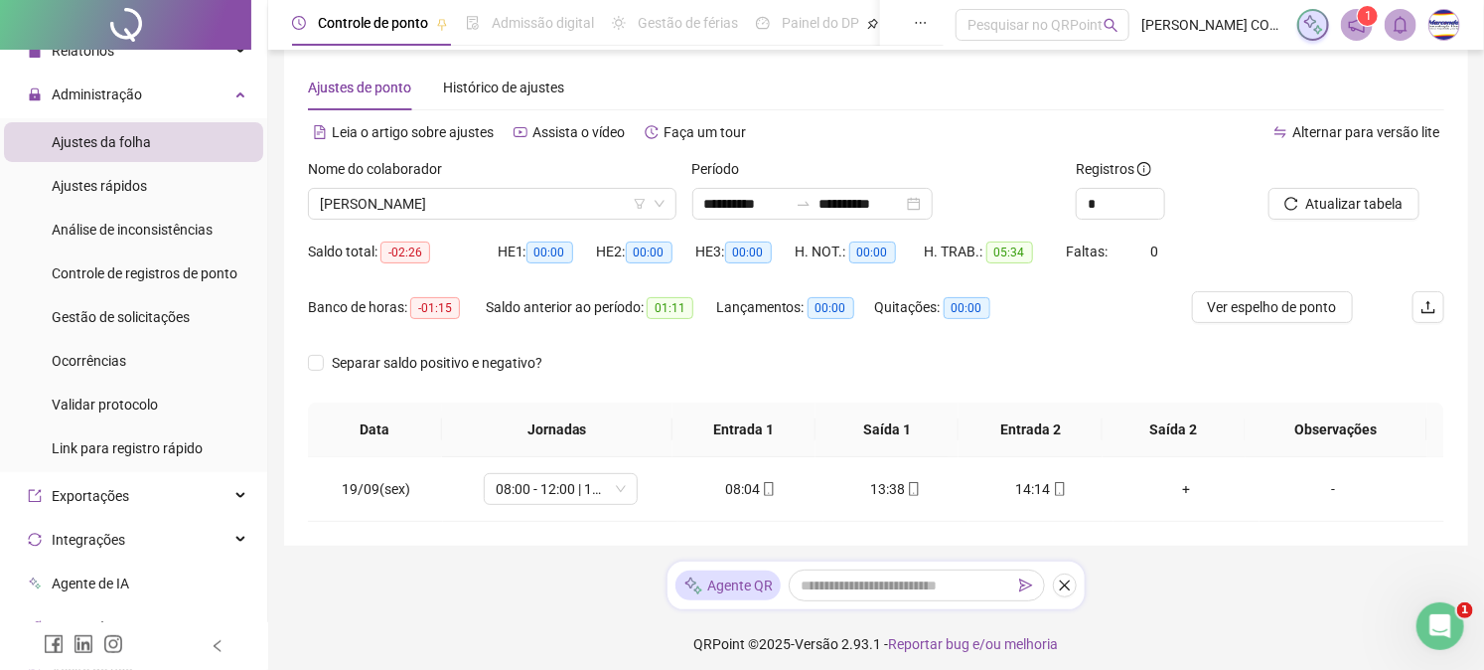
scroll to position [33, 0]
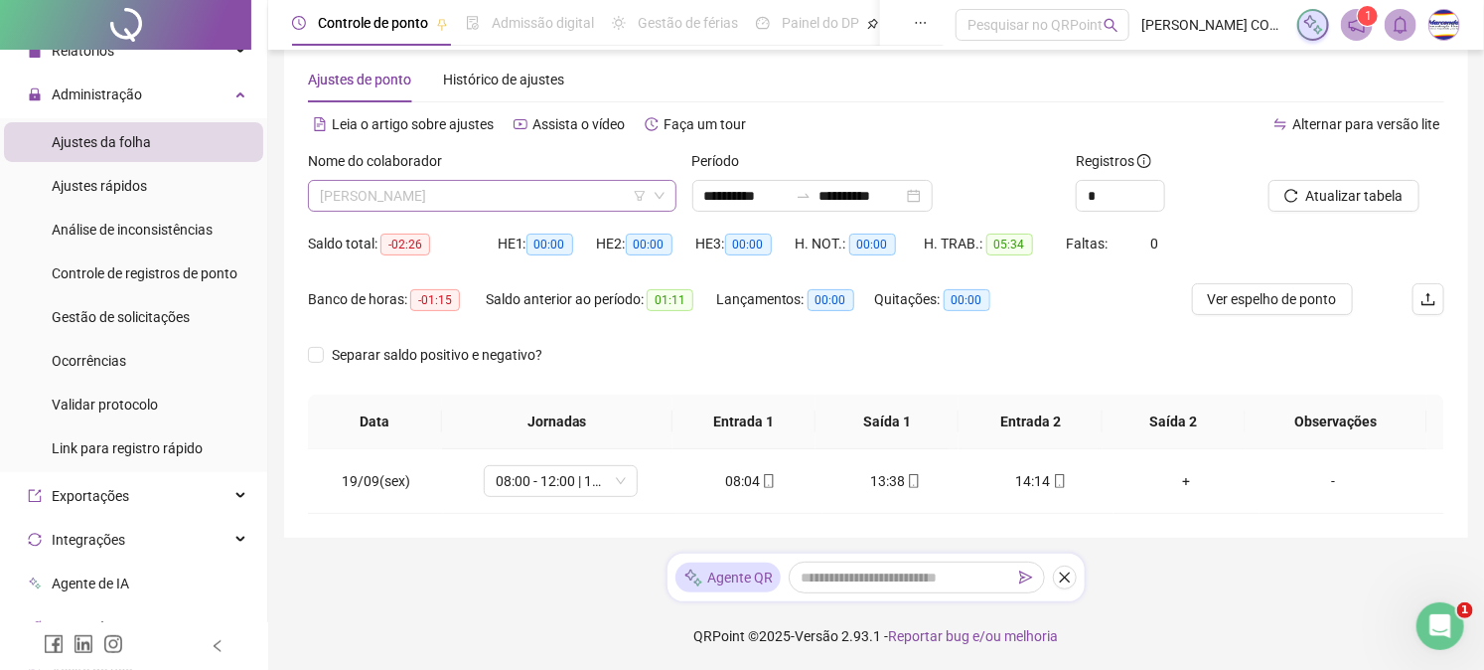
click at [545, 206] on span "[PERSON_NAME]" at bounding box center [492, 196] width 345 height 30
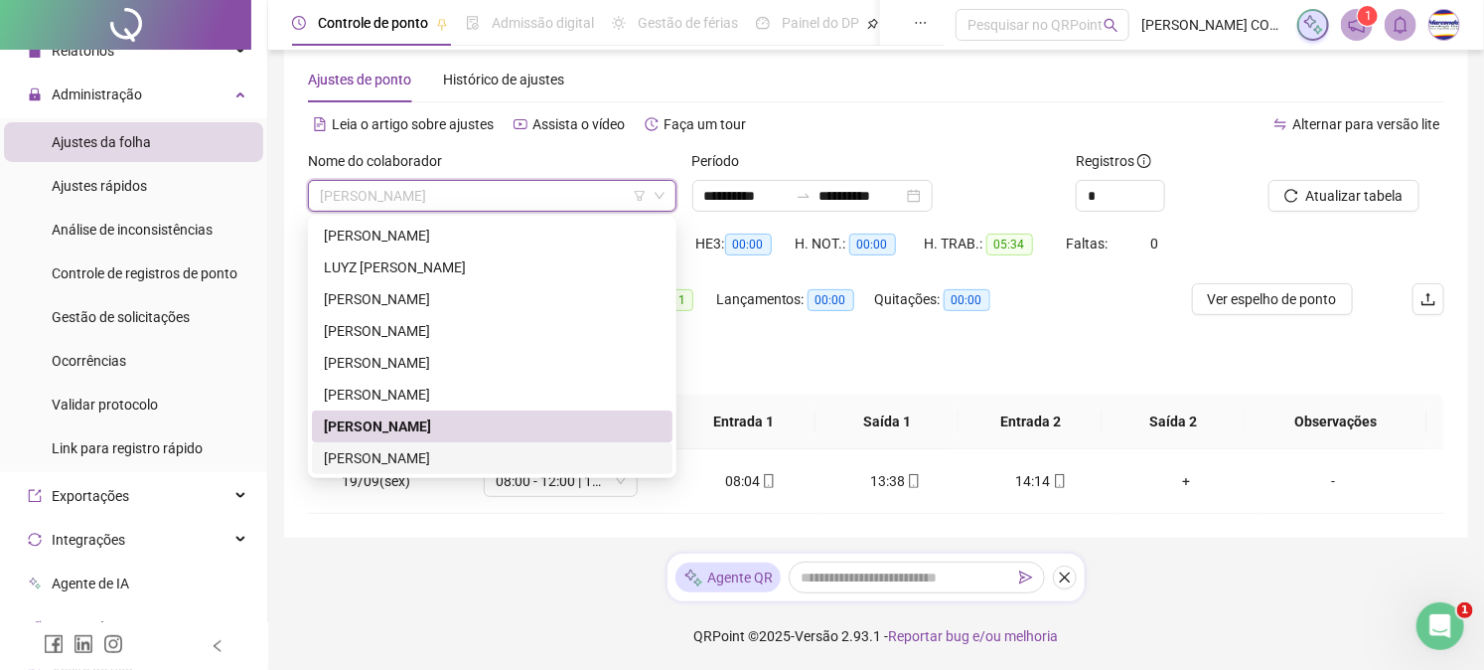
click at [479, 447] on div "[PERSON_NAME]" at bounding box center [492, 458] width 337 height 22
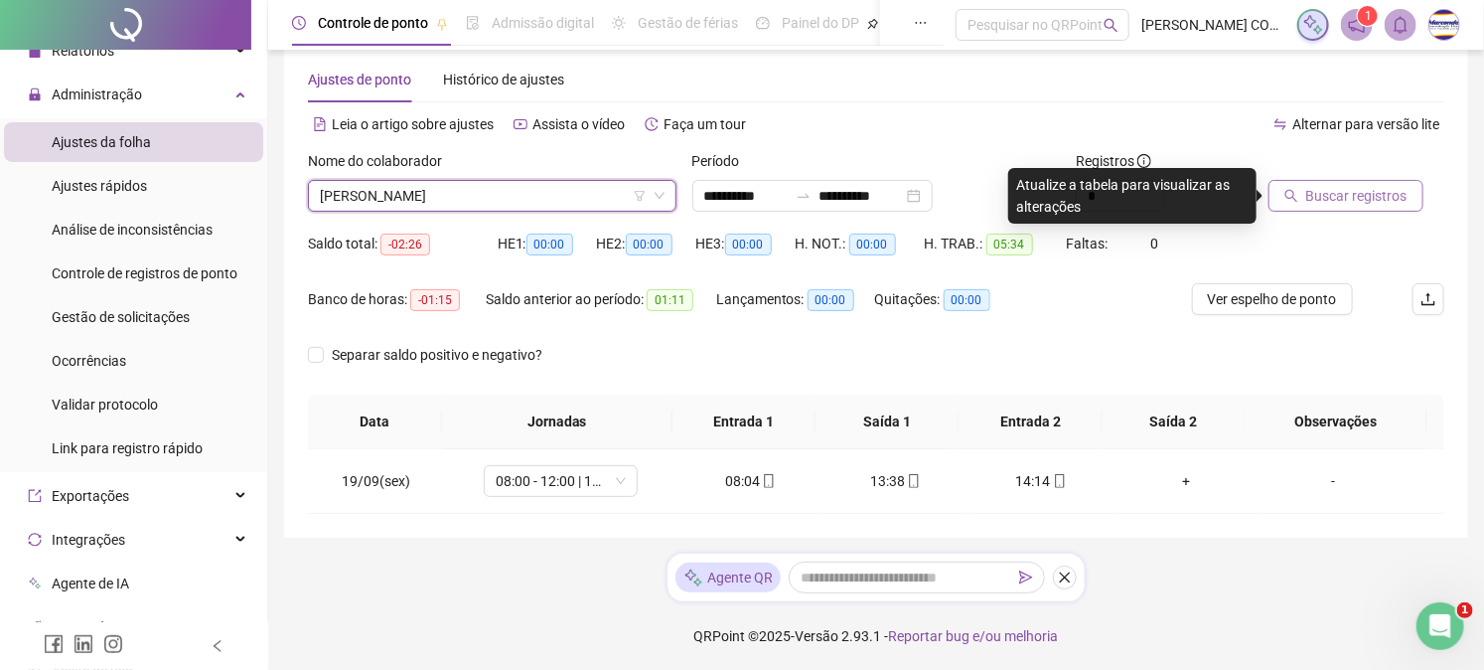
click at [1401, 190] on span "Buscar registros" at bounding box center [1357, 196] width 101 height 22
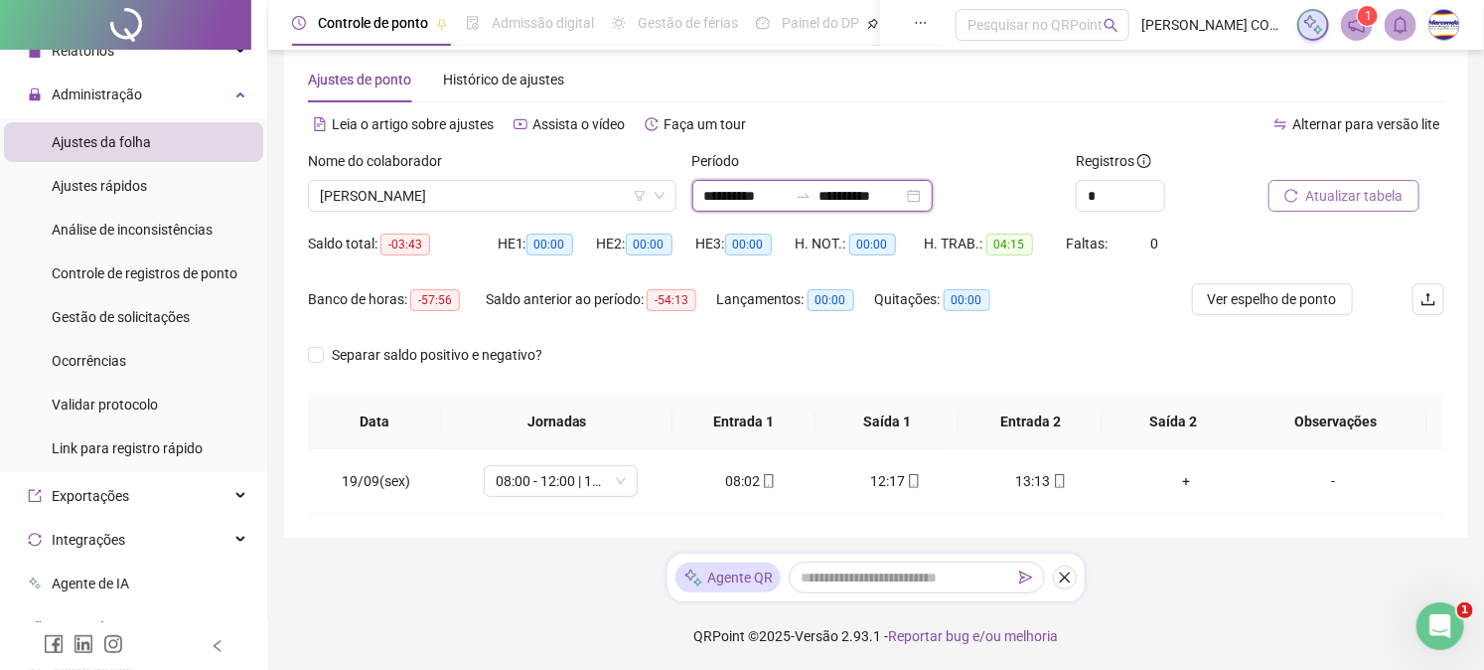
click at [788, 193] on input "**********" at bounding box center [745, 196] width 83 height 22
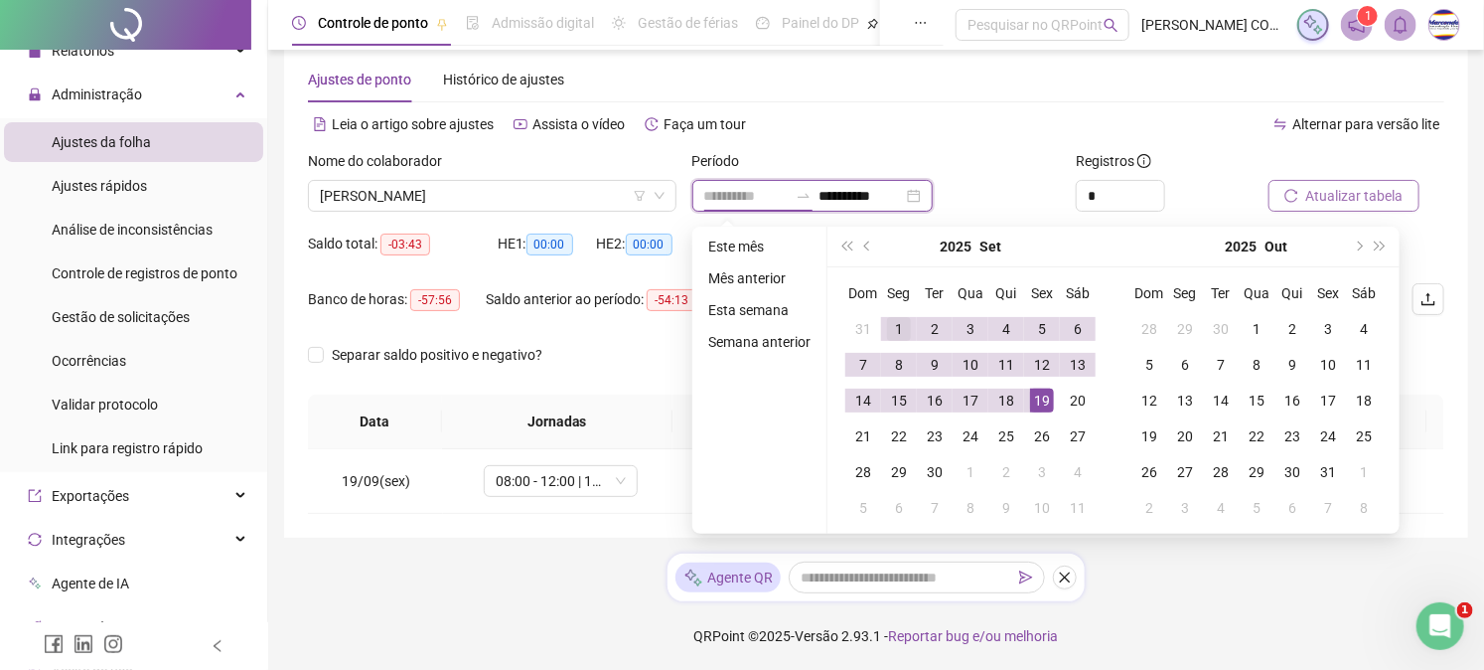
type input "**********"
click at [904, 329] on div "1" at bounding box center [899, 329] width 24 height 24
type input "**********"
click at [995, 405] on div "18" at bounding box center [1007, 401] width 24 height 24
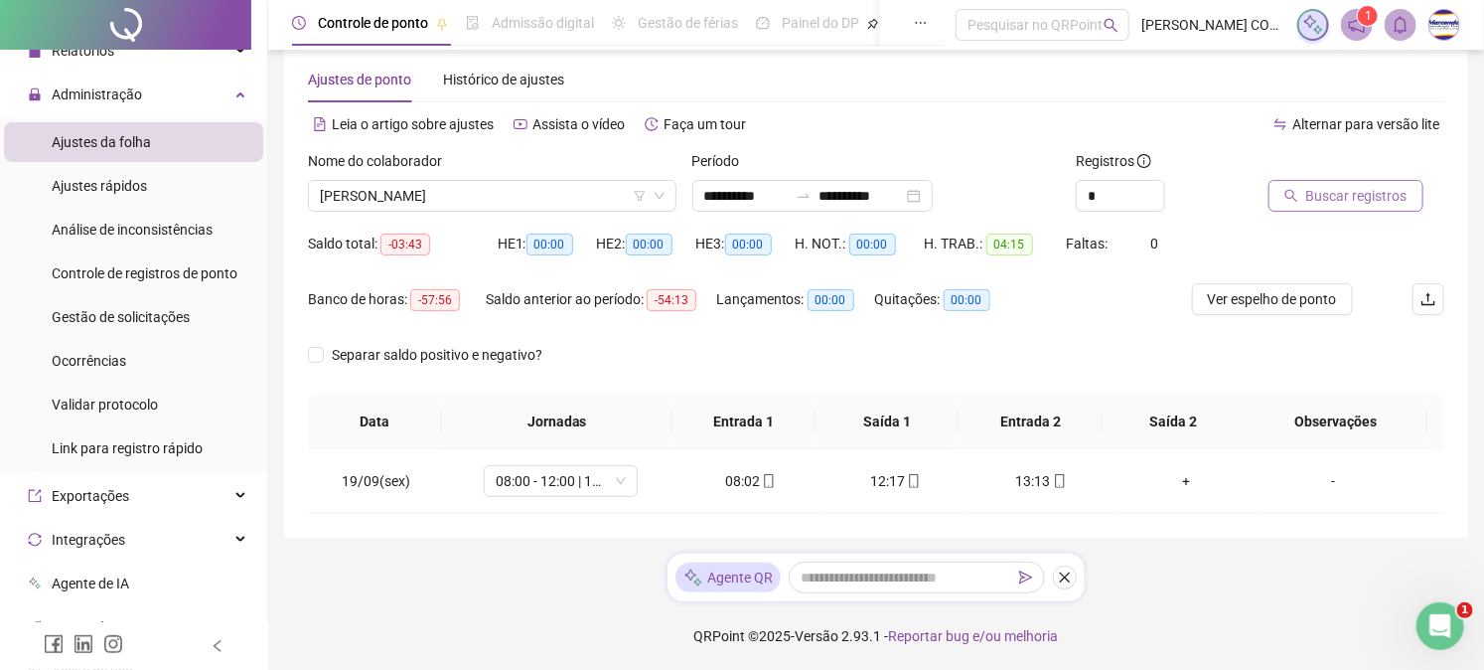
click at [1358, 194] on span "Buscar registros" at bounding box center [1357, 196] width 101 height 22
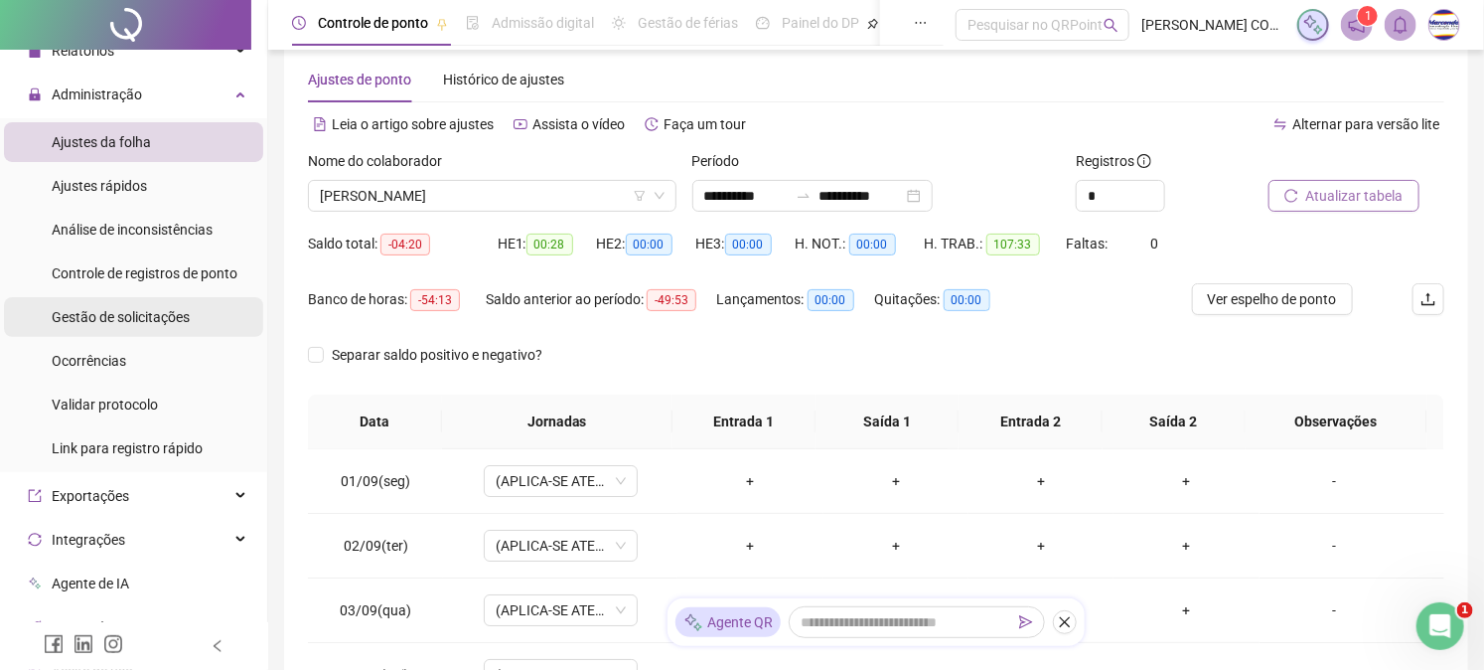
click at [164, 316] on span "Gestão de solicitações" at bounding box center [121, 317] width 138 height 16
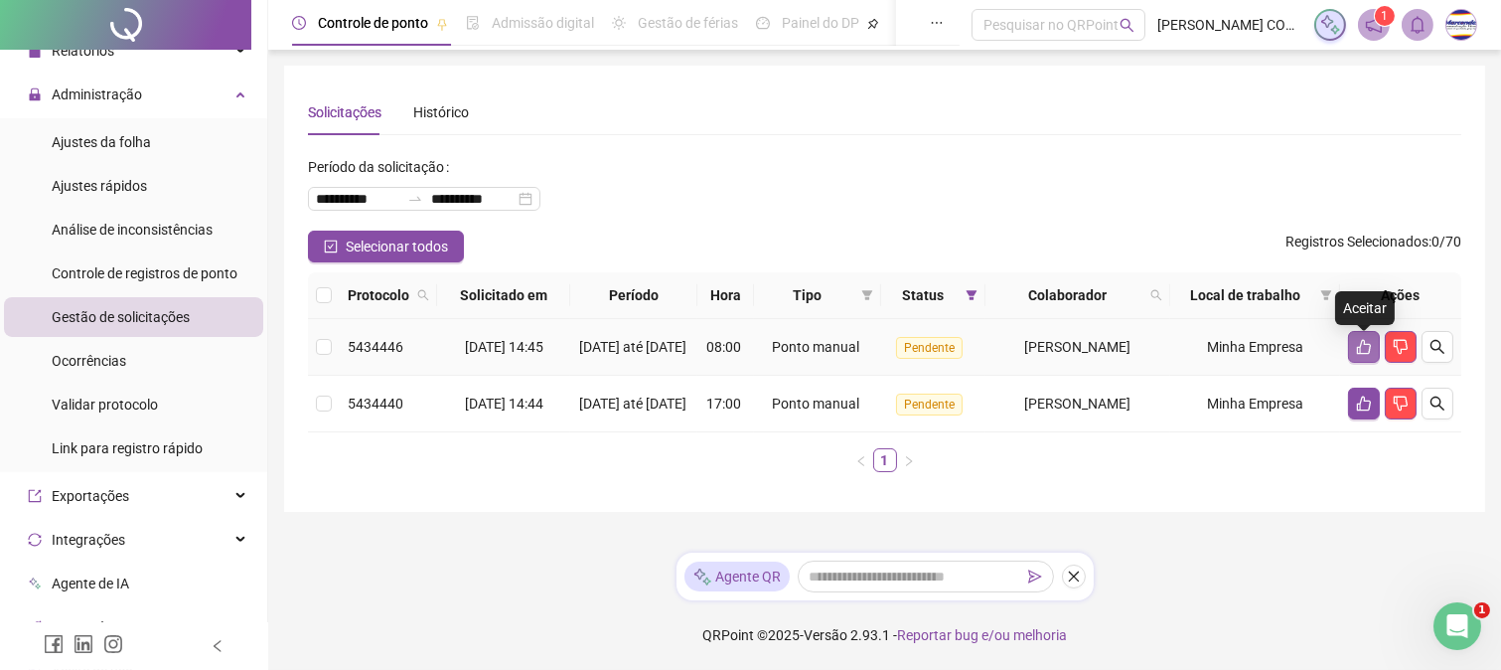
click at [1374, 358] on button "button" at bounding box center [1364, 347] width 32 height 32
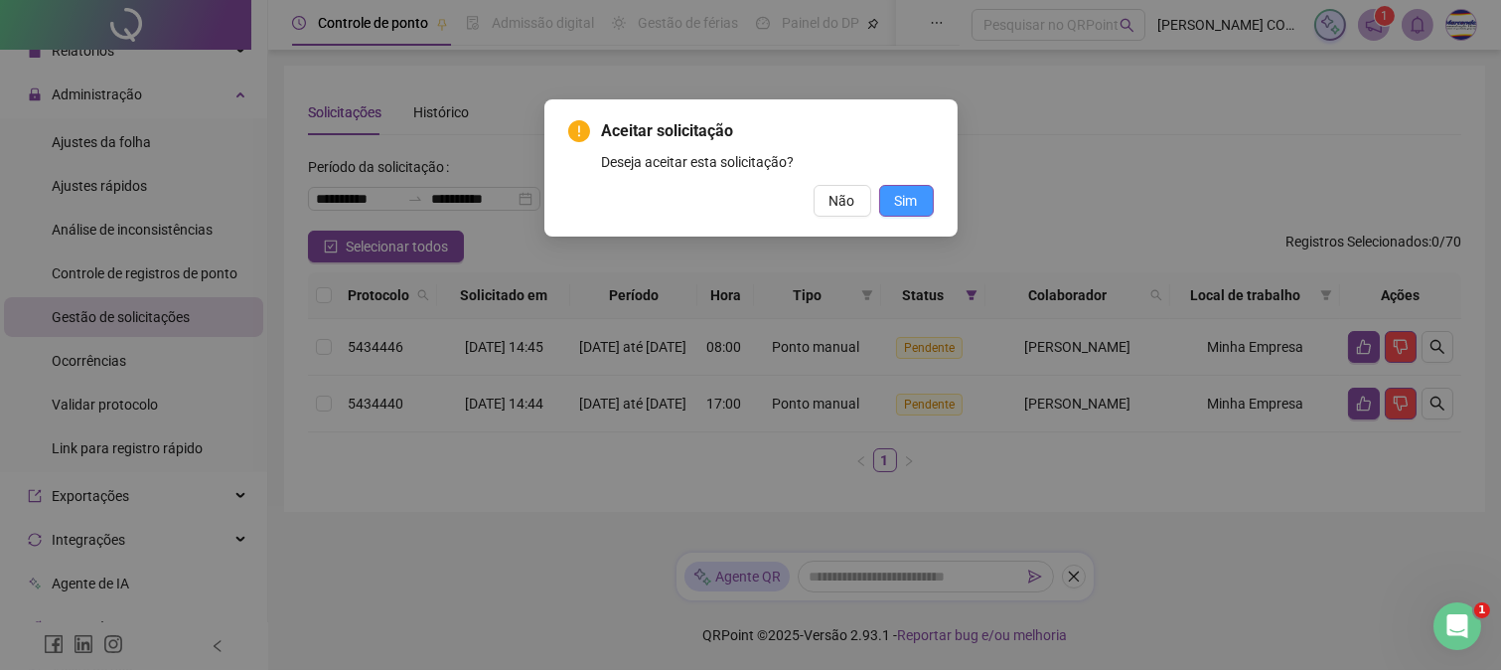
click at [895, 204] on span "Sim" at bounding box center [906, 201] width 23 height 22
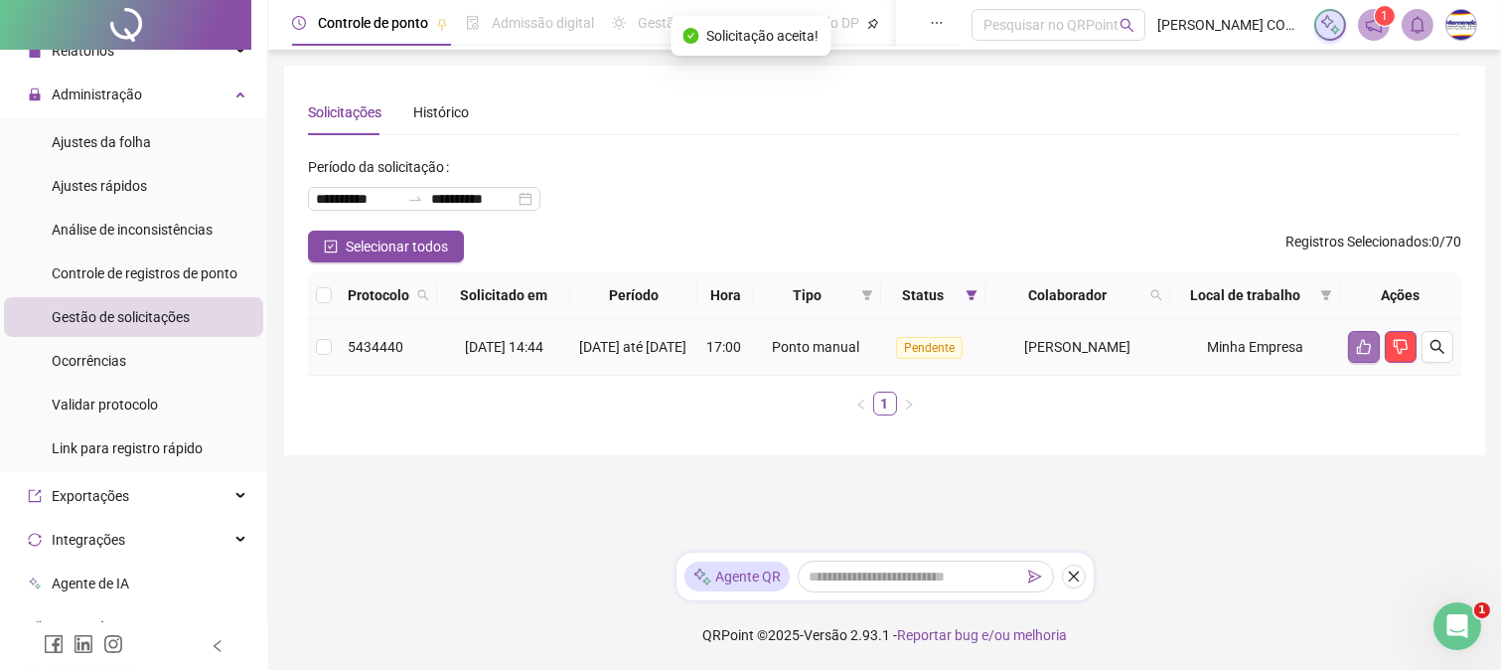
click at [1359, 346] on icon "like" at bounding box center [1364, 347] width 16 height 16
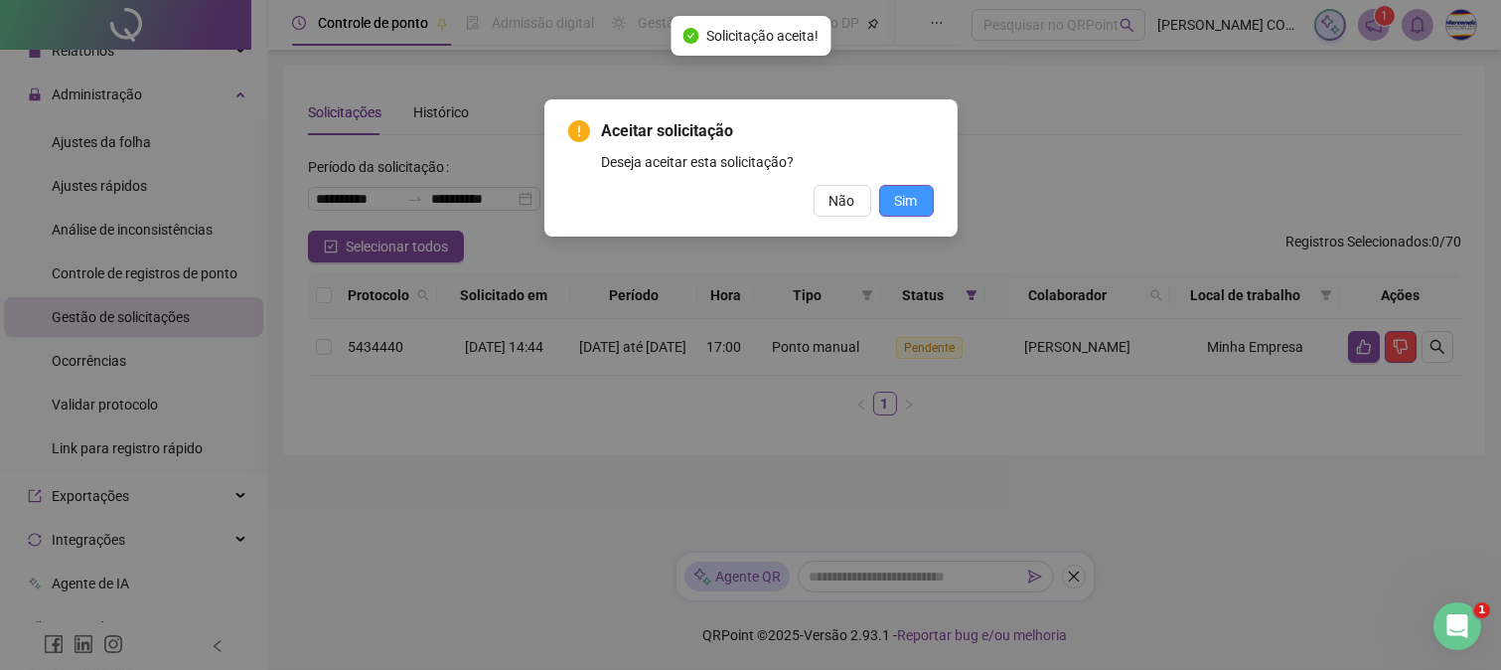
click at [908, 202] on span "Sim" at bounding box center [906, 201] width 23 height 22
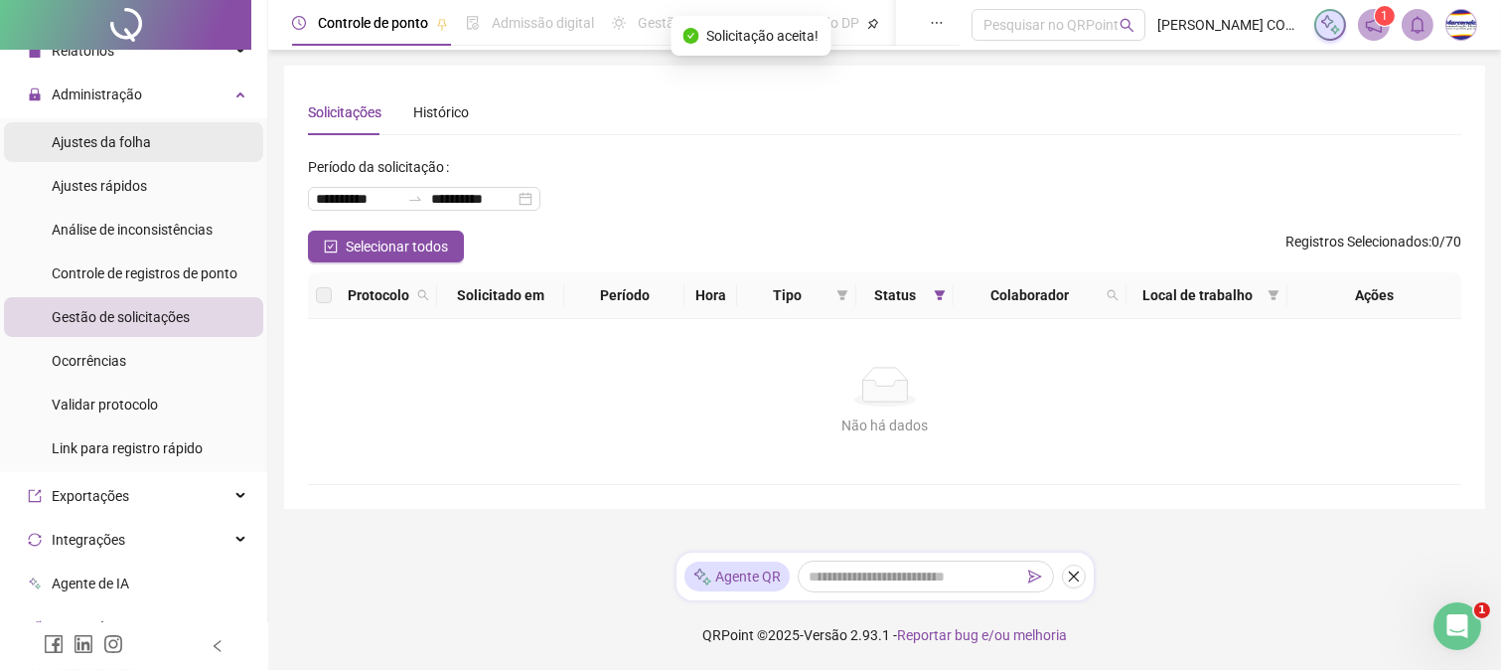
click at [89, 145] on span "Ajustes da folha" at bounding box center [101, 142] width 99 height 16
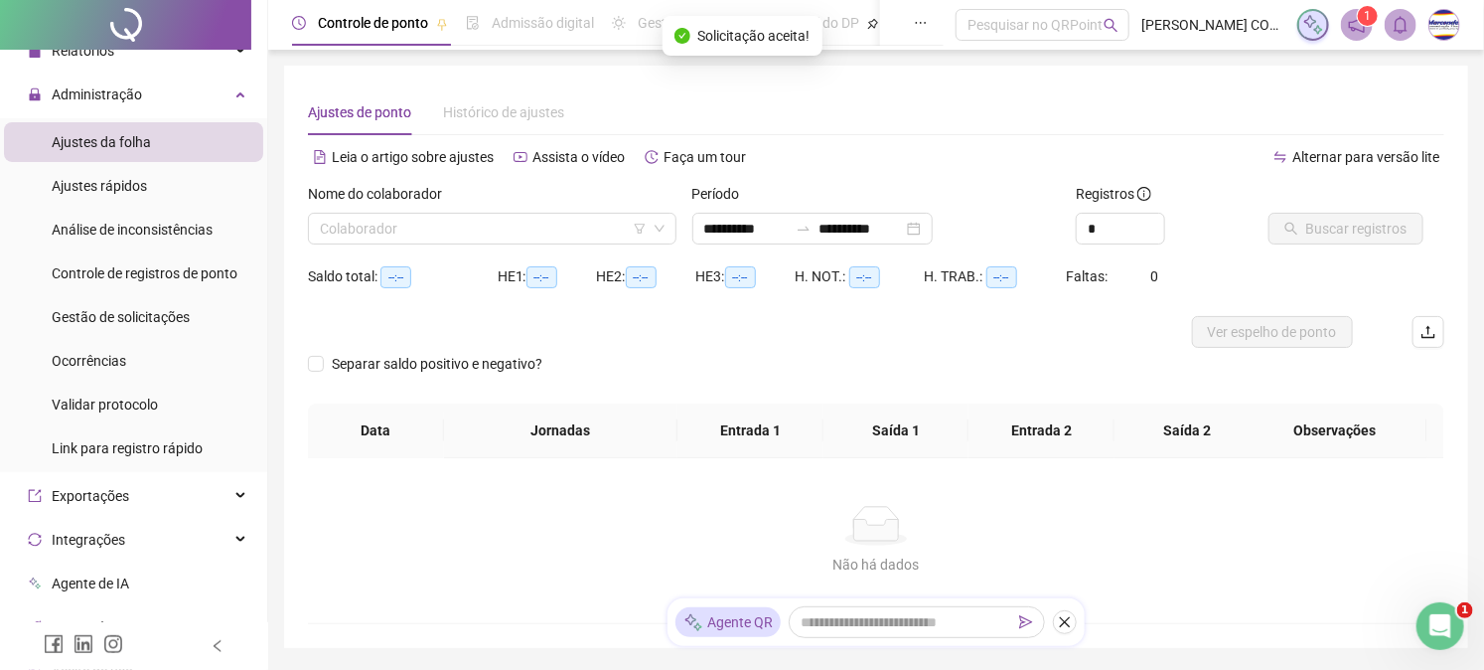
type input "**********"
click at [499, 240] on input "search" at bounding box center [483, 229] width 327 height 30
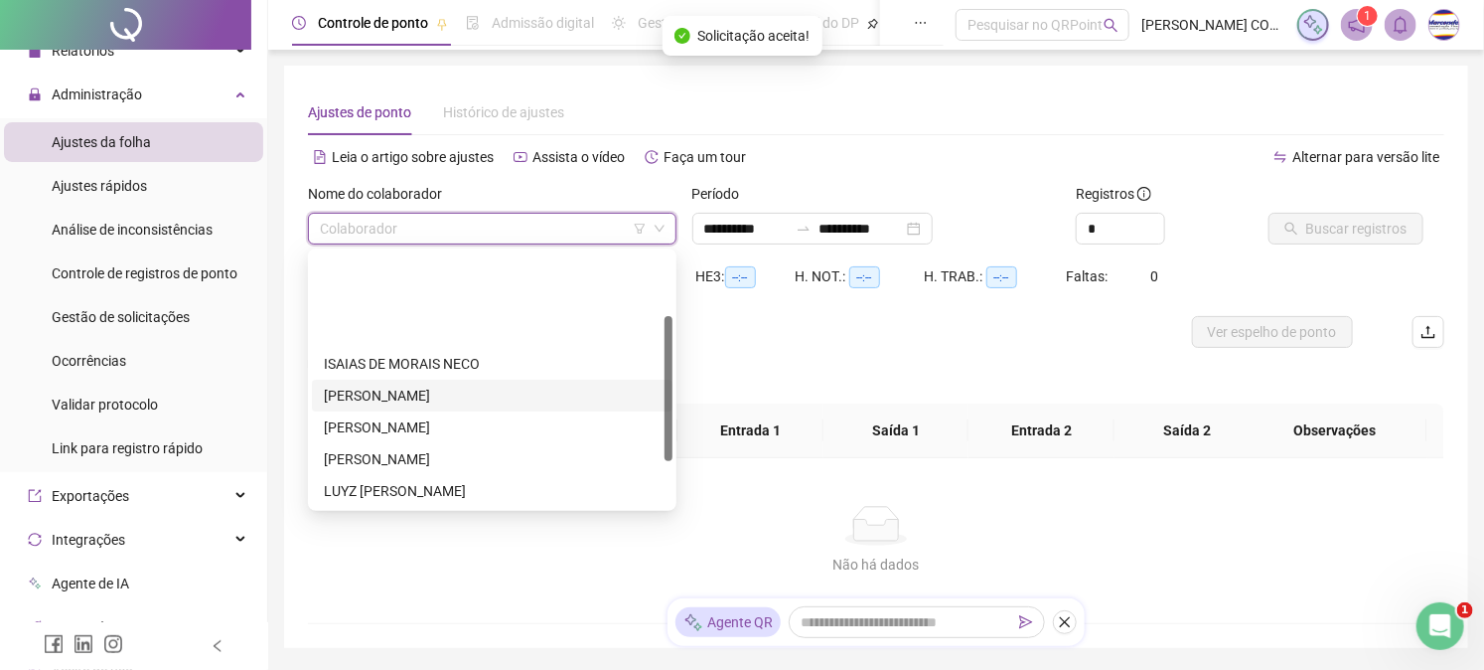
scroll to position [110, 0]
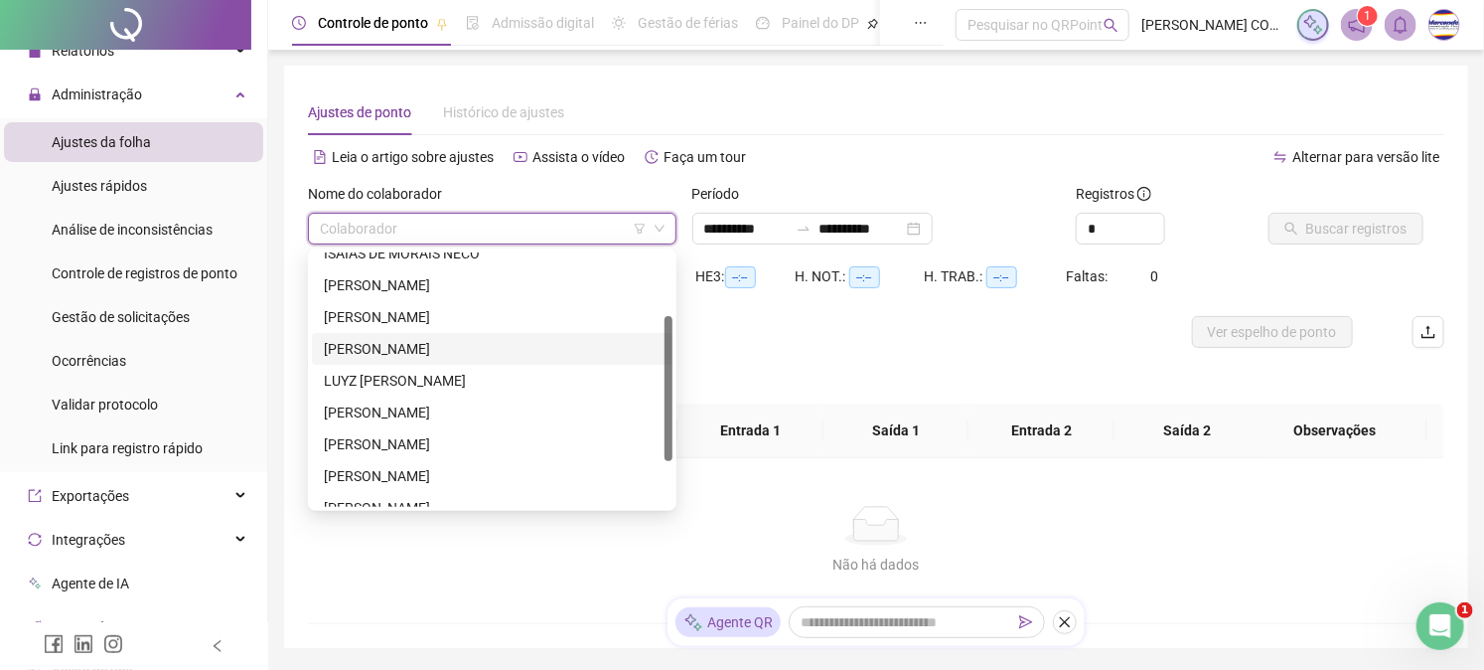
click at [447, 339] on div "[PERSON_NAME]" at bounding box center [492, 349] width 337 height 22
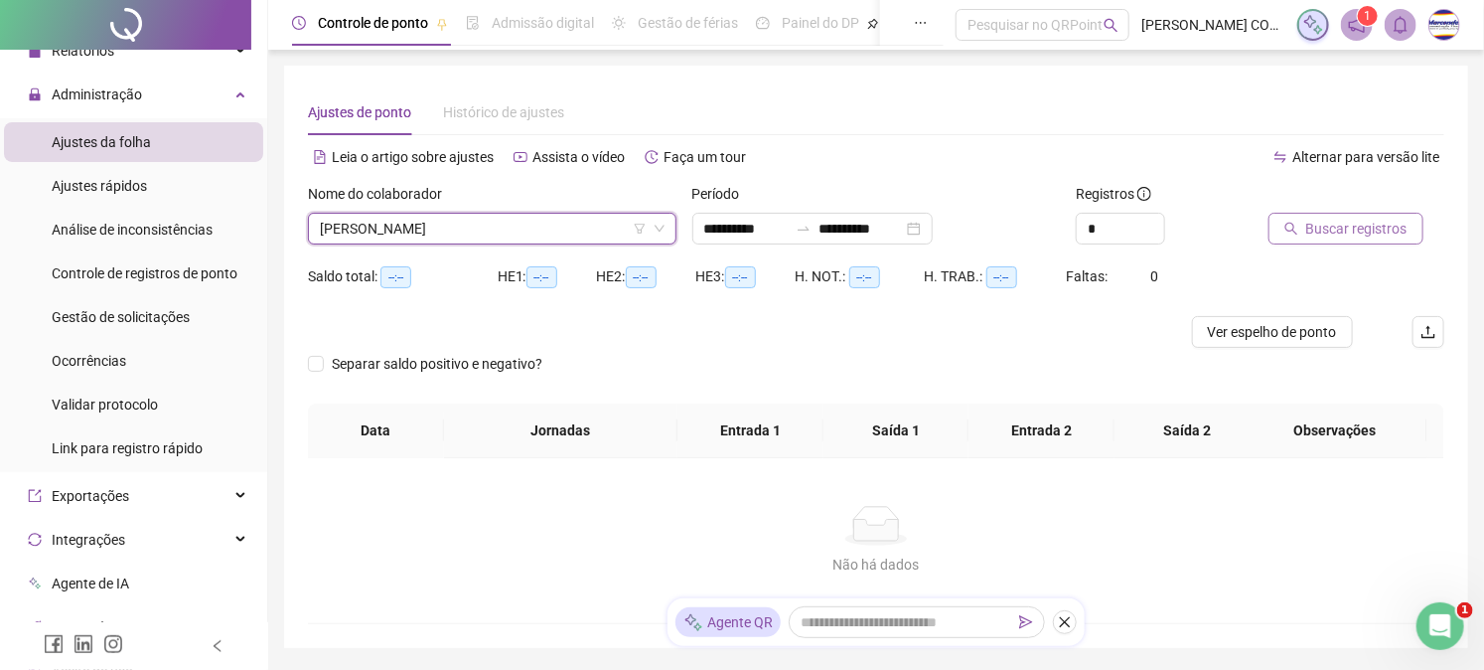
click at [1302, 224] on button "Buscar registros" at bounding box center [1346, 229] width 155 height 32
